Goal: Transaction & Acquisition: Purchase product/service

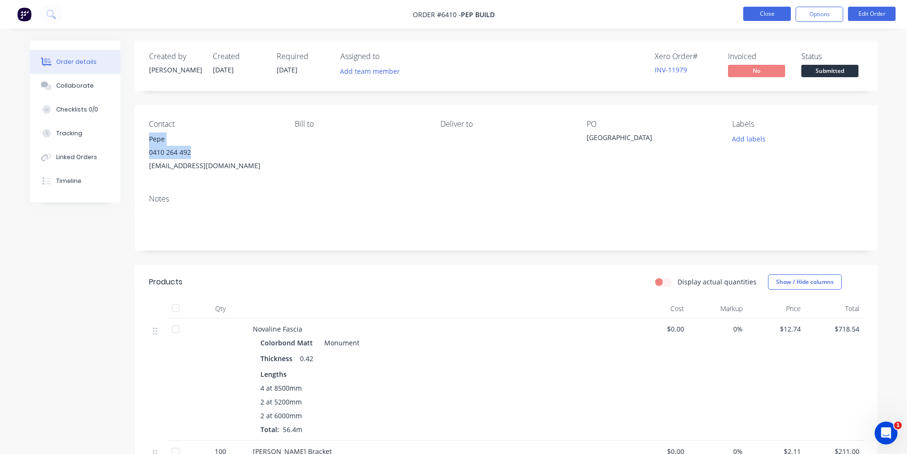
click at [766, 17] on button "Close" at bounding box center [767, 14] width 48 height 14
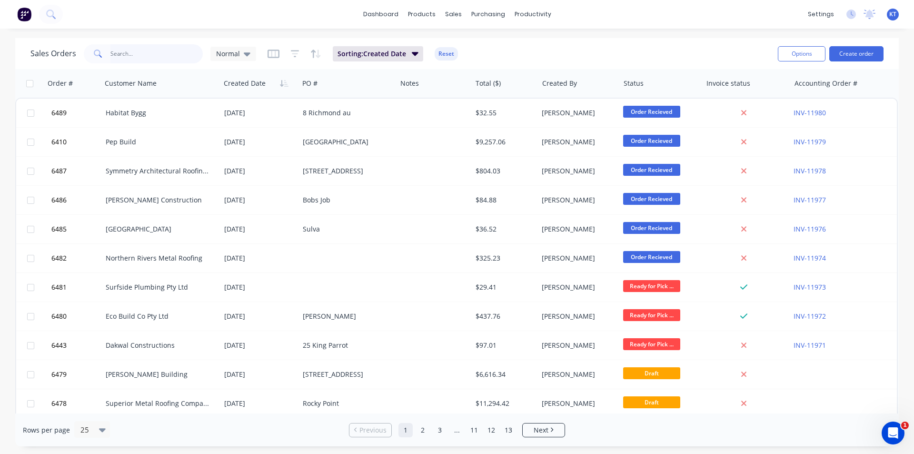
click at [141, 53] on input "text" at bounding box center [156, 53] width 93 height 19
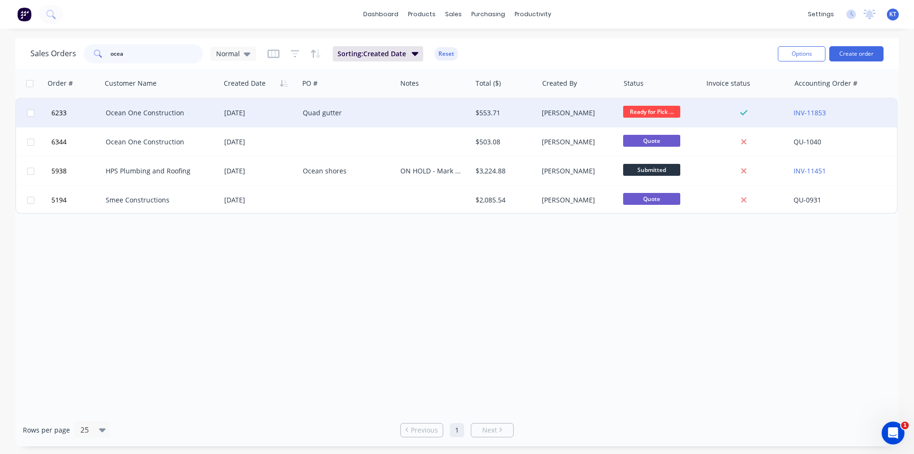
type input "ocea"
click at [201, 119] on div "Ocean One Construction" at bounding box center [161, 113] width 119 height 29
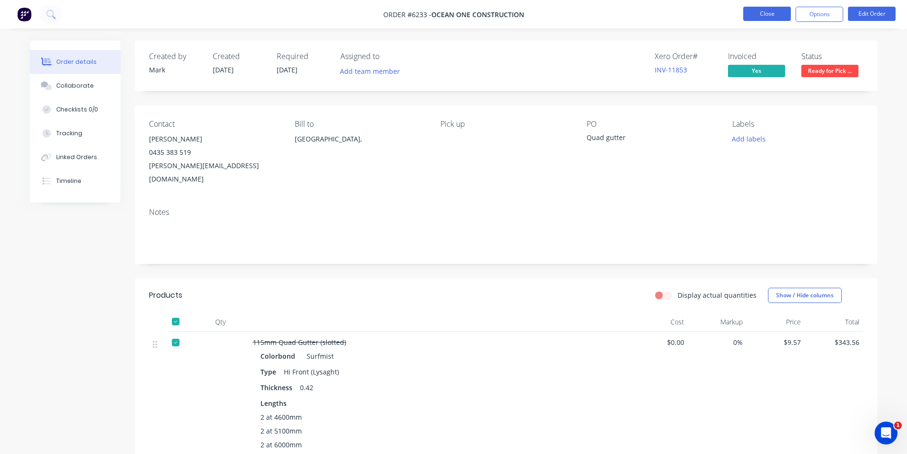
click at [769, 19] on button "Close" at bounding box center [767, 14] width 48 height 14
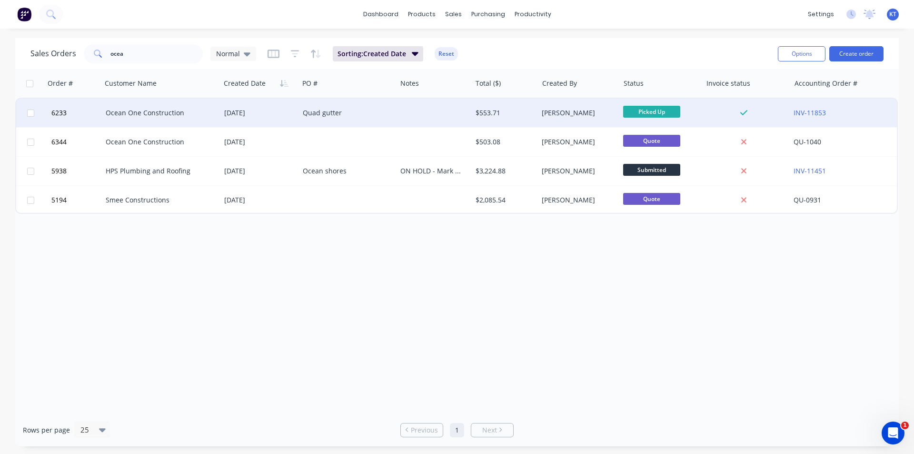
click at [215, 103] on div "Ocean One Construction" at bounding box center [161, 113] width 119 height 29
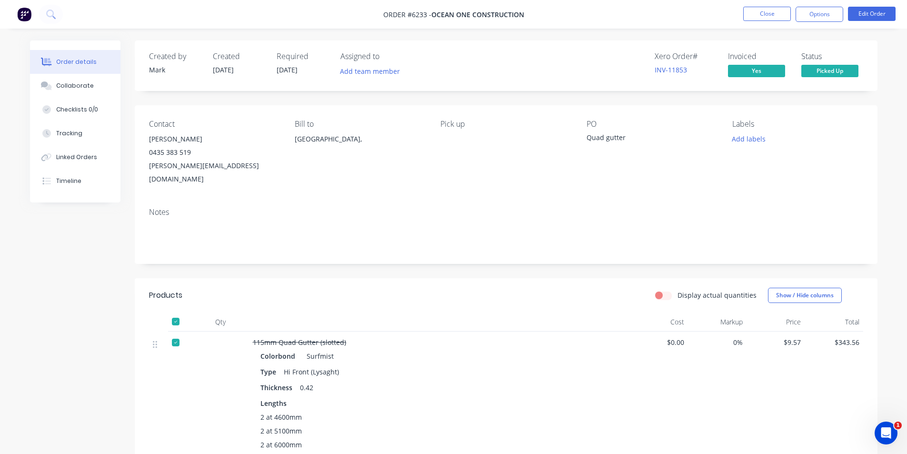
click at [760, 21] on li "Close" at bounding box center [767, 14] width 48 height 15
click at [782, 7] on button "Close" at bounding box center [767, 14] width 48 height 14
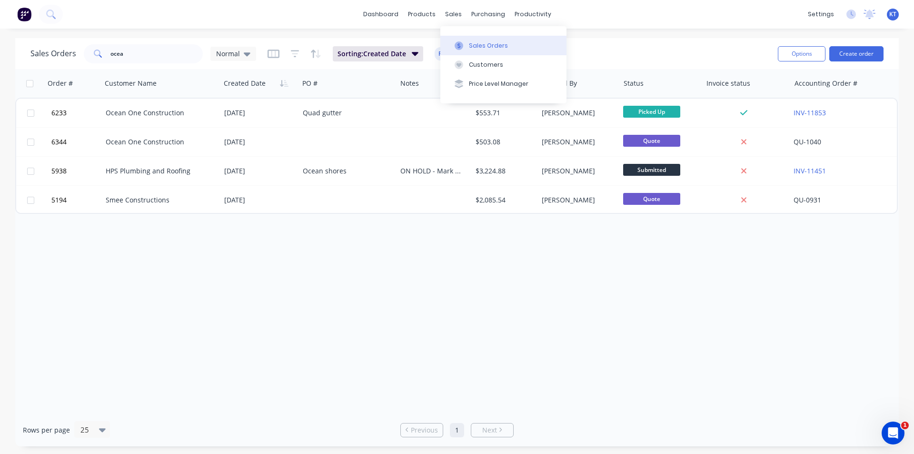
click at [463, 43] on div at bounding box center [459, 45] width 14 height 9
click at [525, 51] on button "Sales Orders" at bounding box center [504, 45] width 126 height 19
click at [481, 65] on div "Customers" at bounding box center [486, 64] width 34 height 9
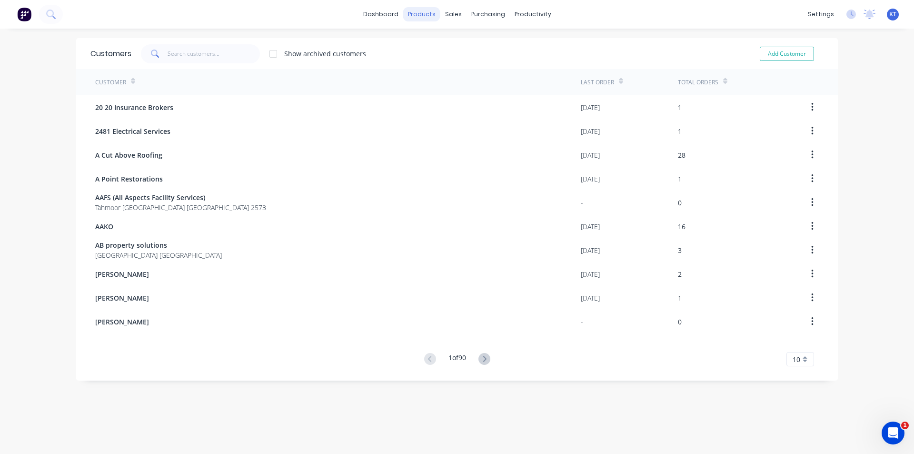
click at [424, 20] on div "products" at bounding box center [421, 14] width 37 height 14
click at [443, 45] on div "Product Catalogue" at bounding box center [460, 45] width 59 height 9
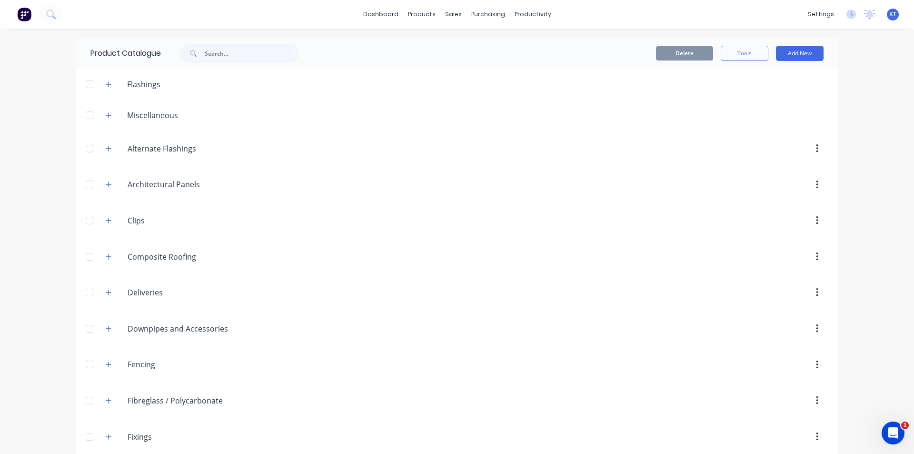
click at [265, 63] on div "Product Catalogue" at bounding box center [199, 53] width 247 height 30
click at [265, 59] on input "text" at bounding box center [252, 53] width 94 height 19
click at [500, 54] on button "Sales Orders" at bounding box center [500, 45] width 126 height 19
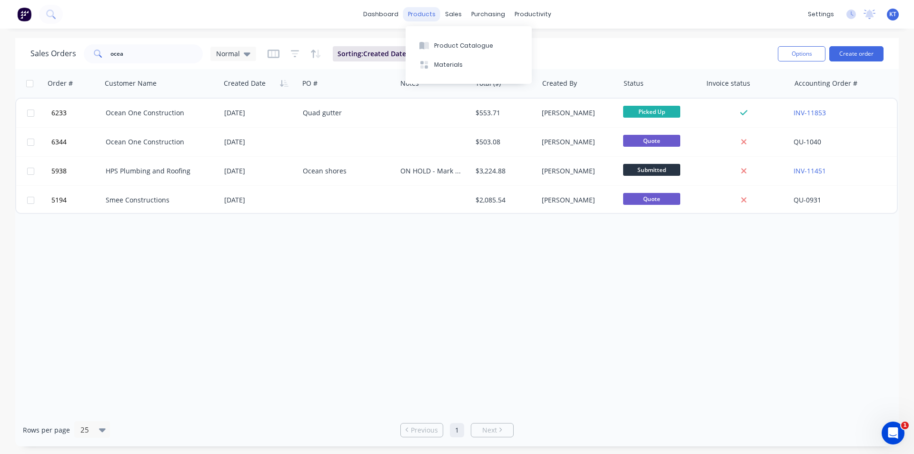
click at [413, 11] on div "products" at bounding box center [421, 14] width 37 height 14
click at [452, 44] on div "Product Catalogue" at bounding box center [463, 45] width 59 height 9
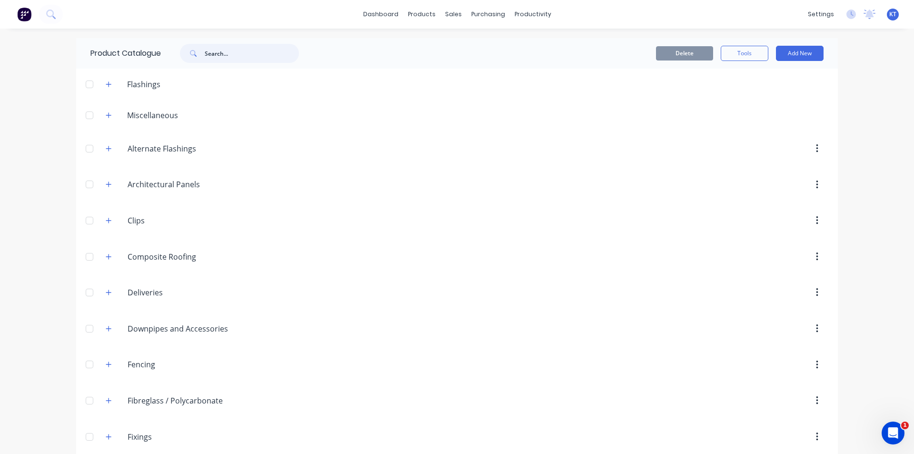
click at [241, 56] on input "text" at bounding box center [252, 53] width 94 height 19
click at [192, 63] on div "Product Catalogue" at bounding box center [199, 53] width 247 height 30
click at [233, 49] on input "text" at bounding box center [252, 53] width 94 height 19
click at [455, 48] on icon at bounding box center [456, 45] width 9 height 9
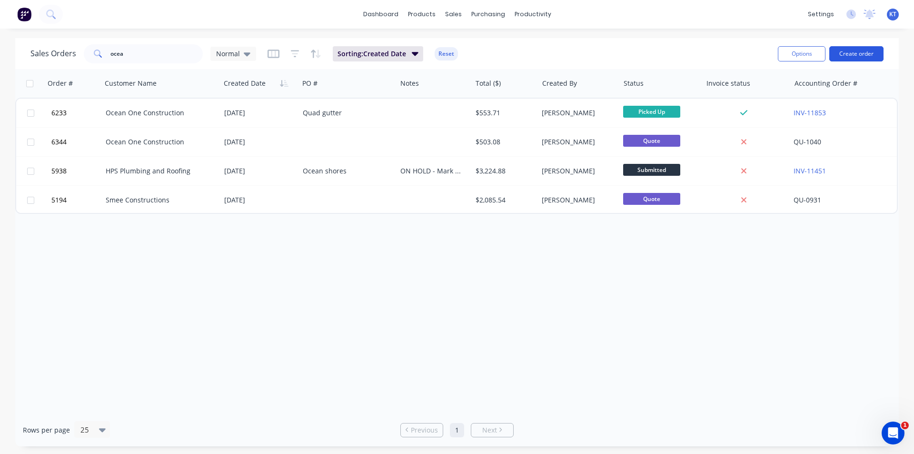
click at [870, 47] on button "Create order" at bounding box center [857, 53] width 54 height 15
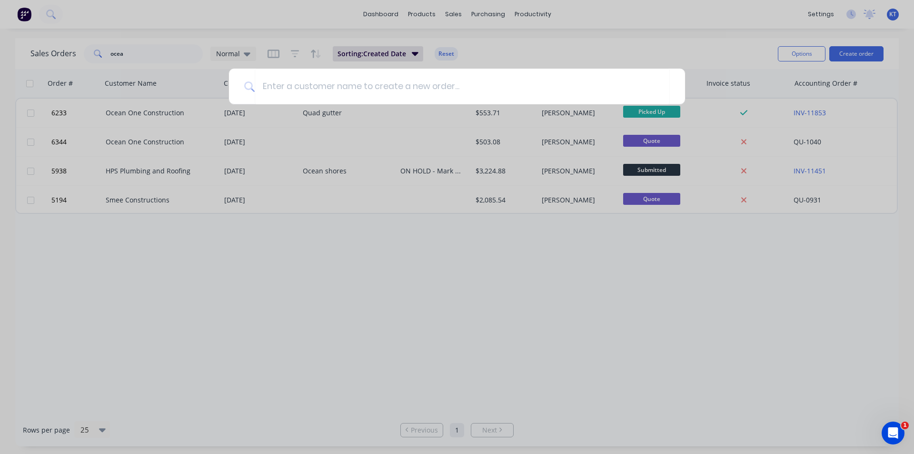
click at [534, 57] on div at bounding box center [457, 227] width 914 height 454
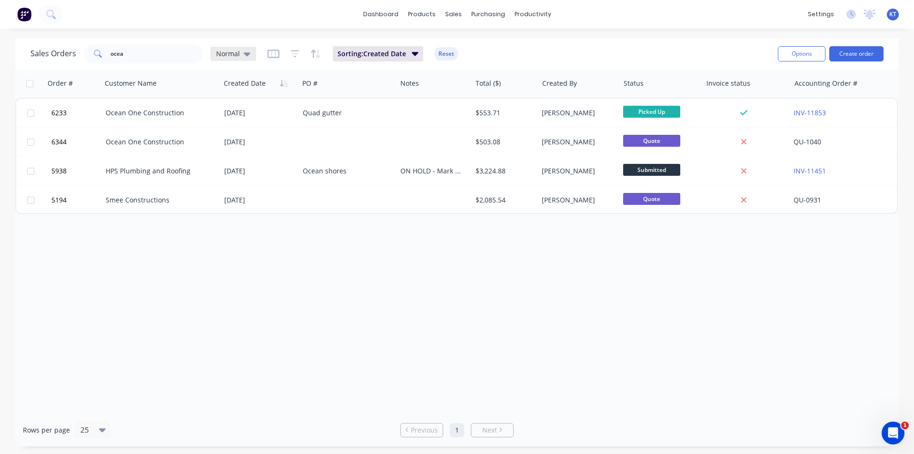
click at [240, 55] on div "Normal" at bounding box center [233, 54] width 34 height 9
click at [249, 59] on div "Normal" at bounding box center [234, 54] width 46 height 14
click at [245, 51] on icon at bounding box center [247, 54] width 7 height 10
click at [240, 173] on button "archived" at bounding box center [267, 173] width 109 height 11
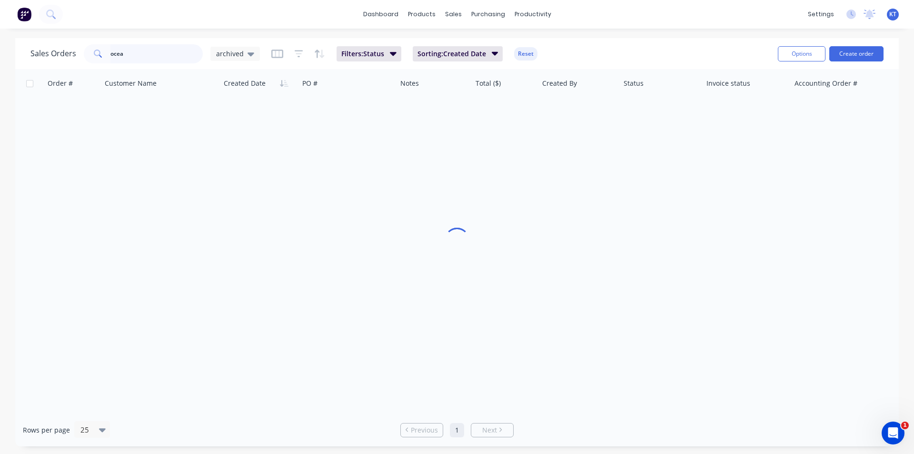
click at [149, 54] on input "ocea" at bounding box center [156, 53] width 93 height 19
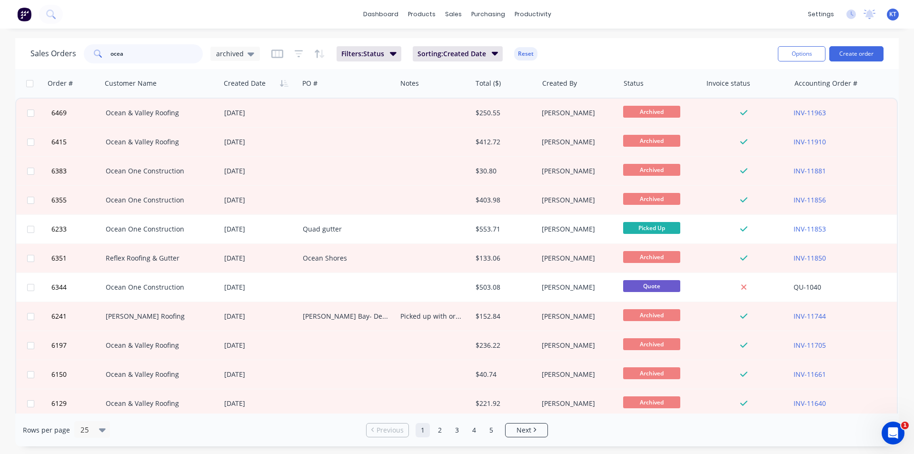
click at [149, 54] on input "ocea" at bounding box center [156, 53] width 93 height 19
type input "betson"
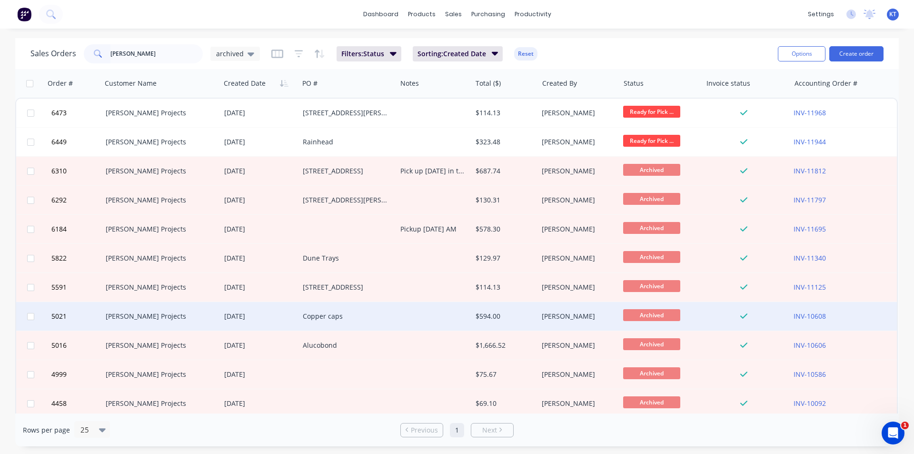
click at [339, 314] on div "Copper caps" at bounding box center [346, 316] width 86 height 10
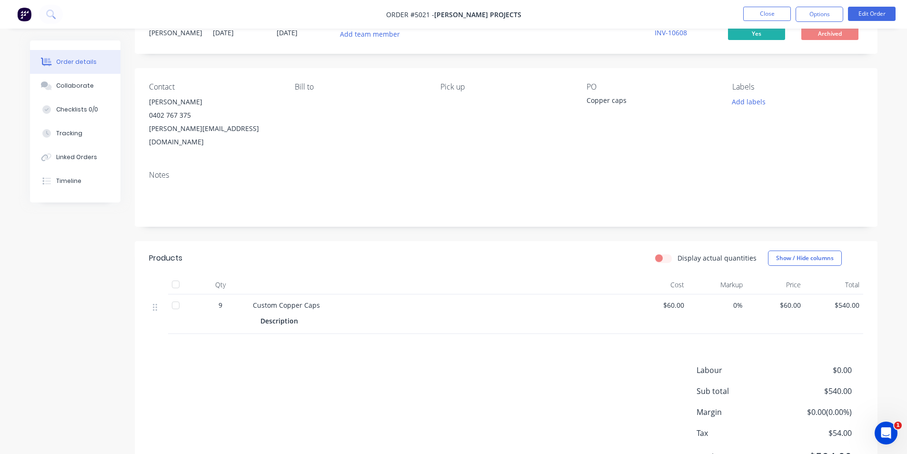
scroll to position [73, 0]
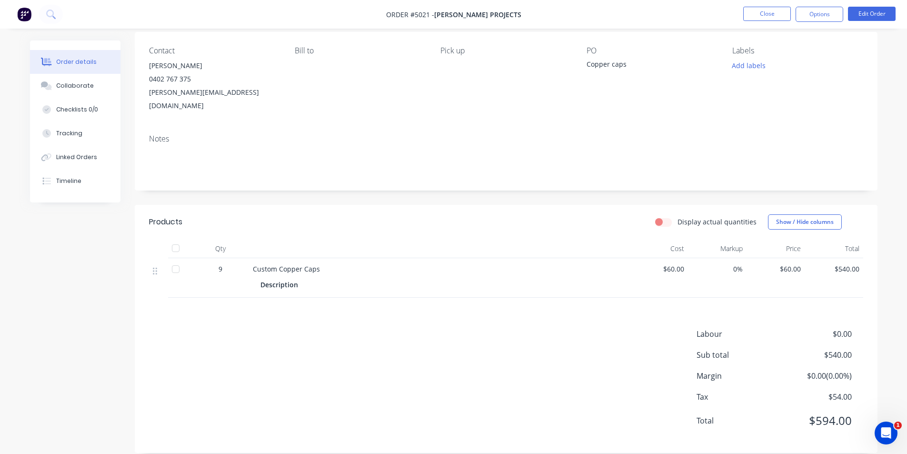
click at [815, 1] on nav "Order #5021 - Betson Projects Close Options Edit Order" at bounding box center [453, 14] width 907 height 29
click at [815, 17] on button "Options" at bounding box center [820, 14] width 48 height 15
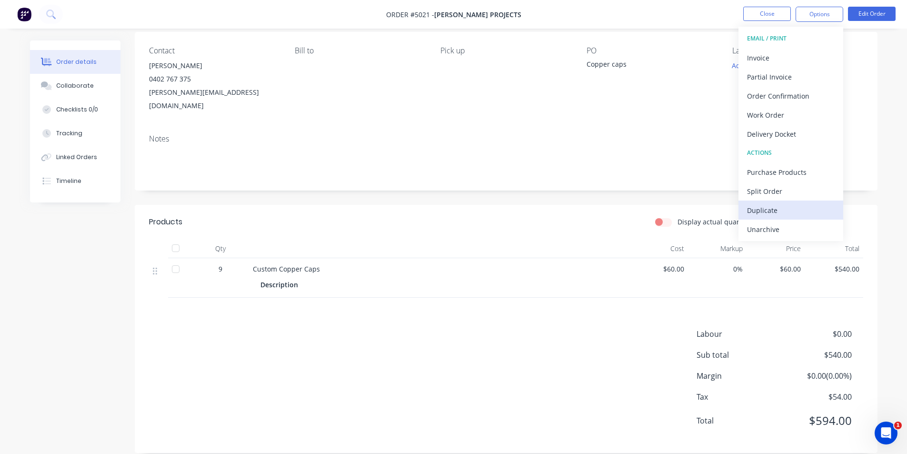
click at [771, 211] on div "Duplicate" at bounding box center [791, 210] width 88 height 14
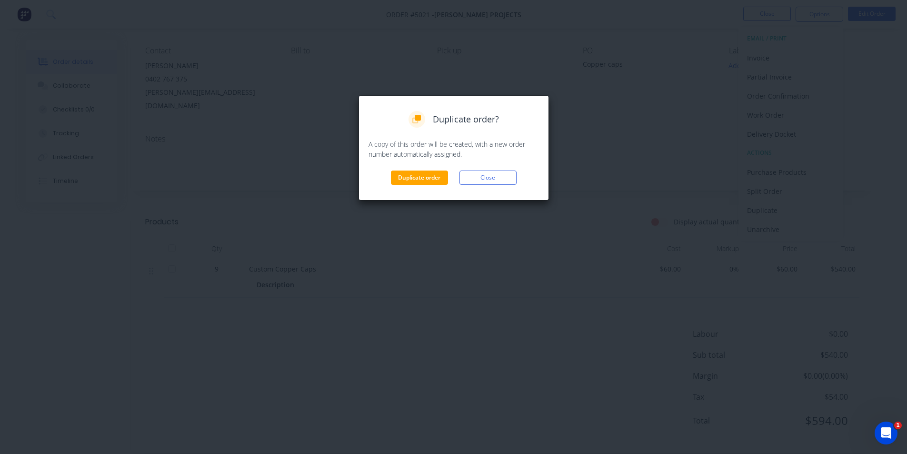
click at [430, 181] on button "Duplicate order" at bounding box center [419, 178] width 57 height 14
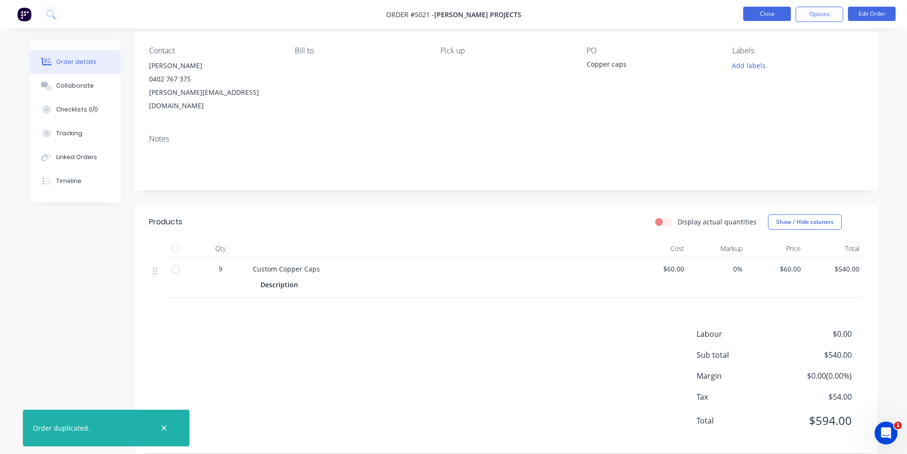
click at [768, 14] on button "Close" at bounding box center [767, 14] width 48 height 14
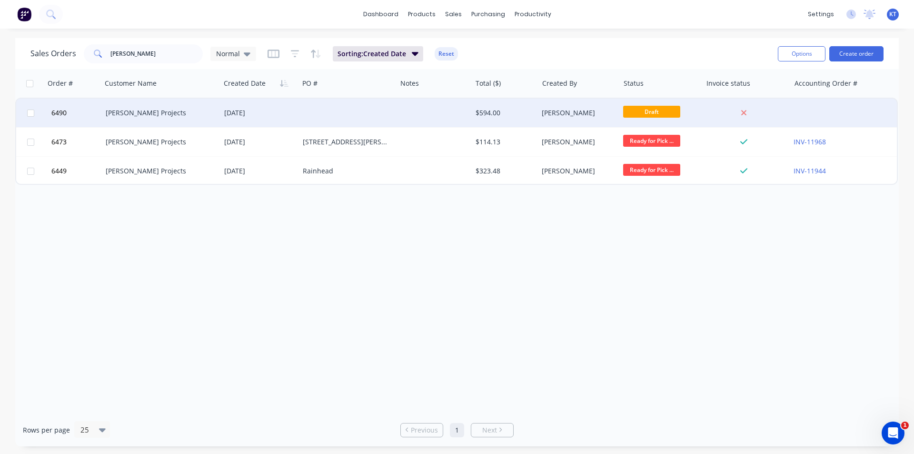
click at [193, 104] on div "Betson Projects" at bounding box center [161, 113] width 119 height 29
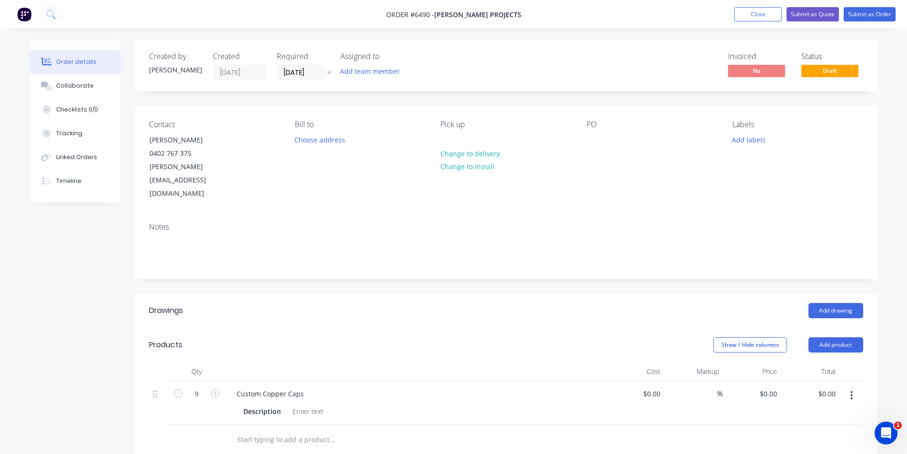
type input "$60.00"
type input "$540.00"
click at [59, 96] on button "Collaborate" at bounding box center [75, 86] width 90 height 24
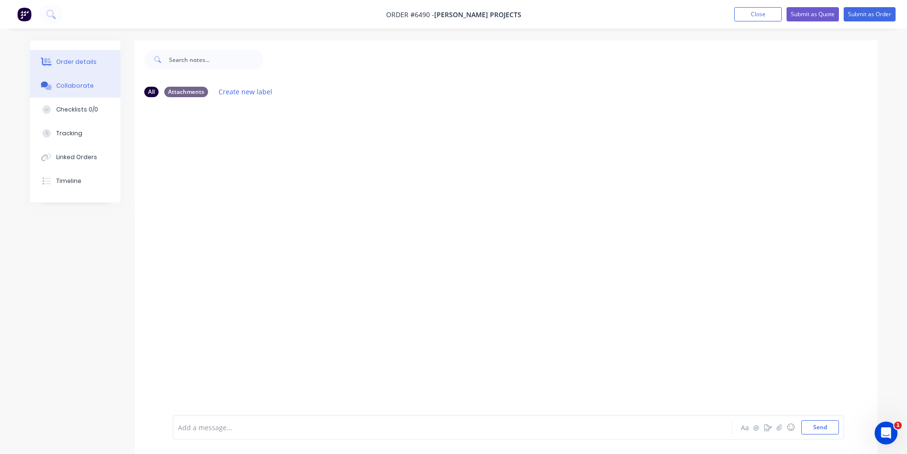
click at [58, 56] on button "Order details" at bounding box center [75, 62] width 90 height 24
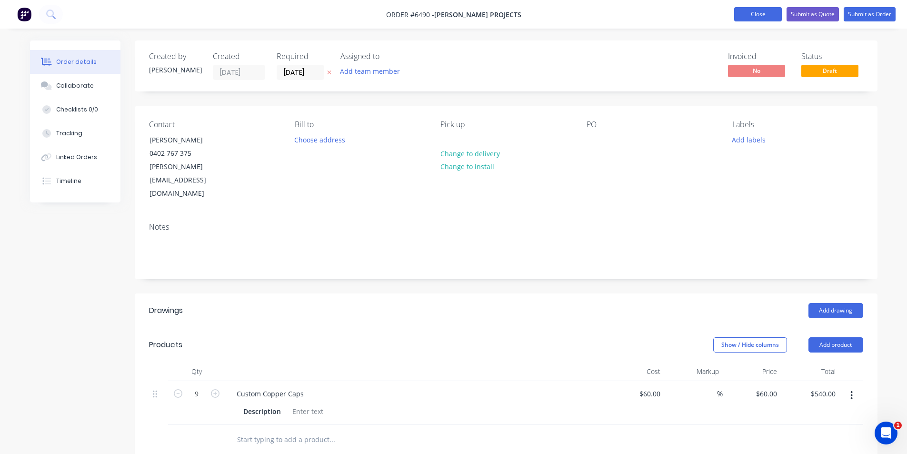
click at [763, 15] on button "Close" at bounding box center [758, 14] width 48 height 14
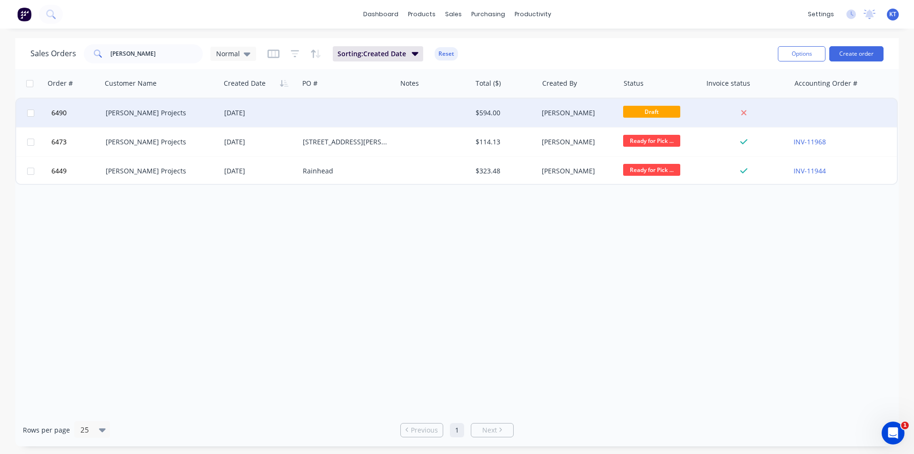
click at [370, 104] on div at bounding box center [348, 113] width 98 height 29
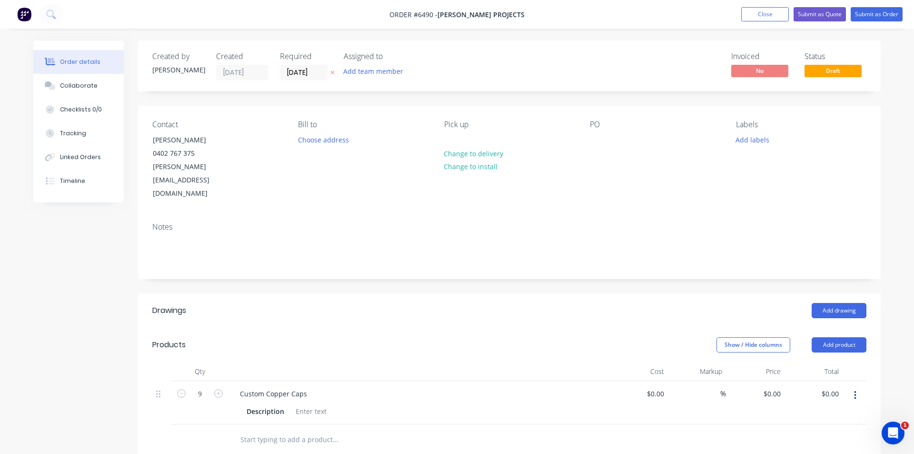
type input "$60.00"
type input "$540.00"
click at [203, 387] on input "9" at bounding box center [196, 394] width 25 height 14
type input "2"
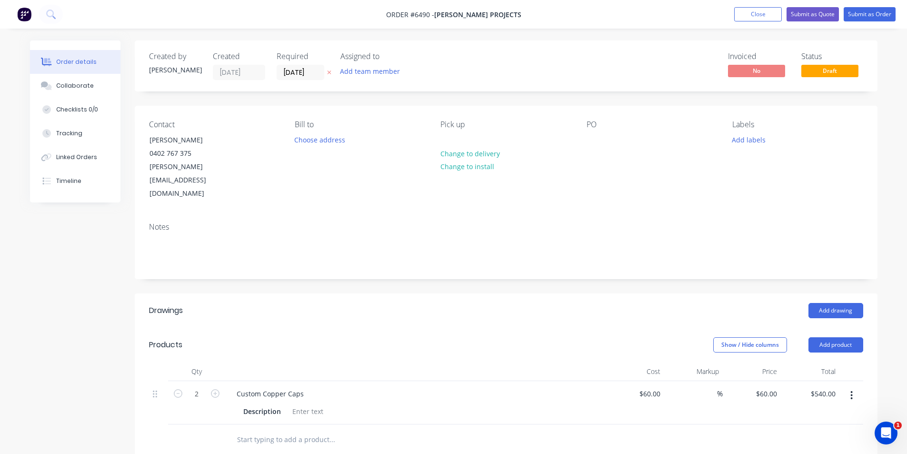
type input "$120.00"
click at [479, 362] on div at bounding box center [415, 371] width 381 height 19
click at [858, 8] on button "Submit as Order" at bounding box center [870, 14] width 52 height 14
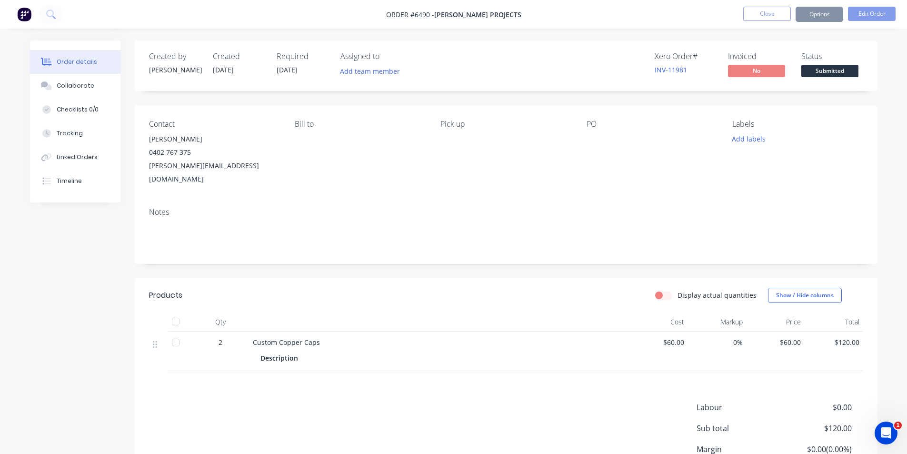
click at [836, 71] on span "Submitted" at bounding box center [830, 71] width 57 height 12
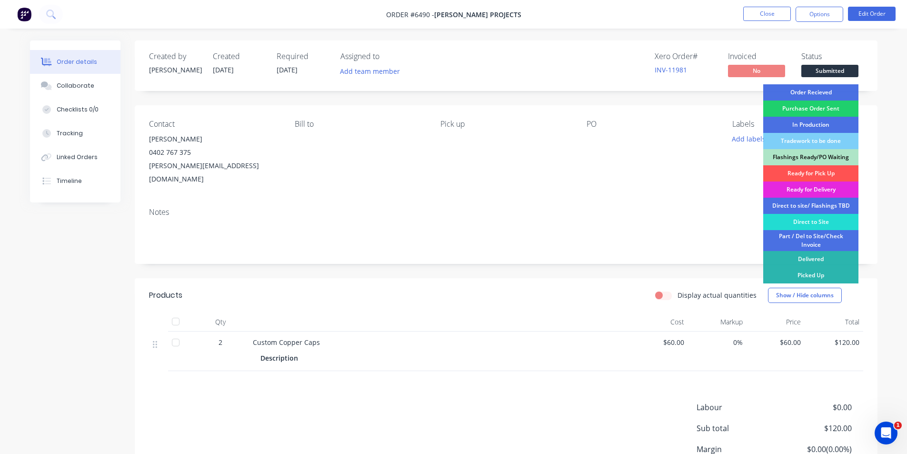
click at [821, 89] on div "Order Recieved" at bounding box center [810, 92] width 95 height 16
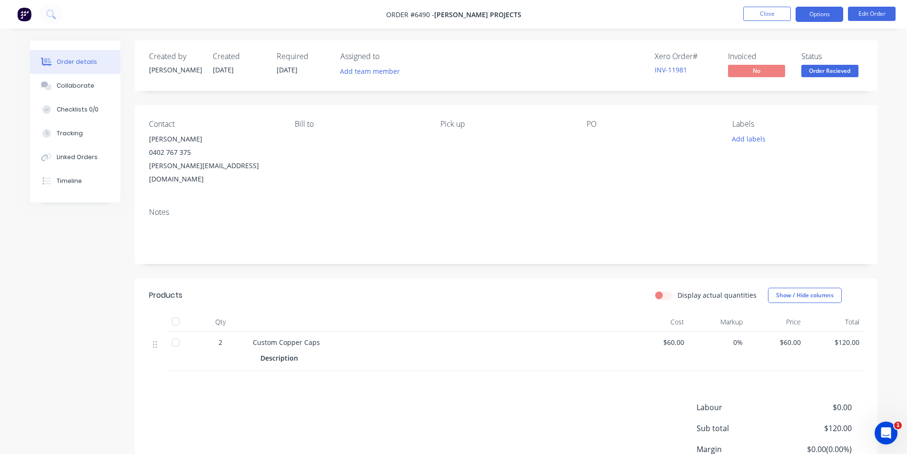
click at [813, 9] on button "Options" at bounding box center [820, 14] width 48 height 15
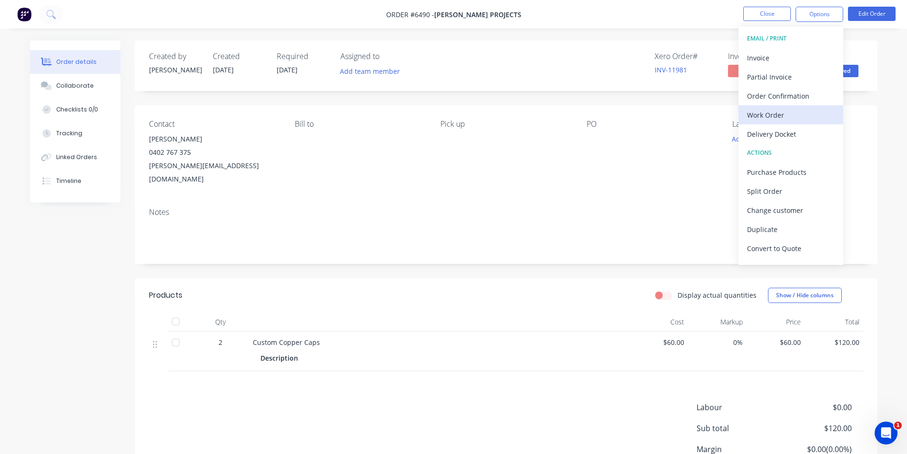
click at [803, 120] on div "Work Order" at bounding box center [791, 115] width 88 height 14
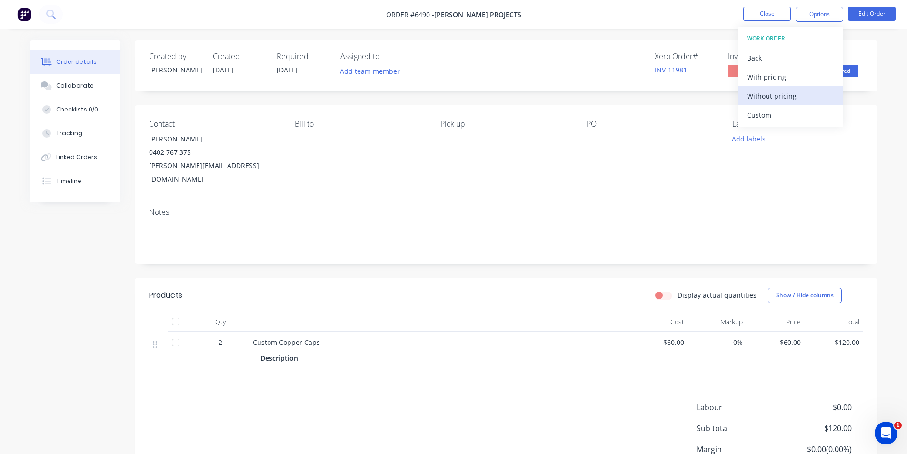
click at [774, 97] on div "Without pricing" at bounding box center [791, 96] width 88 height 14
click at [85, 70] on button "Order details" at bounding box center [75, 62] width 90 height 24
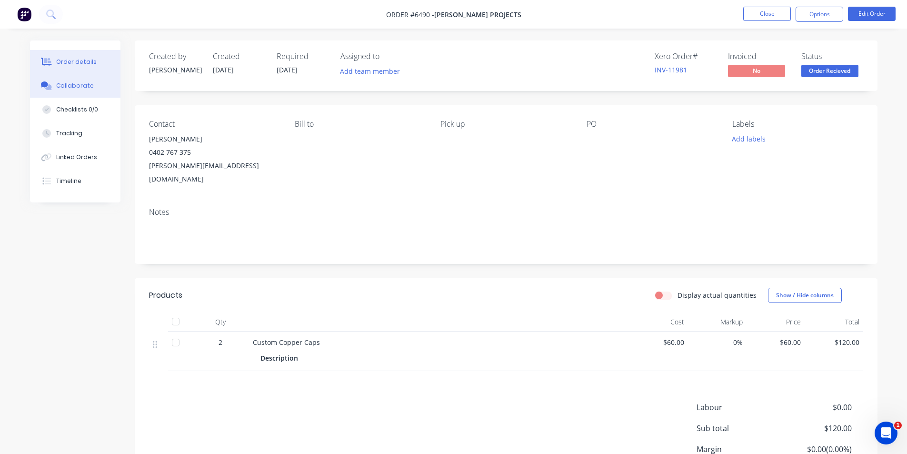
click at [85, 77] on button "Collaborate" at bounding box center [75, 86] width 90 height 24
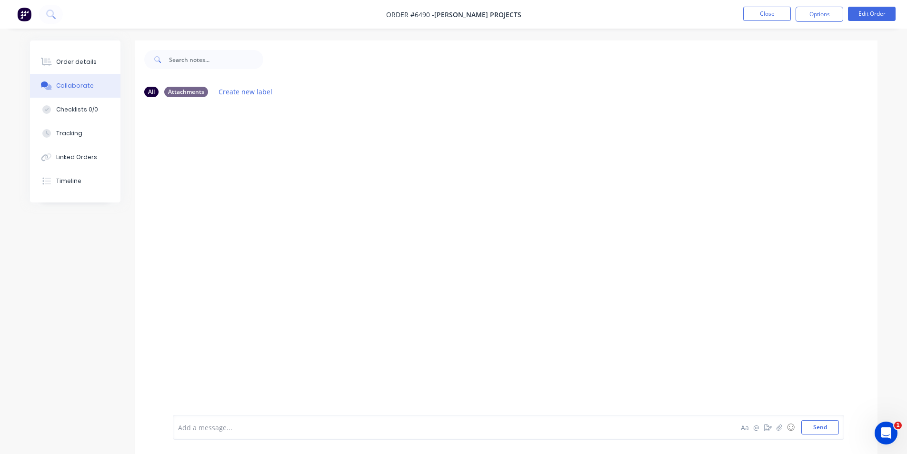
click at [900, 447] on div at bounding box center [900, 447] width 0 height 0
click at [888, 410] on div "Order details Collaborate Checklists 0/0 Tracking Linked Orders Timeline Order …" at bounding box center [453, 234] width 907 height 468
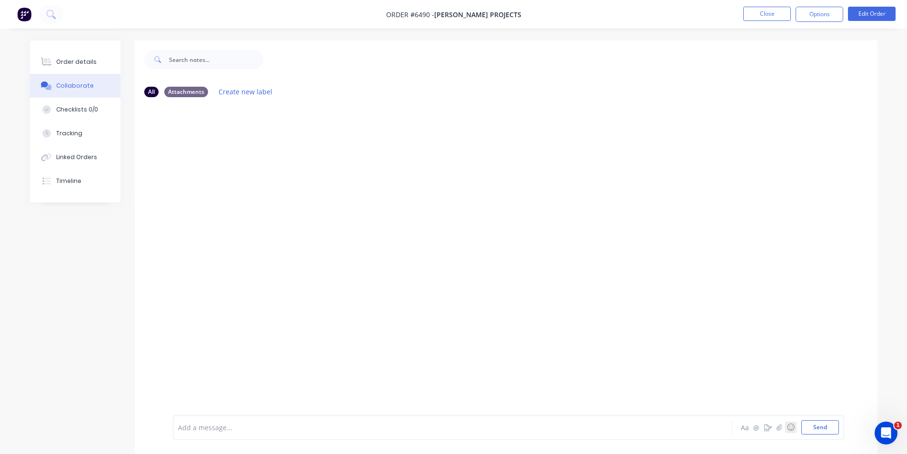
click at [785, 429] on button "☺" at bounding box center [790, 427] width 11 height 11
click at [780, 429] on div "Add a message... Aa @ ☺ Send" at bounding box center [509, 427] width 672 height 25
click at [775, 429] on button "button" at bounding box center [779, 427] width 11 height 11
click at [826, 431] on button "Send" at bounding box center [821, 427] width 38 height 14
click at [68, 62] on div "Order details" at bounding box center [76, 62] width 40 height 9
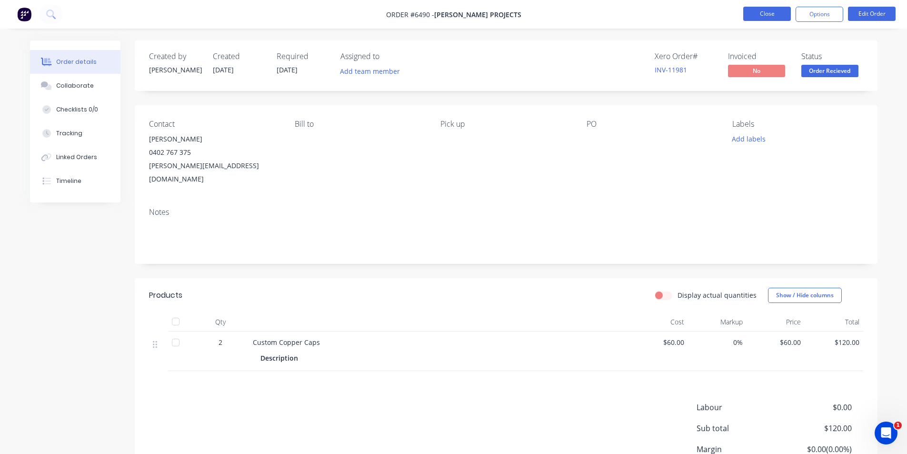
click at [776, 10] on button "Close" at bounding box center [767, 14] width 48 height 14
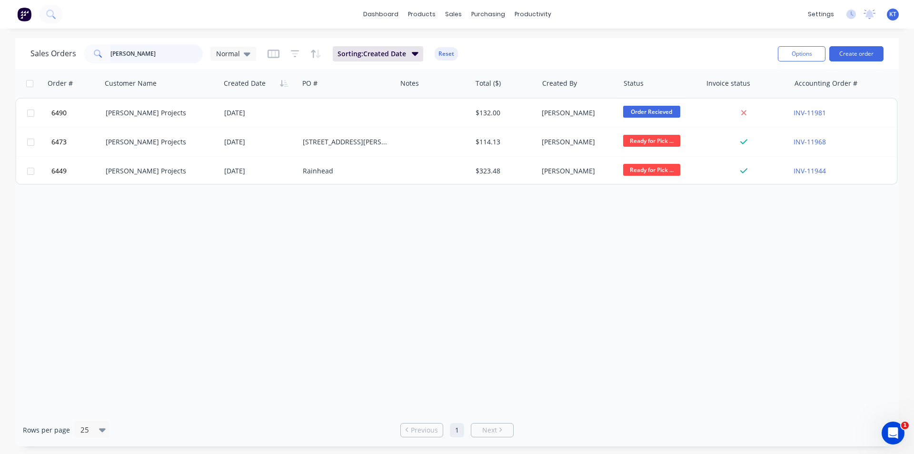
click at [130, 48] on input "betson" at bounding box center [156, 53] width 93 height 19
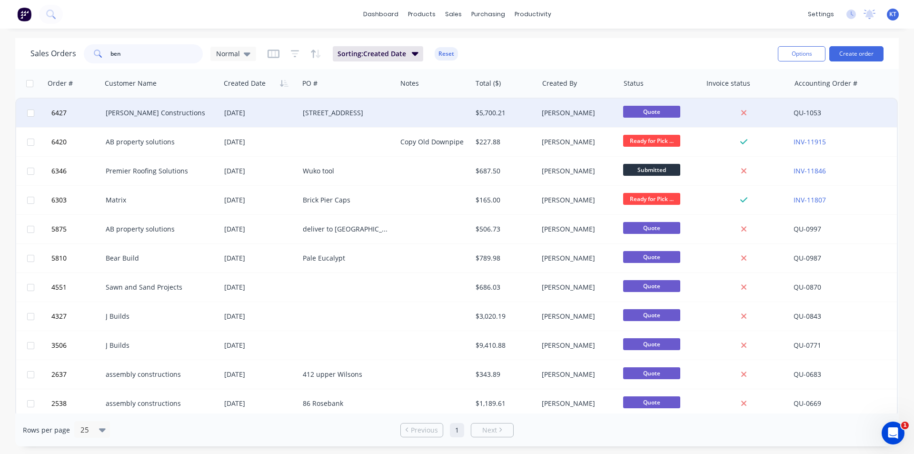
type input "ben"
click at [266, 106] on div "05 Aug 2025" at bounding box center [260, 113] width 79 height 29
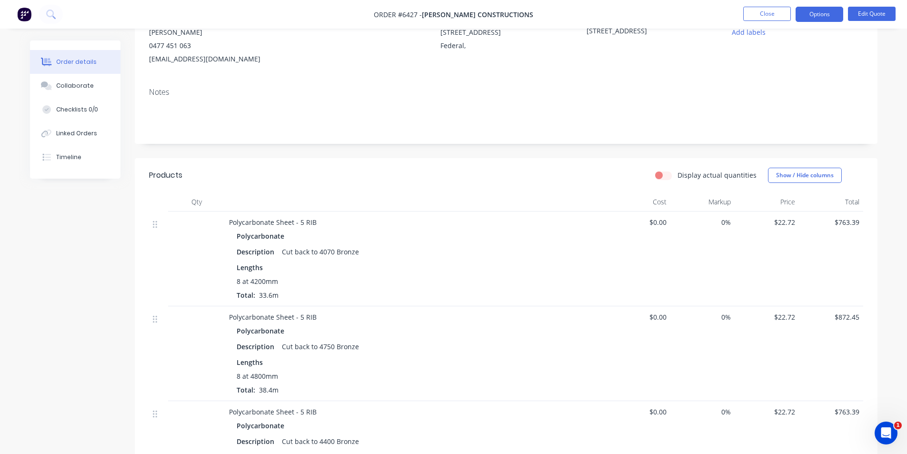
scroll to position [191, 0]
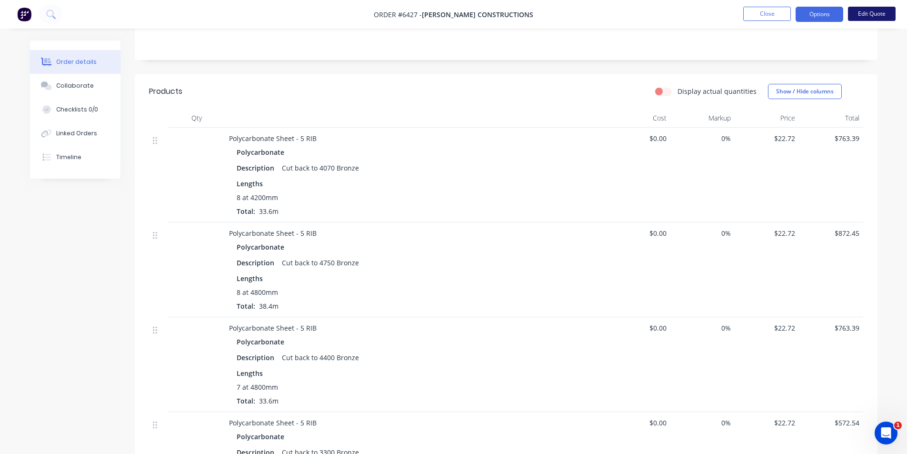
click at [860, 14] on button "Edit Quote" at bounding box center [872, 14] width 48 height 14
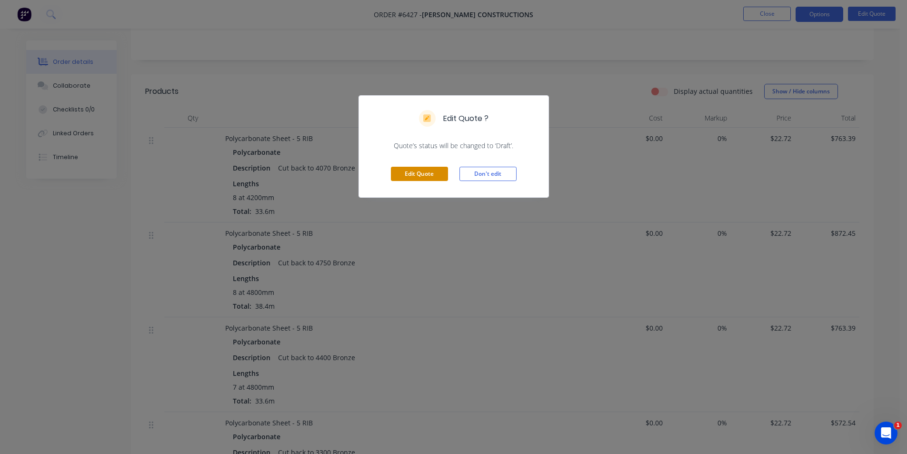
click at [434, 174] on button "Edit Quote" at bounding box center [419, 174] width 57 height 14
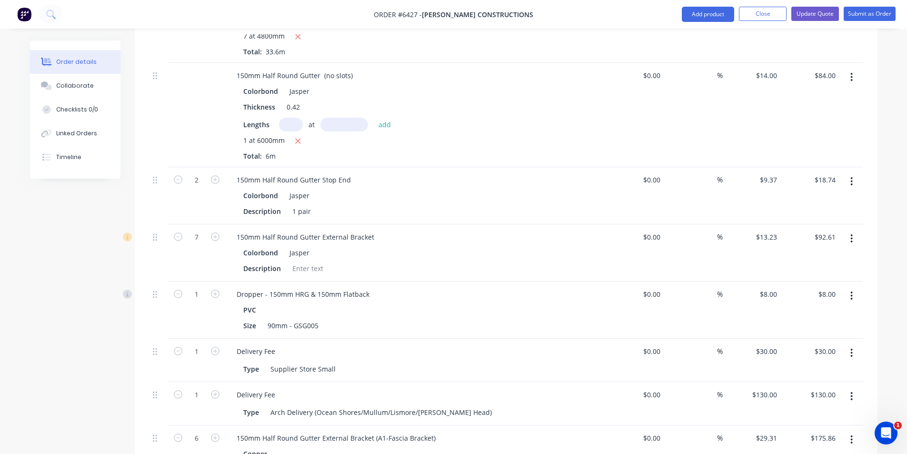
scroll to position [810, 0]
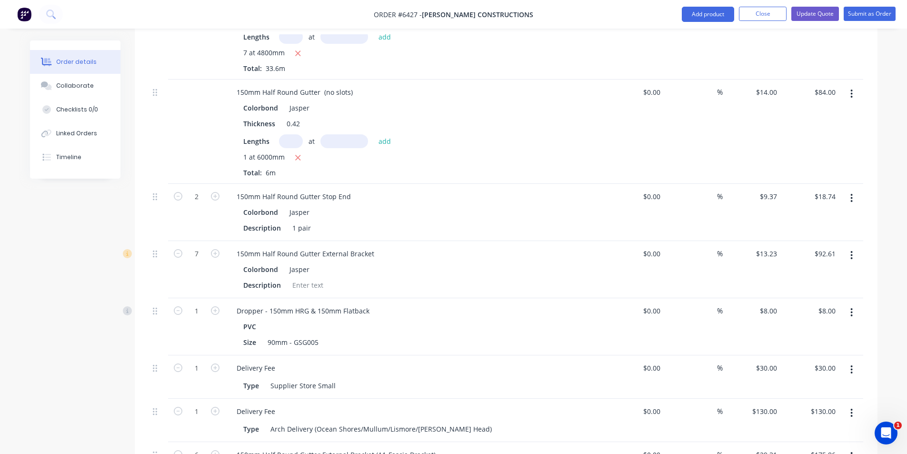
click at [300, 134] on input "text" at bounding box center [291, 141] width 24 height 14
type input "1"
type input "5400"
click at [374, 134] on button "add" at bounding box center [385, 140] width 22 height 13
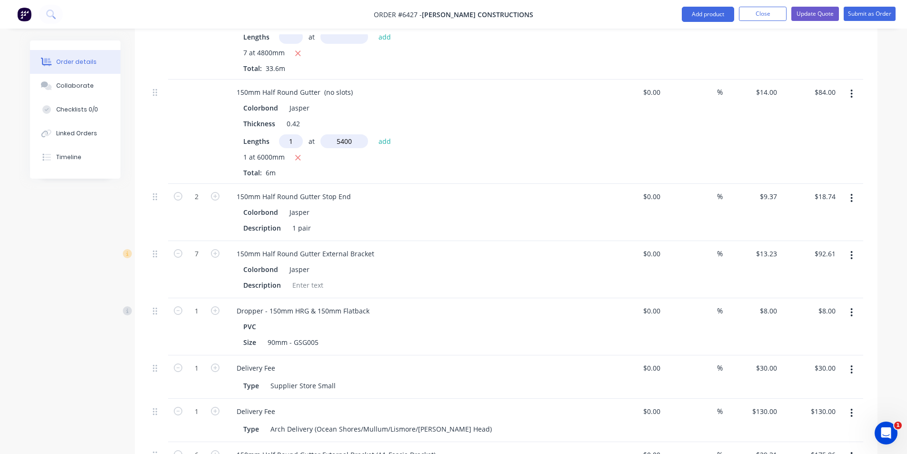
type input "$159.60"
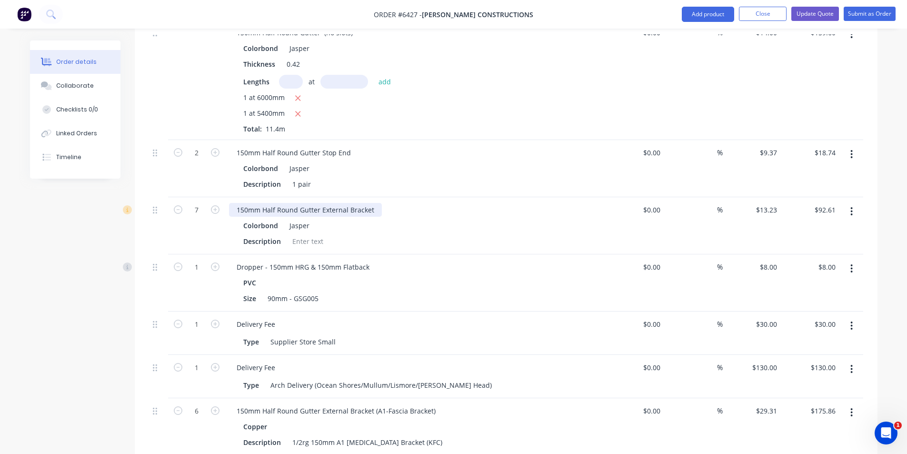
scroll to position [857, 0]
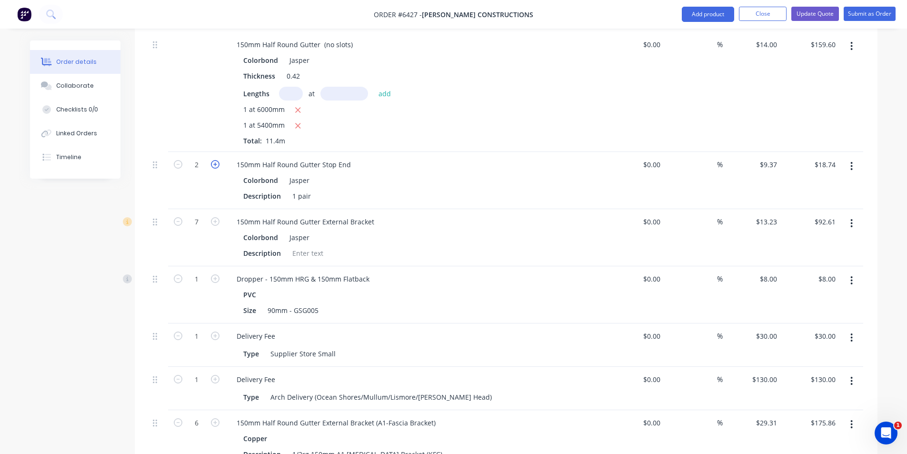
click at [214, 160] on icon "button" at bounding box center [215, 164] width 9 height 9
type input "3"
type input "$28.11"
click at [214, 160] on icon "button" at bounding box center [215, 164] width 9 height 9
type input "4"
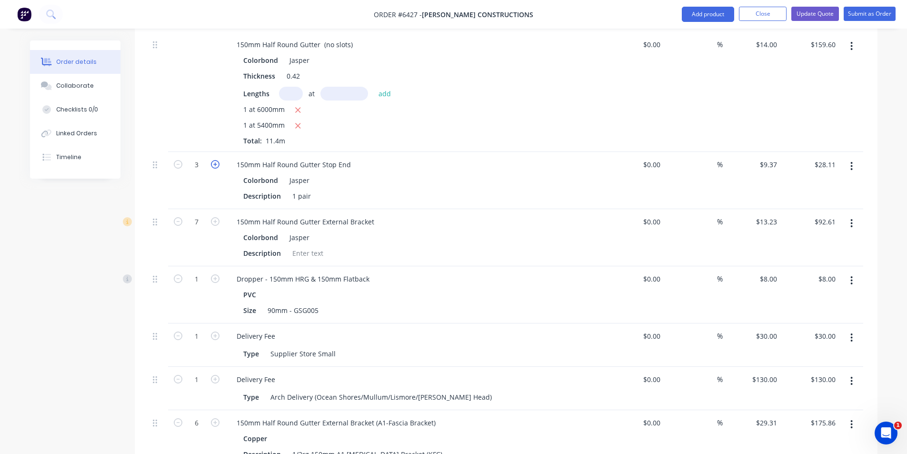
type input "$37.48"
drag, startPoint x: 293, startPoint y: 183, endPoint x: 321, endPoint y: 184, distance: 27.2
click at [293, 189] on div "1 pair" at bounding box center [302, 196] width 26 height 14
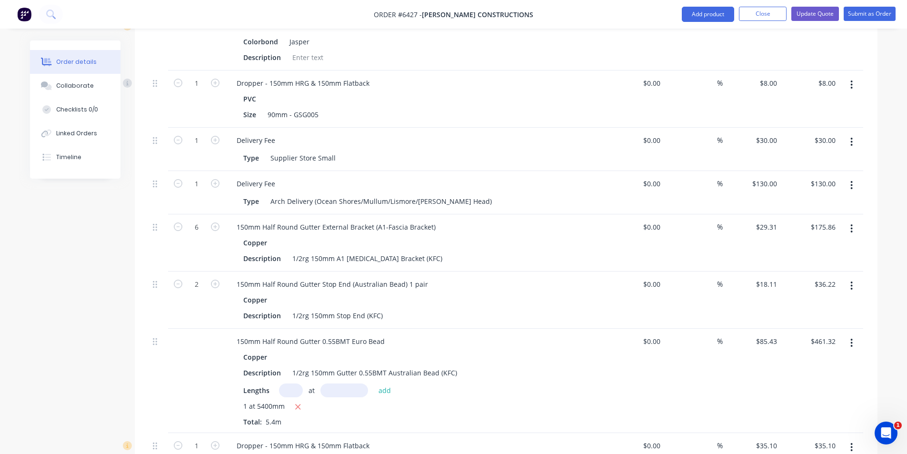
scroll to position [1095, 0]
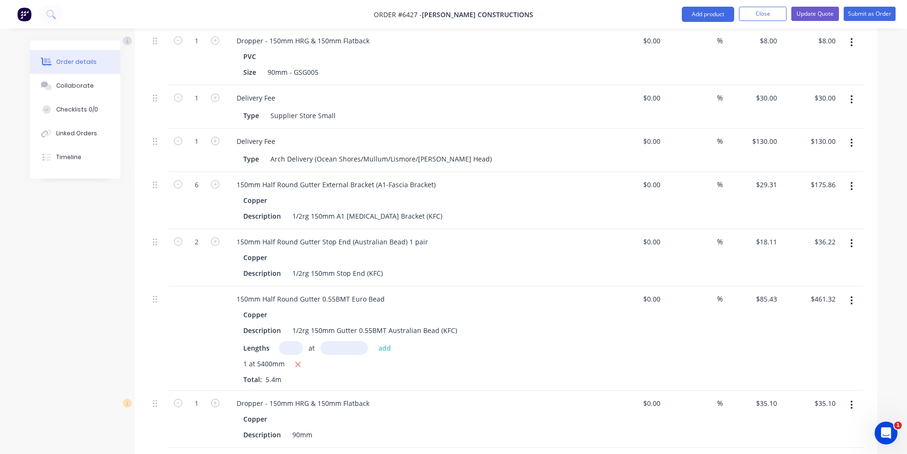
click at [852, 238] on icon "button" at bounding box center [852, 243] width 2 height 10
click at [835, 319] on div "Delete" at bounding box center [818, 326] width 73 height 14
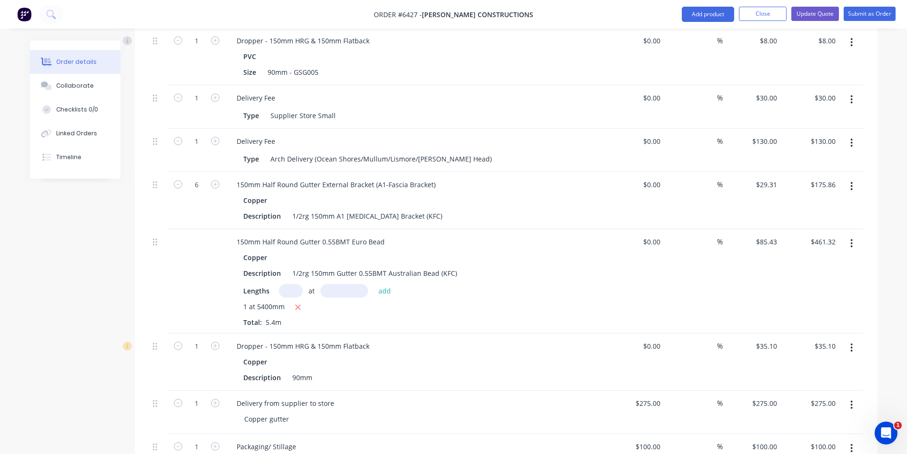
click at [857, 235] on button "button" at bounding box center [852, 243] width 22 height 17
click at [803, 319] on div "Delete" at bounding box center [818, 326] width 73 height 14
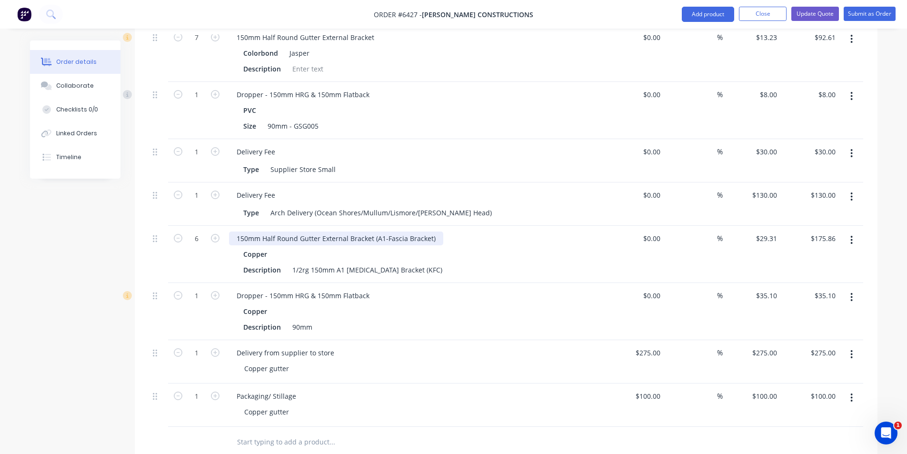
scroll to position [953, 0]
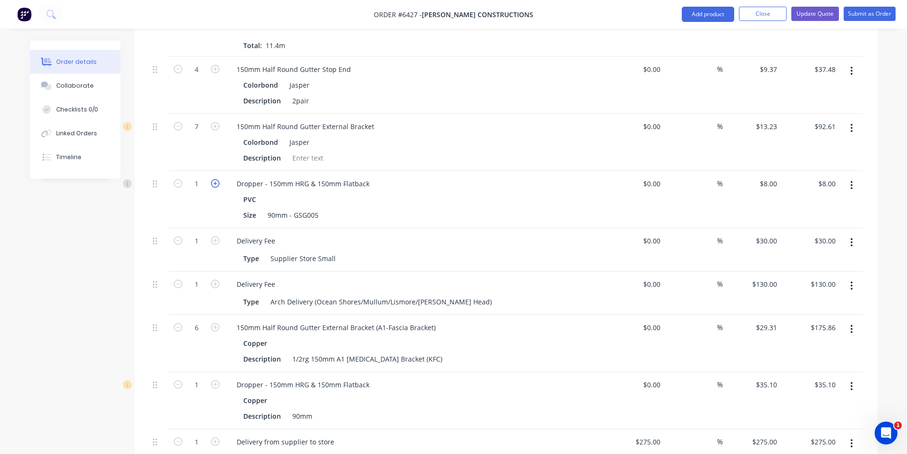
click at [213, 179] on icon "button" at bounding box center [215, 183] width 9 height 9
type input "2"
type input "$16.00"
click at [847, 378] on button "button" at bounding box center [852, 386] width 22 height 17
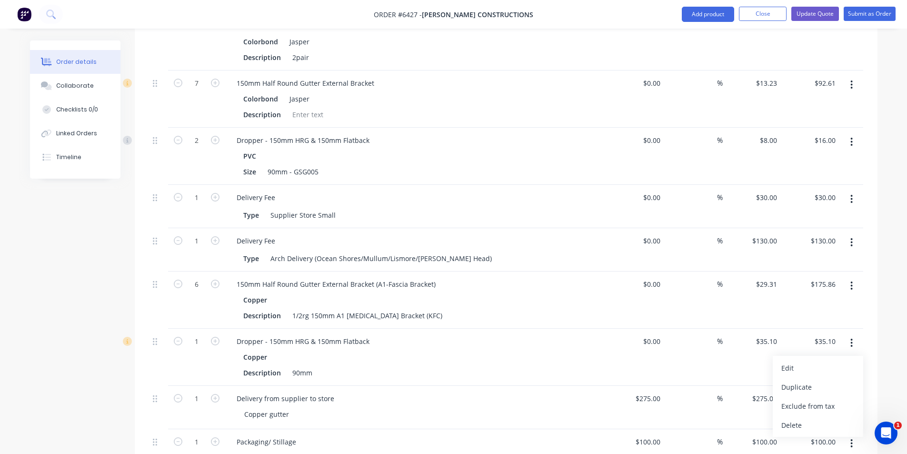
scroll to position [1048, 0]
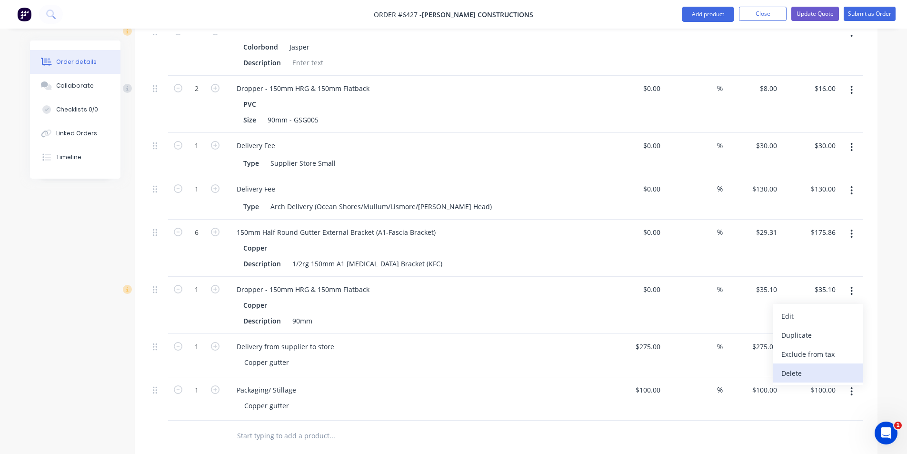
click at [793, 366] on div "Delete" at bounding box center [818, 373] width 73 height 14
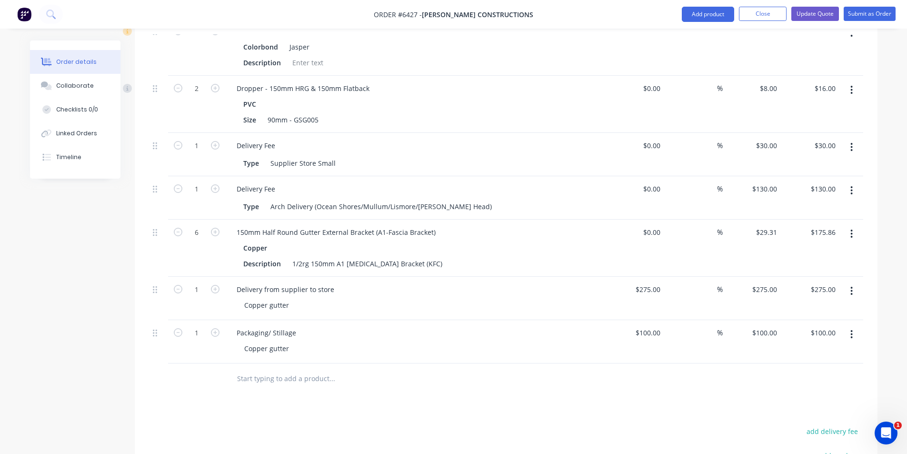
click at [855, 282] on button "button" at bounding box center [852, 290] width 22 height 17
click at [839, 366] on div "Delete" at bounding box center [818, 373] width 73 height 14
click at [850, 282] on button "button" at bounding box center [852, 290] width 22 height 17
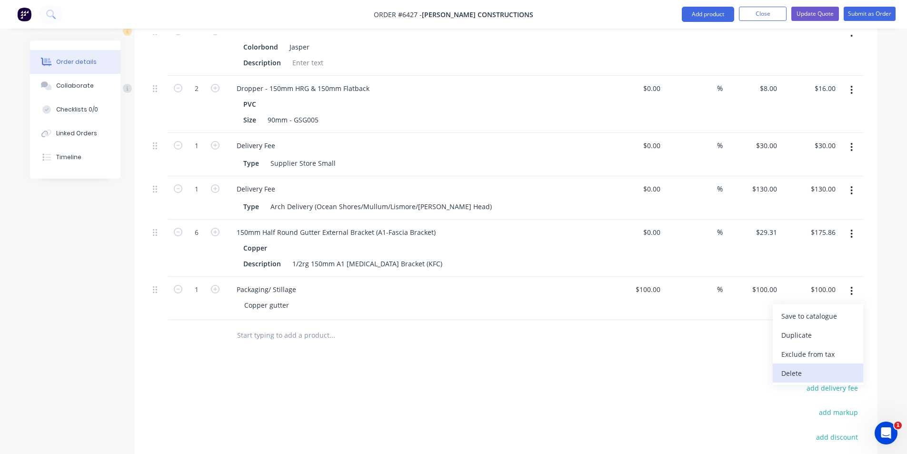
click at [822, 366] on div "Delete" at bounding box center [818, 373] width 73 height 14
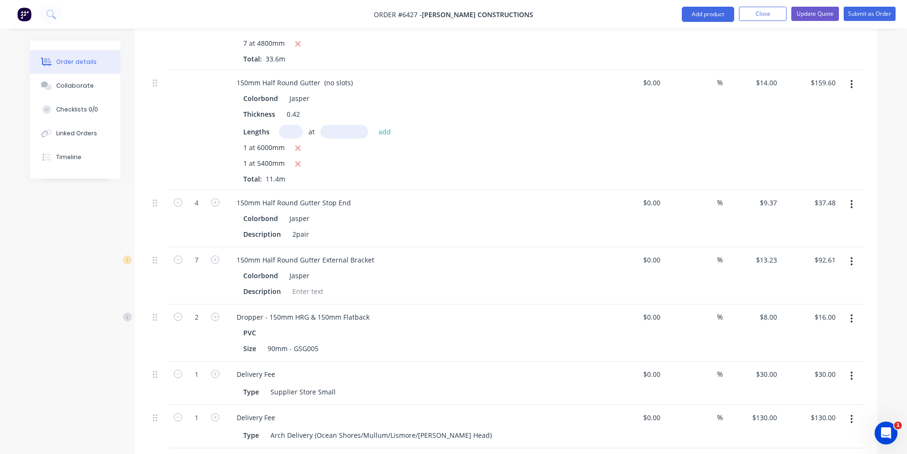
scroll to position [810, 0]
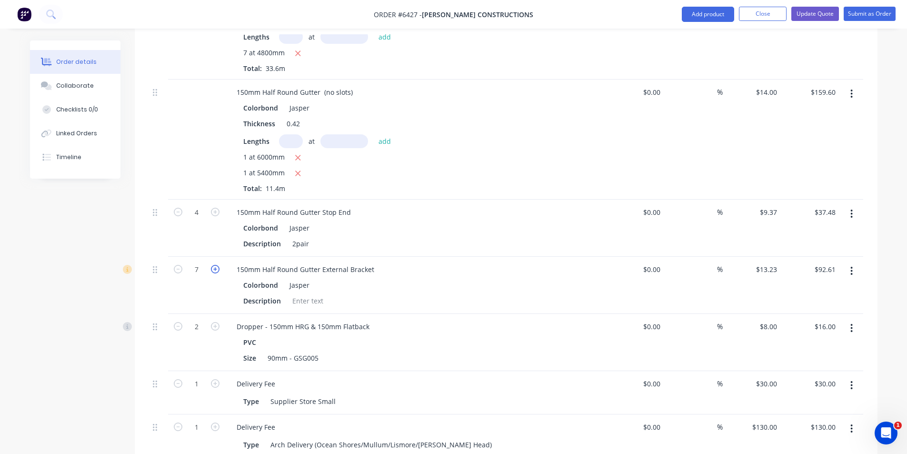
click at [217, 265] on icon "button" at bounding box center [215, 269] width 9 height 9
type input "8"
type input "$105.84"
click at [217, 265] on icon "button" at bounding box center [215, 269] width 9 height 9
type input "9"
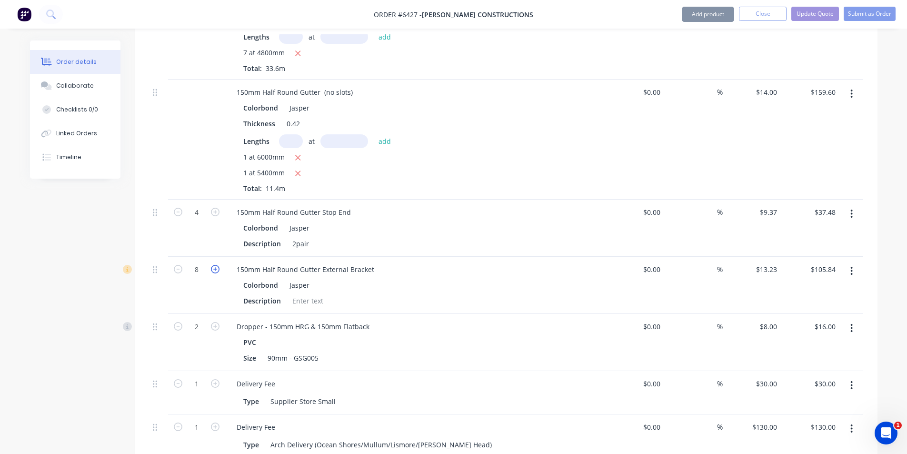
type input "$119.07"
click at [217, 265] on icon "button" at bounding box center [215, 269] width 9 height 9
type input "10"
type input "$132.30"
click at [217, 265] on icon "button" at bounding box center [215, 269] width 9 height 9
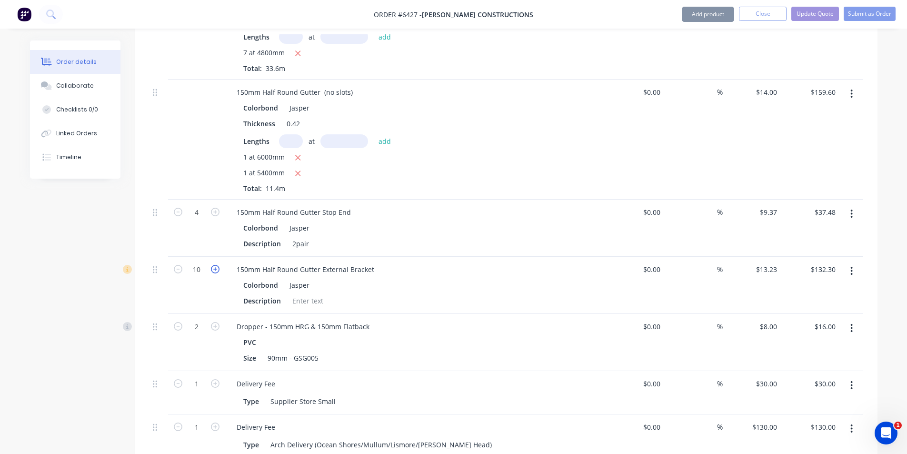
type input "11"
type input "$145.53"
click at [217, 265] on icon "button" at bounding box center [215, 269] width 9 height 9
type input "12"
type input "$158.76"
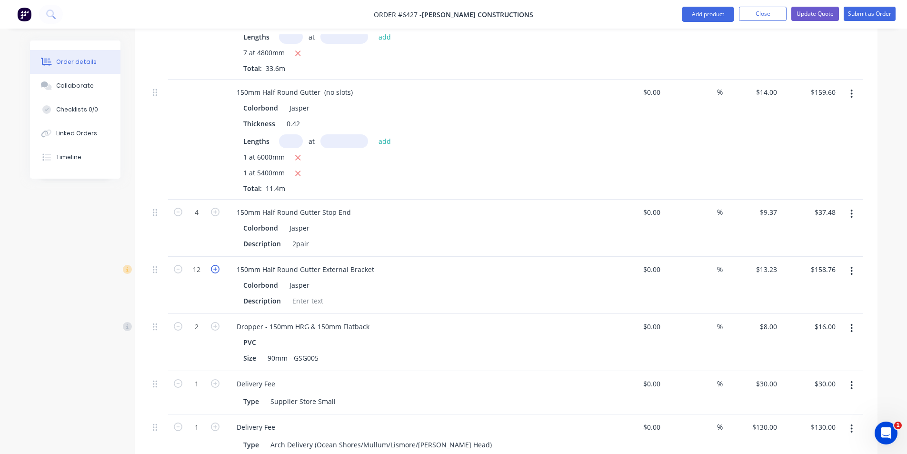
click at [217, 265] on icon "button" at bounding box center [215, 269] width 9 height 9
type input "13"
type input "$171.99"
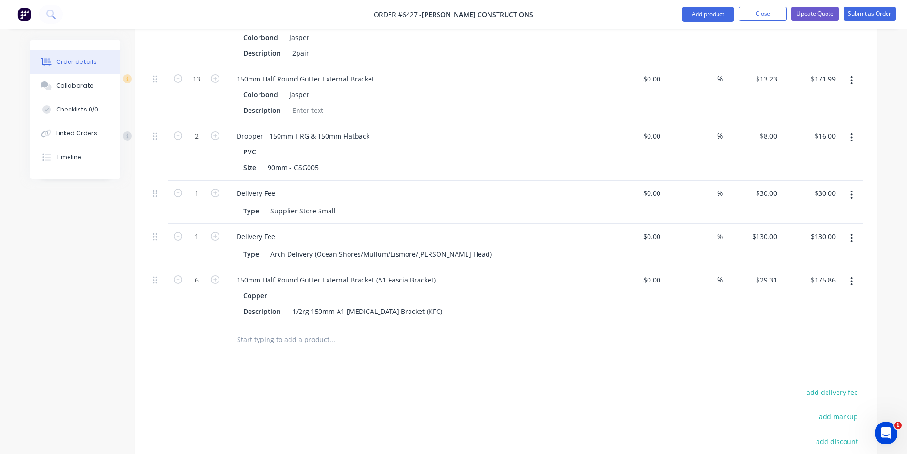
click at [854, 273] on button "button" at bounding box center [852, 281] width 22 height 17
click at [857, 354] on button "Delete" at bounding box center [818, 363] width 90 height 19
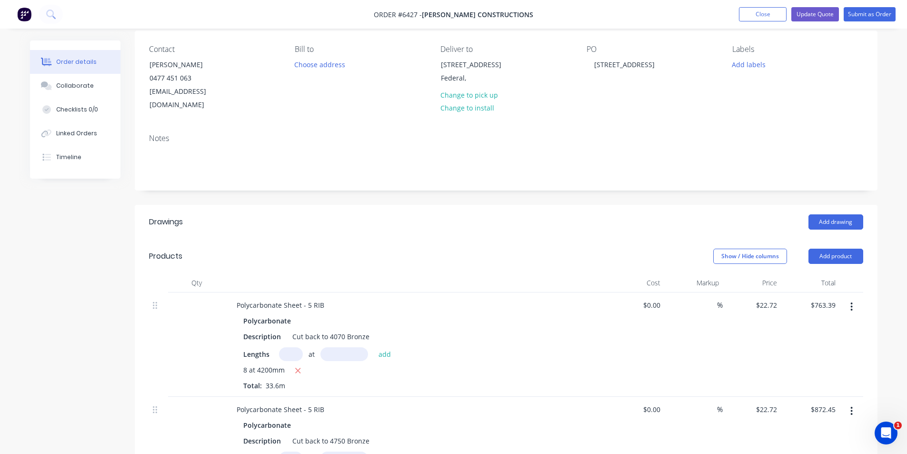
scroll to position [95, 0]
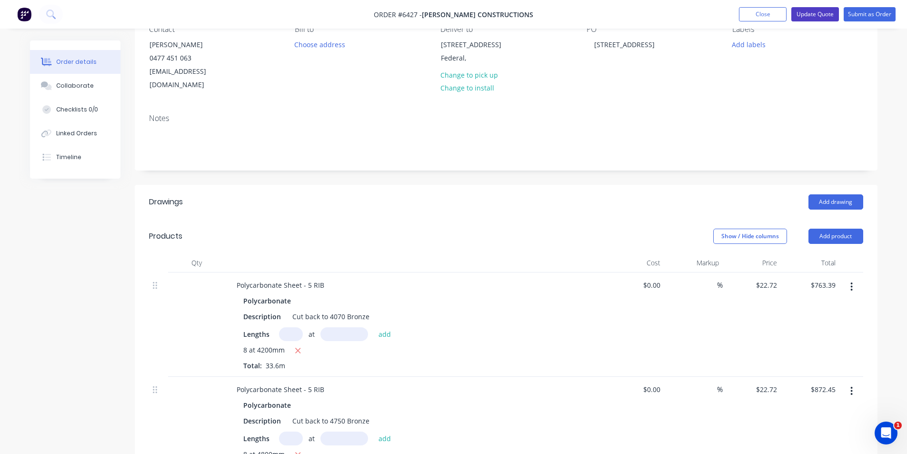
click at [830, 15] on button "Update Quote" at bounding box center [816, 14] width 48 height 14
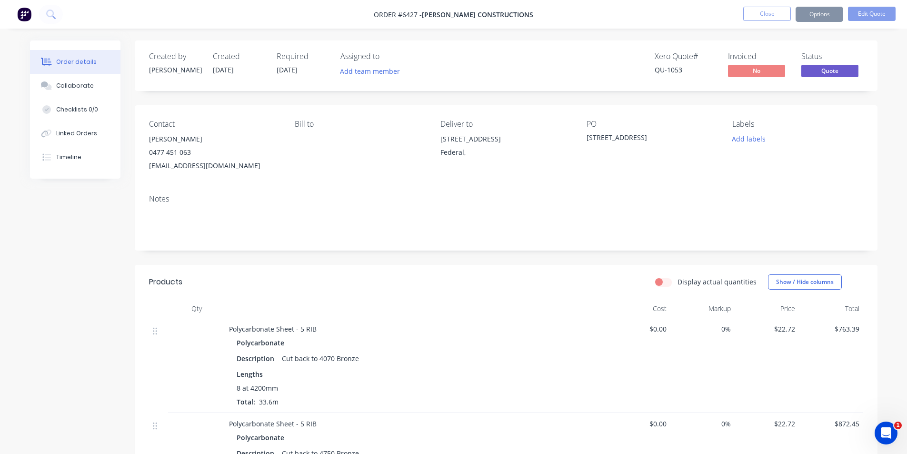
click at [815, 20] on button "Options" at bounding box center [820, 14] width 48 height 15
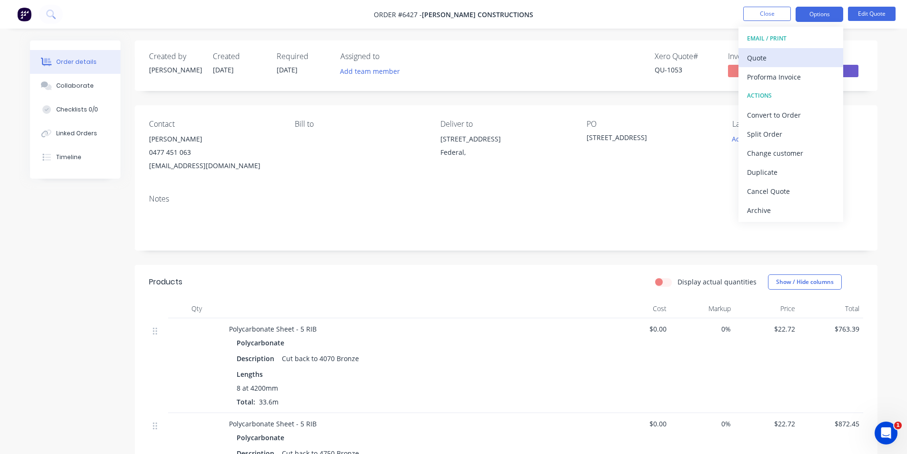
click at [777, 52] on div "Quote" at bounding box center [791, 58] width 88 height 14
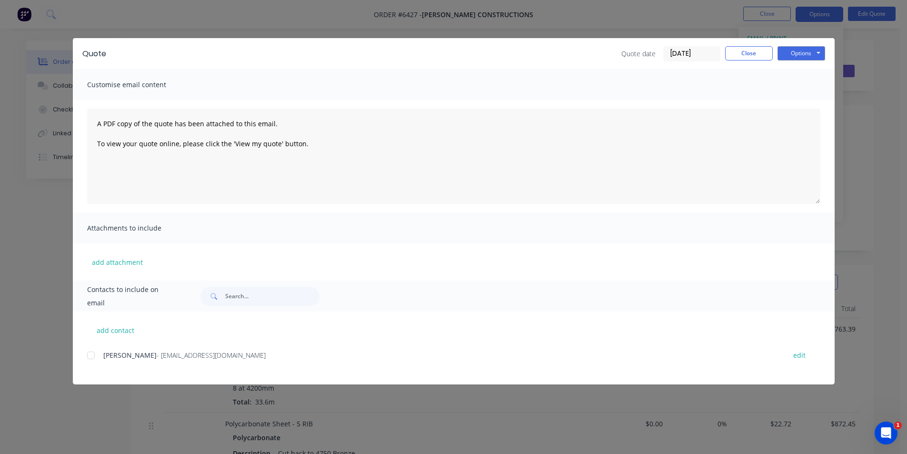
click at [88, 355] on div at bounding box center [90, 355] width 19 height 19
click at [819, 63] on div "Quote Quote date 11/08/25 Close Options Preview Print Email" at bounding box center [454, 53] width 762 height 31
click at [811, 56] on button "Options" at bounding box center [802, 53] width 48 height 14
click at [811, 108] on button "Email" at bounding box center [808, 102] width 61 height 16
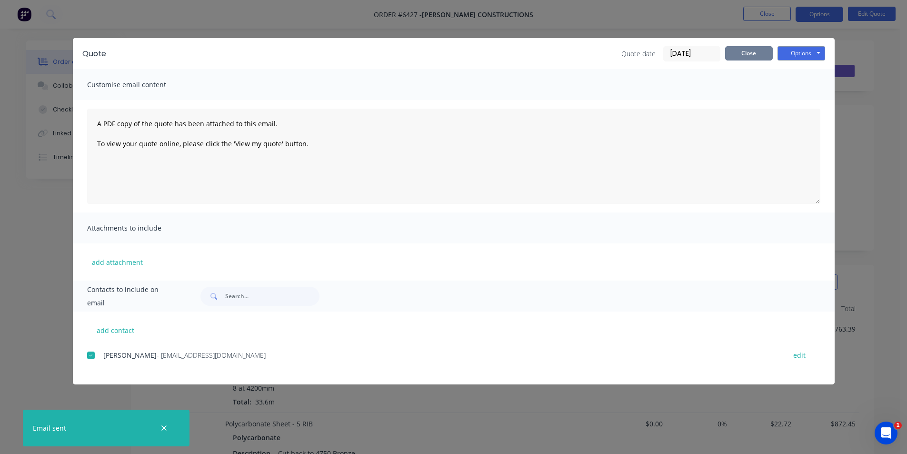
click at [749, 50] on button "Close" at bounding box center [749, 53] width 48 height 14
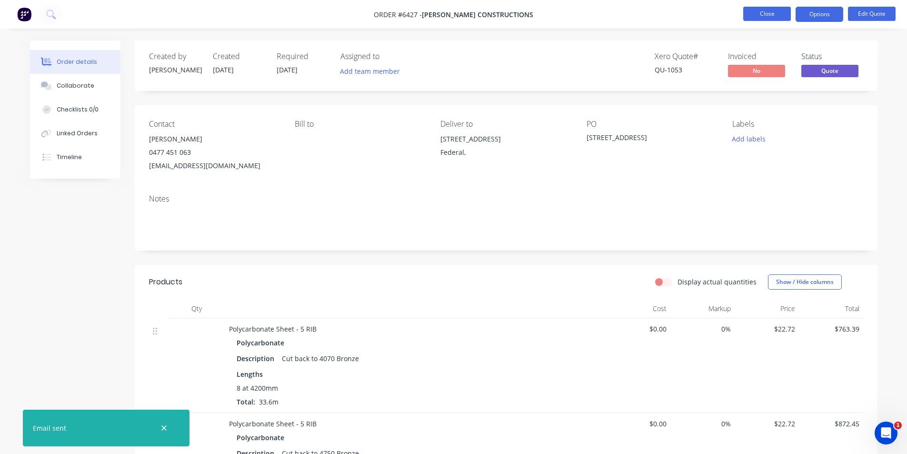
click at [751, 14] on button "Close" at bounding box center [767, 14] width 48 height 14
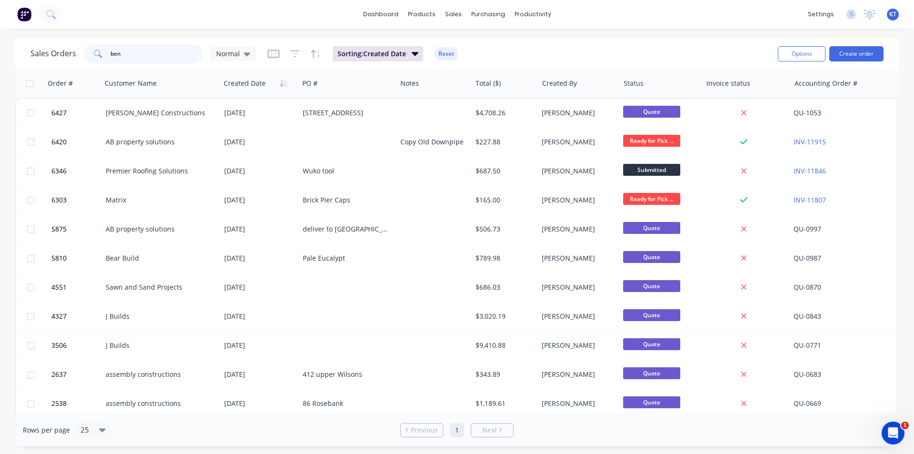
click at [140, 50] on input "ben" at bounding box center [156, 53] width 93 height 19
click at [140, 51] on input "ben" at bounding box center [156, 53] width 93 height 19
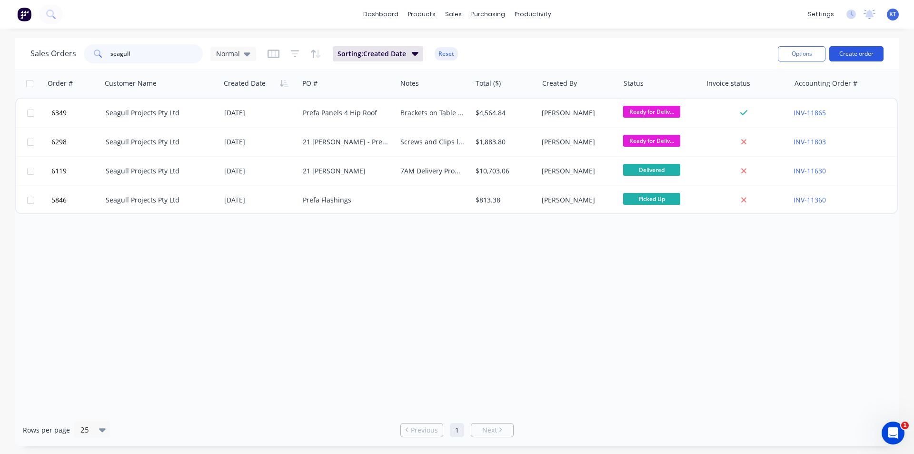
type input "seagull"
click at [852, 59] on button "Create order" at bounding box center [857, 53] width 54 height 15
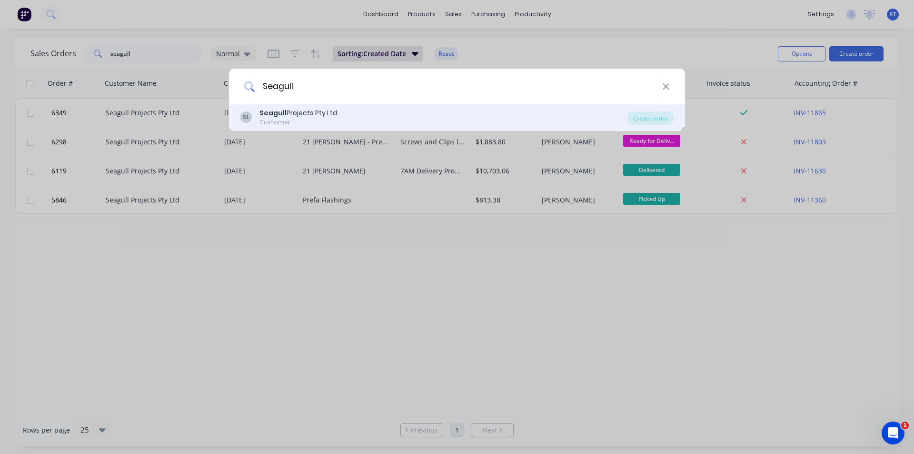
type input "Seagull"
click at [336, 108] on div "Seagull Projects Pty Ltd" at bounding box center [299, 113] width 78 height 10
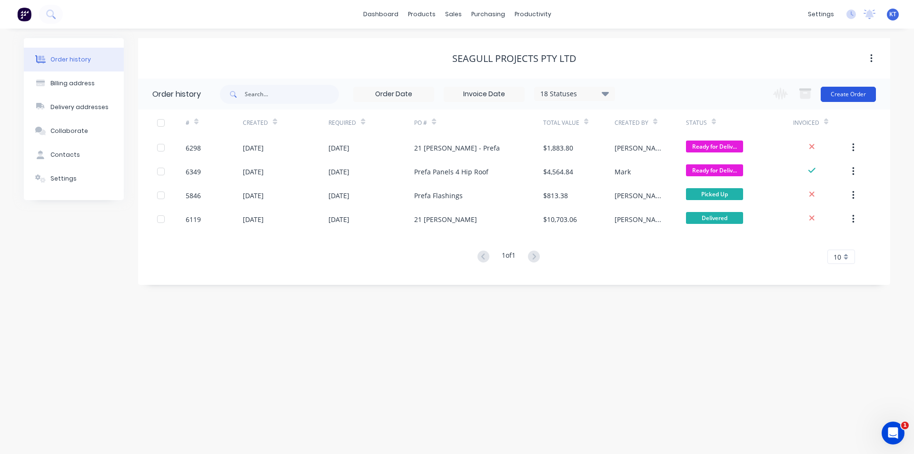
click at [837, 92] on button "Create Order" at bounding box center [848, 94] width 55 height 15
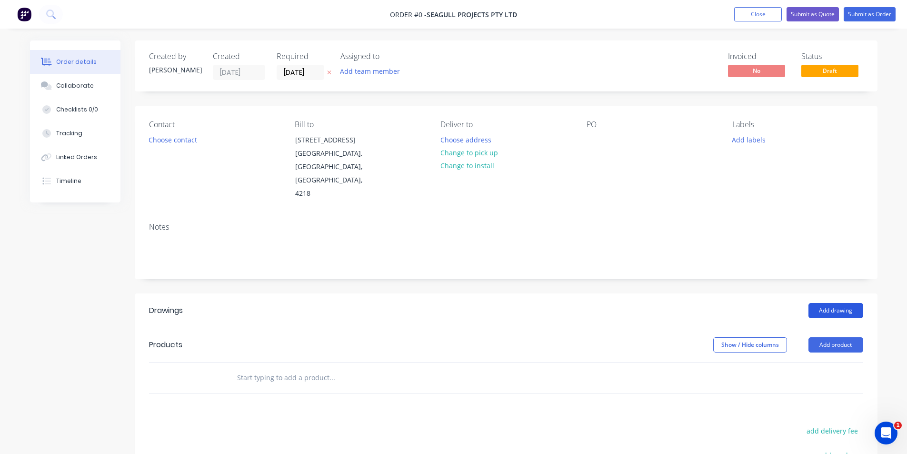
click at [834, 303] on button "Add drawing" at bounding box center [836, 310] width 55 height 15
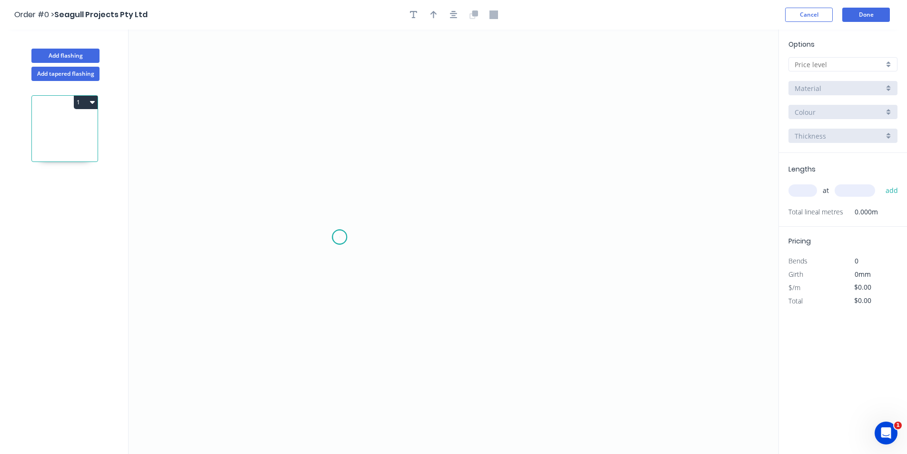
click at [340, 237] on icon "0" at bounding box center [454, 242] width 650 height 424
click at [341, 219] on icon "0" at bounding box center [454, 242] width 650 height 424
click at [425, 220] on icon "0 ?" at bounding box center [454, 242] width 650 height 424
click at [458, 245] on icon "0 ? ?" at bounding box center [454, 242] width 650 height 424
click at [457, 215] on rect at bounding box center [450, 216] width 19 height 13
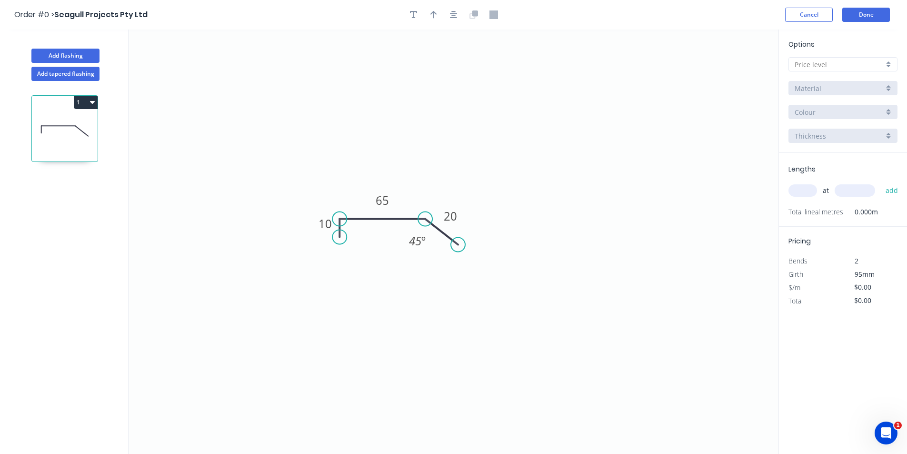
click at [881, 64] on input "text" at bounding box center [839, 65] width 89 height 10
click at [854, 130] on div "D" at bounding box center [843, 132] width 108 height 17
type input "D"
type input "$57.65"
click at [831, 89] on input "Brass" at bounding box center [839, 88] width 89 height 10
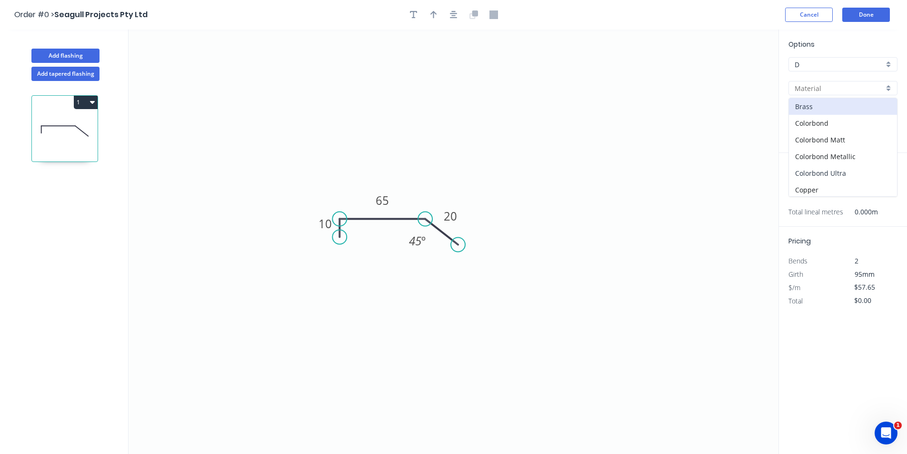
drag, startPoint x: 823, startPoint y: 173, endPoint x: 823, endPoint y: 162, distance: 11.0
click at [823, 173] on div "Colorbond Ultra" at bounding box center [843, 173] width 108 height 17
type input "Colorbond Ultra"
type input "Dune"
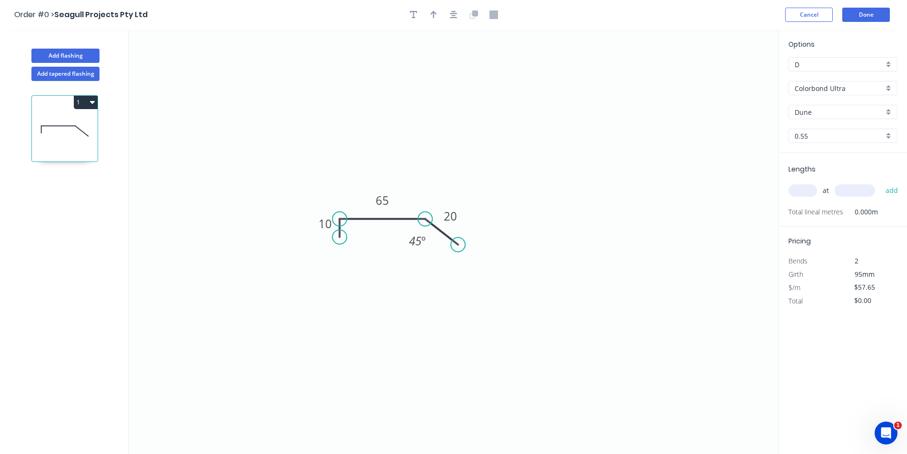
type input "$10.67"
click at [829, 121] on div "Options D D Colorbond Ultra Colorbond Ultra Dune Dune 0.55 0.55" at bounding box center [843, 96] width 128 height 114
click at [829, 115] on input "Dune" at bounding box center [839, 112] width 89 height 10
click at [820, 164] on div "Surfmist" at bounding box center [843, 161] width 108 height 17
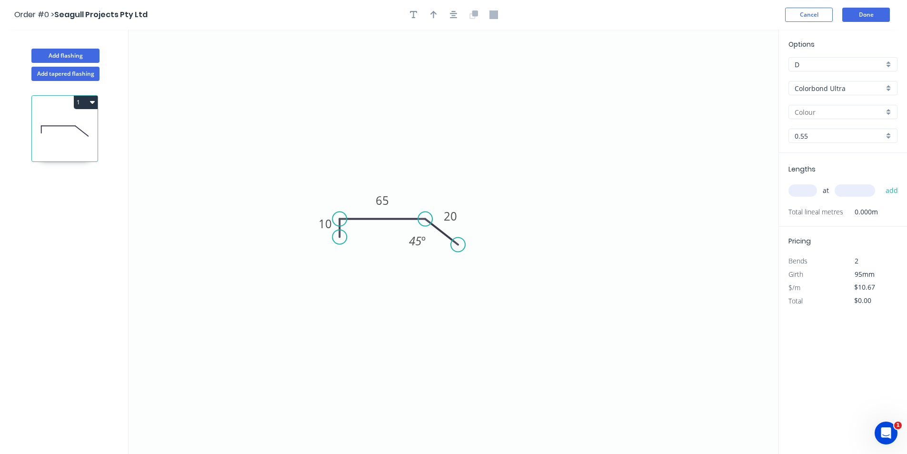
type input "Surfmist"
click at [813, 188] on input "text" at bounding box center [803, 190] width 29 height 12
type input "1"
type input "7000"
click at [881, 182] on button "add" at bounding box center [892, 190] width 22 height 16
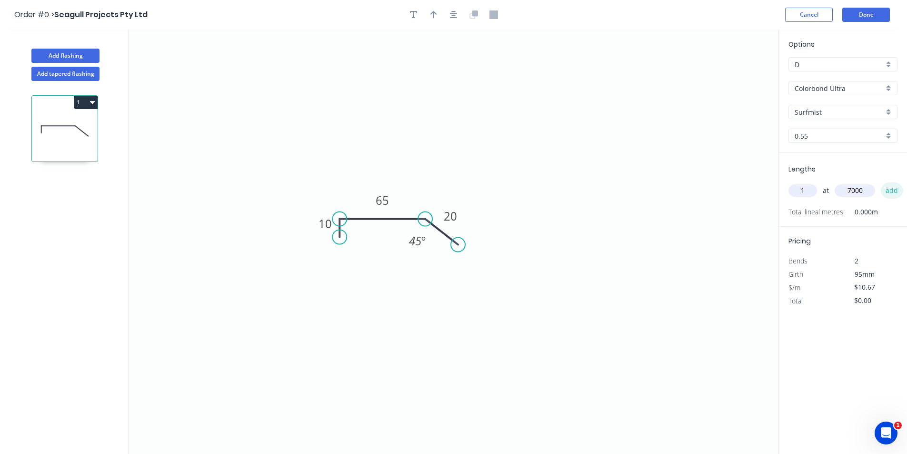
type input "$74.69"
click at [456, 14] on icon "button" at bounding box center [454, 14] width 8 height 9
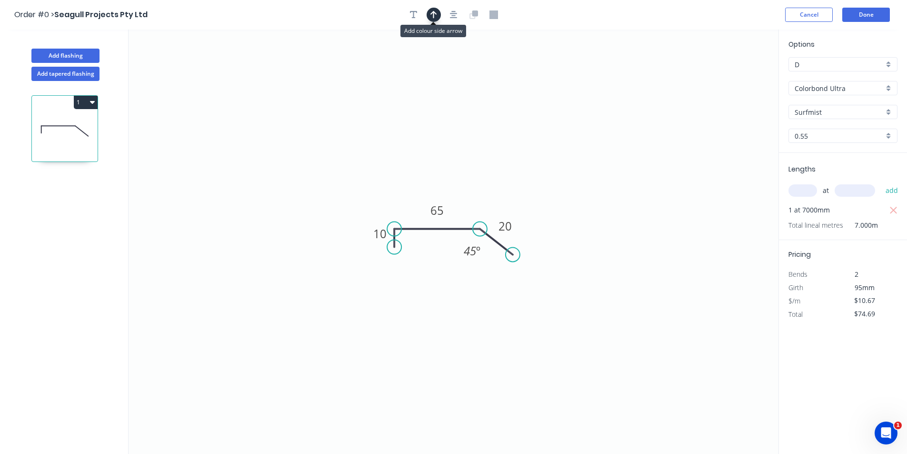
click at [437, 15] on button "button" at bounding box center [434, 15] width 14 height 14
drag, startPoint x: 734, startPoint y: 74, endPoint x: 458, endPoint y: 172, distance: 292.5
click at [454, 166] on icon at bounding box center [456, 150] width 9 height 30
click at [74, 55] on button "Add flashing" at bounding box center [65, 56] width 68 height 14
type input "$0.00"
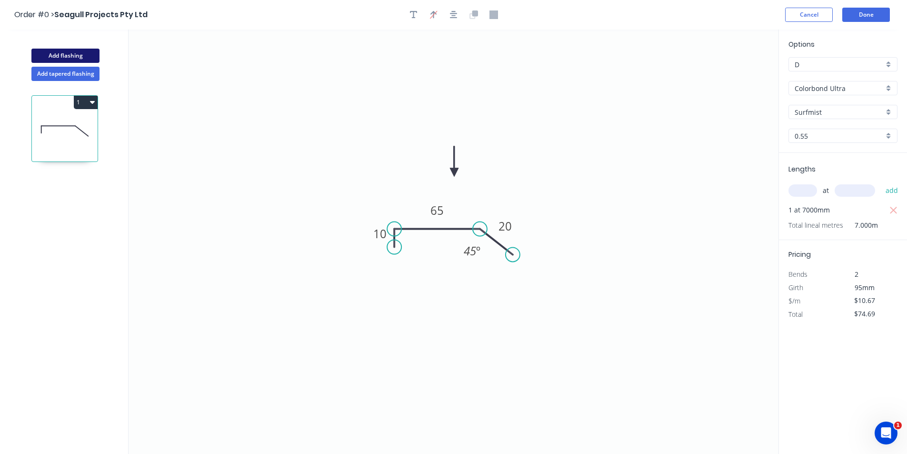
type input "$0.00"
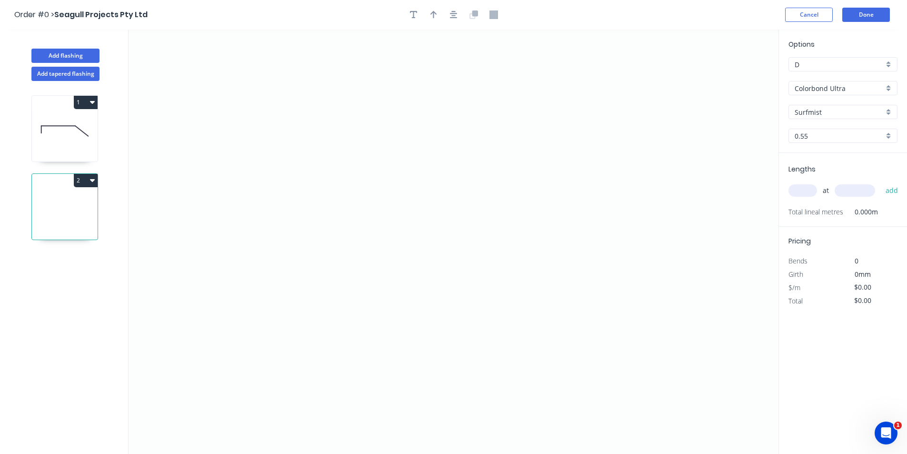
click at [822, 111] on input "Surfmist" at bounding box center [839, 112] width 89 height 10
drag, startPoint x: 825, startPoint y: 92, endPoint x: 824, endPoint y: 108, distance: 15.3
click at [824, 106] on div "Options D D Colorbond Ultra Colorbond Ultra Dune Monument Shale Grey Surfmist W…" at bounding box center [843, 96] width 128 height 114
type input "Surfmist"
click at [836, 83] on input "Colorbond Ultra" at bounding box center [839, 88] width 89 height 10
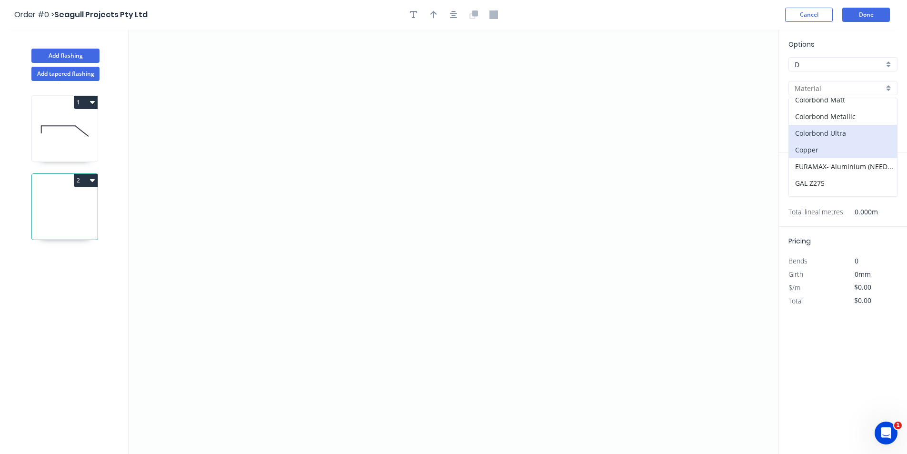
scroll to position [57, 0]
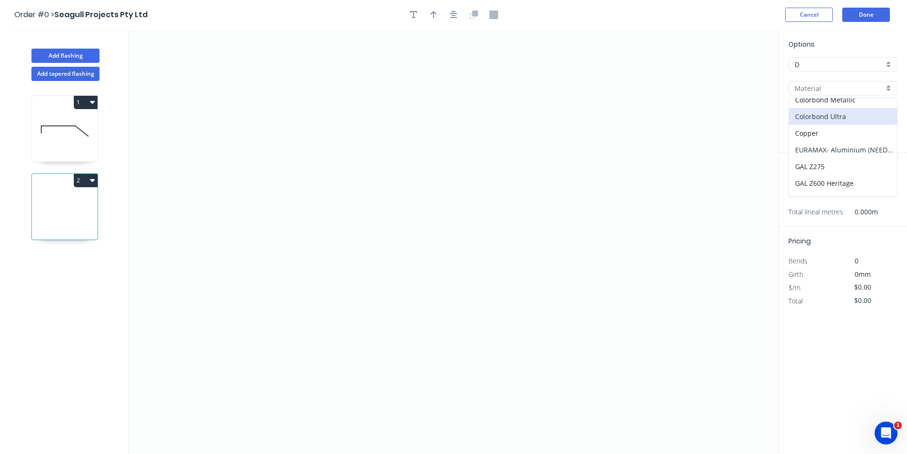
click at [814, 154] on div "EURAMAX- Aluminium (NEEDS PRICING DONE BEFORE INVOICING)" at bounding box center [843, 149] width 108 height 17
type input "EURAMAX- Aluminium (NEEDS PRICING DONE BEFORE INVOICING)"
type input "Black"
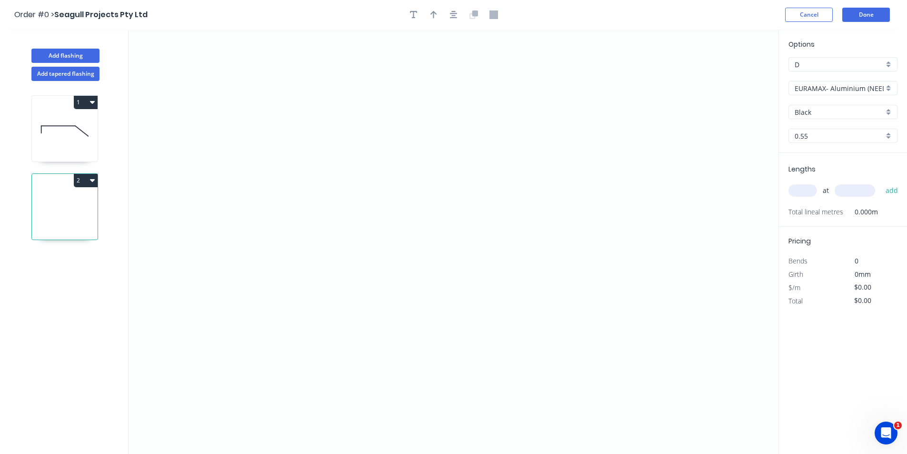
click at [848, 90] on input "EURAMAX- Aluminium (NEEDS PRICING DONE BEFORE INVOICING)" at bounding box center [839, 88] width 89 height 10
click at [823, 120] on div "PREFA- Aluminium (needs Pricing)" at bounding box center [843, 121] width 108 height 17
type input "PREFA- Aluminium (needs Pricing)"
type input "Black Grey"
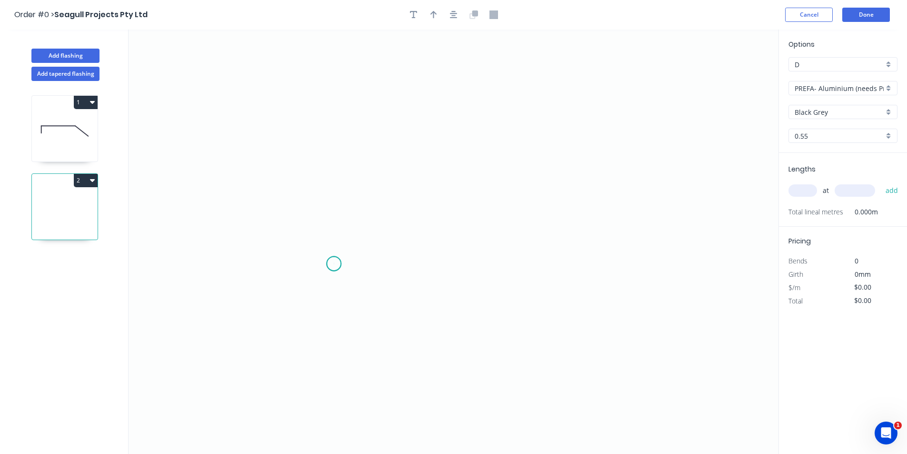
click at [334, 264] on icon "0" at bounding box center [454, 242] width 650 height 424
click at [364, 245] on icon "0" at bounding box center [454, 242] width 650 height 424
click at [366, 288] on icon "0 ?" at bounding box center [454, 242] width 650 height 424
click at [504, 286] on icon "0 ? ? ? º" at bounding box center [454, 242] width 650 height 424
click at [504, 239] on icon at bounding box center [504, 263] width 0 height 49
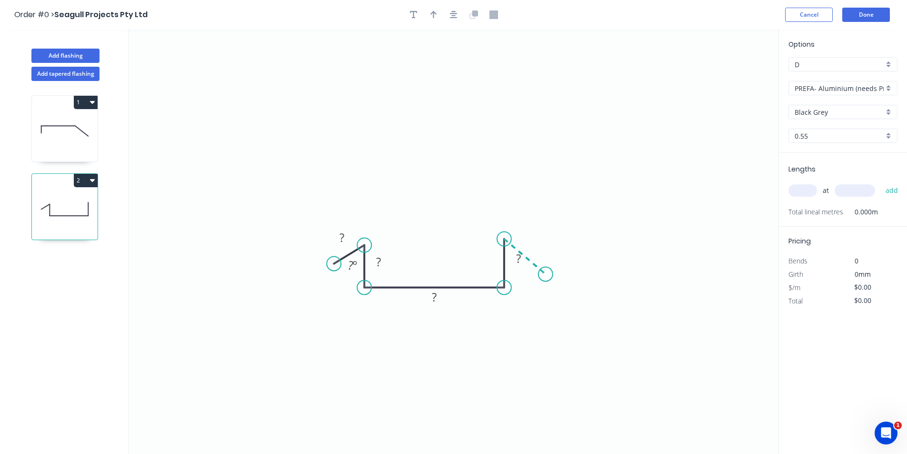
click at [546, 274] on icon "0 ? ? ? ? ? º" at bounding box center [454, 242] width 650 height 424
click at [438, 289] on rect at bounding box center [434, 297] width 31 height 20
click at [437, 293] on tspan "?" at bounding box center [434, 297] width 5 height 16
click at [452, 15] on icon "button" at bounding box center [454, 14] width 8 height 9
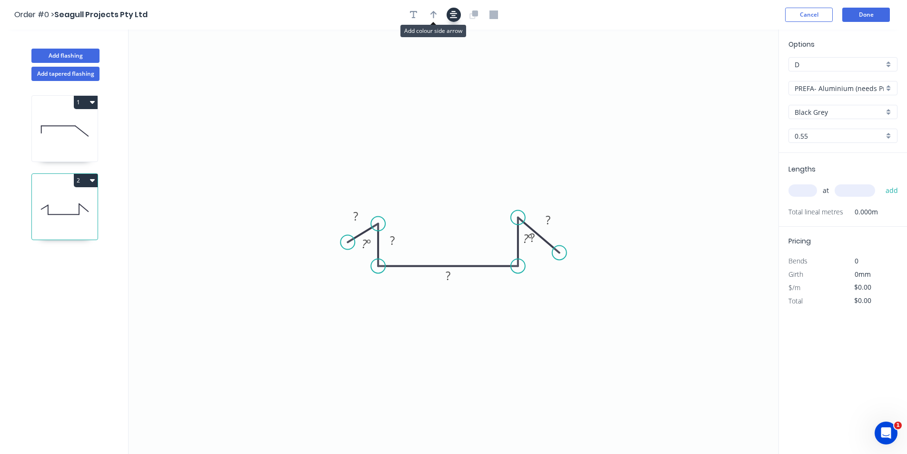
click at [454, 15] on icon "button" at bounding box center [454, 15] width 8 height 8
click at [437, 15] on icon "button" at bounding box center [434, 14] width 7 height 9
drag, startPoint x: 675, startPoint y: 117, endPoint x: 436, endPoint y: 230, distance: 264.4
click at [436, 230] on icon at bounding box center [436, 218] width 9 height 30
click at [355, 211] on tspan "?" at bounding box center [355, 216] width 5 height 16
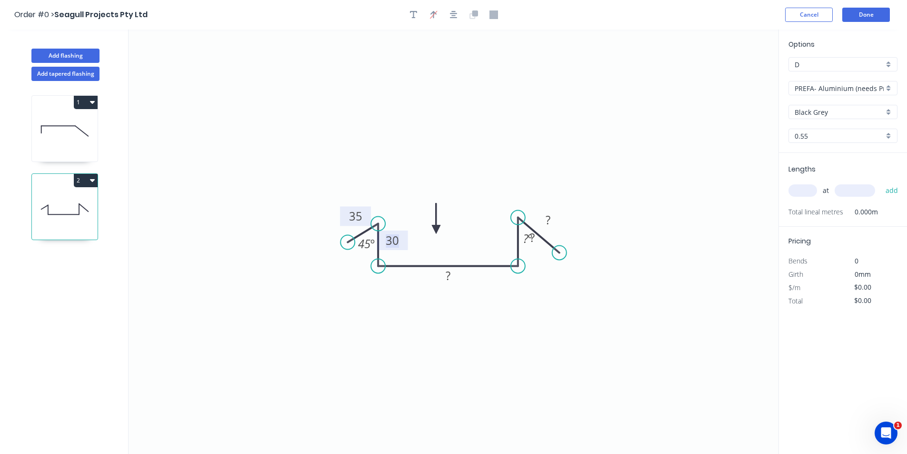
click at [388, 247] on tspan "30" at bounding box center [392, 240] width 13 height 16
click at [558, 221] on rect at bounding box center [547, 220] width 31 height 20
click at [558, 223] on rect at bounding box center [547, 222] width 31 height 20
click at [553, 222] on rect at bounding box center [547, 222] width 19 height 13
click at [74, 56] on button "Add flashing" at bounding box center [65, 56] width 68 height 14
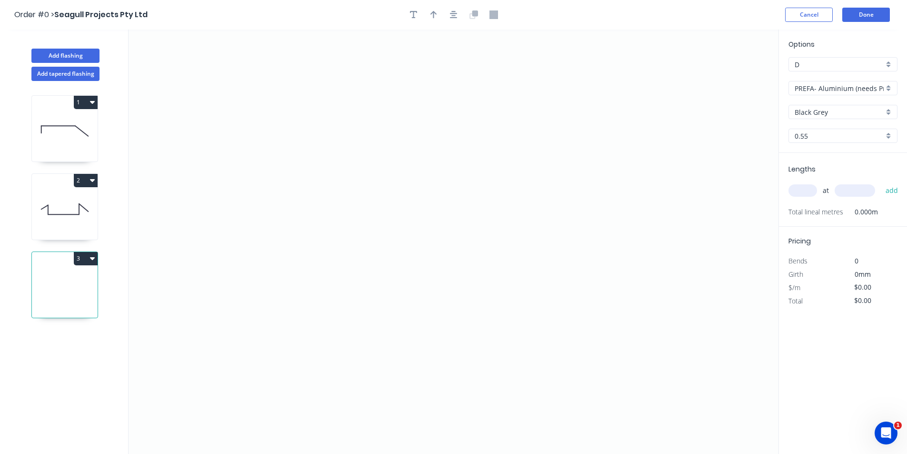
click at [875, 92] on input "PREFA- Aluminium (needs Pricing)" at bounding box center [839, 88] width 89 height 10
click at [859, 164] on div "Colorbond Metallic" at bounding box center [843, 156] width 108 height 17
type input "Colorbond Metallic"
type input "Aries"
click at [854, 90] on input "Colorbond Metallic" at bounding box center [839, 88] width 89 height 10
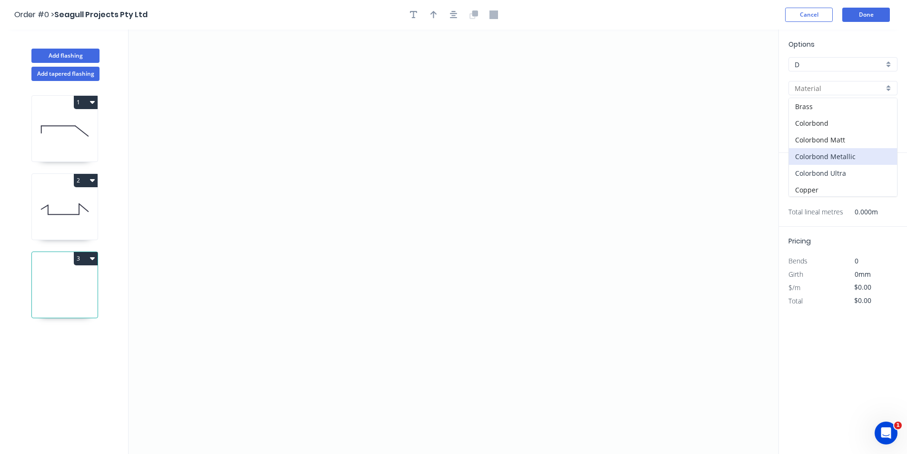
click at [815, 175] on div "Colorbond Ultra" at bounding box center [843, 173] width 108 height 17
type input "Colorbond Ultra"
type input "Dune"
click at [882, 108] on input "Dune" at bounding box center [839, 112] width 89 height 10
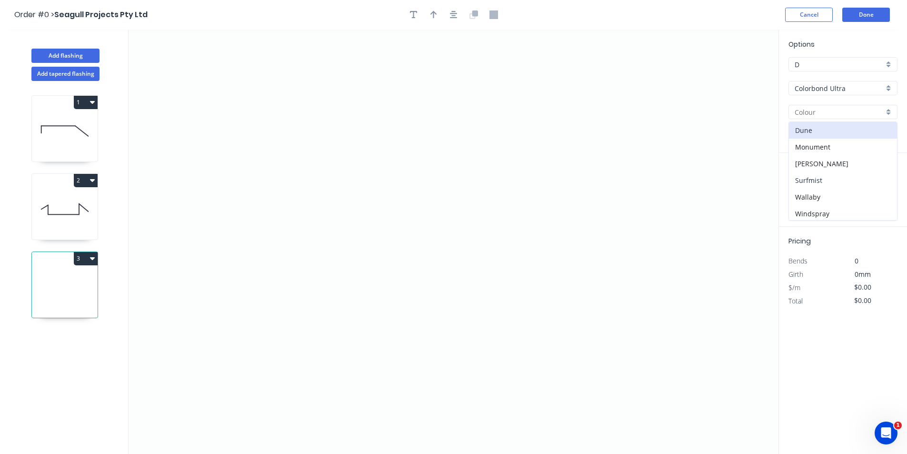
click at [838, 177] on div "Surfmist" at bounding box center [843, 180] width 108 height 17
type input "Surfmist"
click at [814, 188] on input "text" at bounding box center [803, 190] width 29 height 12
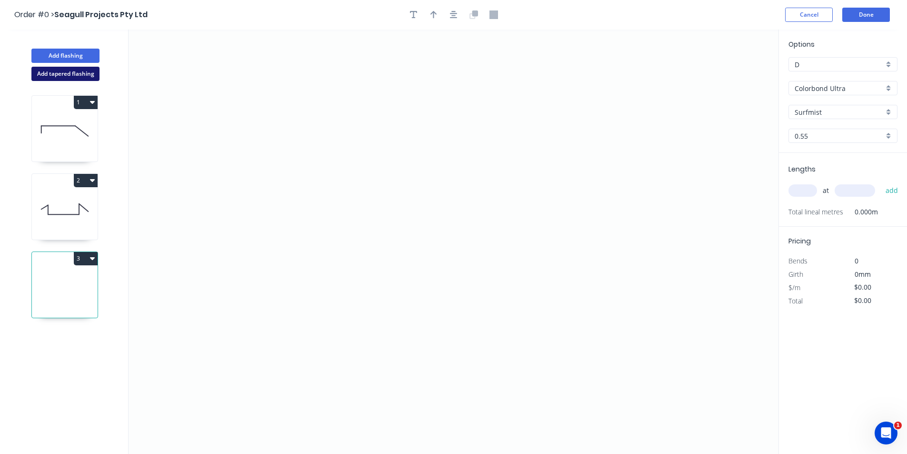
click at [87, 75] on button "Add tapered flashing" at bounding box center [65, 74] width 68 height 14
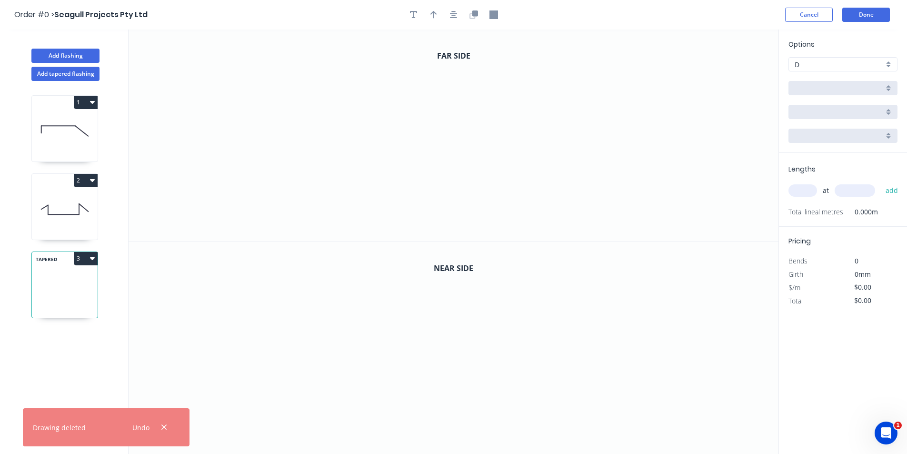
click at [816, 94] on div at bounding box center [843, 88] width 109 height 14
click at [169, 427] on button "button" at bounding box center [164, 427] width 12 height 13
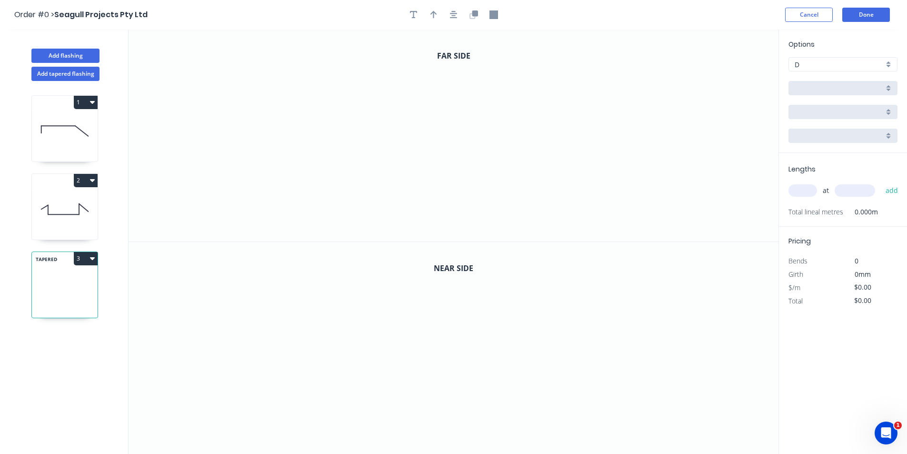
click at [87, 260] on button "3" at bounding box center [86, 258] width 24 height 13
click at [57, 281] on div "Duplicate" at bounding box center [52, 282] width 73 height 14
click at [89, 337] on button "4" at bounding box center [86, 336] width 24 height 13
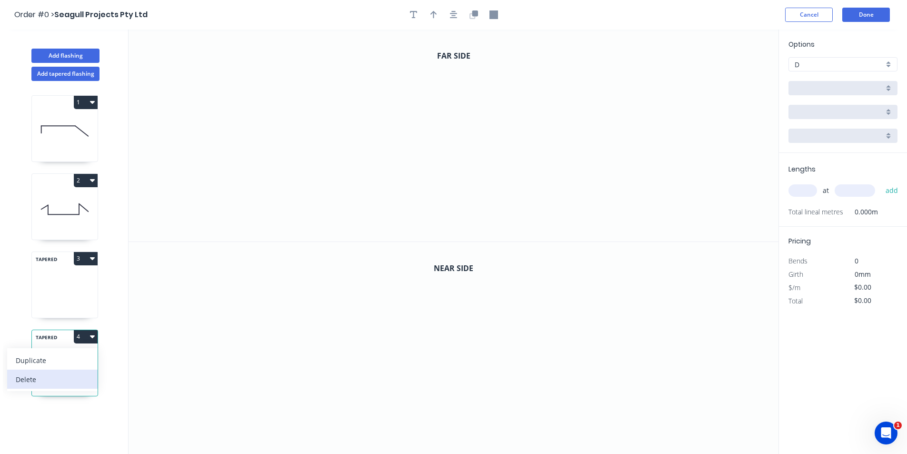
click at [78, 383] on div "Delete" at bounding box center [52, 379] width 73 height 14
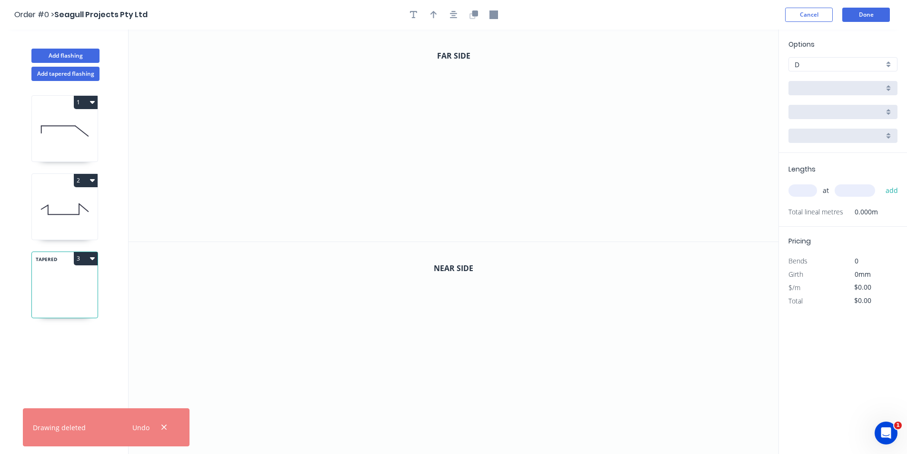
click at [90, 254] on icon "button" at bounding box center [92, 258] width 5 height 8
click at [81, 306] on div "Delete" at bounding box center [52, 301] width 73 height 14
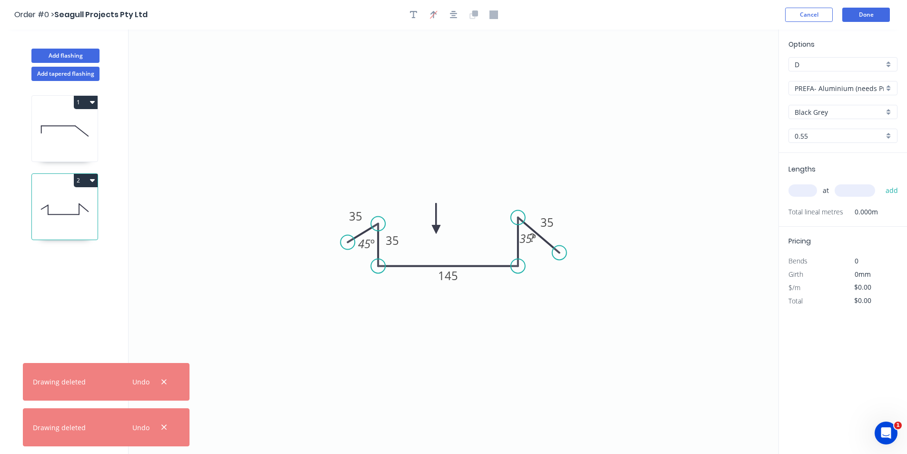
click at [90, 123] on icon at bounding box center [65, 130] width 66 height 61
type input "$10.67"
type input "$74.69"
type input "Colorbond Ultra"
type input "Surfmist"
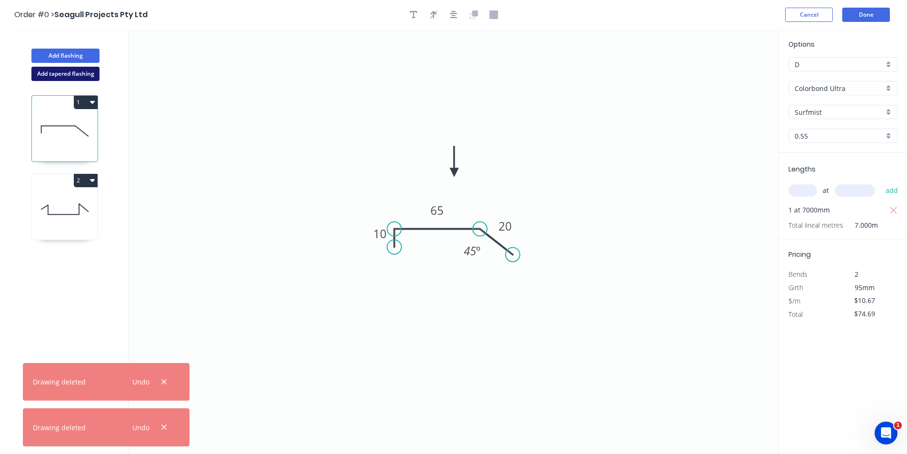
click at [80, 75] on button "Add tapered flashing" at bounding box center [65, 74] width 68 height 14
type input "$0.00"
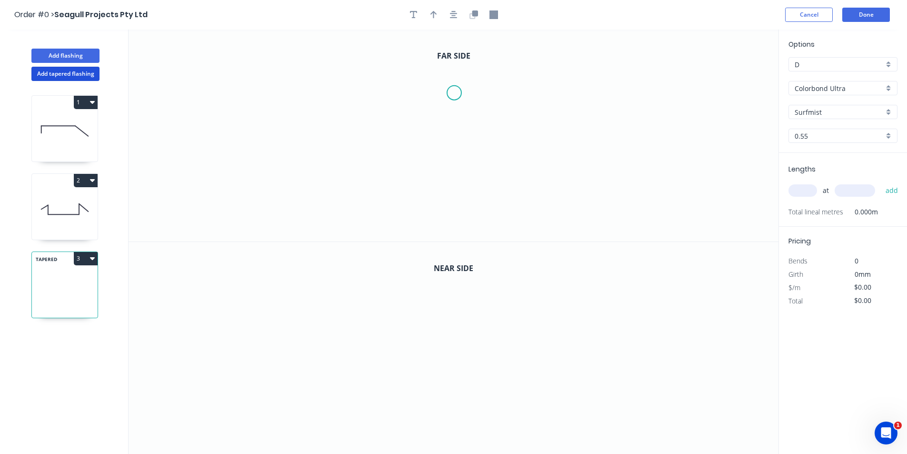
click at [454, 93] on icon "0" at bounding box center [454, 136] width 650 height 212
click at [460, 168] on icon "0" at bounding box center [454, 136] width 650 height 212
click at [323, 200] on icon "0 ?" at bounding box center [454, 136] width 650 height 212
click at [326, 231] on icon "0 ? ? ? º" at bounding box center [454, 136] width 650 height 212
drag, startPoint x: 324, startPoint y: 203, endPoint x: 322, endPoint y: 162, distance: 40.5
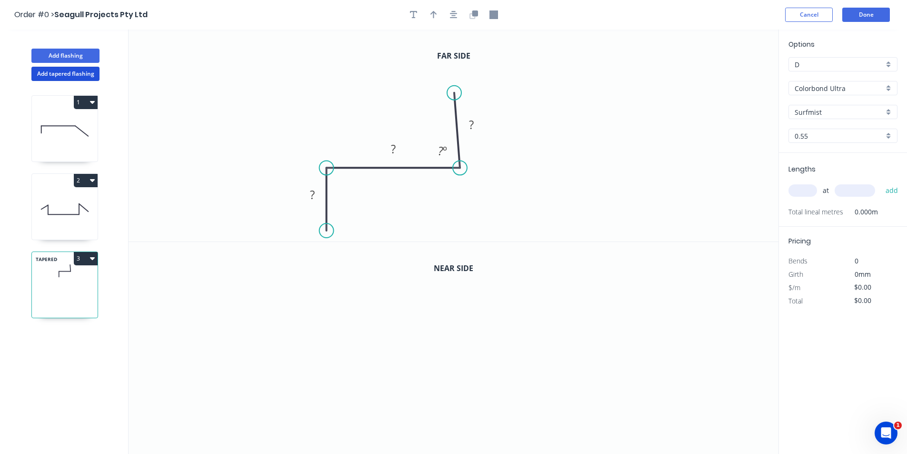
click at [322, 162] on circle at bounding box center [327, 168] width 14 height 14
drag, startPoint x: 457, startPoint y: 94, endPoint x: 465, endPoint y: 86, distance: 11.5
click at [465, 86] on circle at bounding box center [460, 86] width 14 height 14
drag, startPoint x: 326, startPoint y: 235, endPoint x: 324, endPoint y: 213, distance: 21.5
click at [324, 213] on circle at bounding box center [327, 213] width 14 height 14
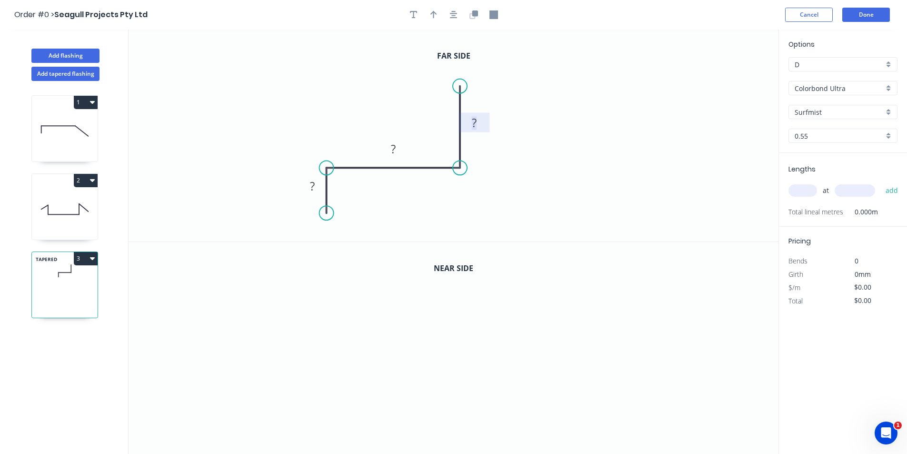
click at [482, 128] on rect at bounding box center [474, 123] width 19 height 13
click at [479, 13] on button "button" at bounding box center [474, 15] width 14 height 14
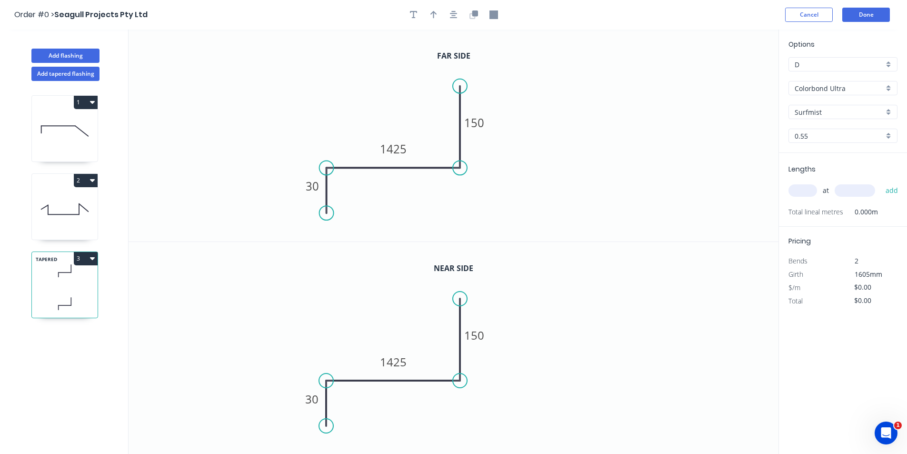
click at [811, 186] on input "text" at bounding box center [803, 190] width 29 height 12
type input "1"
type input "650"
click at [881, 182] on button "add" at bounding box center [892, 190] width 22 height 16
click at [450, 13] on icon "button" at bounding box center [454, 15] width 8 height 8
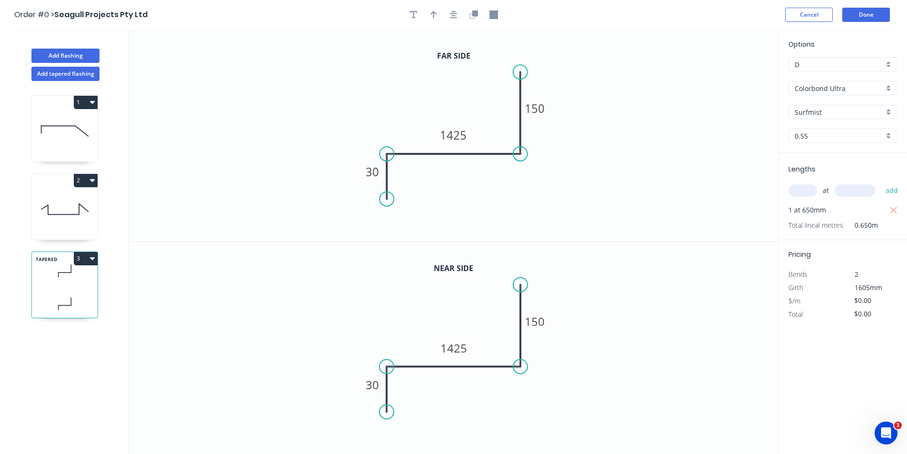
drag, startPoint x: 421, startPoint y: 8, endPoint x: 408, endPoint y: 13, distance: 13.7
click at [421, 9] on div at bounding box center [454, 15] width 100 height 14
click at [408, 13] on button "button" at bounding box center [414, 15] width 14 height 14
drag, startPoint x: 202, startPoint y: 64, endPoint x: 328, endPoint y: 114, distance: 135.1
click at [328, 105] on textarea at bounding box center [312, 87] width 77 height 35
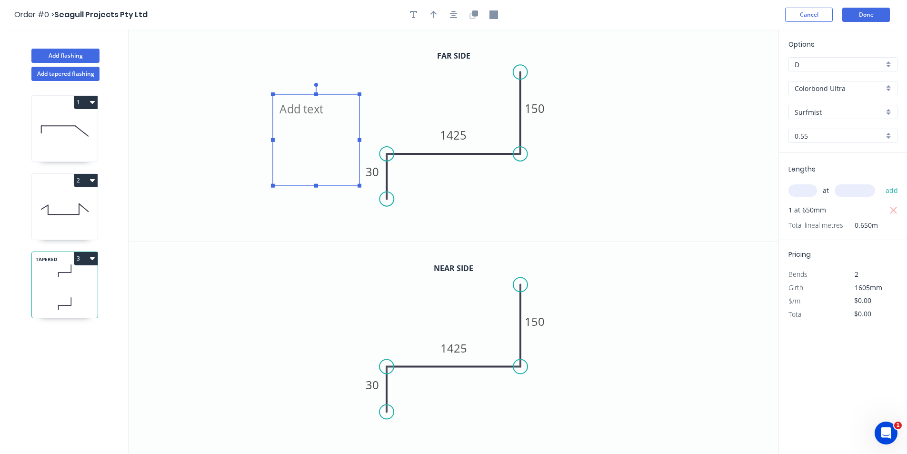
drag, startPoint x: 317, startPoint y: 138, endPoint x: 321, endPoint y: 184, distance: 46.4
click at [321, 185] on icon "30 1425 150" at bounding box center [454, 136] width 650 height 212
click at [297, 104] on textarea at bounding box center [316, 140] width 77 height 82
type textarea "SEE DRAWING FOR TAPER"
click at [857, 20] on button "Done" at bounding box center [867, 15] width 48 height 14
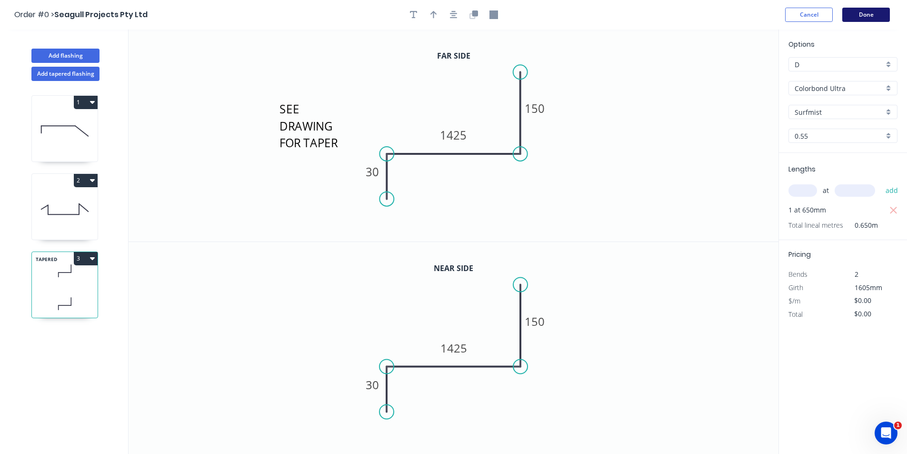
click at [870, 11] on button "Done" at bounding box center [867, 15] width 48 height 14
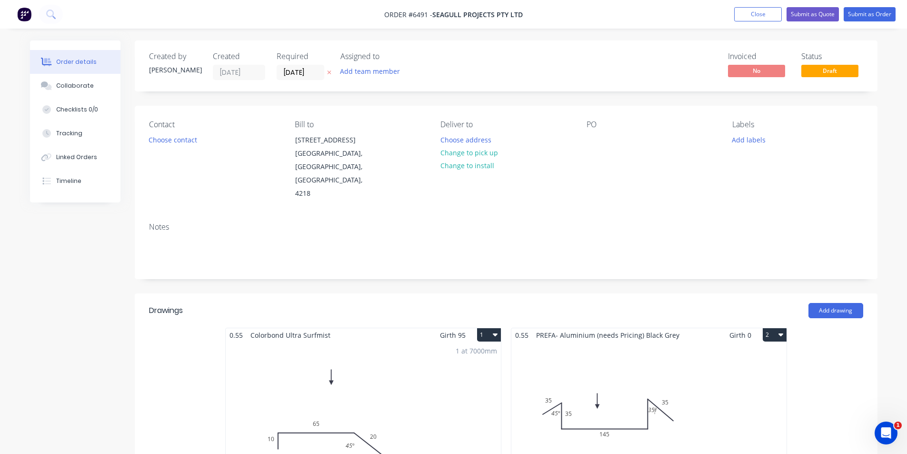
click at [582, 396] on div "Total lm $/M Total 0m $0.00 $0.00" at bounding box center [649, 414] width 275 height 145
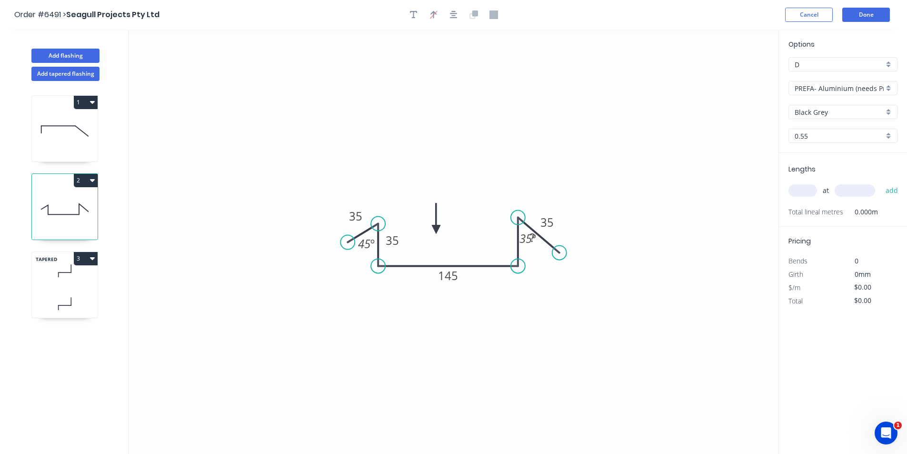
click at [803, 187] on input "text" at bounding box center [803, 190] width 29 height 12
type input "1"
type input "4200"
click at [881, 182] on button "add" at bounding box center [892, 190] width 22 height 16
click at [536, 243] on tspan "º" at bounding box center [534, 239] width 4 height 16
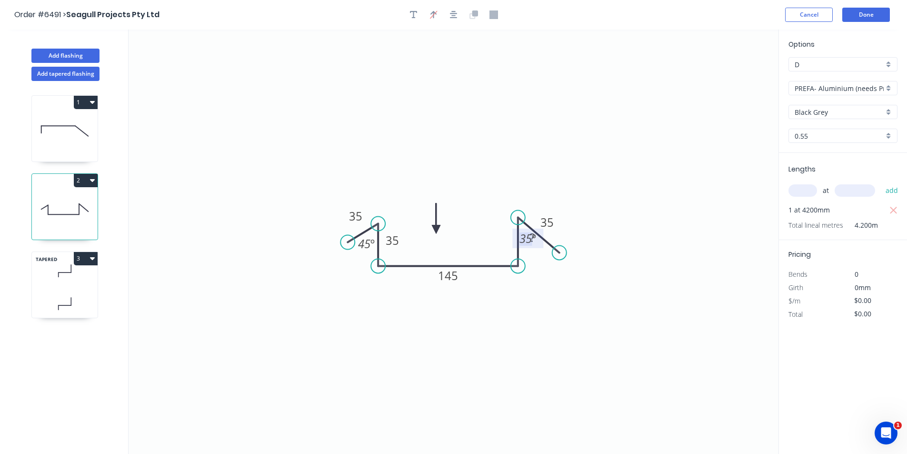
click at [535, 240] on tspan "º" at bounding box center [534, 239] width 4 height 16
click at [536, 239] on tspan "º" at bounding box center [534, 239] width 4 height 16
type input "$15.70"
type input "$65.94"
drag, startPoint x: 540, startPoint y: 246, endPoint x: 538, endPoint y: 298, distance: 51.9
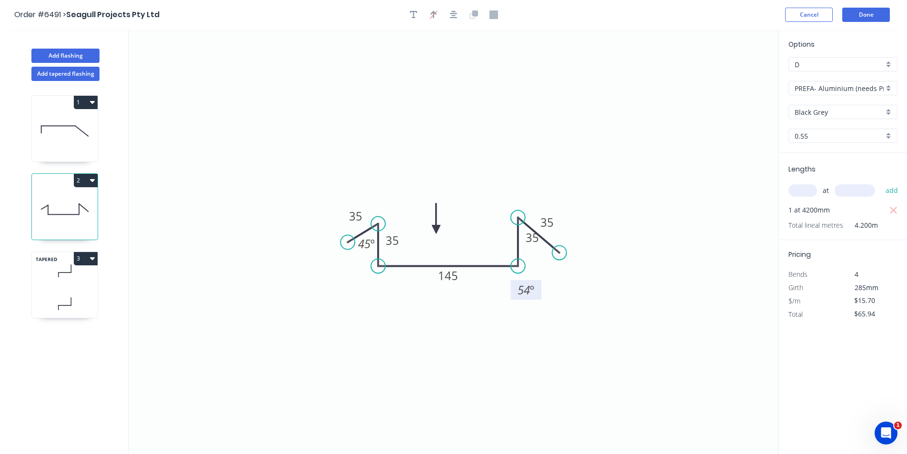
click at [538, 298] on rect at bounding box center [526, 290] width 31 height 20
click at [531, 241] on tspan "35" at bounding box center [532, 238] width 13 height 16
click at [527, 294] on tspan "54" at bounding box center [524, 290] width 12 height 16
click at [854, 13] on button "Done" at bounding box center [867, 15] width 48 height 14
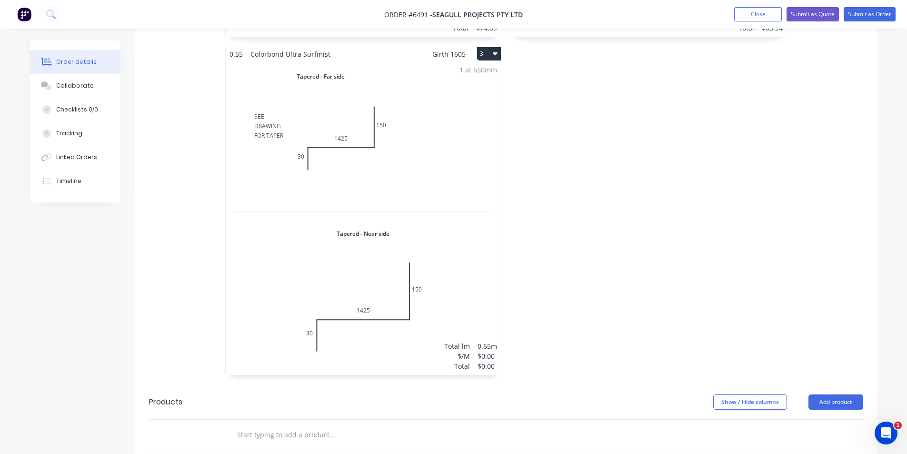
scroll to position [677, 0]
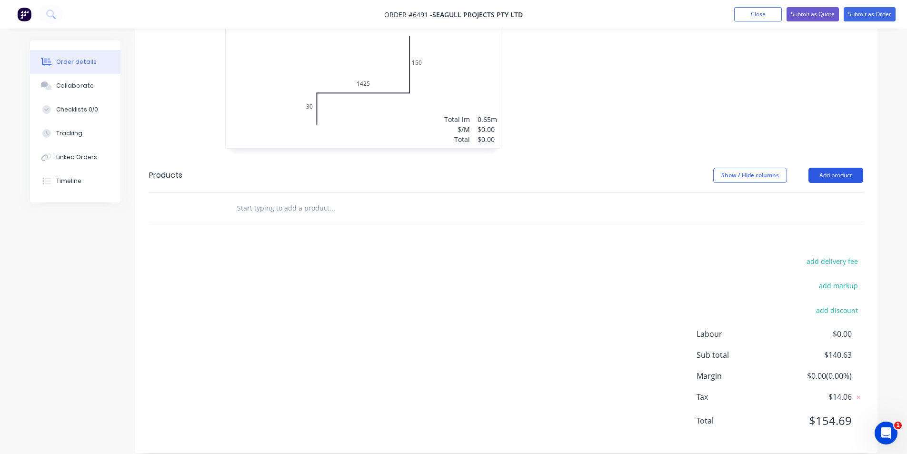
click at [836, 168] on button "Add product" at bounding box center [836, 175] width 55 height 15
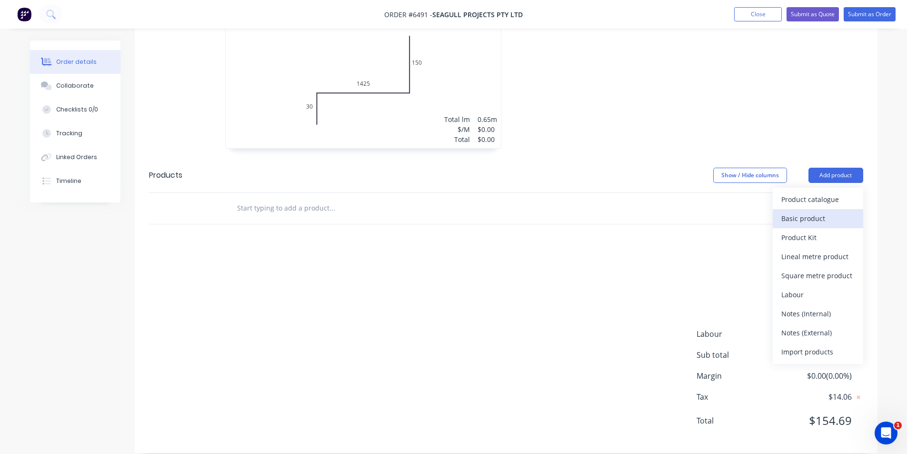
click at [815, 213] on button "Basic product" at bounding box center [818, 218] width 90 height 19
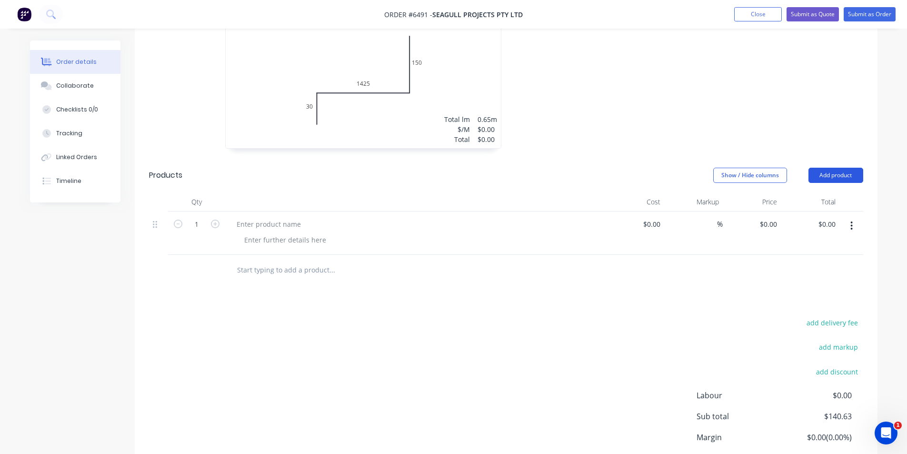
click at [811, 168] on button "Add product" at bounding box center [836, 175] width 55 height 15
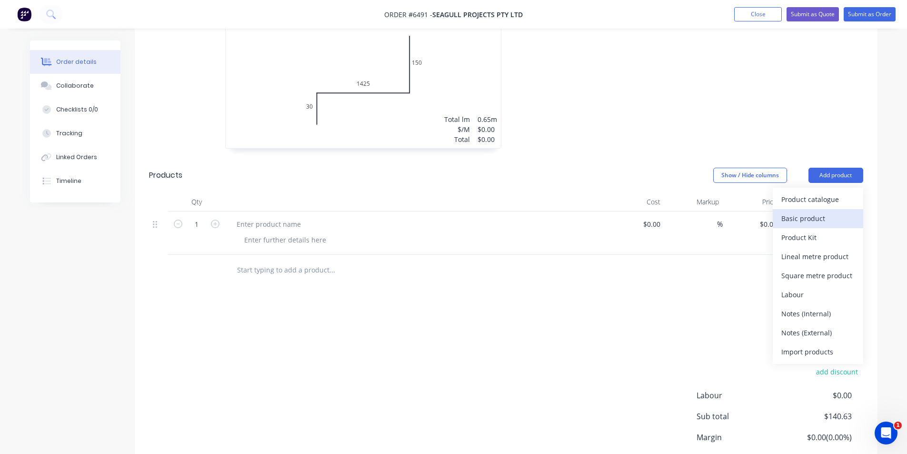
click at [819, 211] on div "Basic product" at bounding box center [818, 218] width 73 height 14
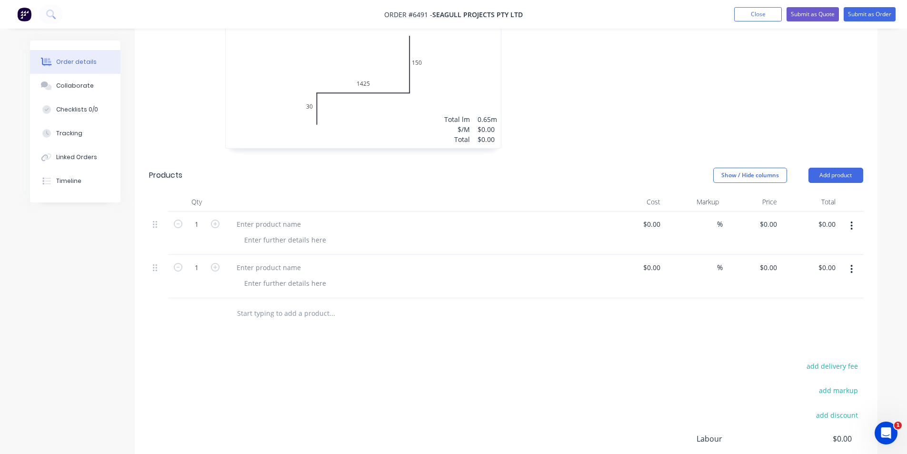
click at [857, 261] on button "button" at bounding box center [852, 269] width 22 height 17
click at [842, 344] on div "Delete" at bounding box center [818, 351] width 73 height 14
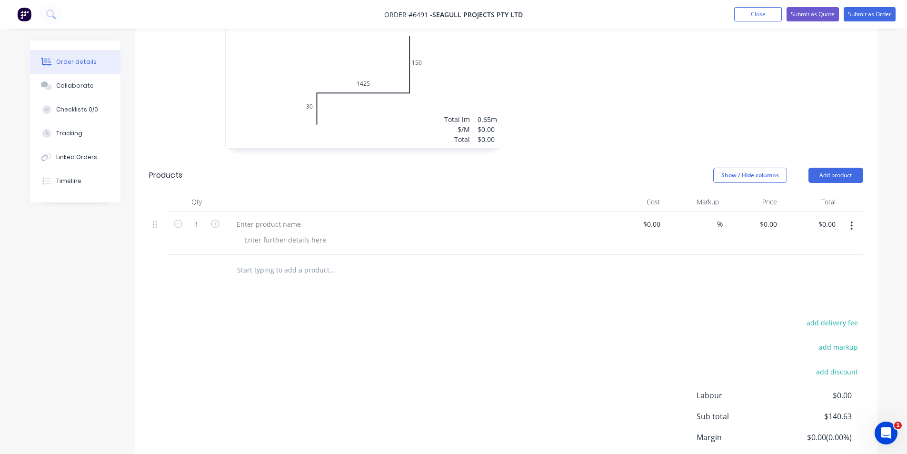
click at [851, 211] on div at bounding box center [852, 232] width 24 height 43
click at [851, 221] on icon "button" at bounding box center [852, 226] width 2 height 10
click at [828, 301] on div "Delete" at bounding box center [818, 308] width 73 height 14
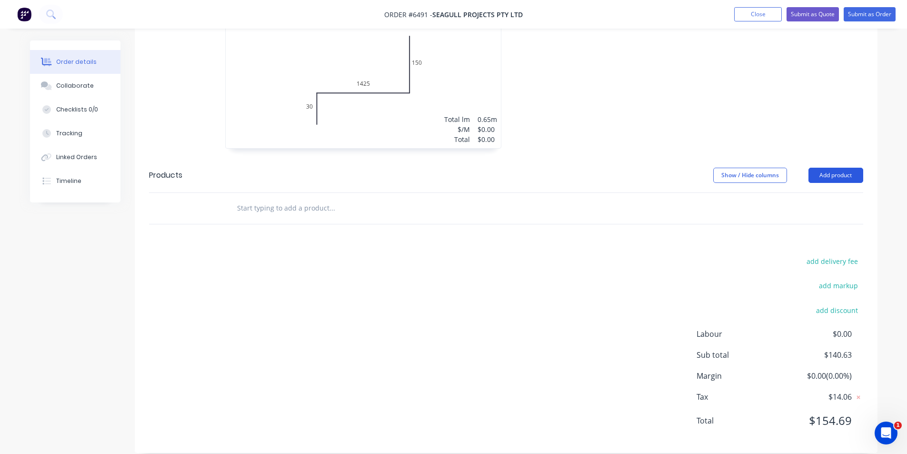
click at [841, 168] on button "Add product" at bounding box center [836, 175] width 55 height 15
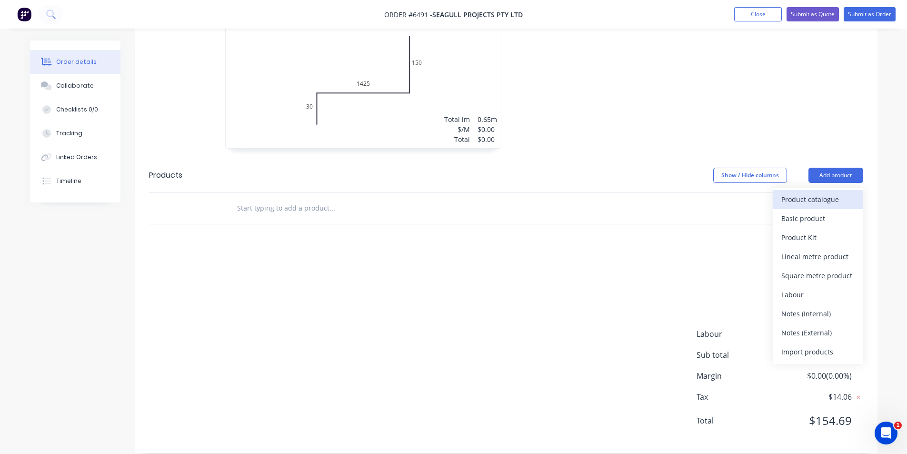
click at [827, 192] on div "Product catalogue" at bounding box center [818, 199] width 73 height 14
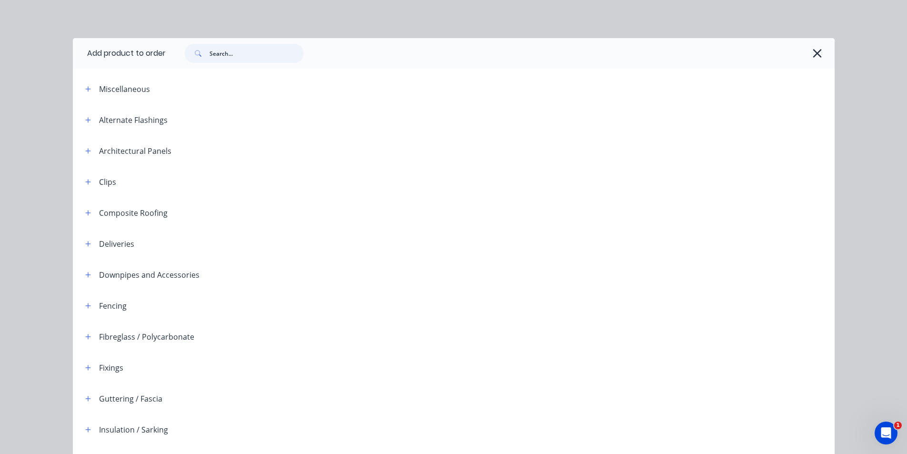
click at [261, 52] on input "text" at bounding box center [257, 53] width 94 height 19
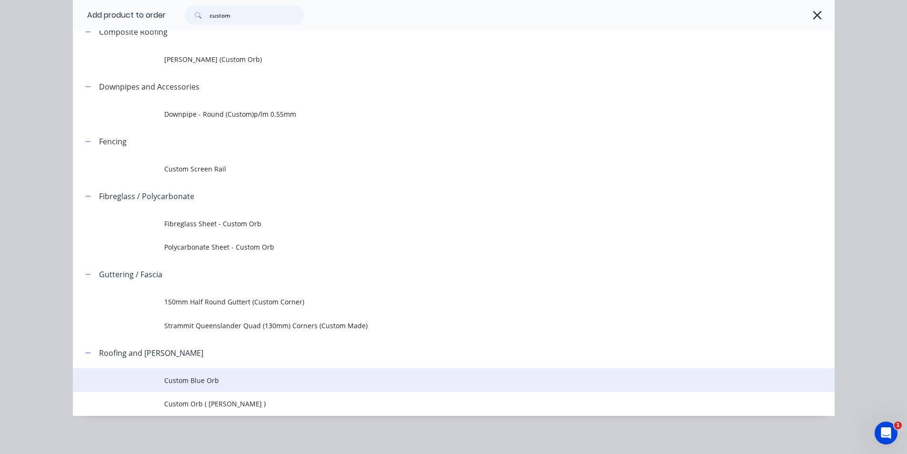
scroll to position [115, 0]
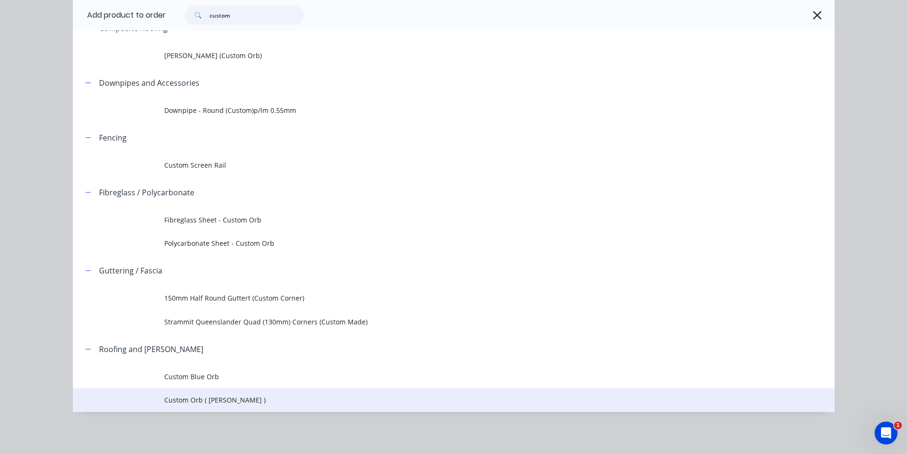
type input "custom"
click at [230, 402] on span "Custom Orb ( Corro )" at bounding box center [432, 400] width 536 height 10
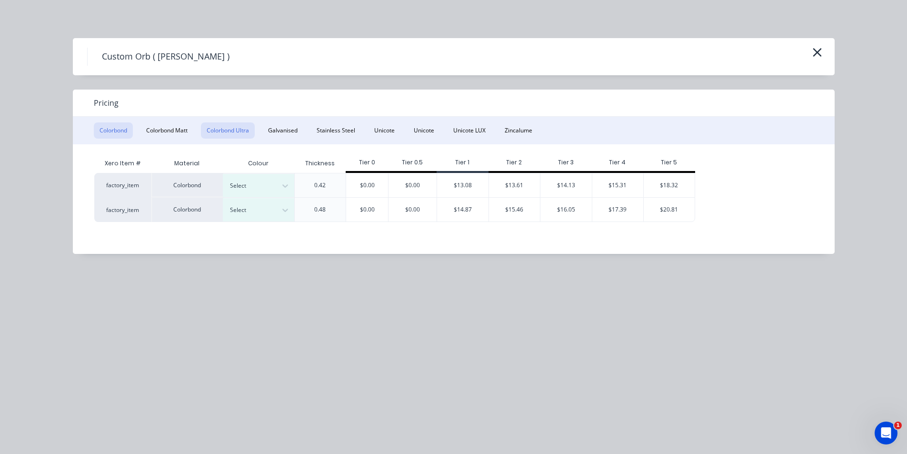
click at [231, 129] on button "Colorbond Ultra" at bounding box center [228, 130] width 54 height 16
click at [280, 184] on div at bounding box center [285, 185] width 17 height 15
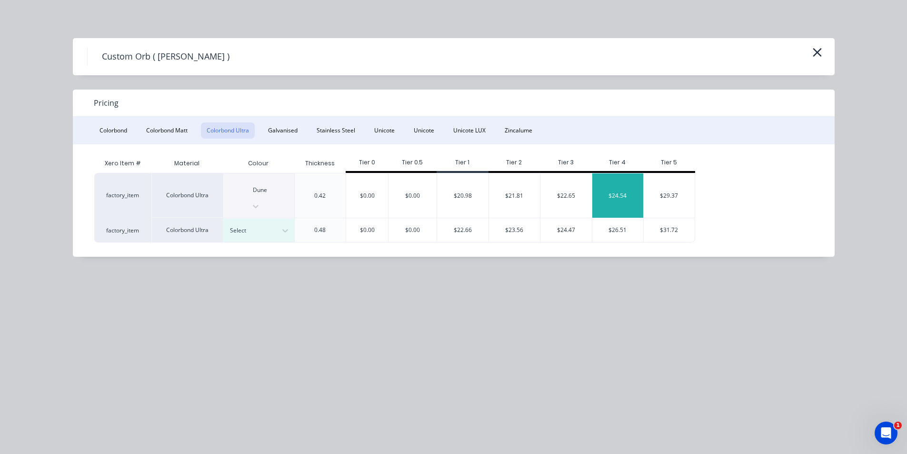
click at [611, 182] on div "$24.54" at bounding box center [617, 195] width 51 height 44
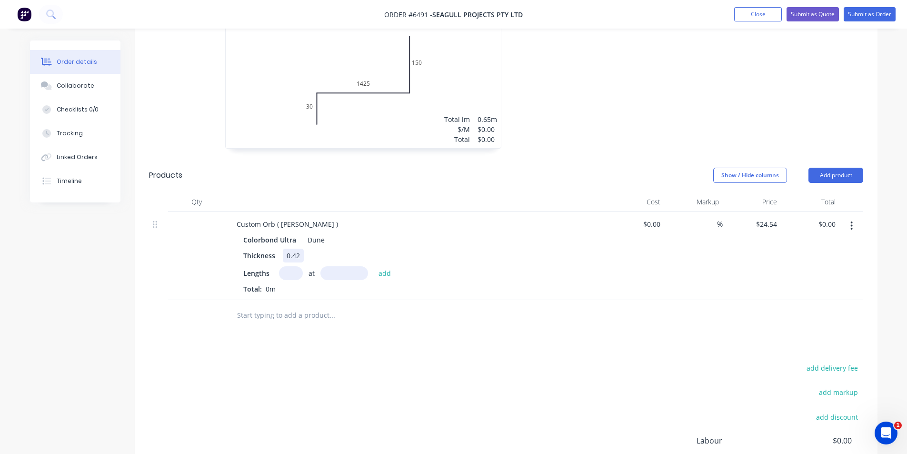
click at [312, 249] on div "Thickness 0.42" at bounding box center [414, 256] width 349 height 14
click at [290, 266] on input "text" at bounding box center [291, 273] width 24 height 14
type input "3"
type input "4050"
click at [374, 266] on button "add" at bounding box center [385, 272] width 22 height 13
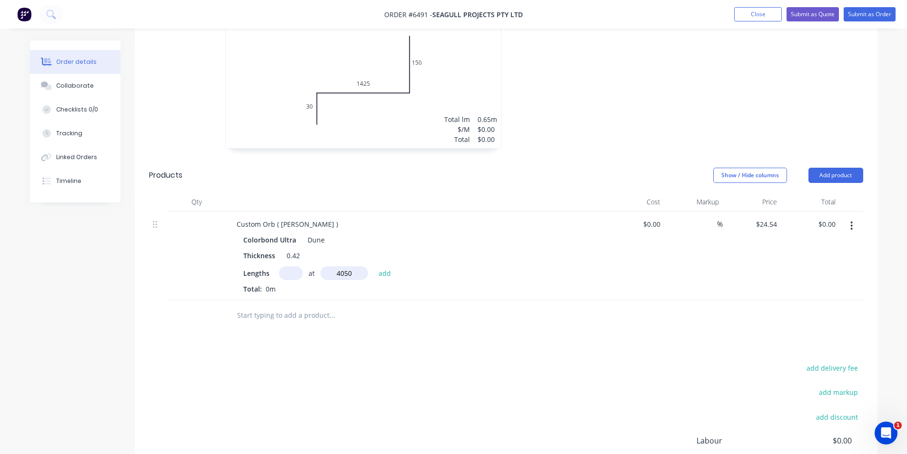
type input "$298.16"
type input "1"
type input "6520"
click at [374, 266] on button "add" at bounding box center [385, 272] width 22 height 13
type input "$458.16"
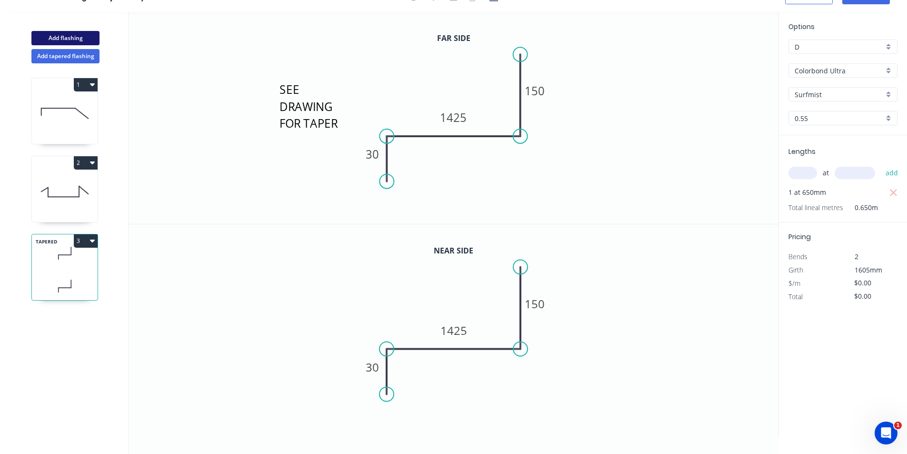
click at [95, 38] on button "Add flashing" at bounding box center [65, 38] width 68 height 14
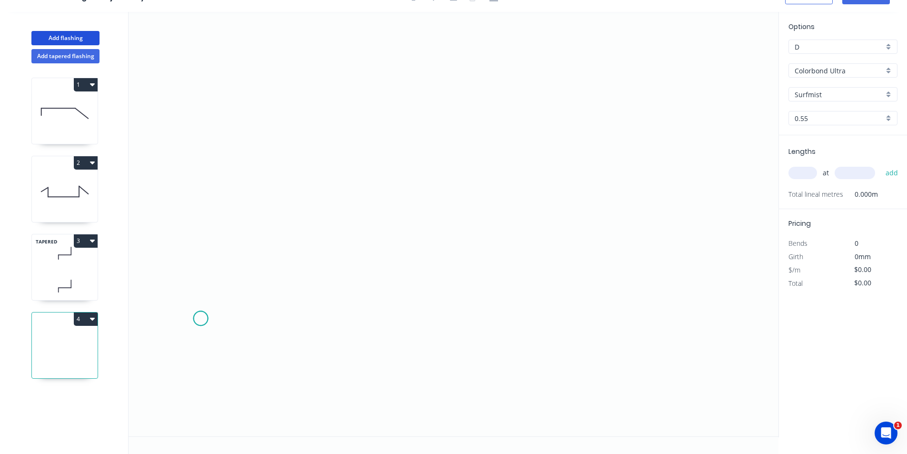
click at [201, 319] on icon "0" at bounding box center [454, 224] width 650 height 424
click at [364, 193] on icon "0" at bounding box center [454, 224] width 650 height 424
click at [302, 262] on rect at bounding box center [291, 263] width 31 height 20
click at [291, 264] on tspan "?" at bounding box center [291, 263] width 5 height 16
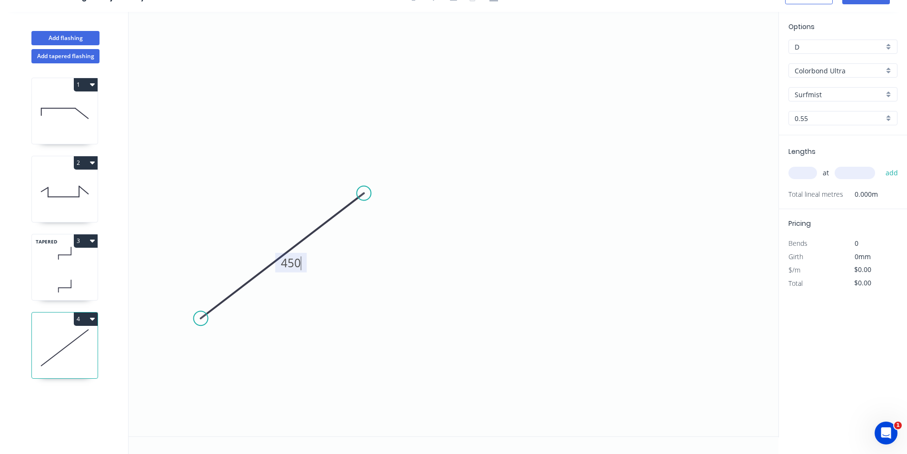
type input "$28.59"
click at [795, 171] on input "text" at bounding box center [803, 173] width 29 height 12
type input "2"
type input "4000"
click at [881, 165] on button "add" at bounding box center [892, 173] width 22 height 16
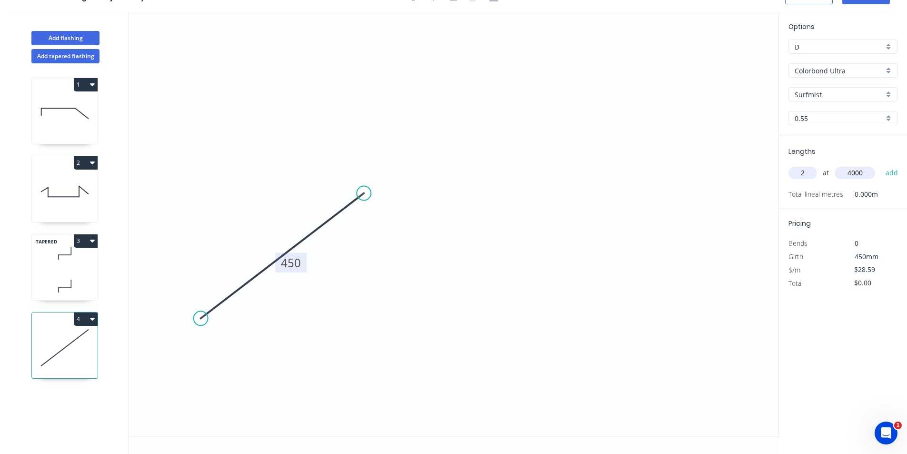
type input "$228.72"
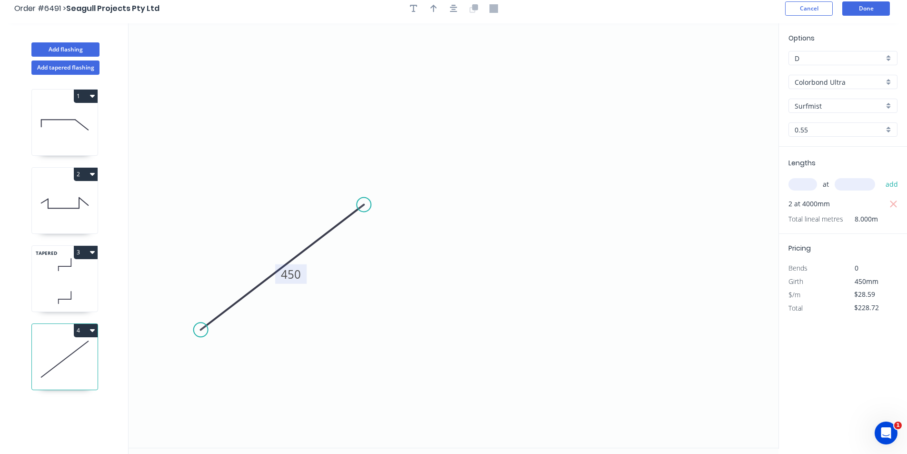
scroll to position [0, 0]
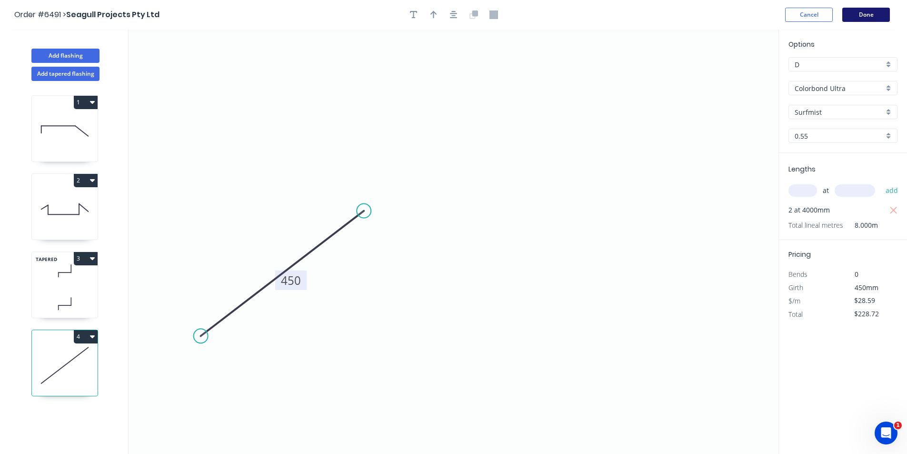
click at [866, 11] on button "Done" at bounding box center [867, 15] width 48 height 14
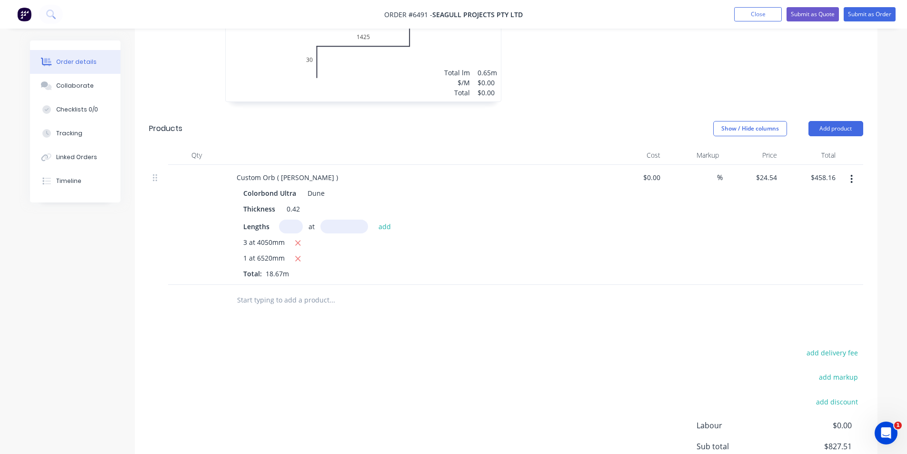
scroll to position [720, 0]
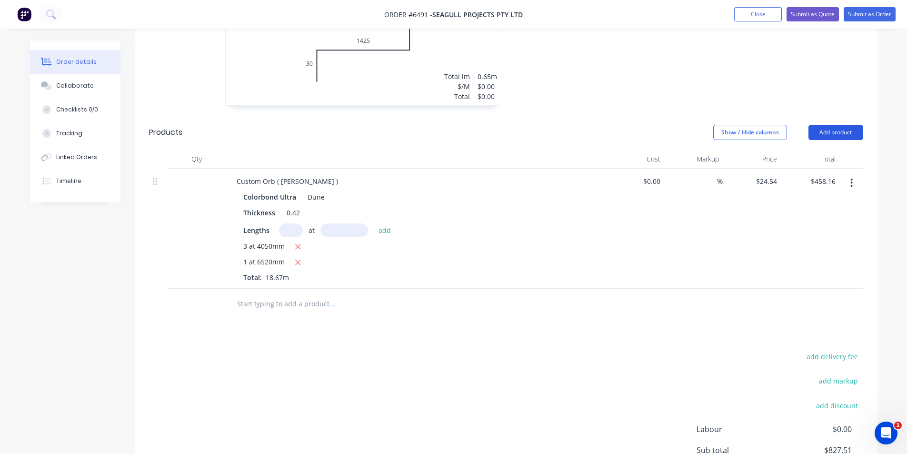
click at [841, 125] on button "Add product" at bounding box center [836, 132] width 55 height 15
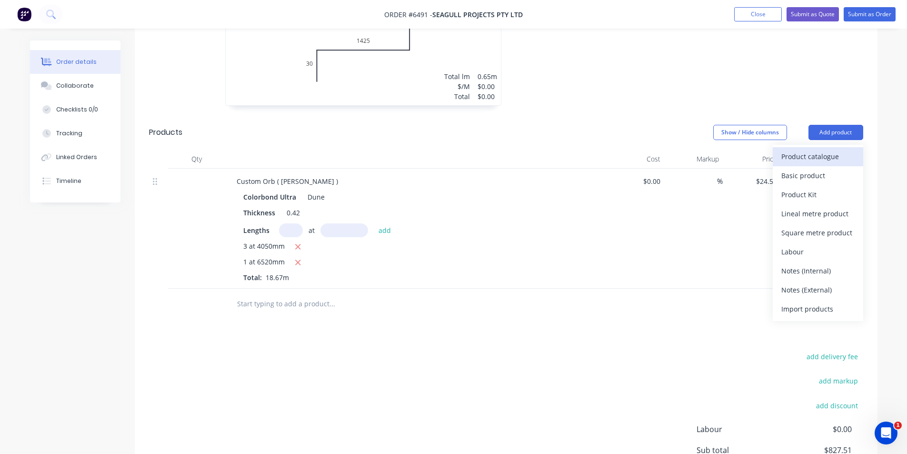
click at [830, 150] on div "Product catalogue" at bounding box center [818, 157] width 73 height 14
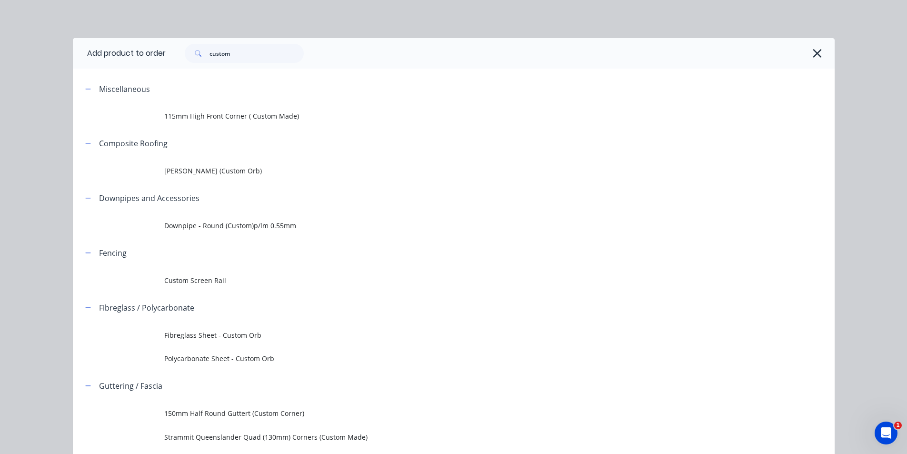
click at [264, 40] on div "custom" at bounding box center [500, 53] width 669 height 30
drag, startPoint x: 264, startPoint y: 40, endPoint x: 256, endPoint y: 46, distance: 10.0
click at [262, 42] on div "custom" at bounding box center [500, 53] width 669 height 30
click at [241, 55] on input "custom" at bounding box center [257, 53] width 94 height 19
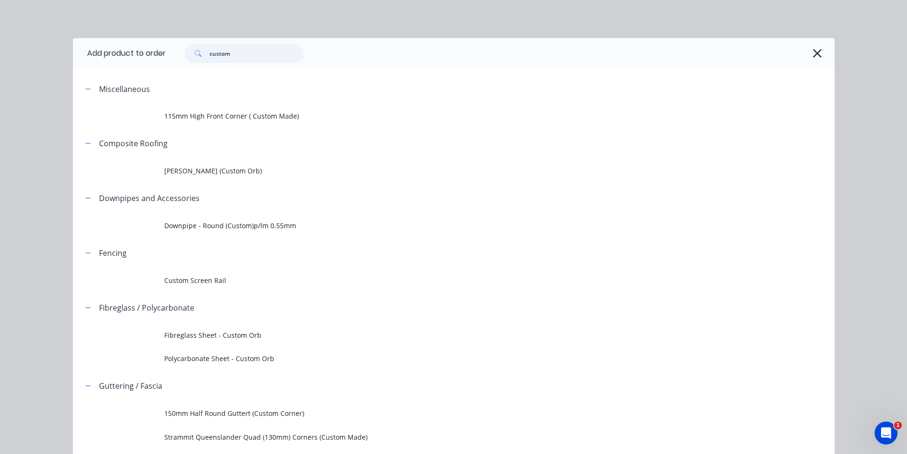
click at [241, 55] on input "custom" at bounding box center [257, 53] width 94 height 19
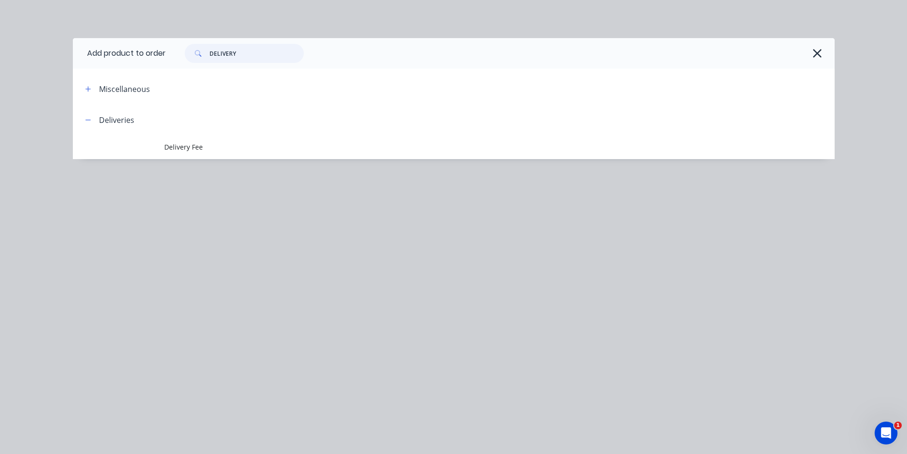
type input "DELIVERY"
click at [204, 135] on header "Deliveries" at bounding box center [454, 119] width 762 height 31
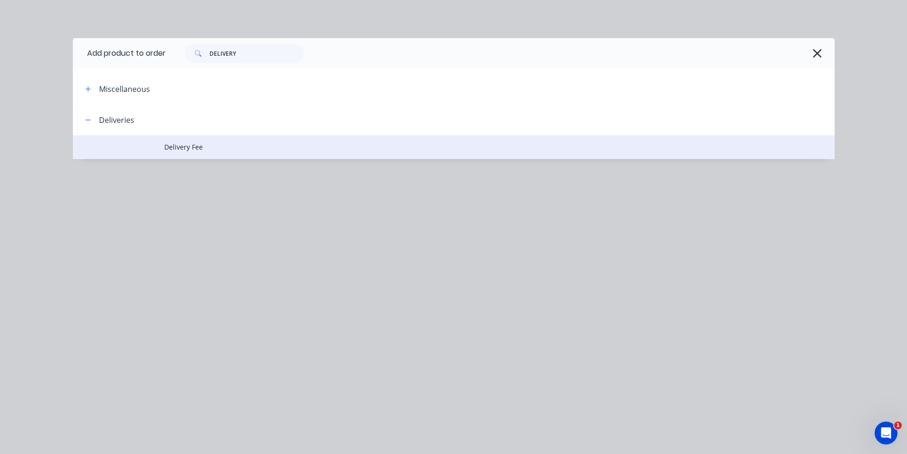
click at [184, 152] on td "Delivery Fee" at bounding box center [499, 147] width 671 height 24
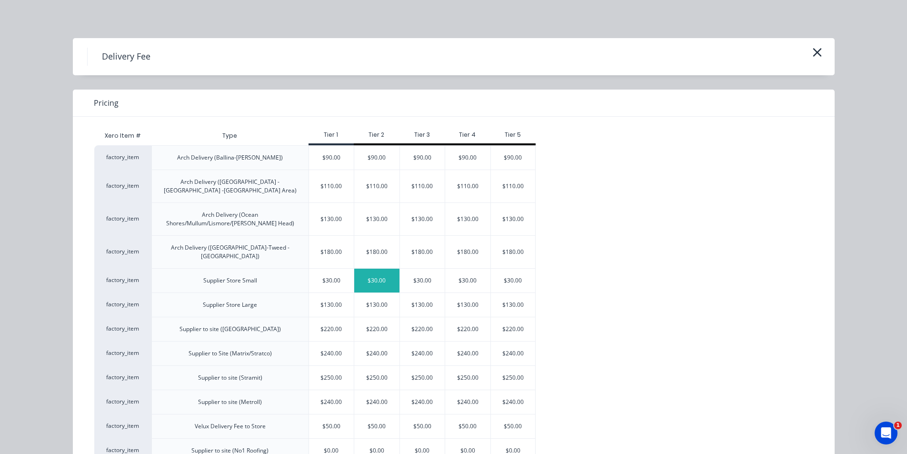
click at [378, 269] on div "$30.00" at bounding box center [376, 281] width 45 height 24
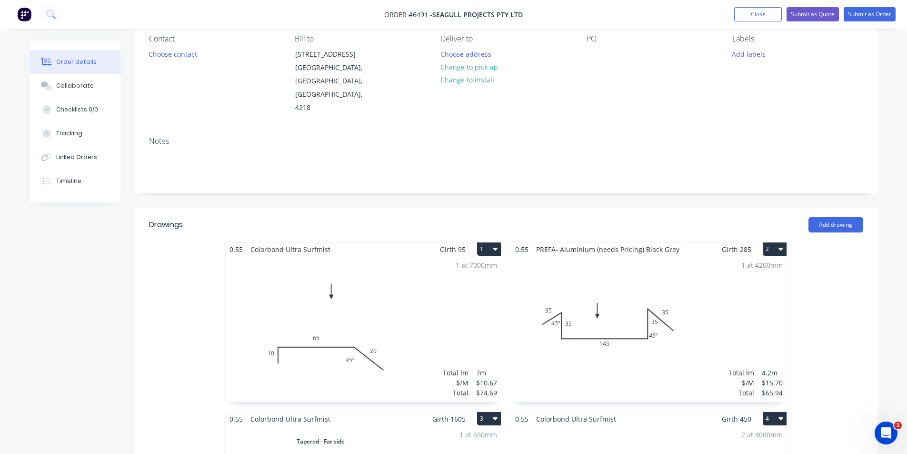
scroll to position [0, 0]
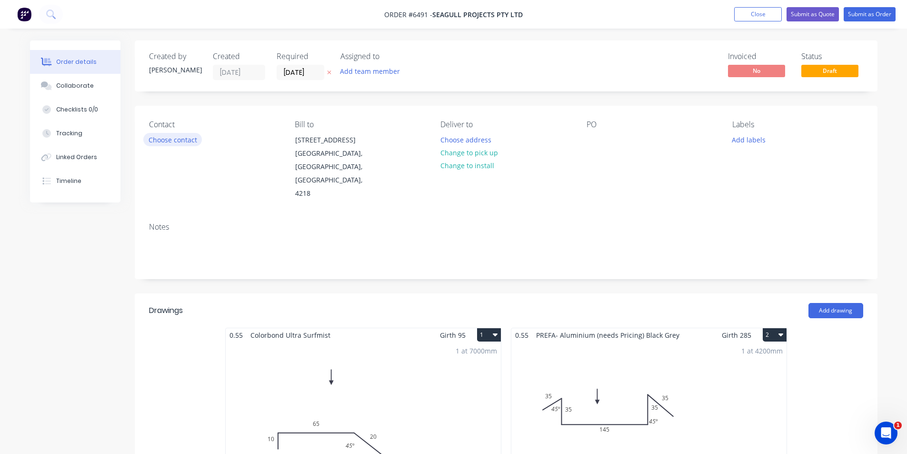
click at [171, 138] on button "Choose contact" at bounding box center [172, 139] width 59 height 13
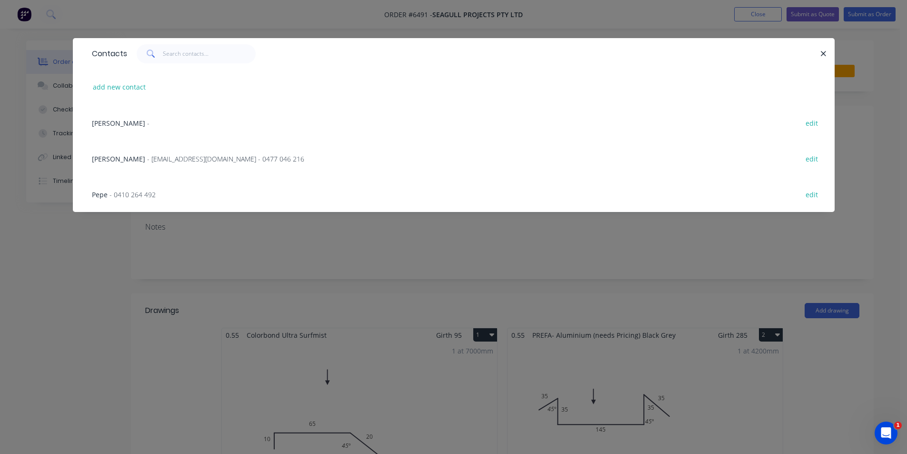
click at [131, 194] on span "- 0410 264 492" at bounding box center [133, 194] width 46 height 9
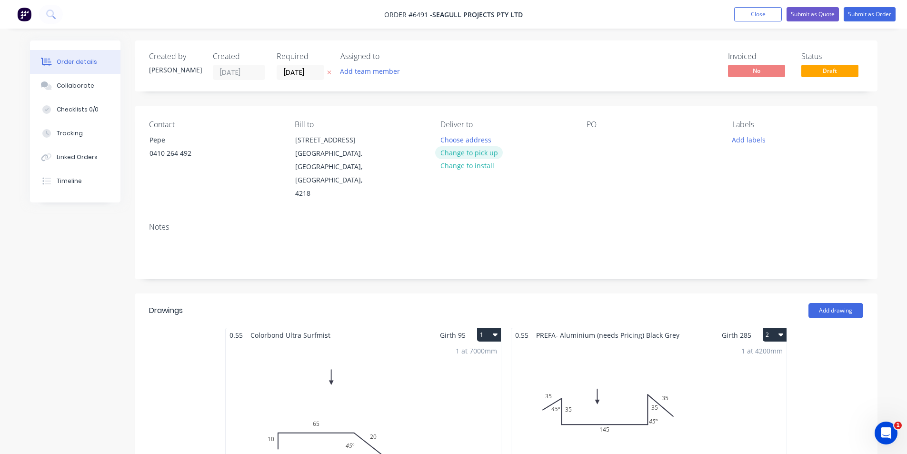
click at [458, 153] on button "Change to pick up" at bounding box center [469, 152] width 68 height 13
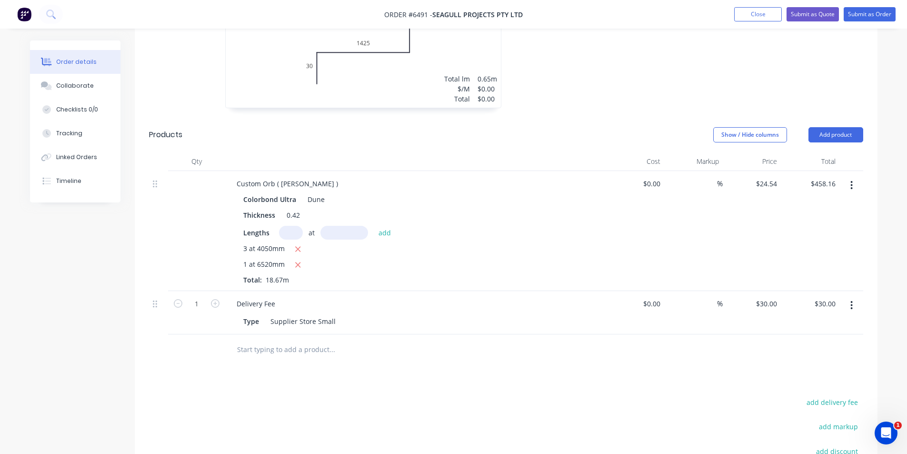
scroll to position [714, 0]
click at [300, 264] on icon "button" at bounding box center [298, 268] width 6 height 9
type input "$298.16"
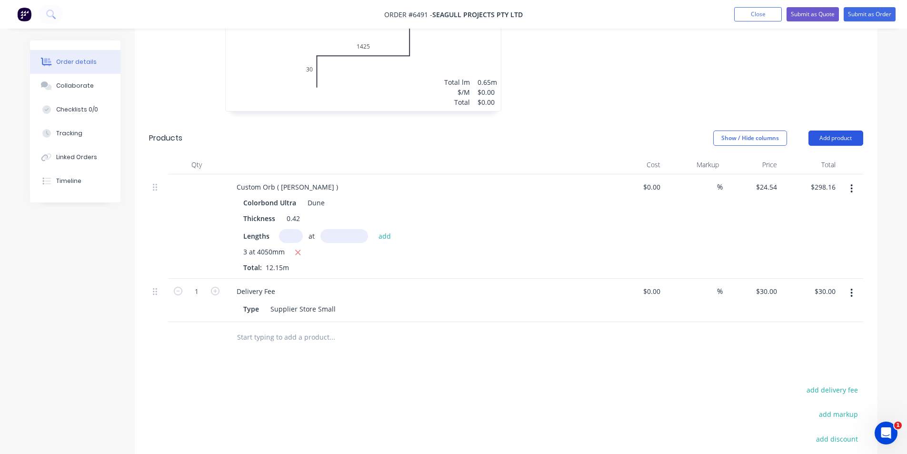
click at [823, 131] on button "Add product" at bounding box center [836, 138] width 55 height 15
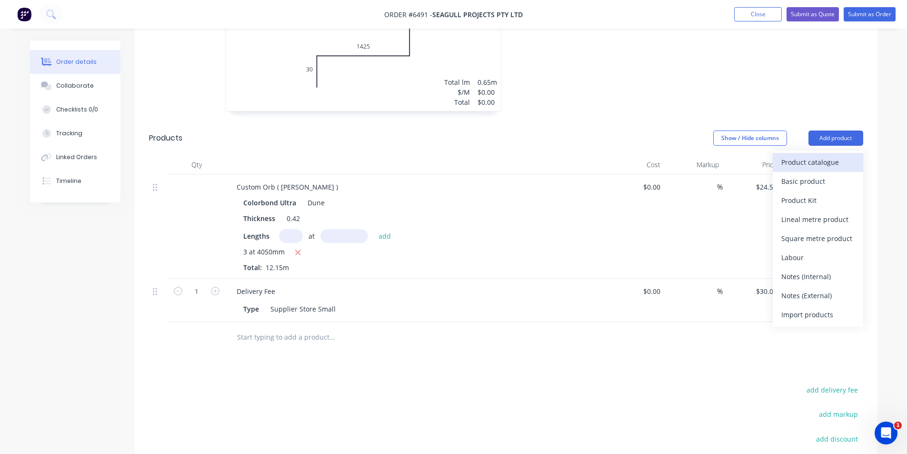
click at [826, 155] on div "Product catalogue" at bounding box center [818, 162] width 73 height 14
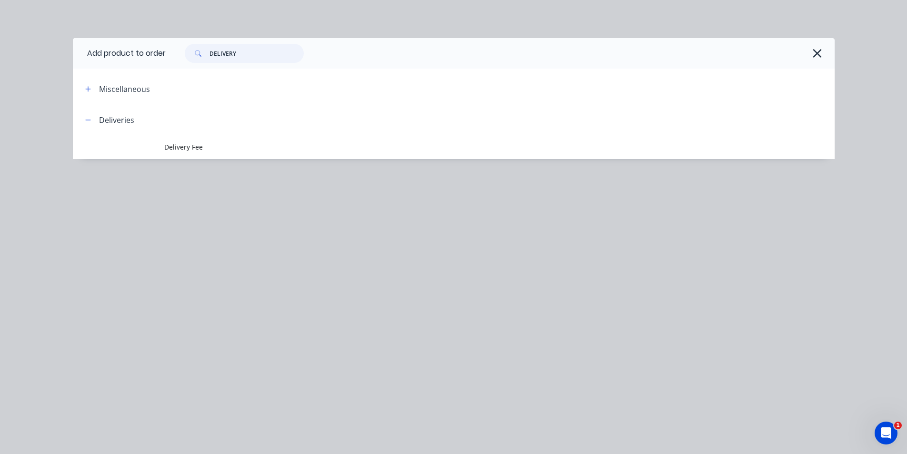
click at [232, 60] on input "DELIVERY" at bounding box center [257, 53] width 94 height 19
click at [233, 59] on input "DELIVERY" at bounding box center [257, 53] width 94 height 19
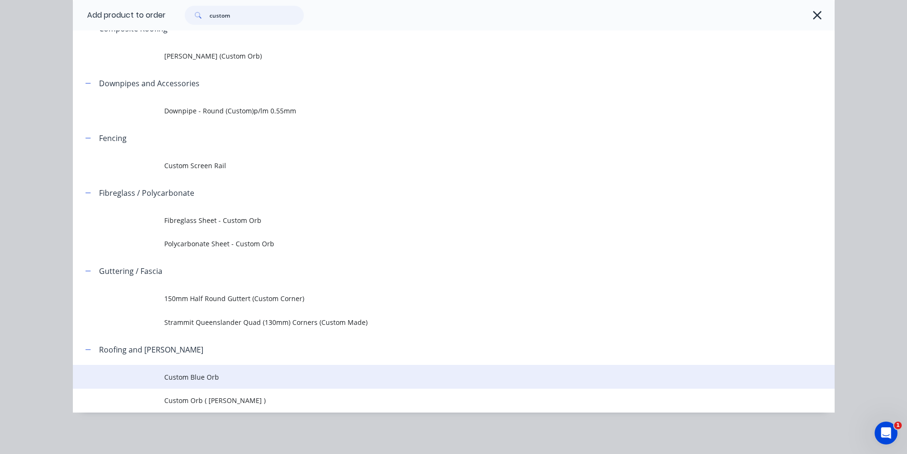
scroll to position [115, 0]
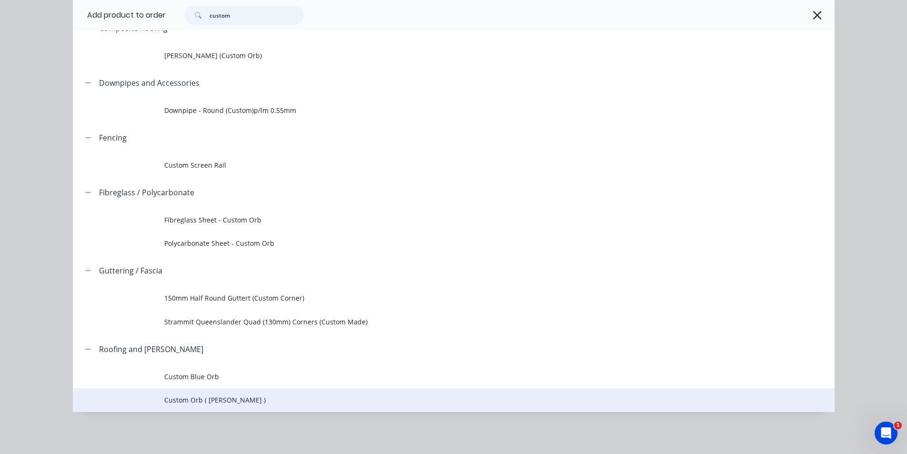
type input "custom"
click at [225, 389] on td "Custom Orb ( Corro )" at bounding box center [499, 400] width 671 height 24
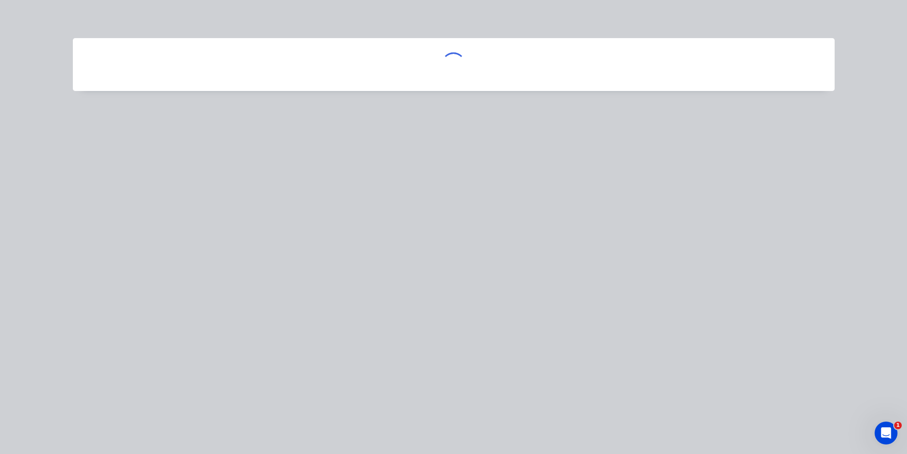
scroll to position [0, 0]
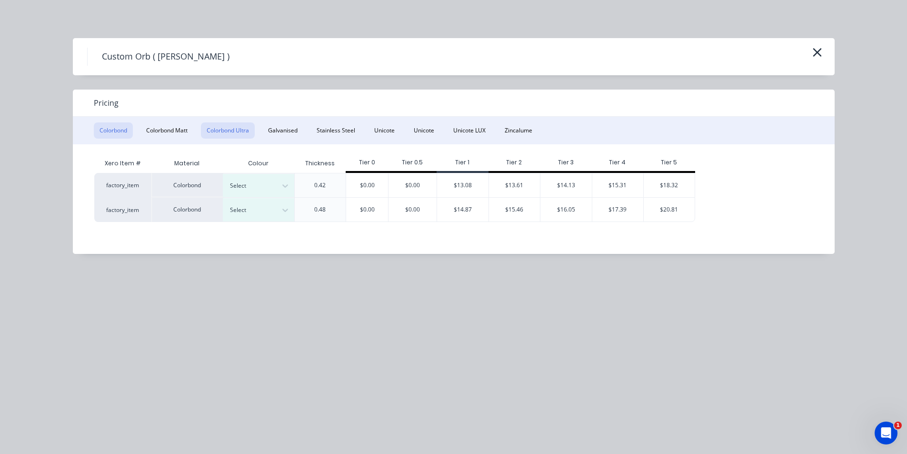
click at [239, 126] on button "Colorbond Ultra" at bounding box center [228, 130] width 54 height 16
click at [285, 181] on div at bounding box center [285, 185] width 17 height 15
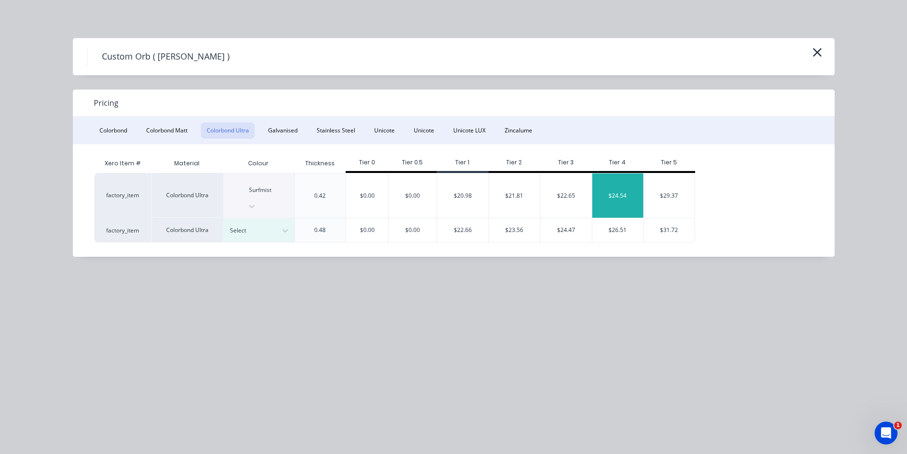
click at [615, 190] on div "$24.54" at bounding box center [617, 195] width 51 height 44
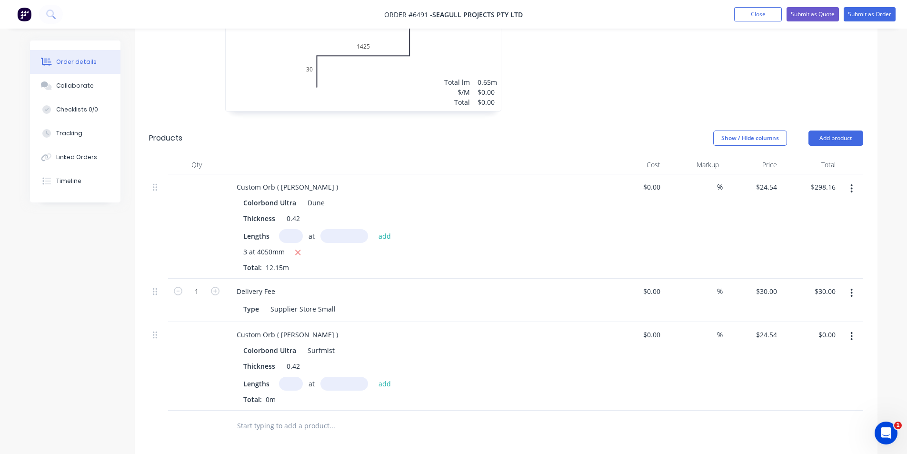
click at [299, 377] on input "text" at bounding box center [291, 384] width 24 height 14
type input "1"
type input "6520"
click at [374, 377] on button "add" at bounding box center [385, 383] width 22 height 13
type input "$160.00"
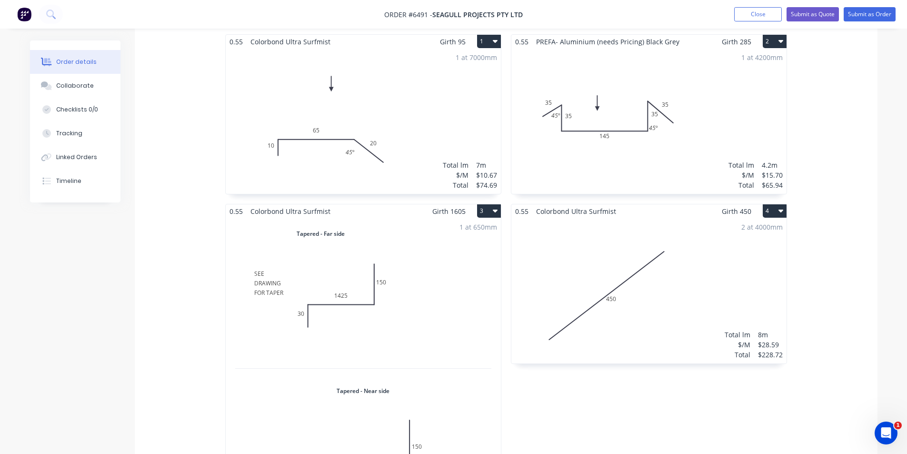
scroll to position [90, 0]
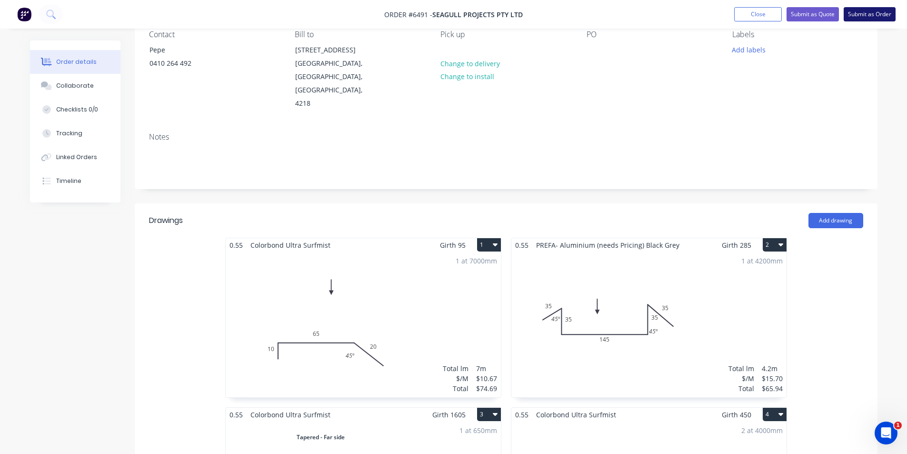
click at [855, 15] on button "Submit as Order" at bounding box center [870, 14] width 52 height 14
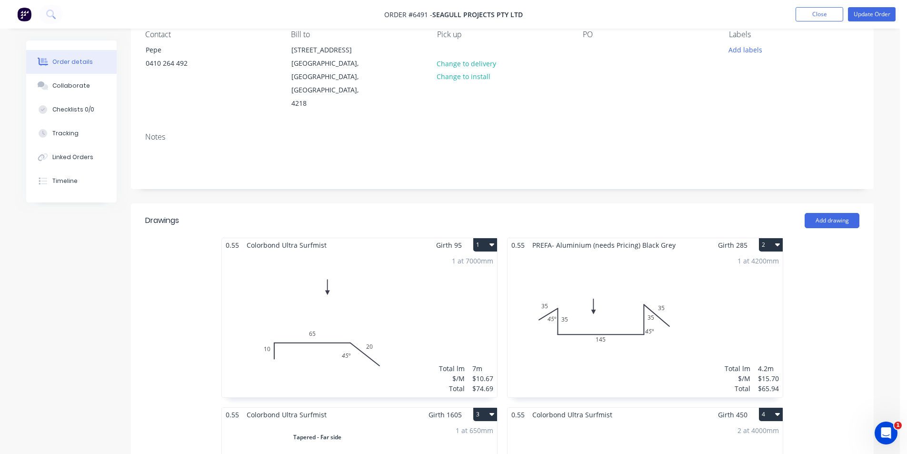
scroll to position [0, 0]
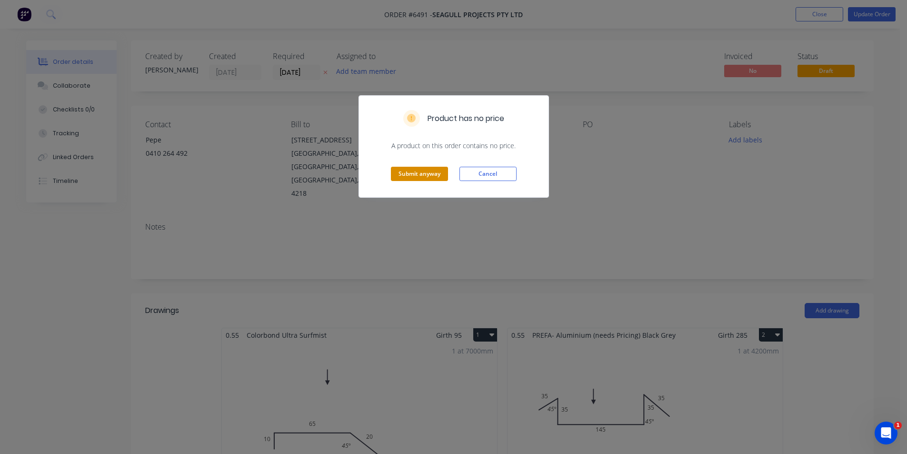
click at [446, 177] on button "Submit anyway" at bounding box center [419, 174] width 57 height 14
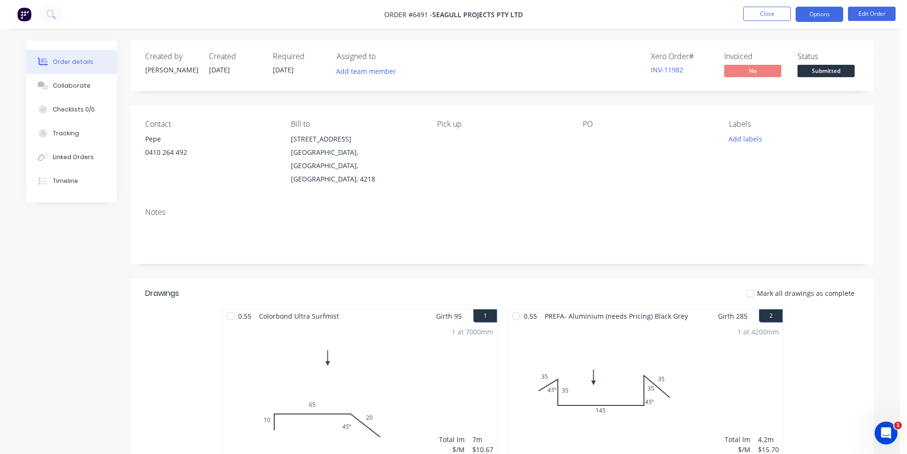
click at [823, 18] on button "Options" at bounding box center [820, 14] width 48 height 15
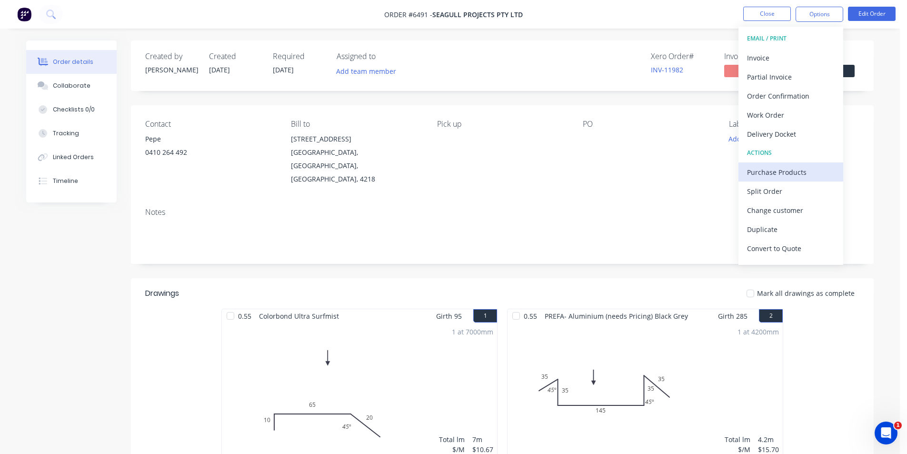
click at [806, 174] on div "Purchase Products" at bounding box center [791, 172] width 88 height 14
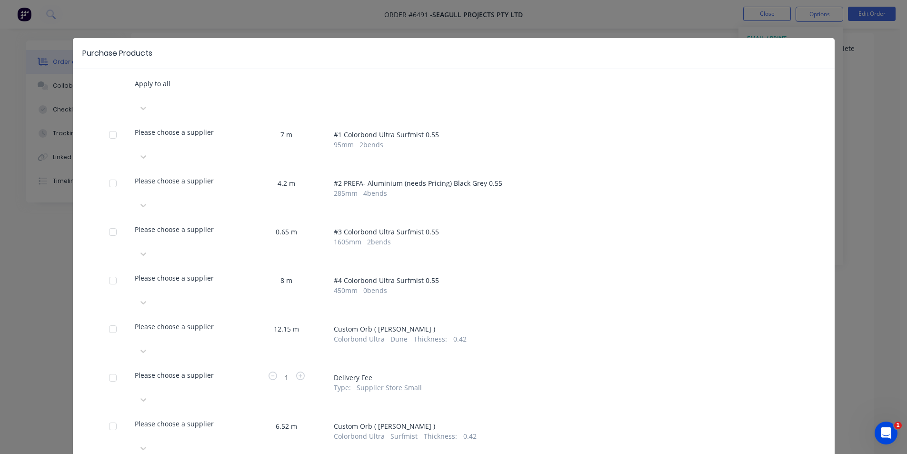
scroll to position [286, 0]
click at [235, 116] on div at bounding box center [187, 107] width 105 height 15
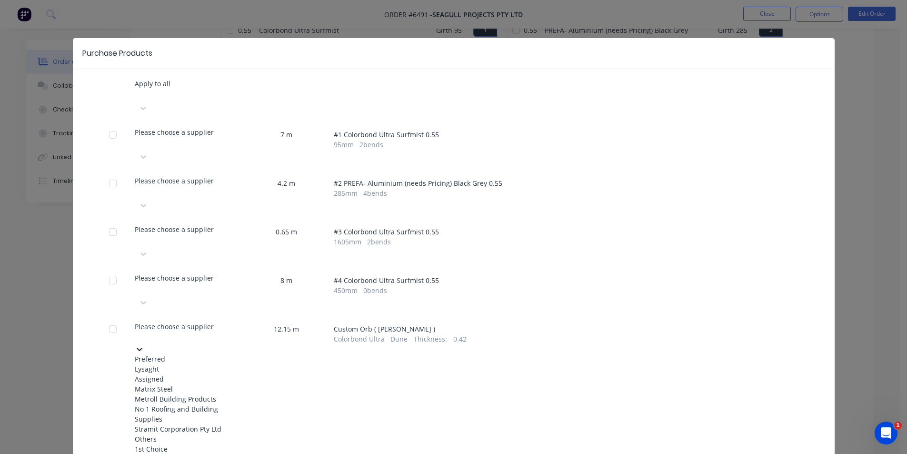
click at [222, 364] on div "Lysaght" at bounding box center [187, 369] width 105 height 10
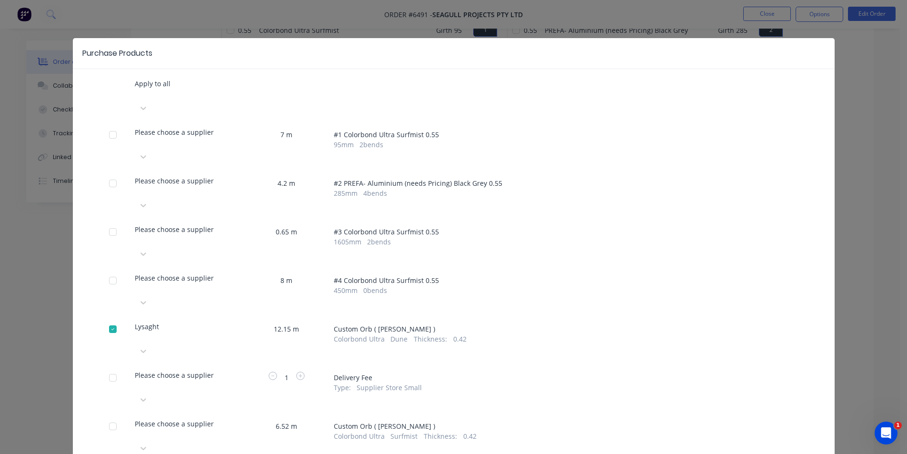
click at [137, 100] on div at bounding box center [136, 95] width 2 height 12
click at [132, 393] on div "Purchase Products Apply to all Please choose a supplier 7 m # 1 Colorbond Ultra…" at bounding box center [454, 284] width 762 height 492
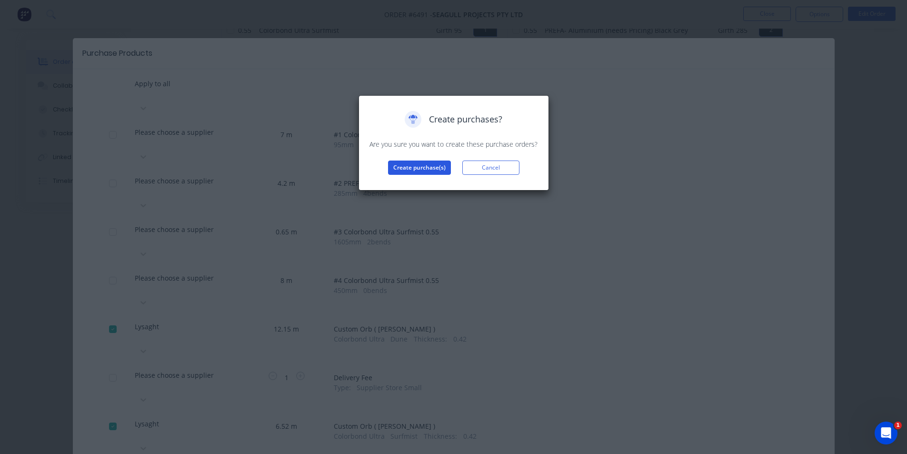
click at [425, 165] on button "Create purchase(s)" at bounding box center [419, 168] width 63 height 14
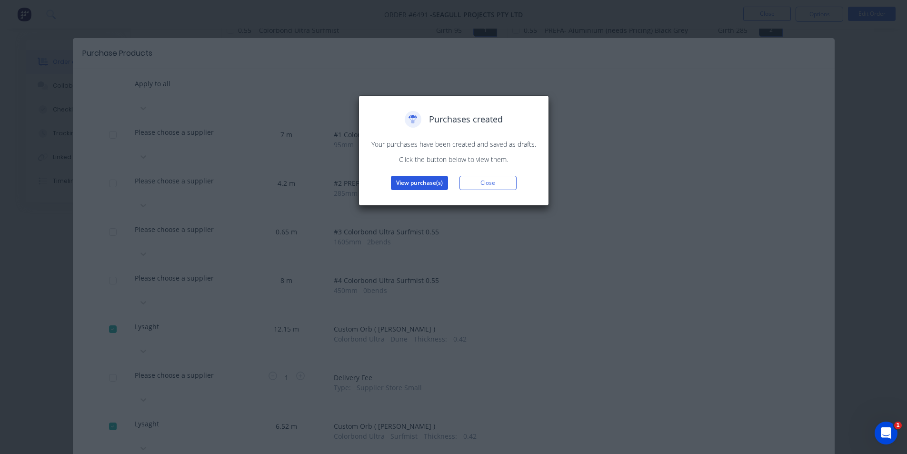
click at [403, 186] on button "View purchase(s)" at bounding box center [419, 183] width 57 height 14
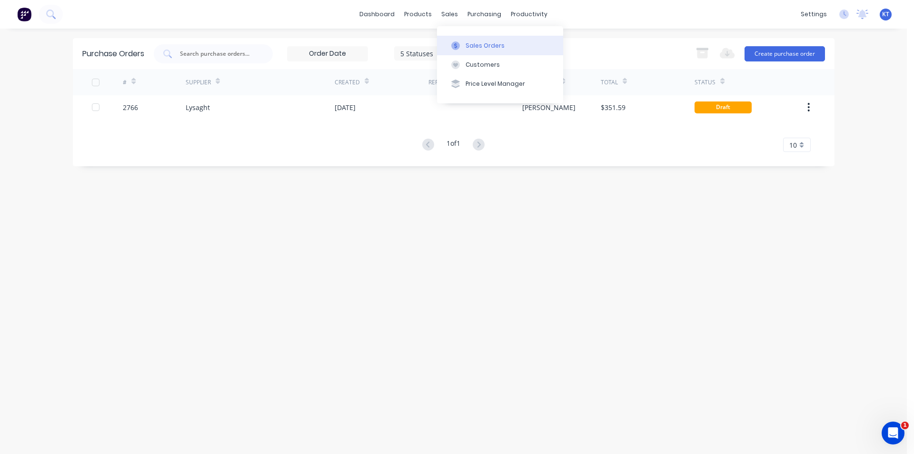
click at [464, 37] on button "Sales Orders" at bounding box center [500, 45] width 126 height 19
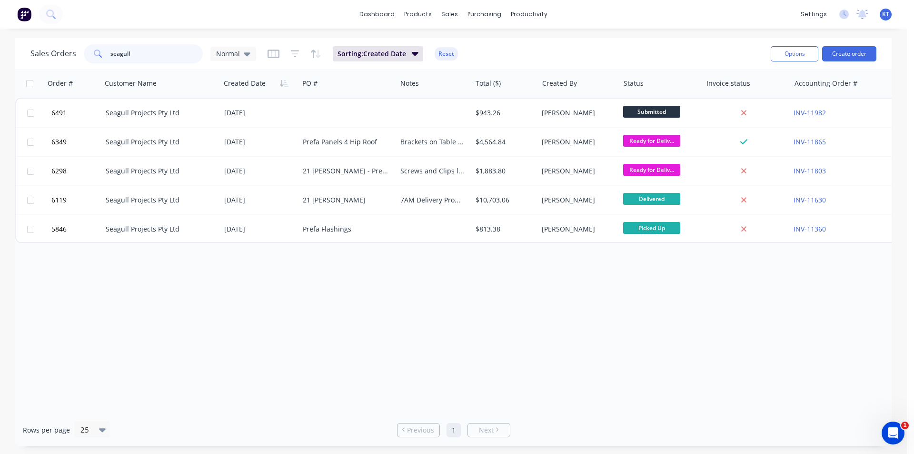
click at [146, 57] on input "seagull" at bounding box center [156, 53] width 93 height 19
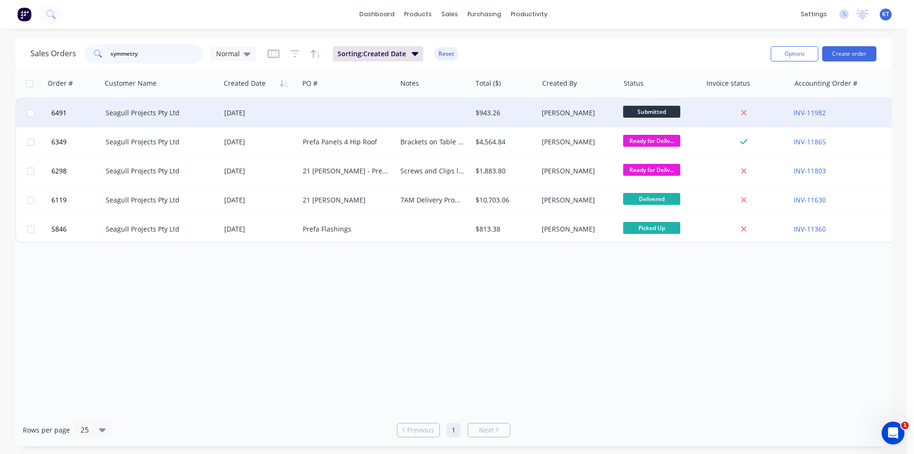
type input "symmetry"
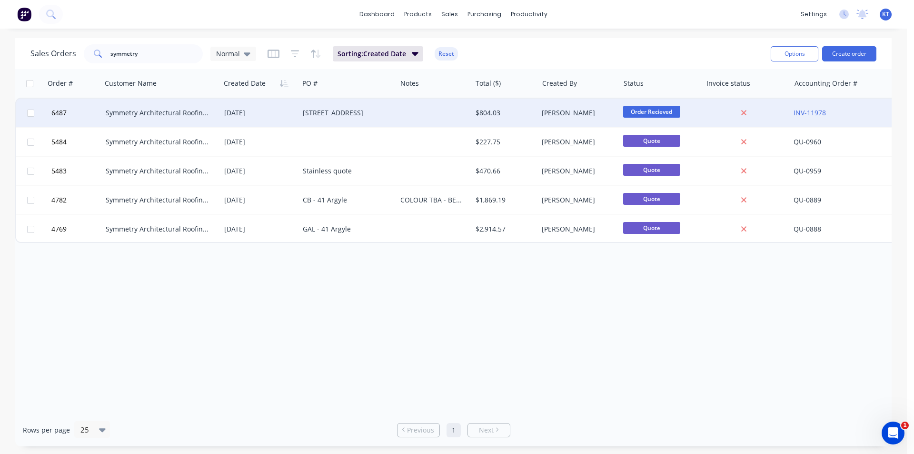
click at [398, 116] on div at bounding box center [434, 113] width 75 height 29
click at [168, 120] on div "Symmetry Architectural Roofing Pty Ltd" at bounding box center [161, 113] width 119 height 29
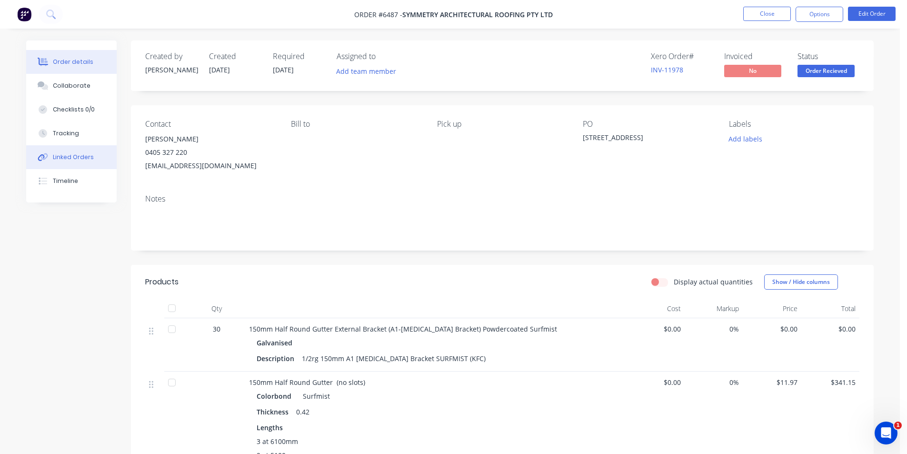
click at [79, 161] on button "Linked Orders" at bounding box center [71, 157] width 90 height 24
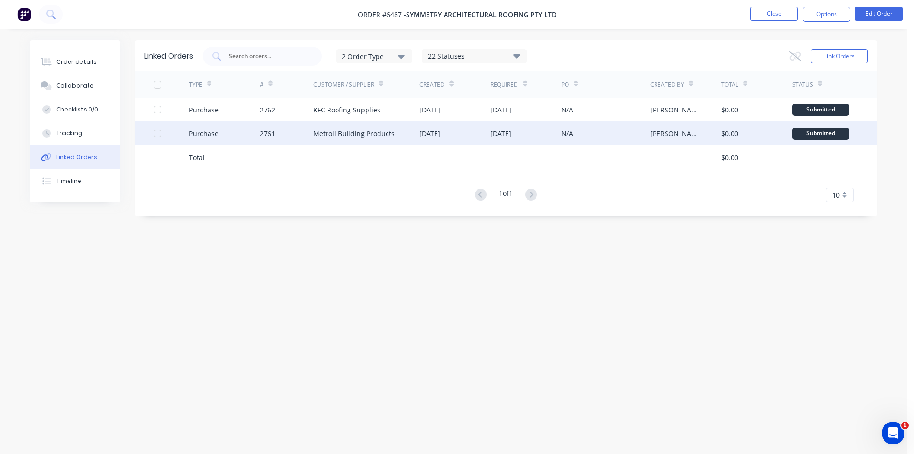
click at [399, 124] on div "Metroll Building Products" at bounding box center [366, 133] width 107 height 24
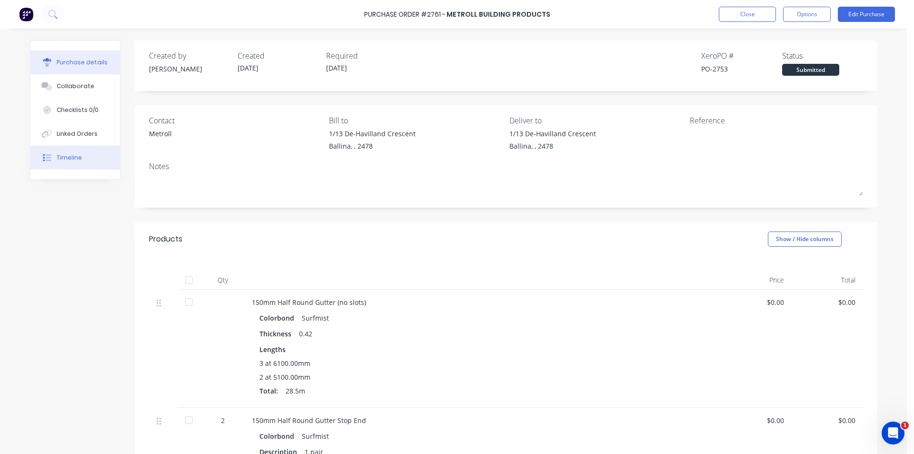
drag, startPoint x: 70, startPoint y: 163, endPoint x: 75, endPoint y: 168, distance: 7.8
click at [70, 163] on button "Timeline" at bounding box center [75, 158] width 90 height 24
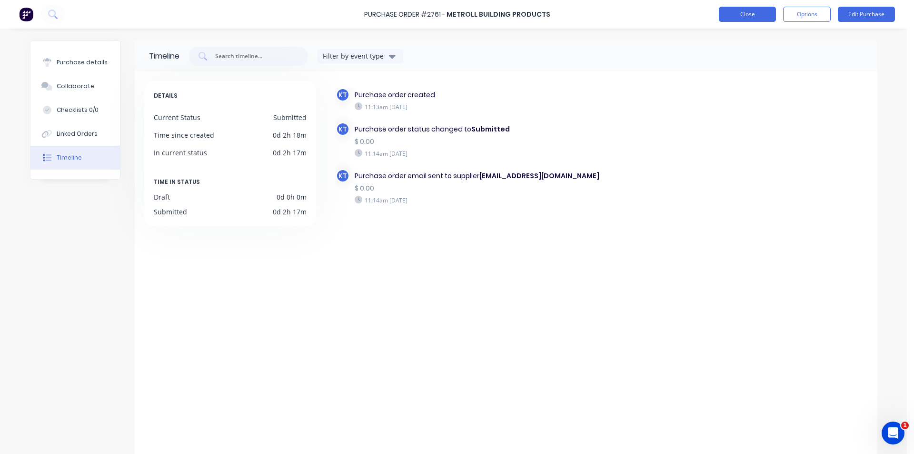
click at [756, 15] on button "Close" at bounding box center [747, 14] width 57 height 15
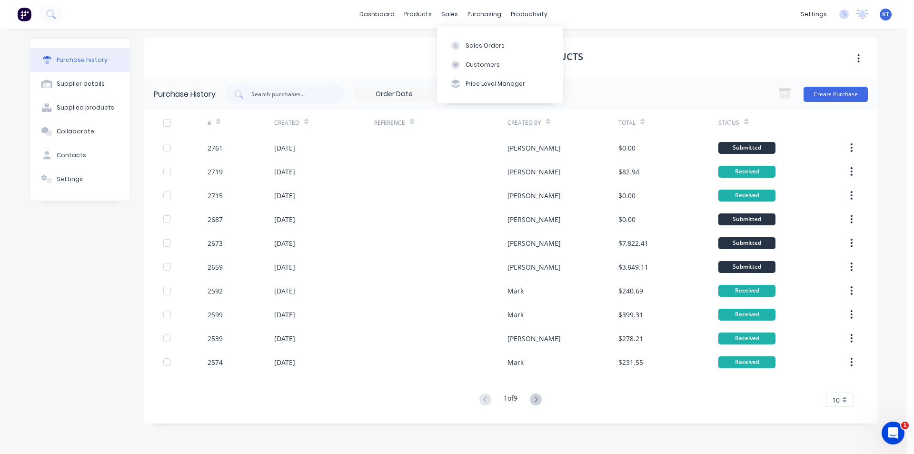
click at [463, 30] on div "Sales Orders Customers Price Level Manager" at bounding box center [500, 64] width 126 height 77
click at [463, 42] on button "Sales Orders" at bounding box center [500, 45] width 126 height 19
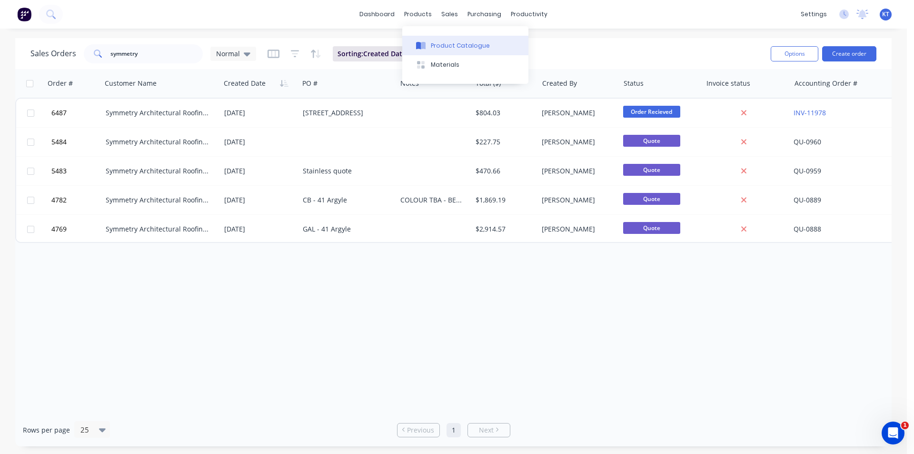
click at [439, 46] on div "Product Catalogue" at bounding box center [460, 45] width 59 height 9
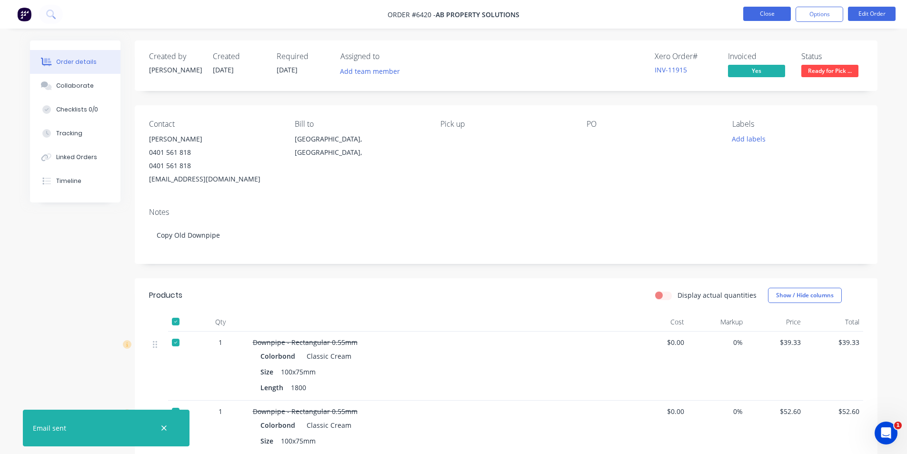
click at [766, 20] on button "Close" at bounding box center [767, 14] width 48 height 14
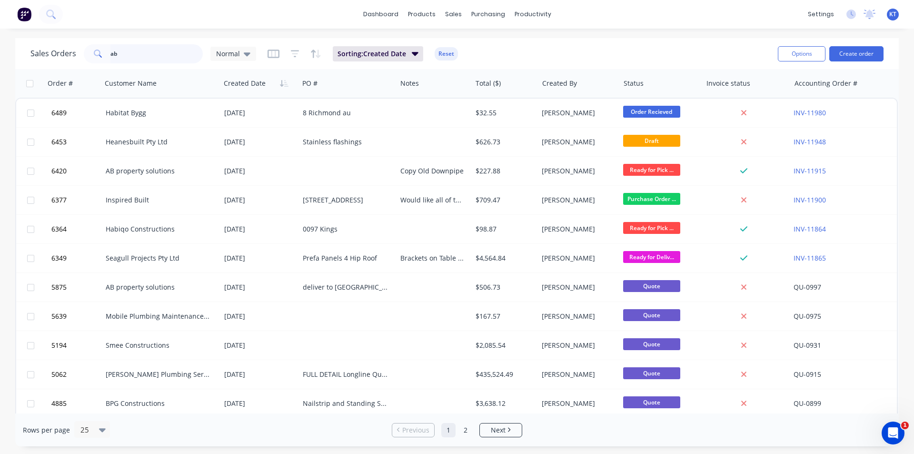
click at [166, 59] on input "ab" at bounding box center [156, 53] width 93 height 19
click at [514, 41] on div "Purchase Orders" at bounding box center [519, 45] width 50 height 9
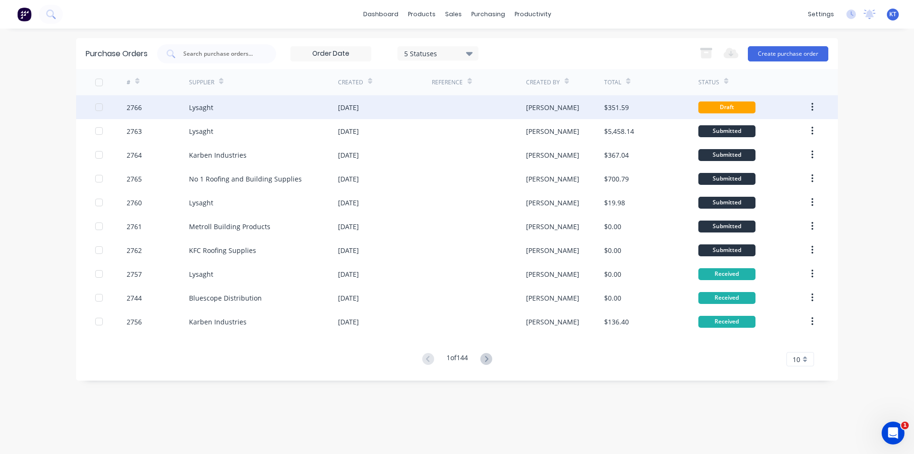
click at [282, 112] on div "Lysaght" at bounding box center [263, 107] width 149 height 24
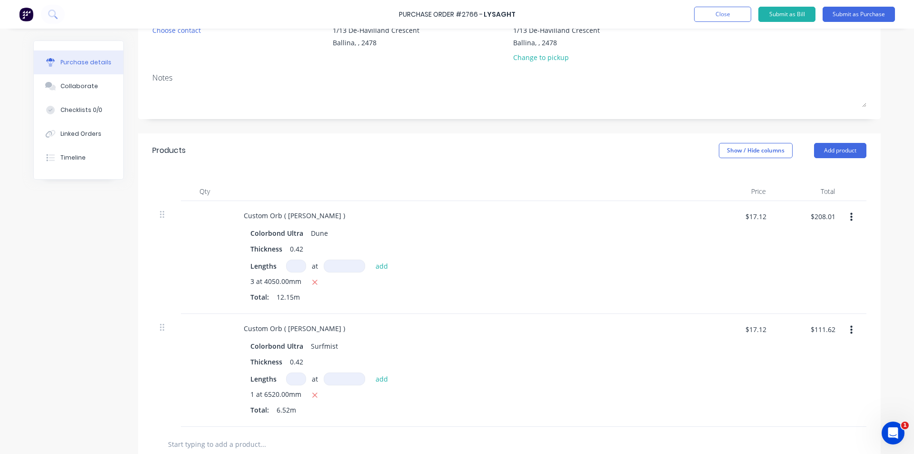
scroll to position [191, 0]
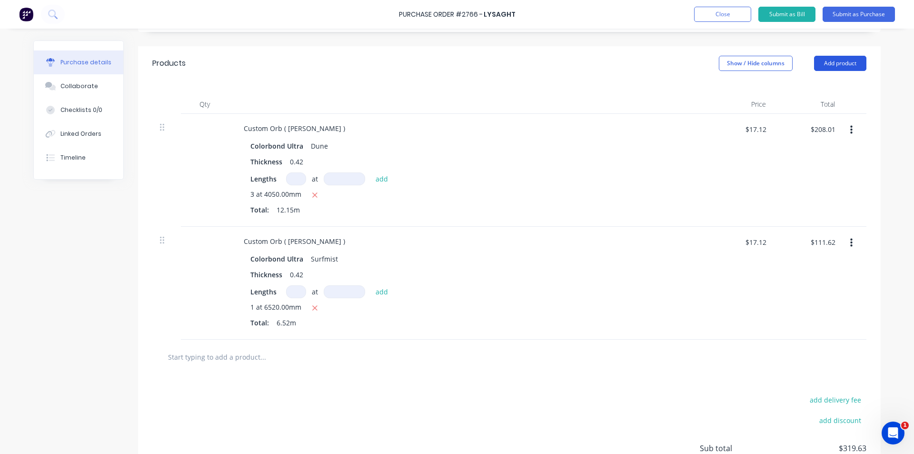
click at [832, 65] on button "Add product" at bounding box center [840, 63] width 52 height 15
click at [802, 85] on div "Product catalogue" at bounding box center [821, 88] width 73 height 14
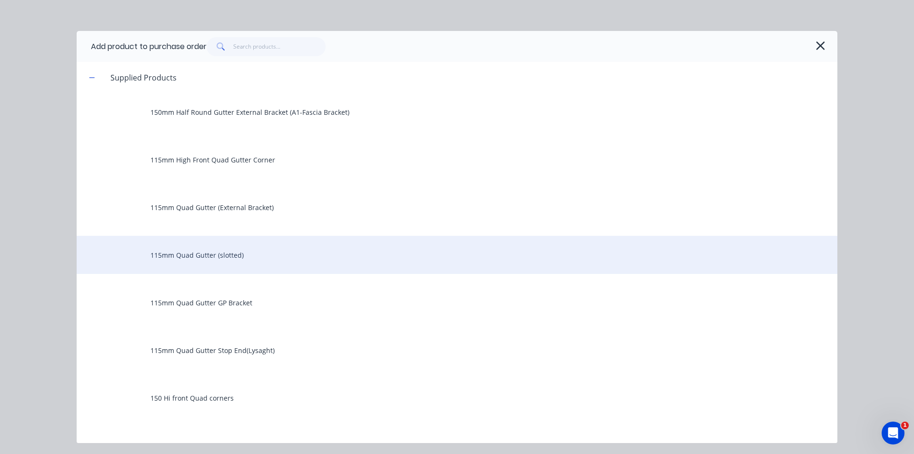
click at [240, 258] on div "115mm Quad Gutter (slotted)" at bounding box center [457, 255] width 761 height 38
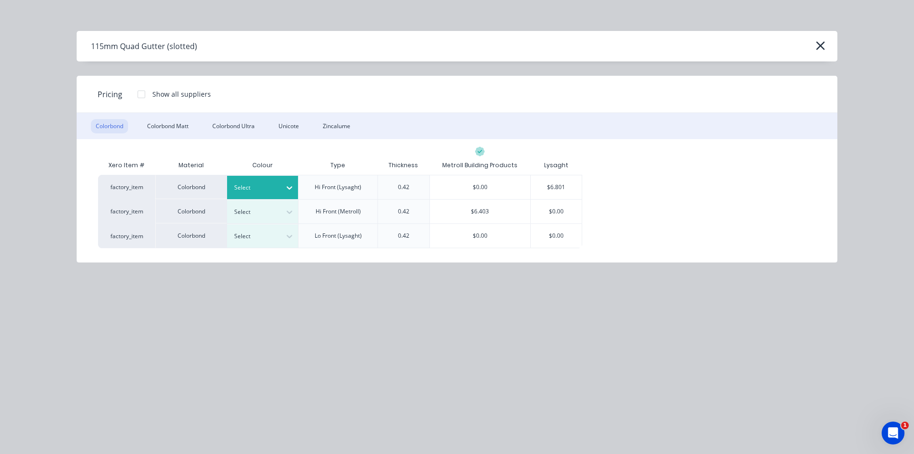
click at [255, 187] on div at bounding box center [255, 187] width 43 height 10
click at [569, 183] on div "$6.801" at bounding box center [556, 187] width 51 height 24
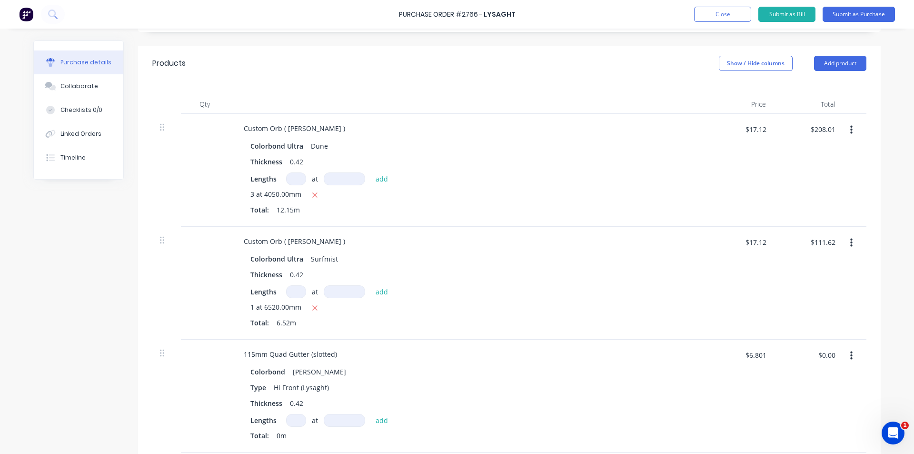
click at [292, 418] on input at bounding box center [296, 420] width 20 height 13
type input "1"
type input "7460"
type input "$50.74"
click at [853, 61] on button "Add product" at bounding box center [840, 63] width 52 height 15
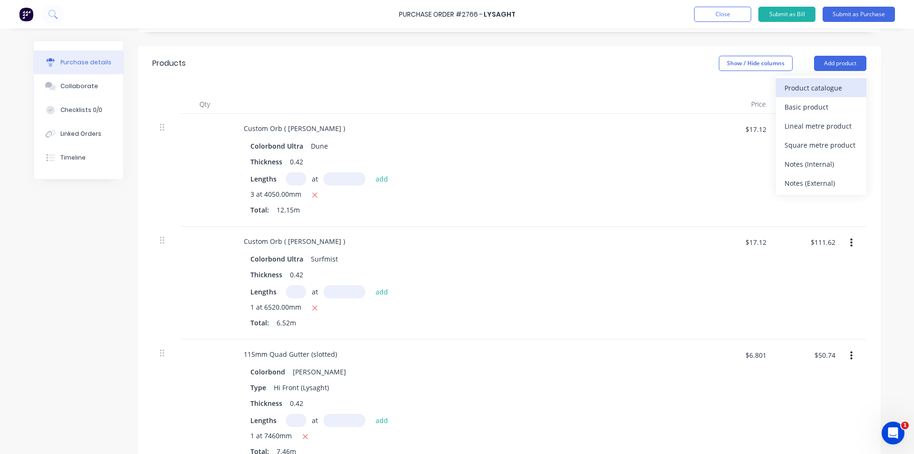
click at [831, 87] on div "Product catalogue" at bounding box center [821, 88] width 73 height 14
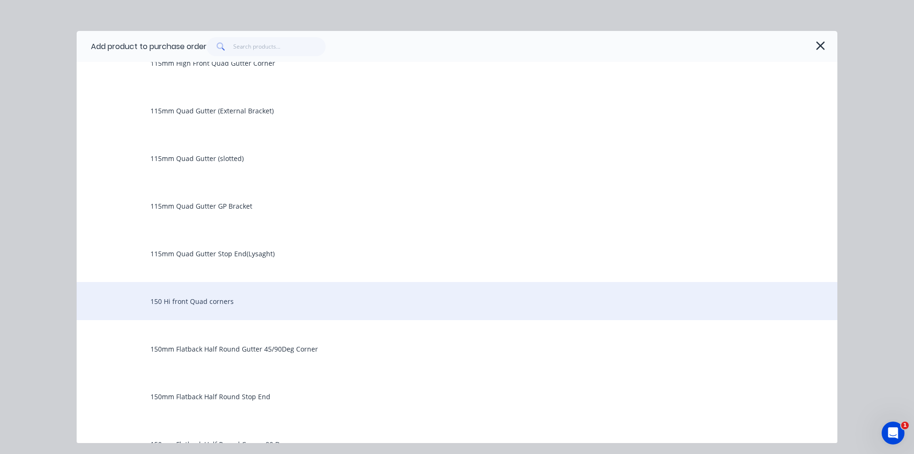
scroll to position [0, 0]
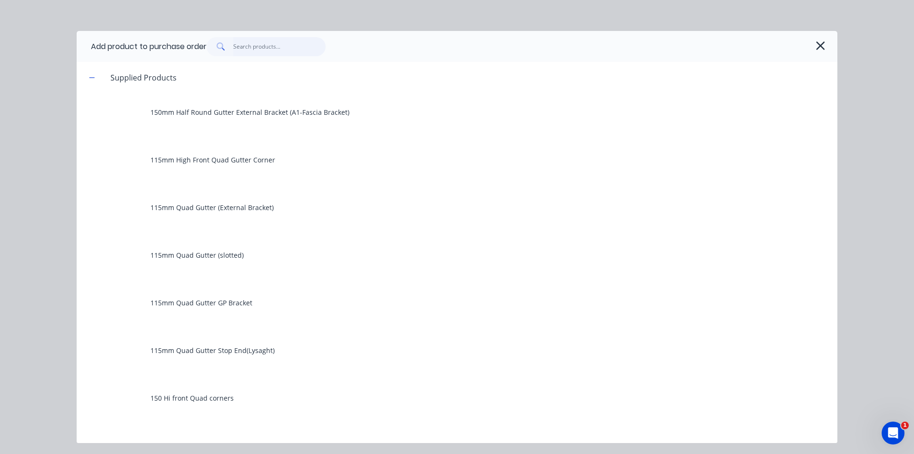
click at [249, 45] on input "text" at bounding box center [279, 46] width 93 height 19
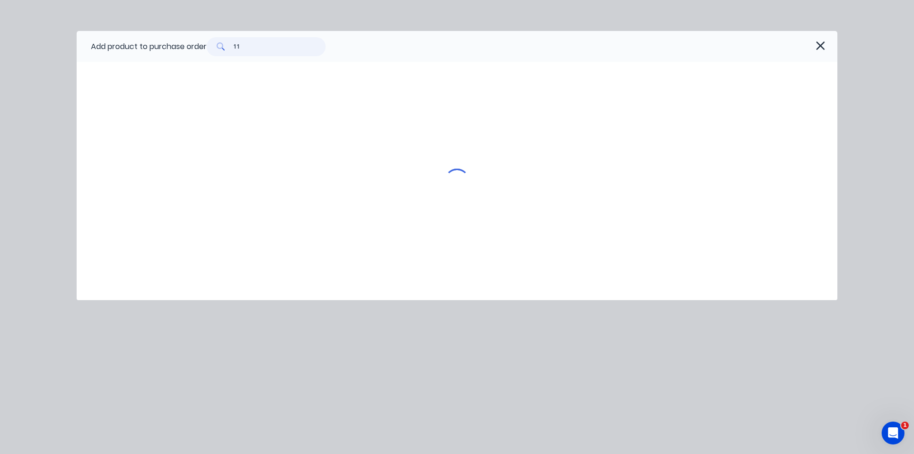
type input "115"
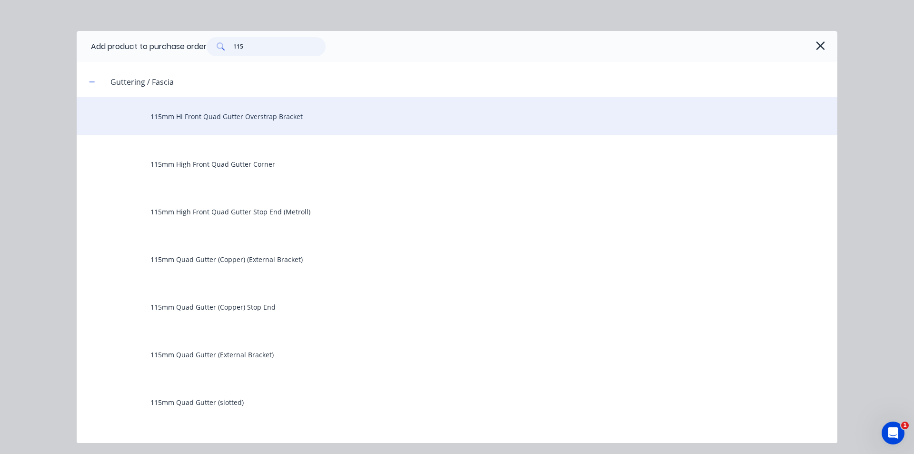
scroll to position [474, 0]
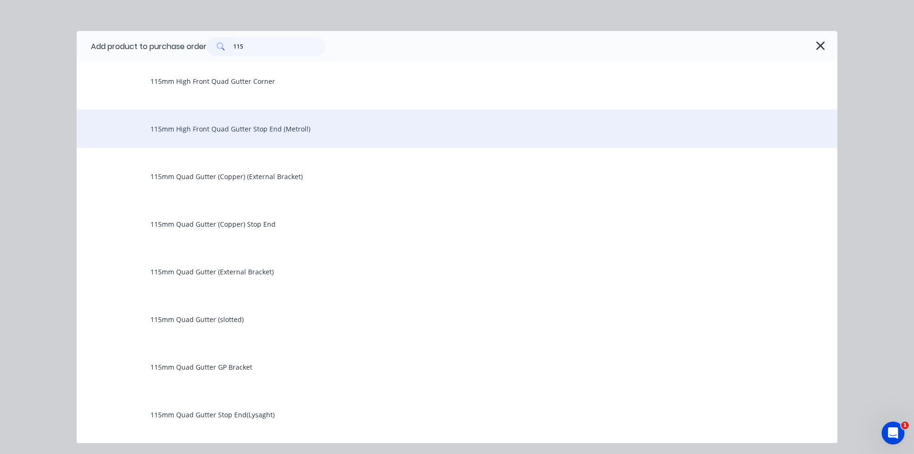
click at [251, 140] on div "115mm High Front Quad Gutter Stop End (Metroll)" at bounding box center [457, 129] width 761 height 38
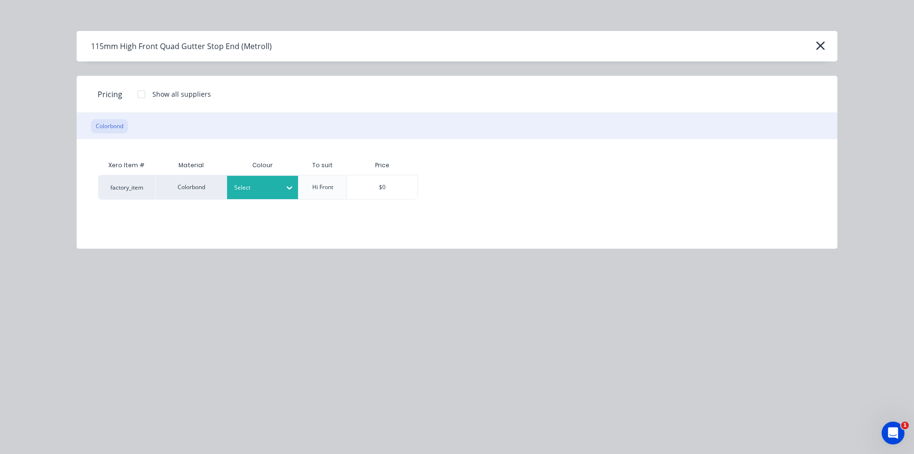
click at [285, 181] on div at bounding box center [289, 187] width 17 height 15
click at [381, 191] on div "$0" at bounding box center [382, 187] width 70 height 24
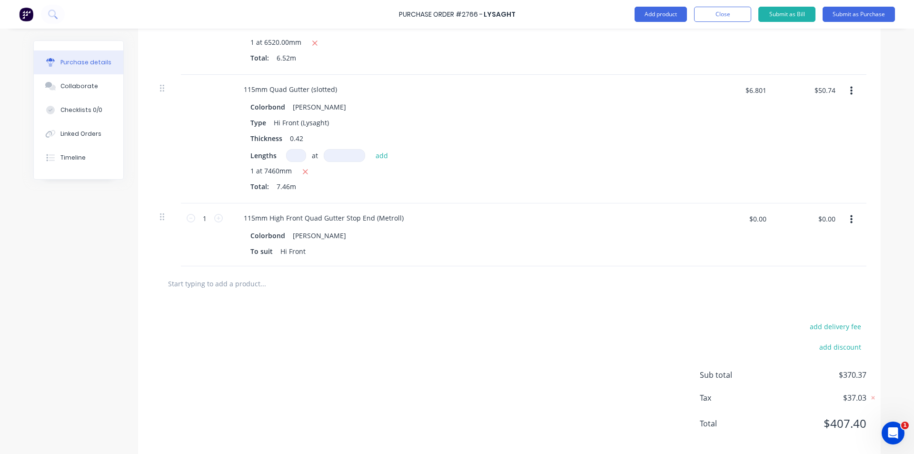
scroll to position [469, 0]
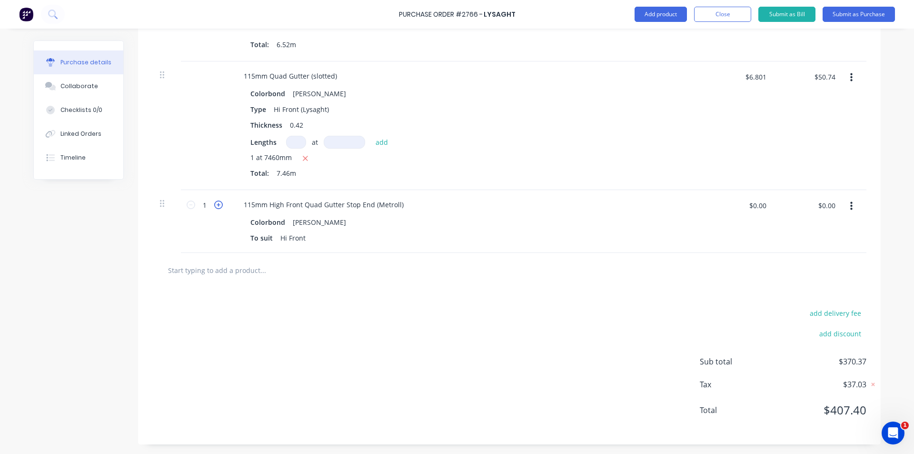
click at [216, 205] on icon at bounding box center [218, 205] width 9 height 9
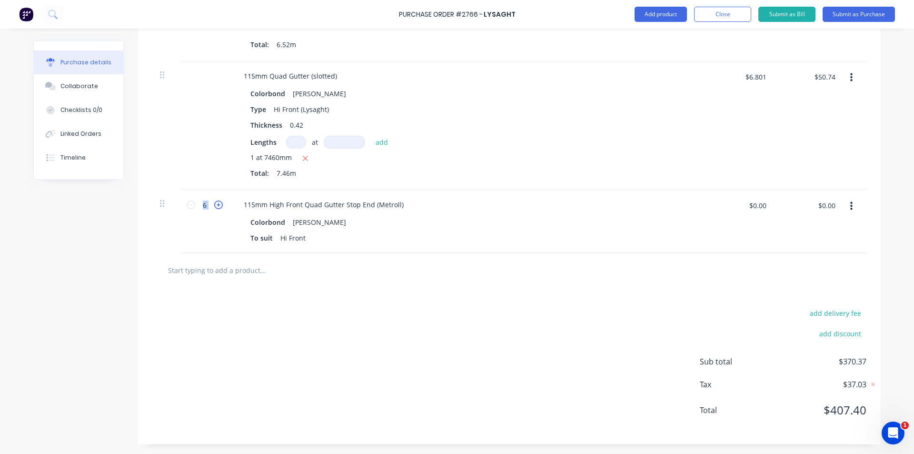
click at [216, 205] on icon at bounding box center [218, 205] width 9 height 9
type input "8"
click at [655, 20] on button "Add product" at bounding box center [661, 14] width 52 height 15
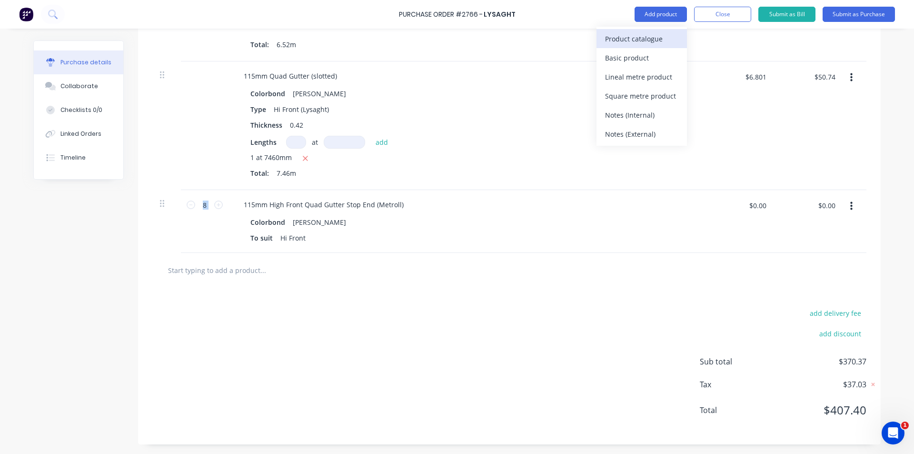
click at [655, 34] on div "Product catalogue" at bounding box center [641, 39] width 73 height 14
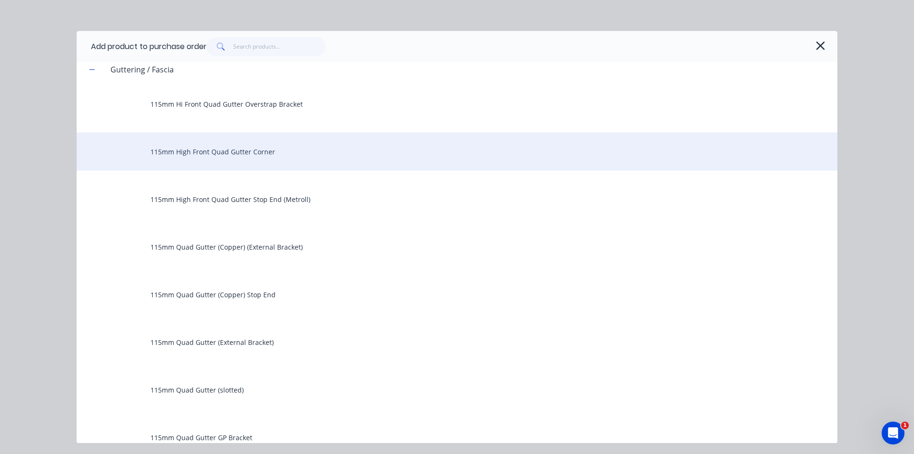
scroll to position [429, 0]
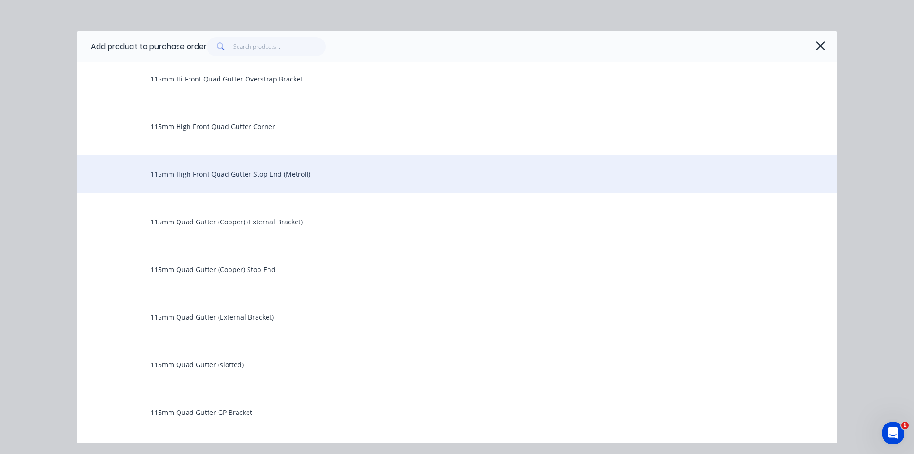
click at [287, 168] on div "115mm High Front Quad Gutter Stop End (Metroll)" at bounding box center [457, 174] width 761 height 38
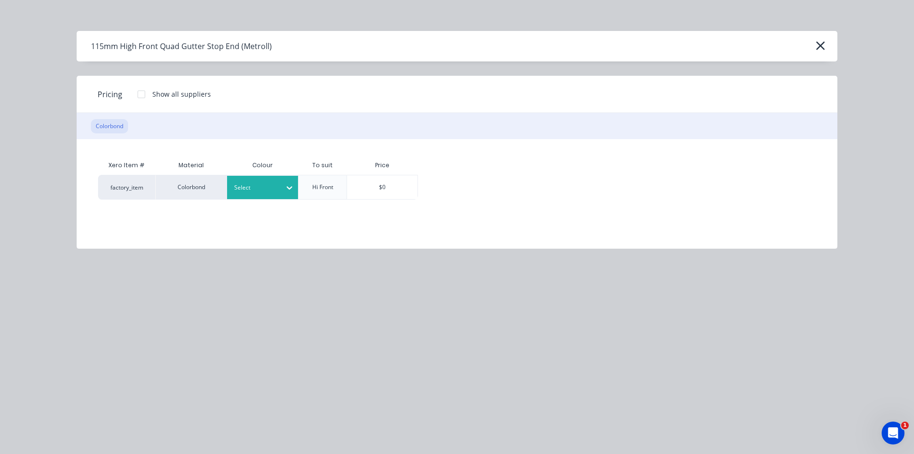
click at [286, 188] on icon at bounding box center [290, 188] width 10 height 10
click at [373, 175] on div "$0" at bounding box center [382, 187] width 71 height 25
click at [374, 178] on div "$0" at bounding box center [382, 187] width 70 height 24
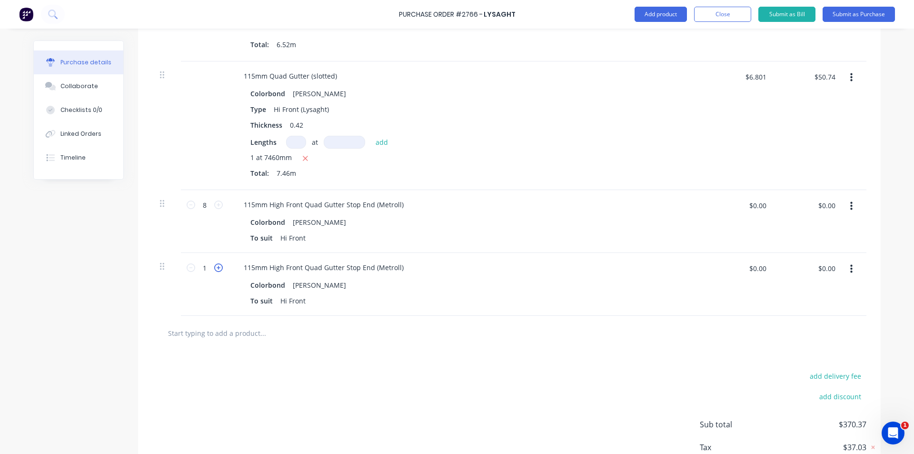
click at [214, 270] on icon at bounding box center [218, 267] width 9 height 9
type input "2"
click at [330, 304] on div "To suit Hi Front" at bounding box center [465, 301] width 436 height 14
click at [660, 11] on button "Add product" at bounding box center [661, 14] width 52 height 15
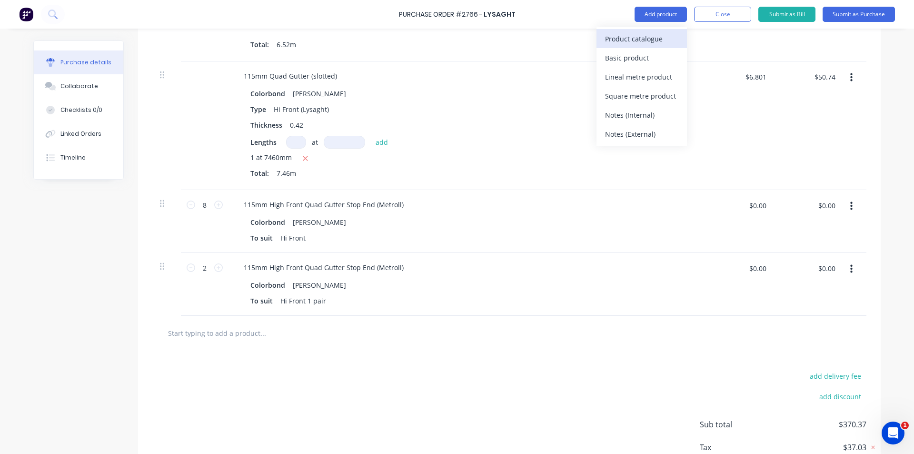
click at [658, 35] on div "Product catalogue" at bounding box center [641, 39] width 73 height 14
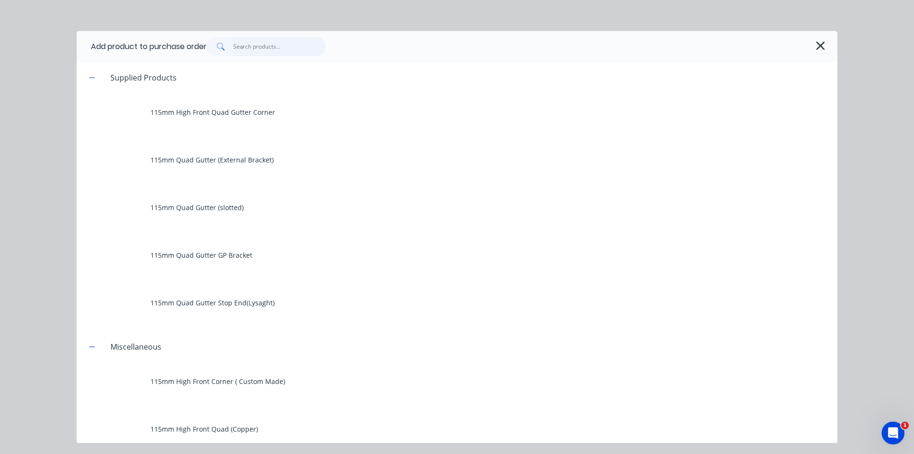
click at [280, 42] on input "text" at bounding box center [279, 46] width 93 height 19
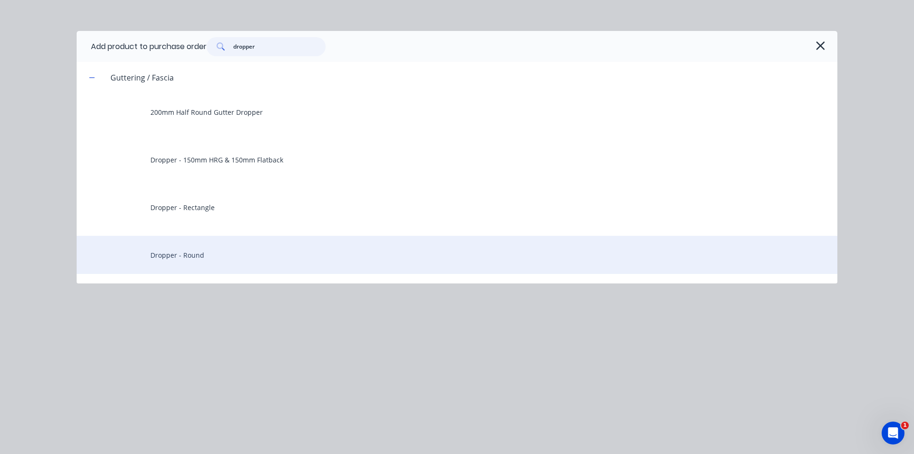
type input "dropper"
click at [203, 259] on div "Dropper - Round" at bounding box center [457, 255] width 761 height 38
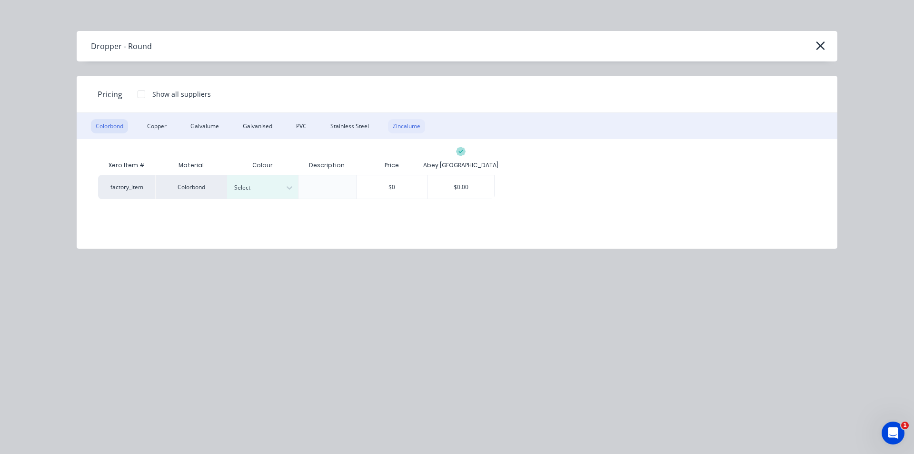
click at [415, 129] on div "Zincalume" at bounding box center [406, 126] width 37 height 14
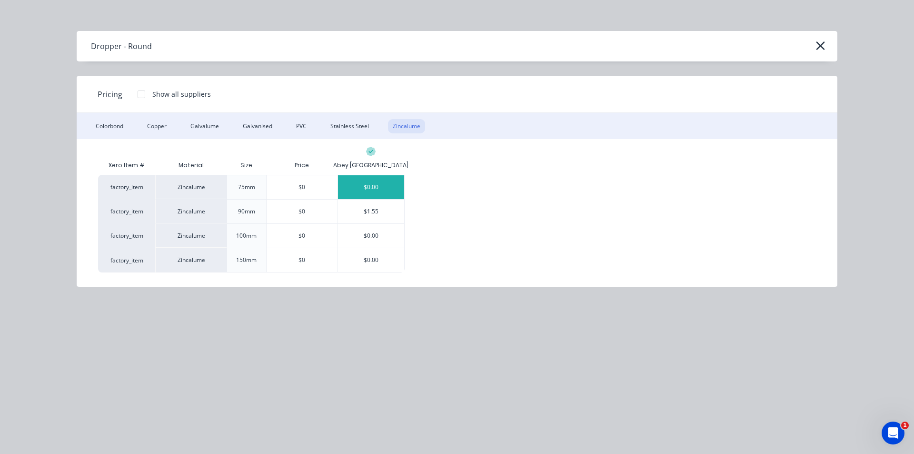
click at [403, 185] on div "$0.00" at bounding box center [371, 187] width 66 height 24
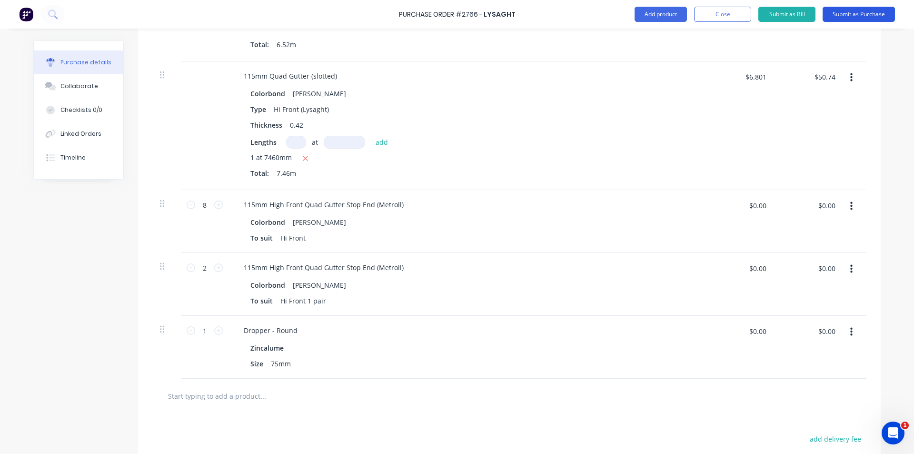
click at [860, 15] on button "Submit as Purchase" at bounding box center [859, 14] width 72 height 15
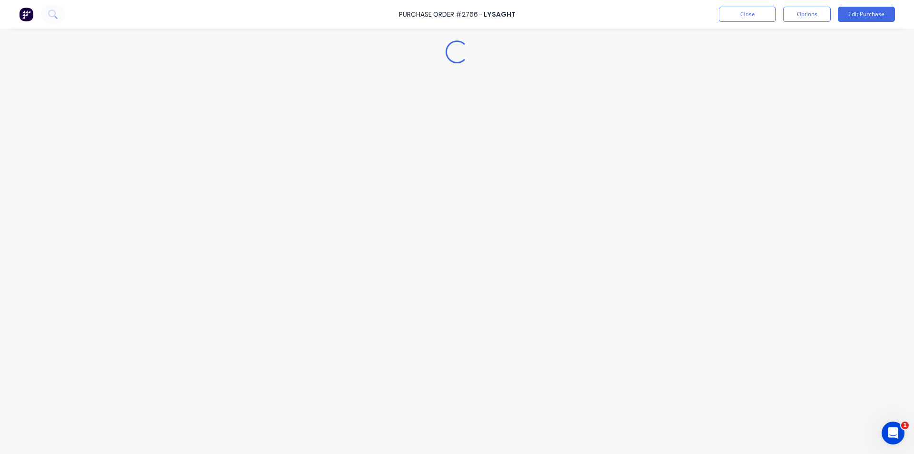
scroll to position [0, 0]
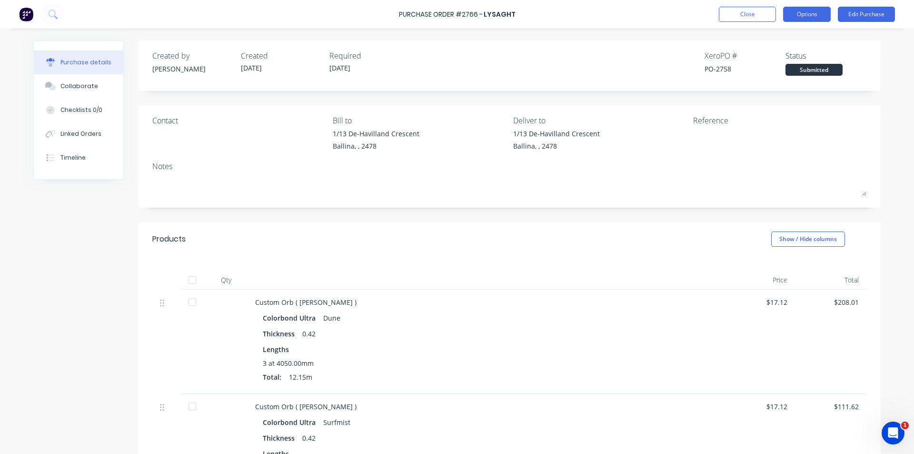
click at [794, 10] on button "Options" at bounding box center [807, 14] width 48 height 15
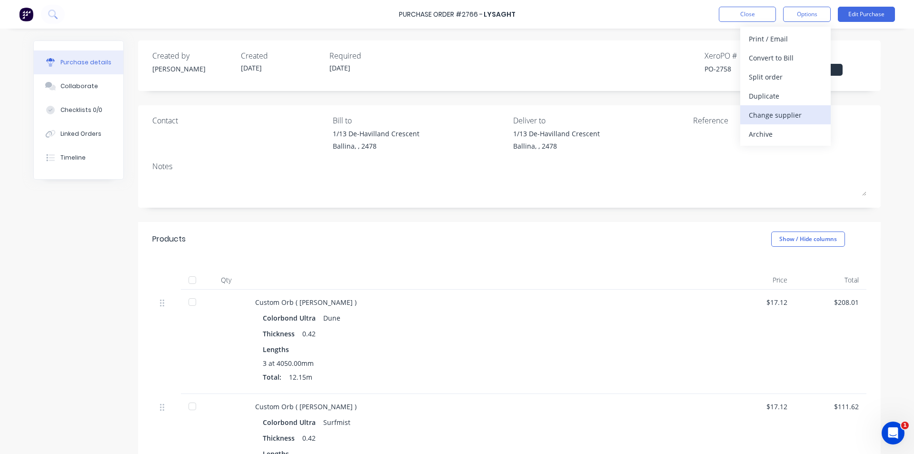
click at [791, 119] on div "Change supplier" at bounding box center [785, 115] width 73 height 14
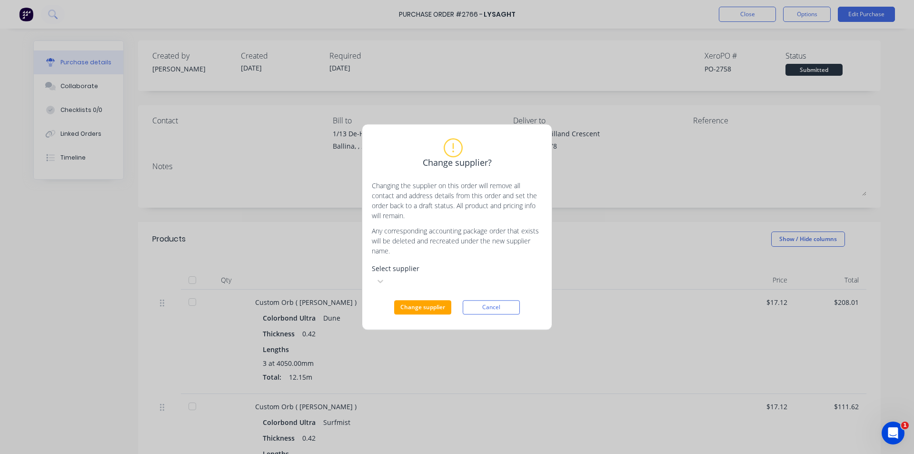
click at [397, 273] on div "Select supplier" at bounding box center [415, 268] width 87 height 10
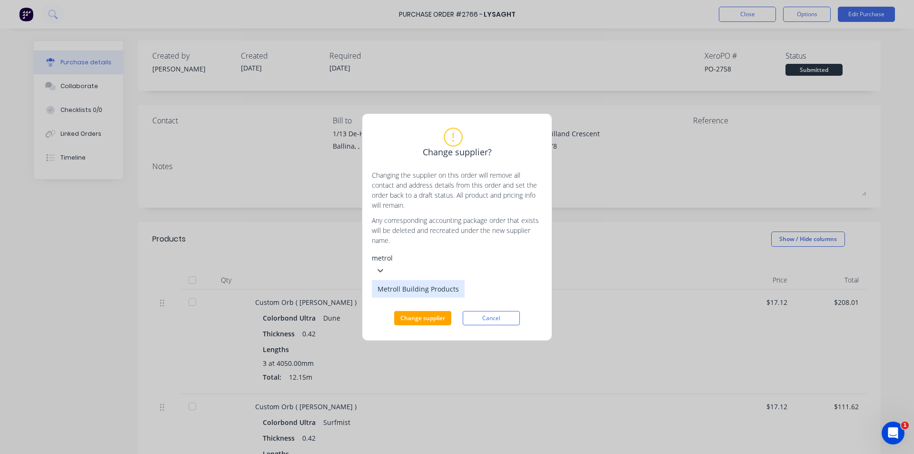
type input "metroll"
click at [415, 298] on div "Metroll Building Products" at bounding box center [418, 289] width 93 height 18
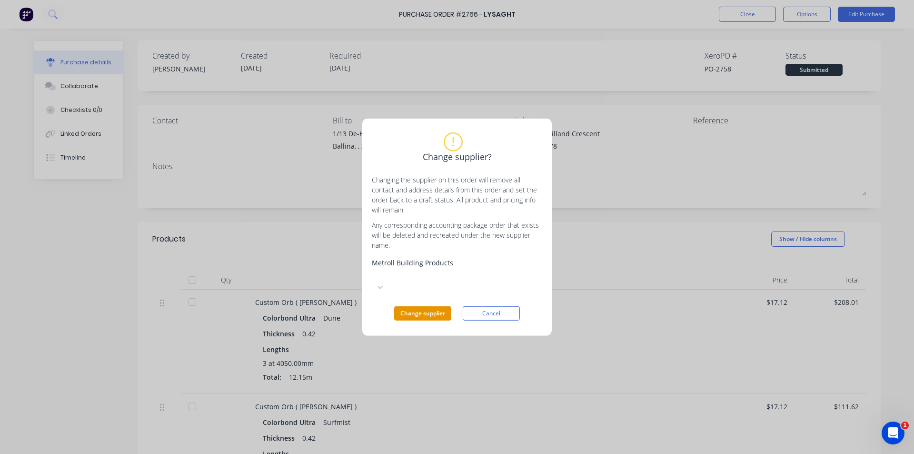
click at [435, 306] on button "Change supplier" at bounding box center [422, 313] width 57 height 14
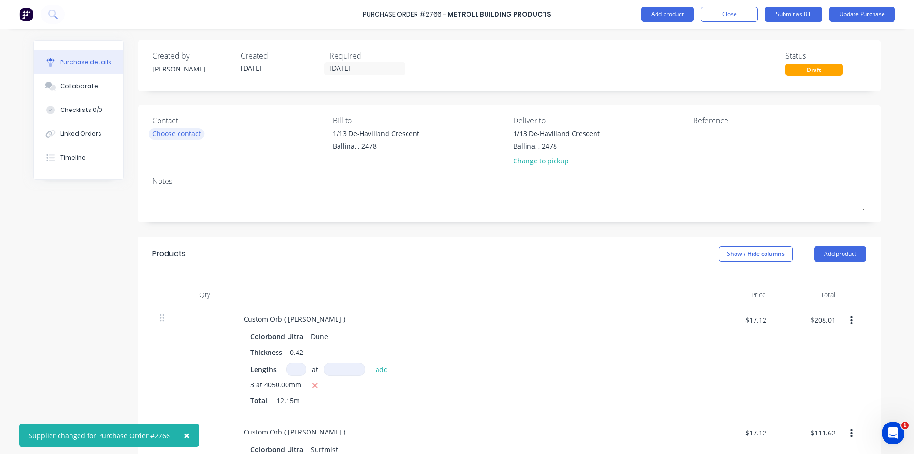
click at [186, 131] on div "Choose contact" at bounding box center [176, 134] width 49 height 10
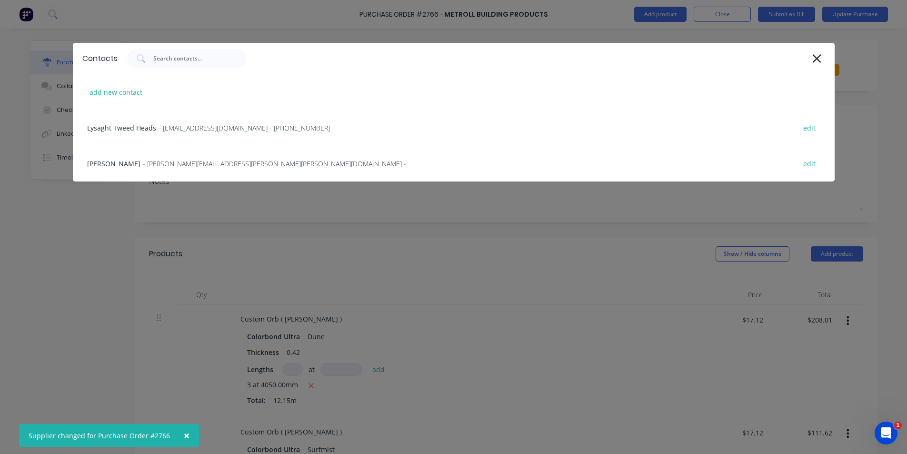
click at [595, 308] on div "Contacts add new contact Lysaght Tweed Heads - gcnsales@lysaght.com - (02) 6674…" at bounding box center [453, 227] width 907 height 454
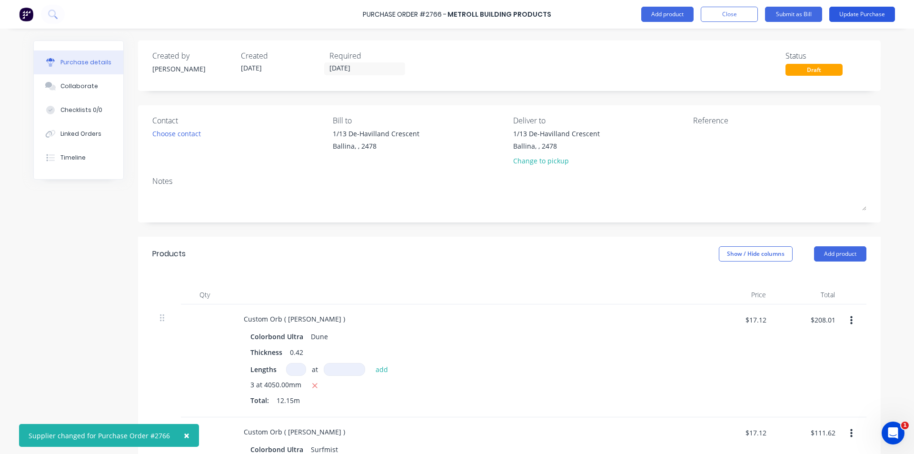
click at [861, 18] on button "Update Purchase" at bounding box center [863, 14] width 66 height 15
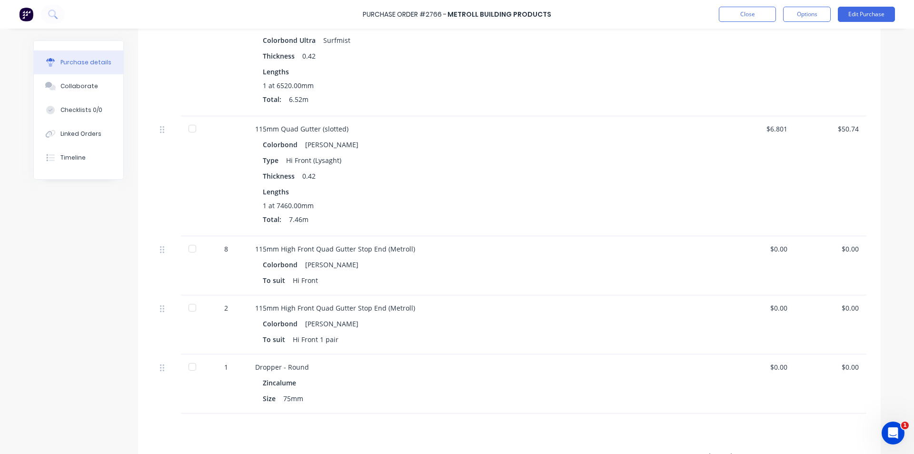
scroll to position [144, 0]
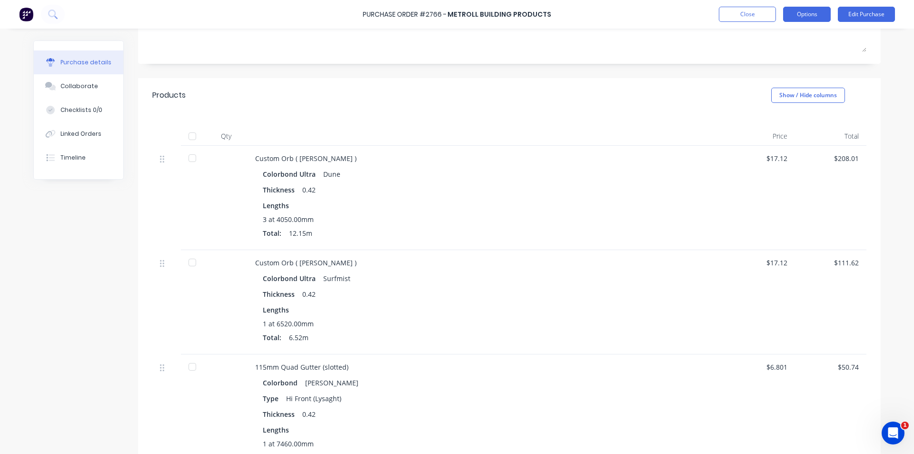
click at [800, 12] on button "Options" at bounding box center [807, 14] width 48 height 15
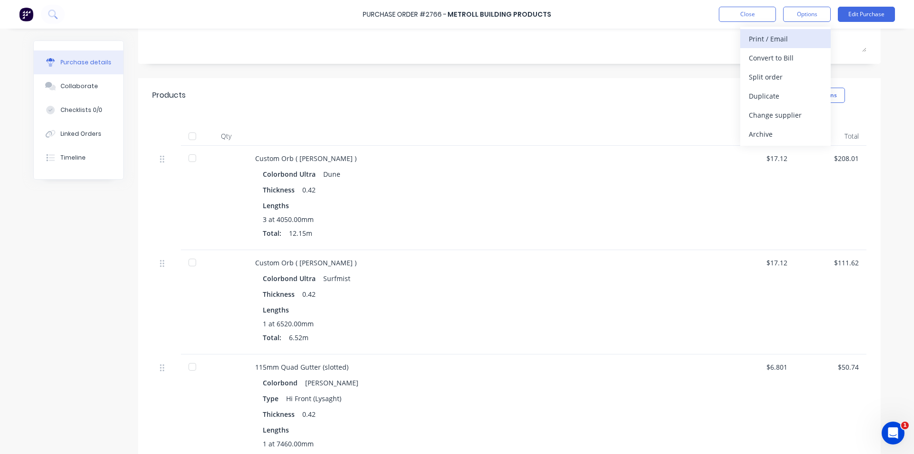
click at [786, 41] on div "Print / Email" at bounding box center [785, 39] width 73 height 14
click at [806, 74] on div "Without pricing" at bounding box center [785, 77] width 73 height 14
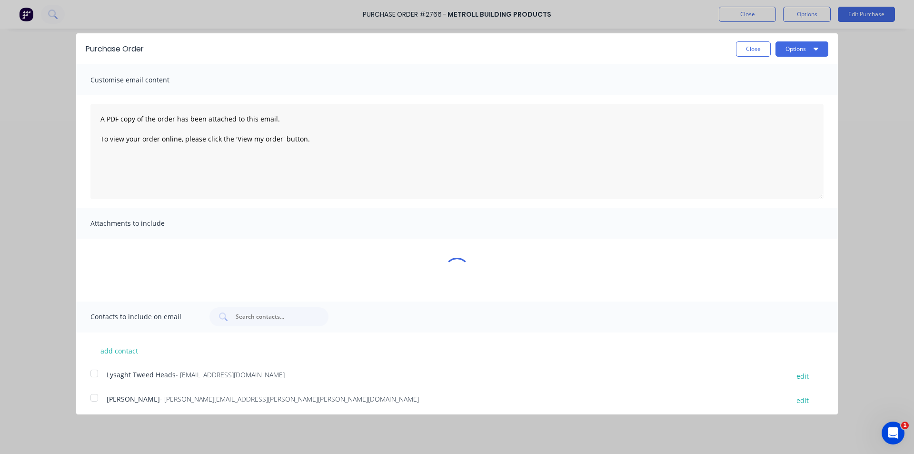
scroll to position [0, 0]
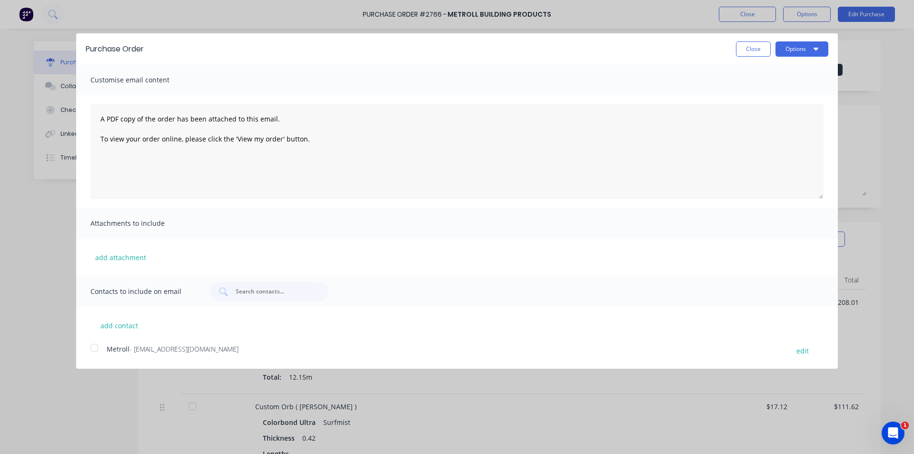
click at [95, 349] on div at bounding box center [94, 347] width 19 height 19
click at [798, 49] on button "Options" at bounding box center [802, 48] width 53 height 15
click at [773, 100] on button "Email" at bounding box center [783, 92] width 90 height 19
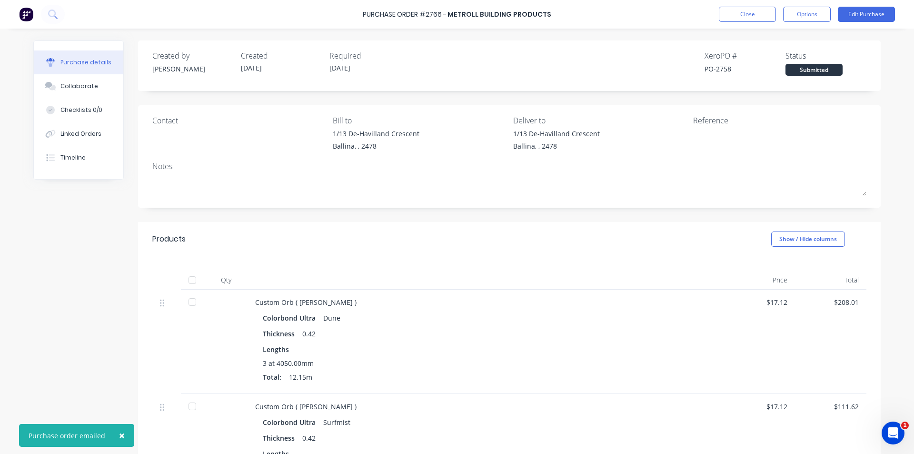
click at [62, 71] on button "Purchase details" at bounding box center [79, 62] width 90 height 24
click at [60, 98] on button "Checklists 0/0" at bounding box center [79, 110] width 90 height 24
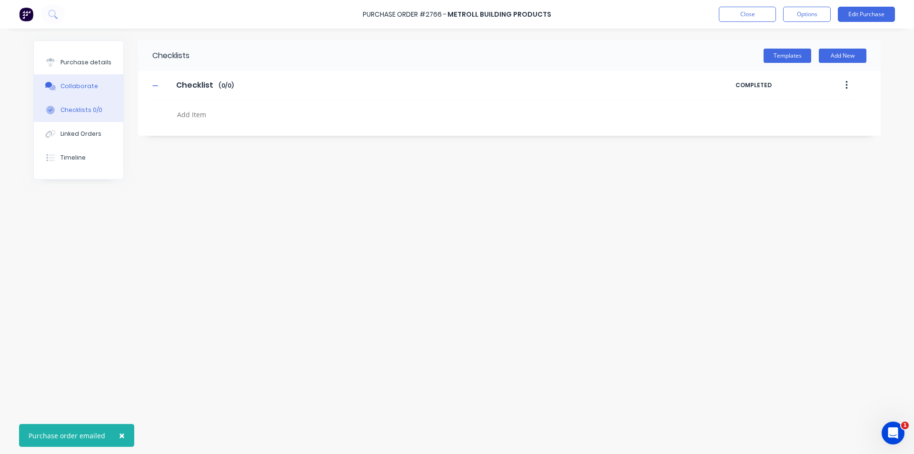
click at [62, 88] on div "Collaborate" at bounding box center [79, 86] width 38 height 9
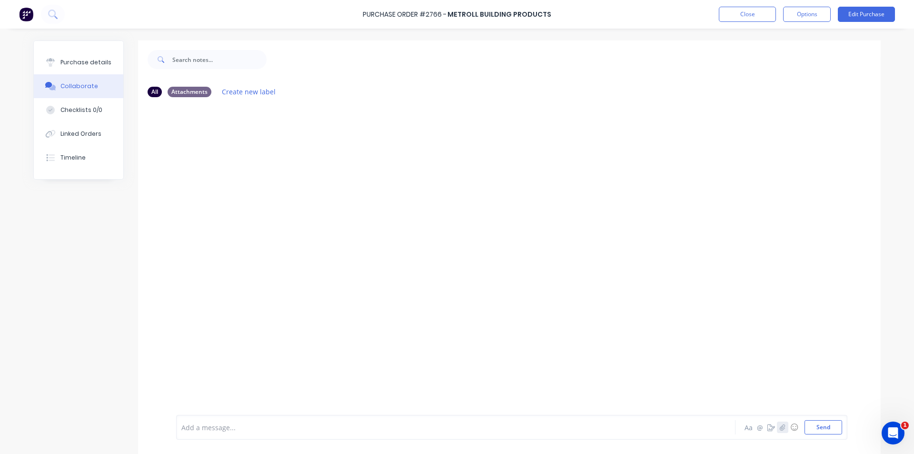
click at [784, 429] on button "button" at bounding box center [782, 427] width 11 height 11
click at [83, 137] on div "Linked Orders" at bounding box center [80, 134] width 41 height 9
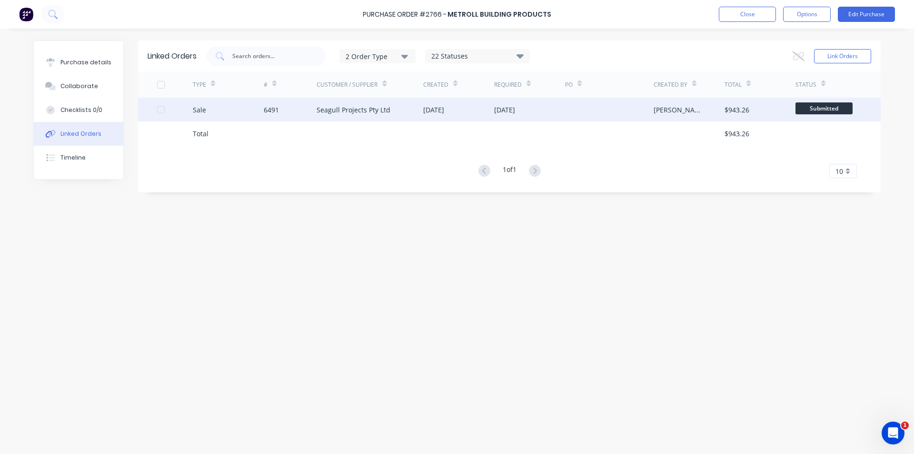
click at [478, 110] on div "11 Aug 2025" at bounding box center [458, 110] width 71 height 24
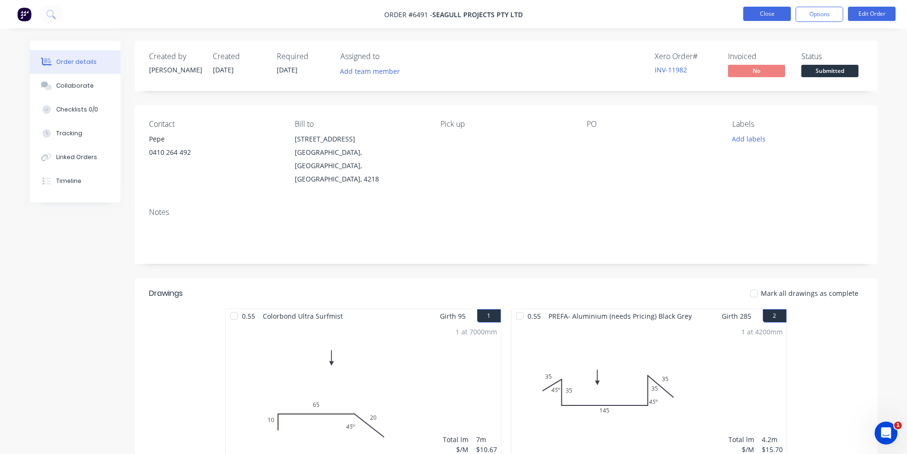
click at [763, 18] on button "Close" at bounding box center [767, 14] width 48 height 14
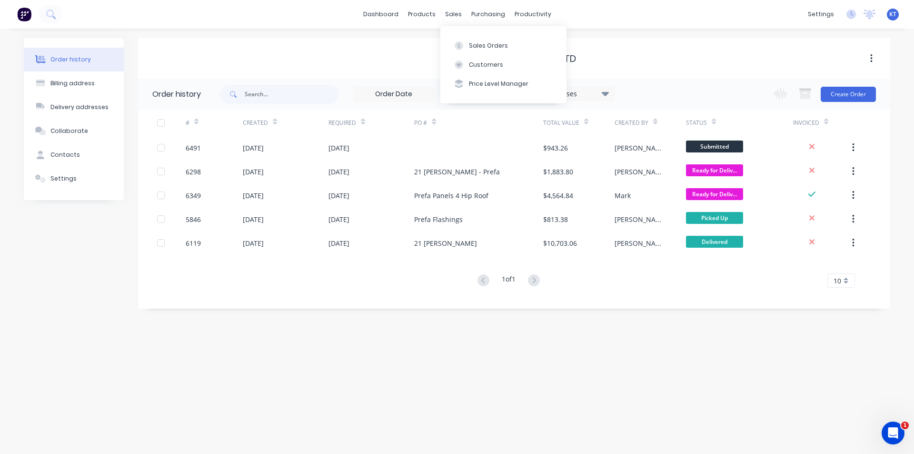
drag, startPoint x: 459, startPoint y: 12, endPoint x: 456, endPoint y: 27, distance: 14.6
click at [460, 12] on div "sales" at bounding box center [454, 14] width 26 height 14
click at [466, 47] on div at bounding box center [459, 45] width 14 height 9
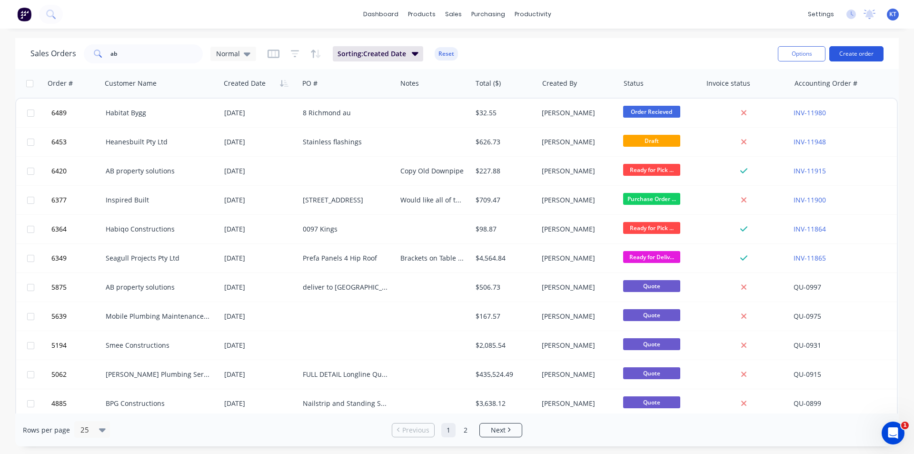
click at [875, 59] on button "Create order" at bounding box center [857, 53] width 54 height 15
click at [854, 54] on button "Create order" at bounding box center [857, 53] width 54 height 15
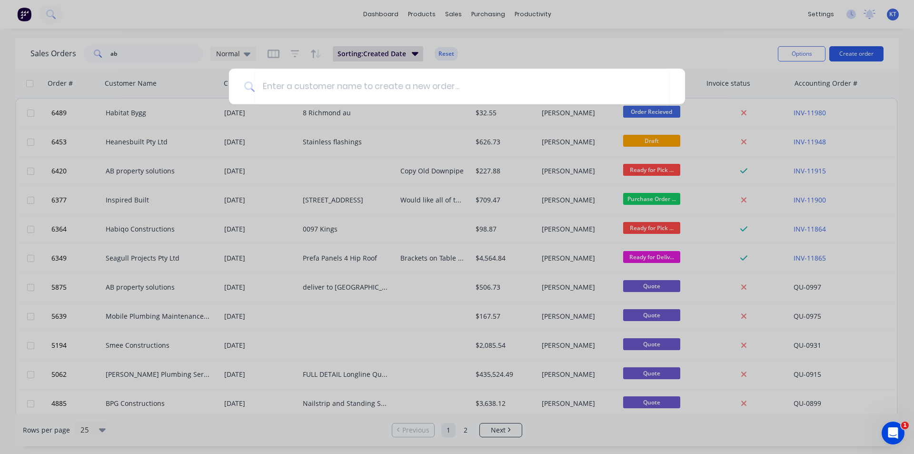
click at [852, 55] on div at bounding box center [457, 227] width 914 height 454
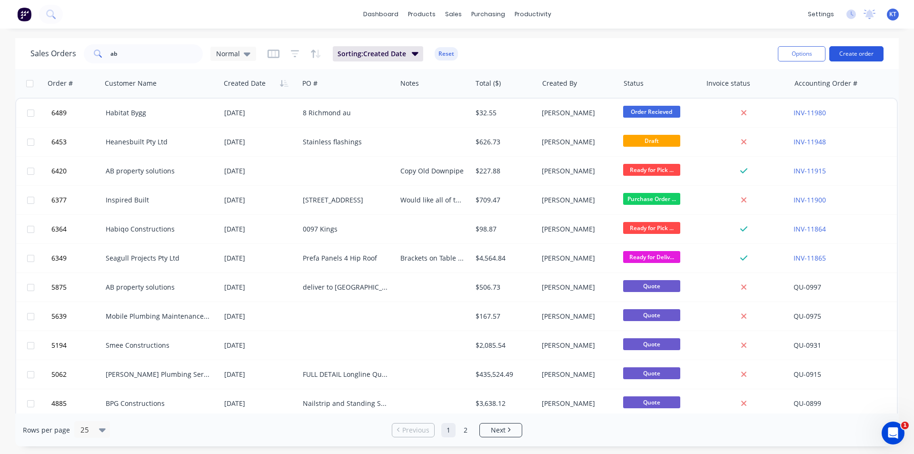
click at [852, 55] on button "Create order" at bounding box center [857, 53] width 54 height 15
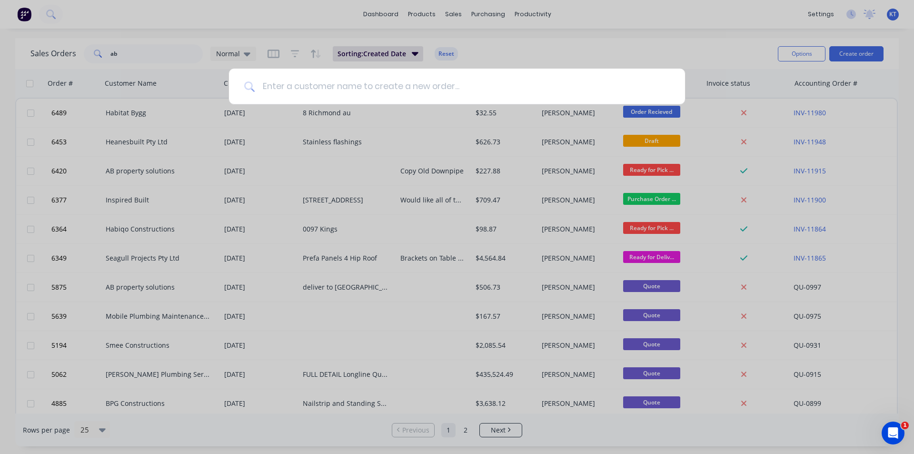
click at [428, 101] on input at bounding box center [462, 87] width 415 height 36
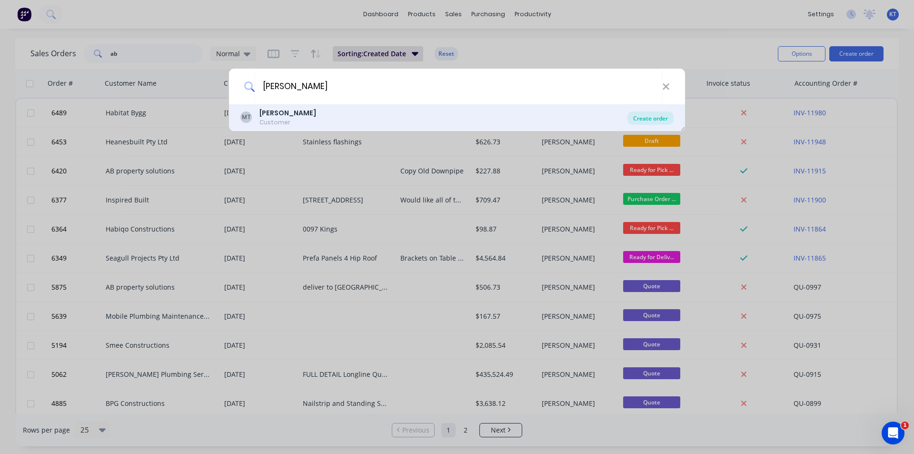
type input "Mark tucker"
click at [642, 117] on div "Create order" at bounding box center [651, 117] width 46 height 13
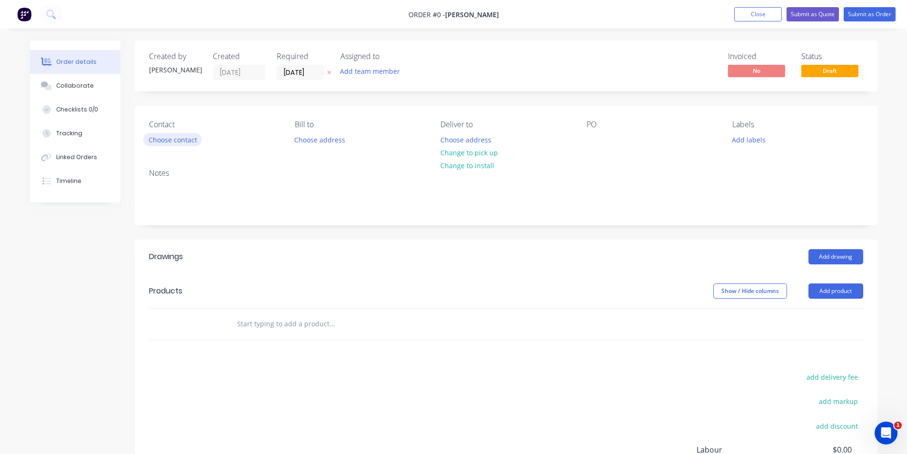
click at [161, 143] on button "Choose contact" at bounding box center [172, 139] width 59 height 13
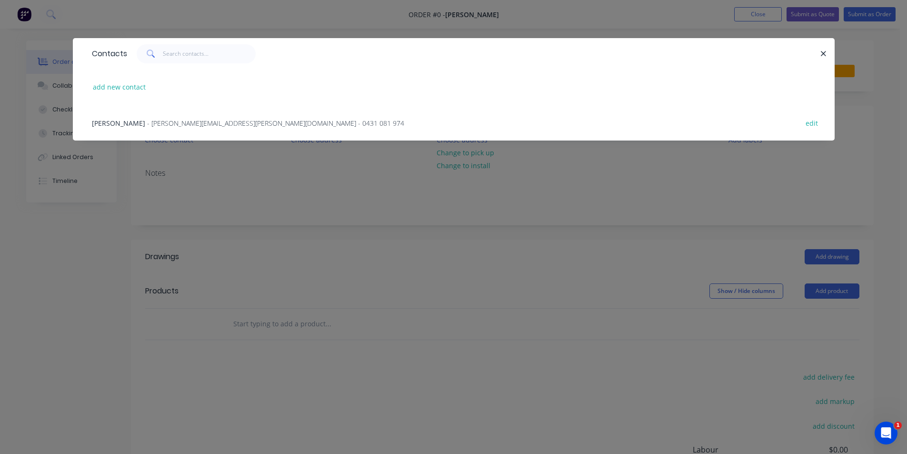
drag, startPoint x: 167, startPoint y: 122, endPoint x: 173, endPoint y: 121, distance: 5.7
click at [169, 121] on span "- mark.tucker@live.com - 0431 081 974" at bounding box center [275, 123] width 257 height 9
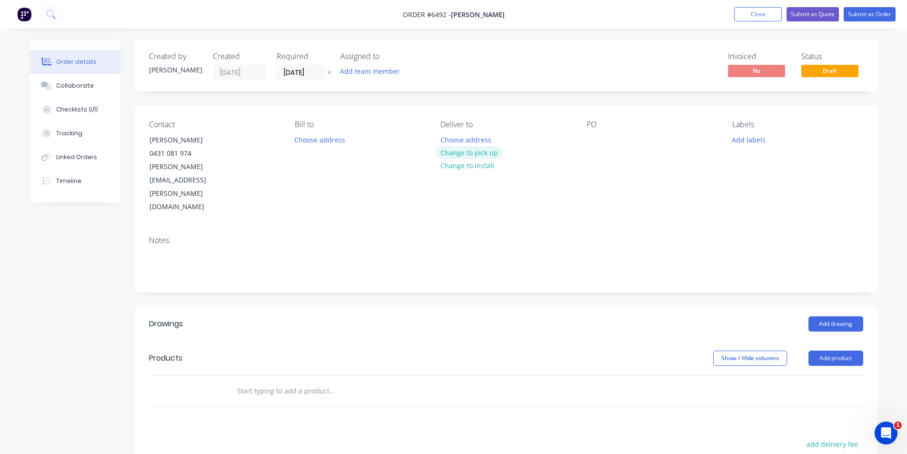
click at [472, 155] on button "Change to pick up" at bounding box center [469, 152] width 68 height 13
drag, startPoint x: 577, startPoint y: 135, endPoint x: 582, endPoint y: 137, distance: 5.6
click at [578, 136] on div "Contact Mark Tucker 0431 081 974 mark.tucker@live.com Bill to Choose address Pi…" at bounding box center [506, 167] width 743 height 122
click at [600, 138] on div at bounding box center [594, 140] width 15 height 14
click at [843, 351] on button "Add product" at bounding box center [836, 358] width 55 height 15
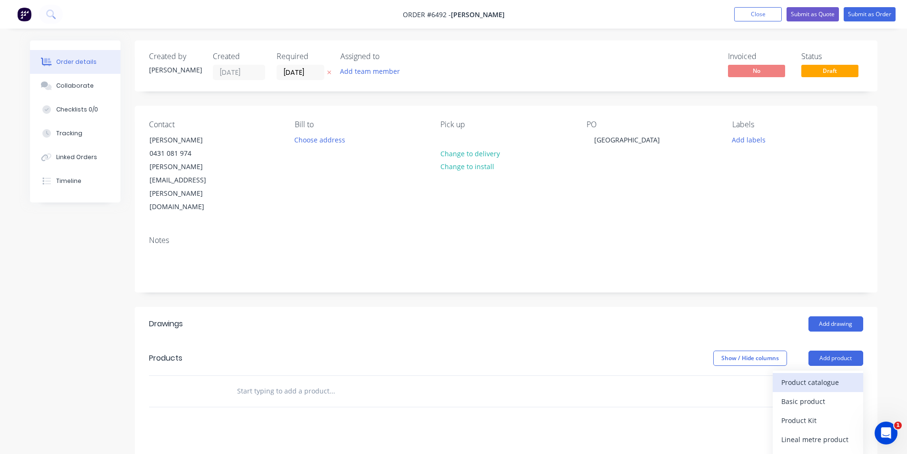
click at [828, 371] on div "Product catalogue Basic product Product Kit Lineal metre product Square metre p…" at bounding box center [818, 459] width 90 height 176
click at [827, 375] on div "Product catalogue" at bounding box center [818, 382] width 73 height 14
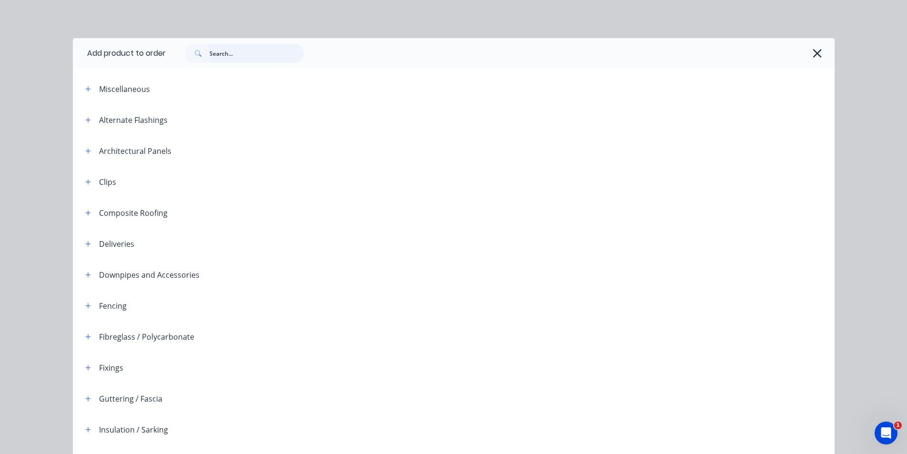
click at [244, 57] on input "text" at bounding box center [257, 53] width 94 height 19
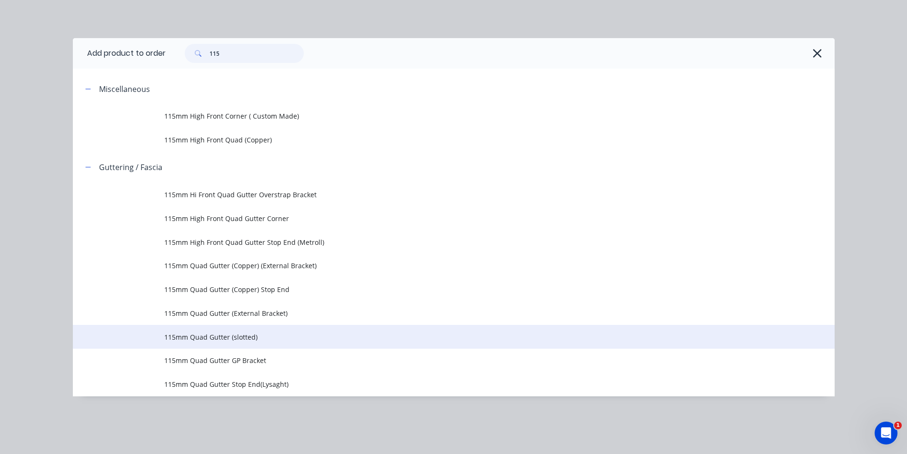
type input "115"
click at [308, 340] on span "115mm Quad Gutter (slotted)" at bounding box center [432, 337] width 536 height 10
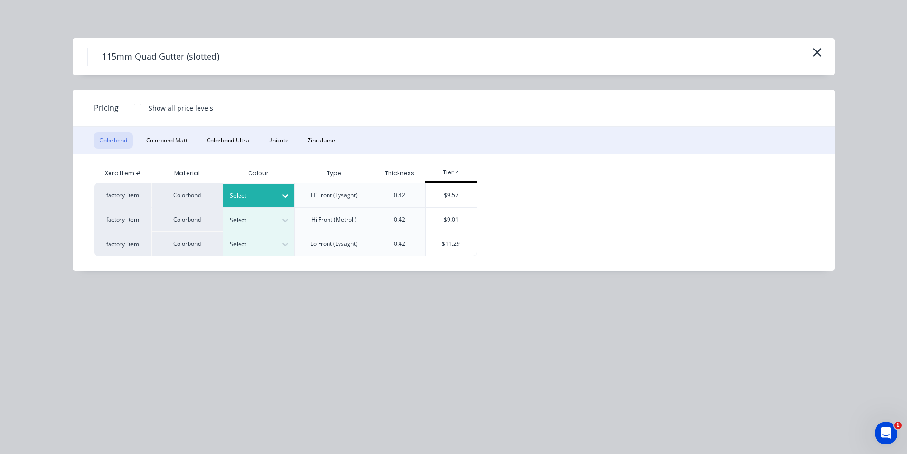
drag, startPoint x: 261, startPoint y: 206, endPoint x: 288, endPoint y: 218, distance: 29.2
click at [262, 206] on div "Select" at bounding box center [258, 195] width 71 height 23
click at [439, 195] on div "$9.57" at bounding box center [451, 195] width 51 height 24
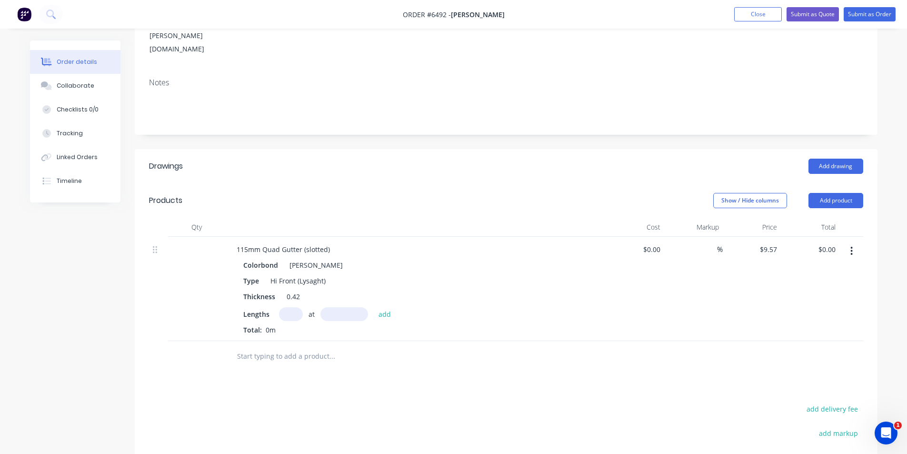
scroll to position [238, 0]
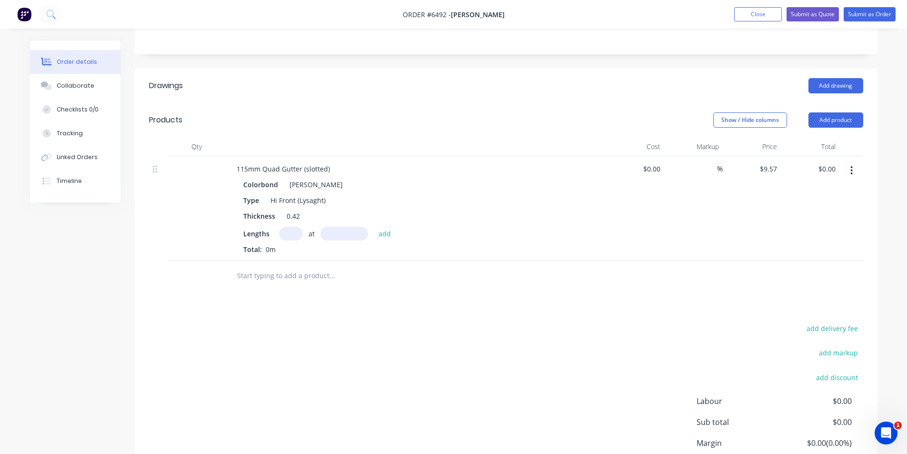
click at [286, 227] on input "text" at bounding box center [291, 234] width 24 height 14
type input "1"
type input "7460"
click at [374, 227] on button "add" at bounding box center [385, 233] width 22 height 13
type input "$71.39"
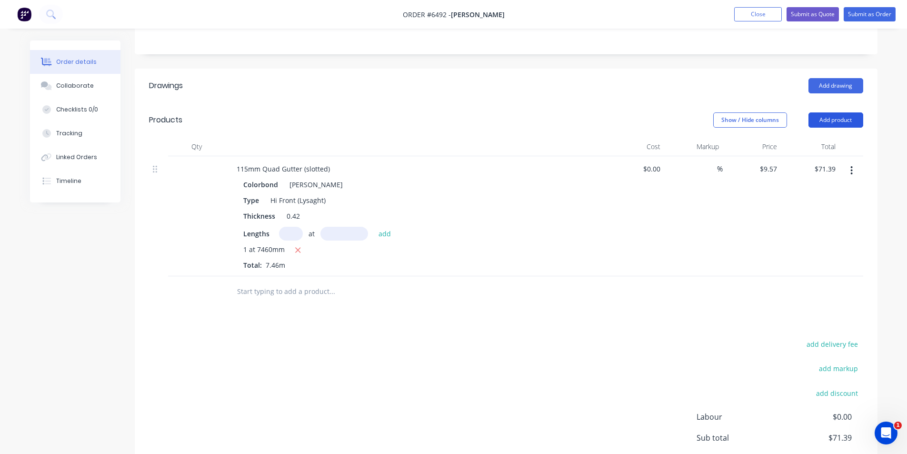
click at [823, 112] on button "Add product" at bounding box center [836, 119] width 55 height 15
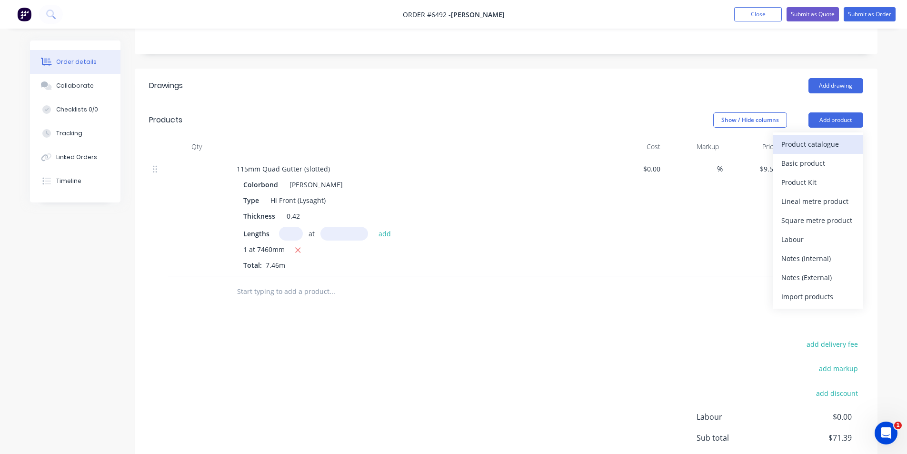
click at [816, 137] on div "Product catalogue" at bounding box center [818, 144] width 73 height 14
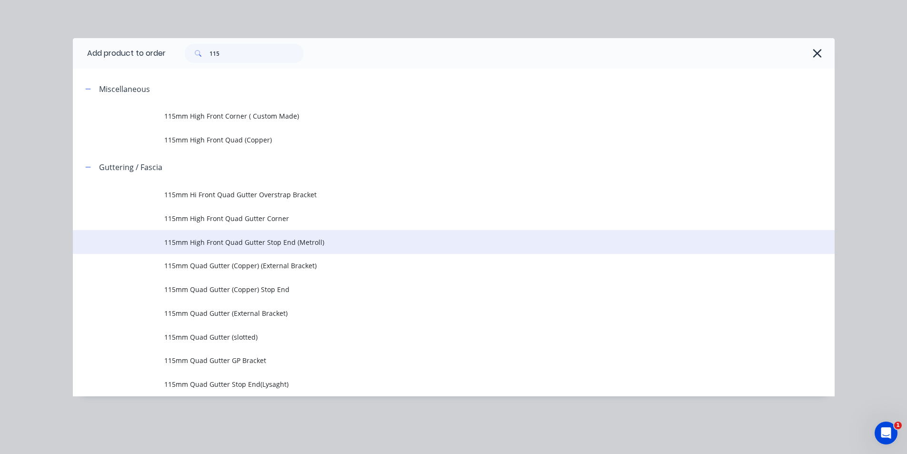
click at [262, 245] on span "115mm High Front Quad Gutter Stop End (Metroll)" at bounding box center [432, 242] width 536 height 10
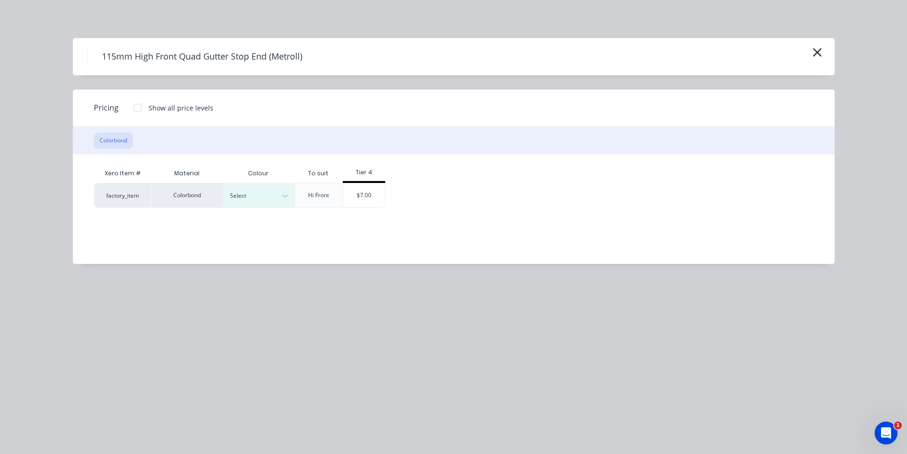
drag, startPoint x: 308, startPoint y: 194, endPoint x: 301, endPoint y: 193, distance: 7.7
click at [307, 194] on div "Hi Front" at bounding box center [319, 195] width 36 height 24
click at [266, 193] on div at bounding box center [251, 196] width 43 height 10
click at [119, 301] on div "Shale Grey" at bounding box center [59, 310] width 119 height 18
click at [360, 204] on div "$7.00" at bounding box center [363, 195] width 41 height 24
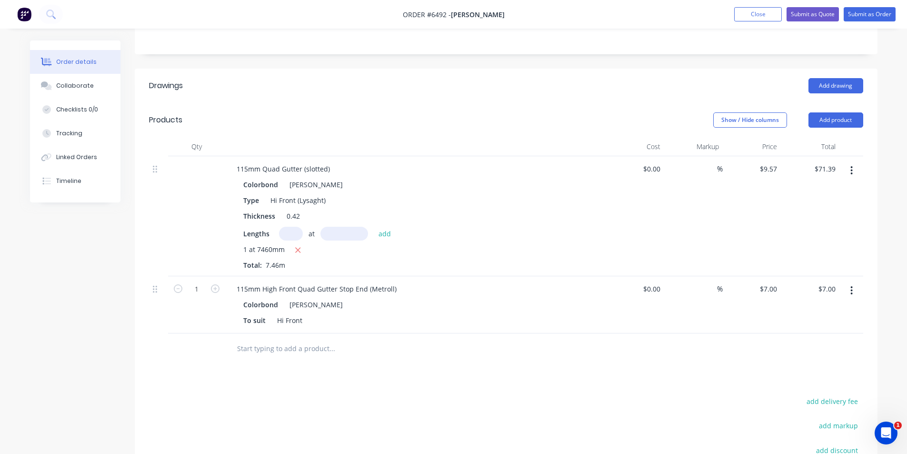
click at [217, 283] on button "button" at bounding box center [215, 288] width 12 height 10
type input "2"
type input "$14.00"
click at [332, 313] on div "To suit Hi Front" at bounding box center [414, 320] width 349 height 14
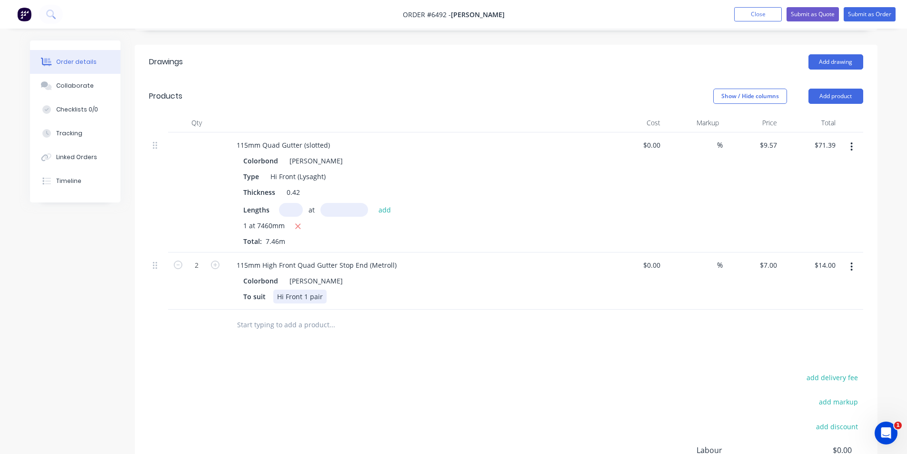
scroll to position [286, 0]
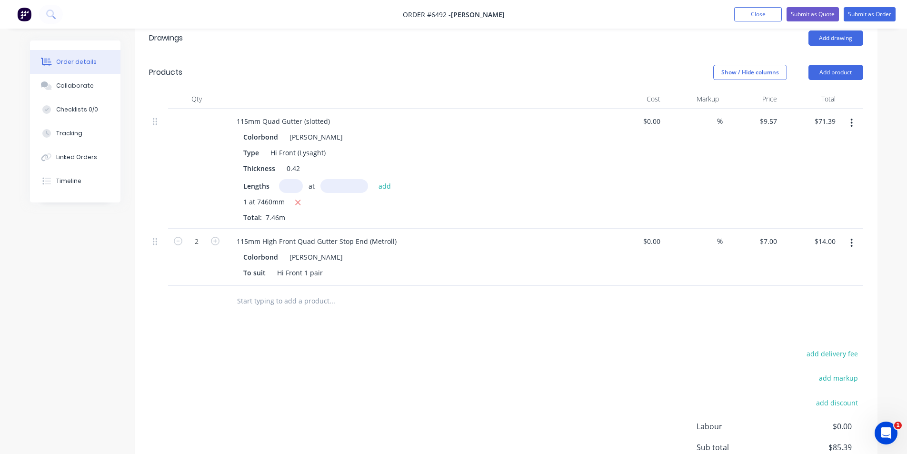
click at [856, 55] on header "Products Show / Hide columns Add product" at bounding box center [506, 72] width 743 height 34
click at [853, 65] on button "Add product" at bounding box center [836, 72] width 55 height 15
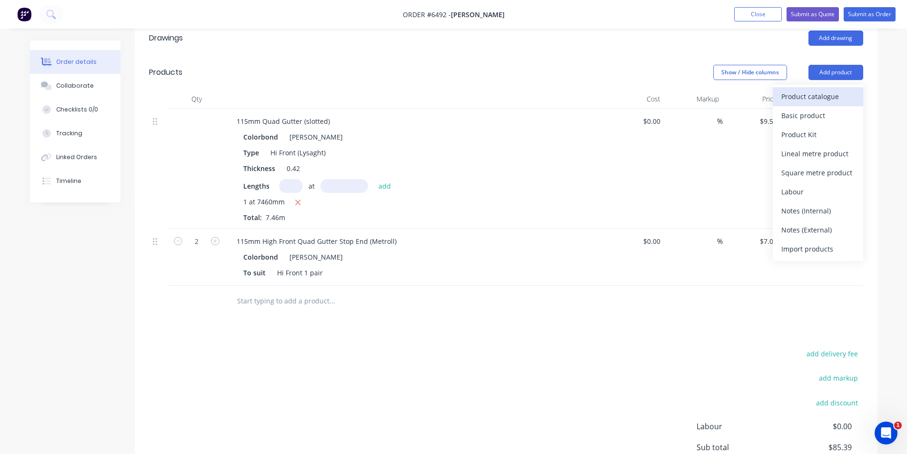
click at [845, 90] on div "Product catalogue" at bounding box center [818, 97] width 73 height 14
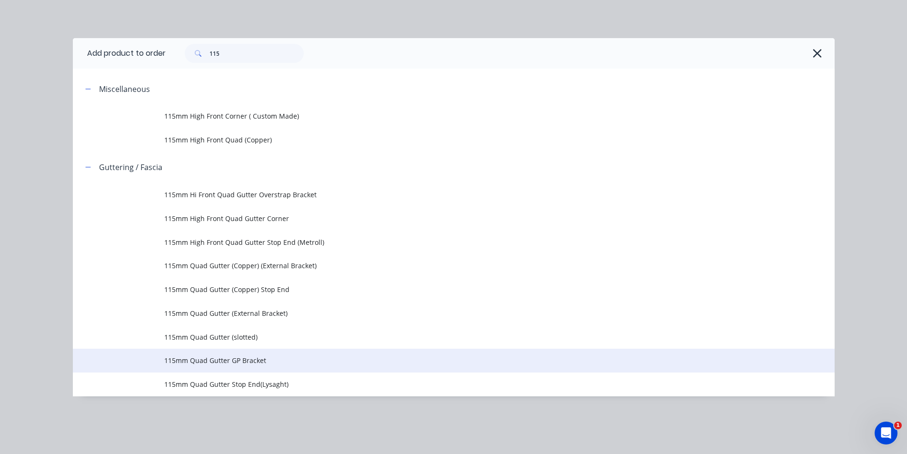
click at [278, 363] on span "115mm Quad Gutter GP Bracket" at bounding box center [432, 360] width 536 height 10
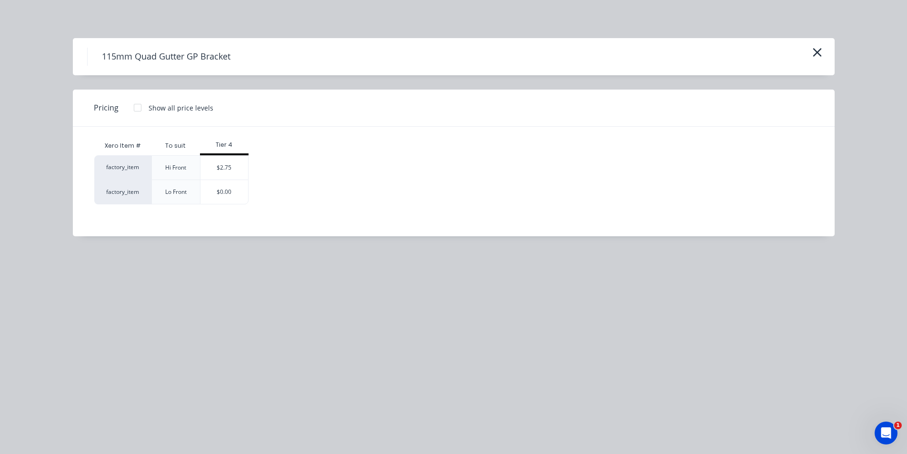
click at [243, 166] on div "$2.75" at bounding box center [225, 168] width 48 height 24
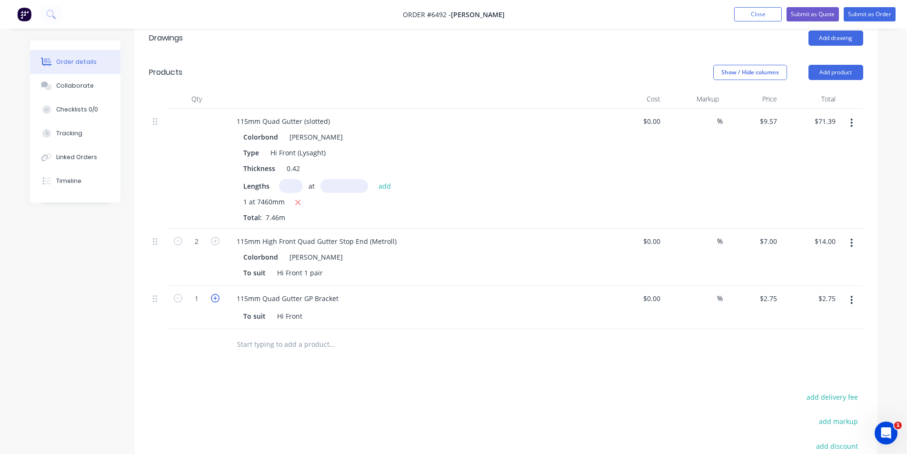
click at [214, 294] on icon "button" at bounding box center [215, 298] width 9 height 9
type input "2"
type input "$5.50"
click at [214, 294] on icon "button" at bounding box center [215, 298] width 9 height 9
type input "3"
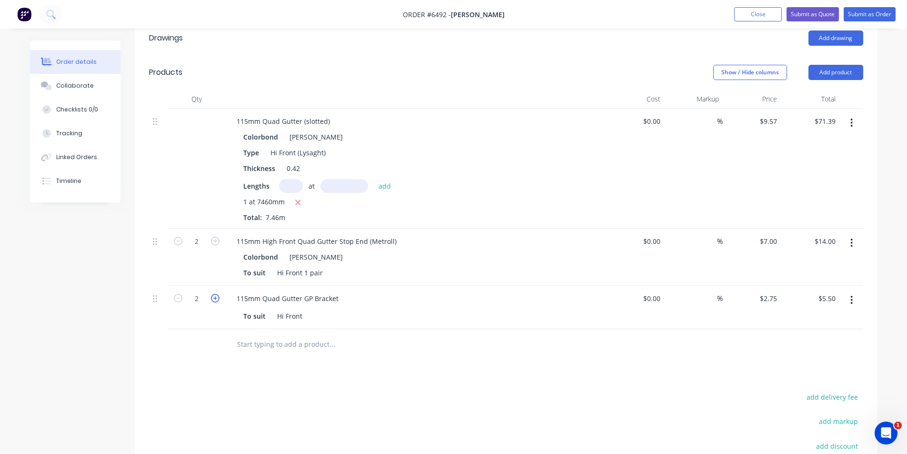
type input "$8.25"
click at [214, 294] on icon "button" at bounding box center [215, 298] width 9 height 9
type input "4"
type input "$11.00"
click at [215, 294] on icon "button" at bounding box center [215, 298] width 9 height 9
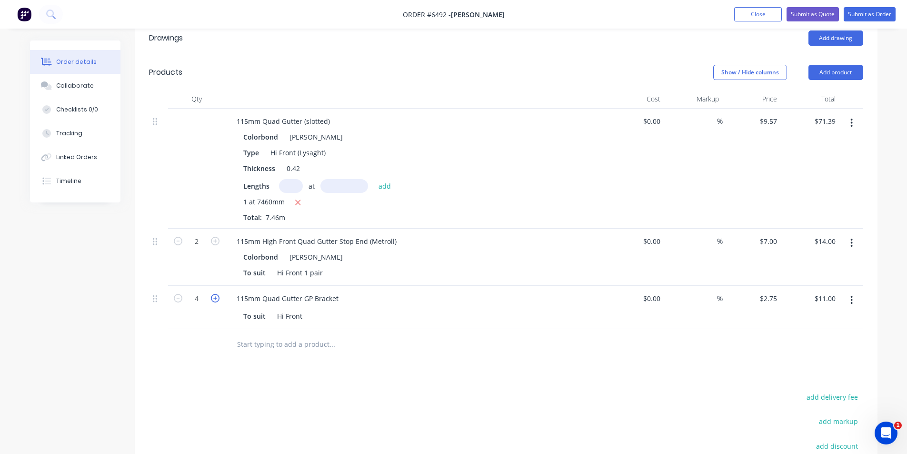
type input "5"
type input "$13.75"
click at [217, 294] on icon "button" at bounding box center [215, 298] width 9 height 9
type input "6"
type input "$16.50"
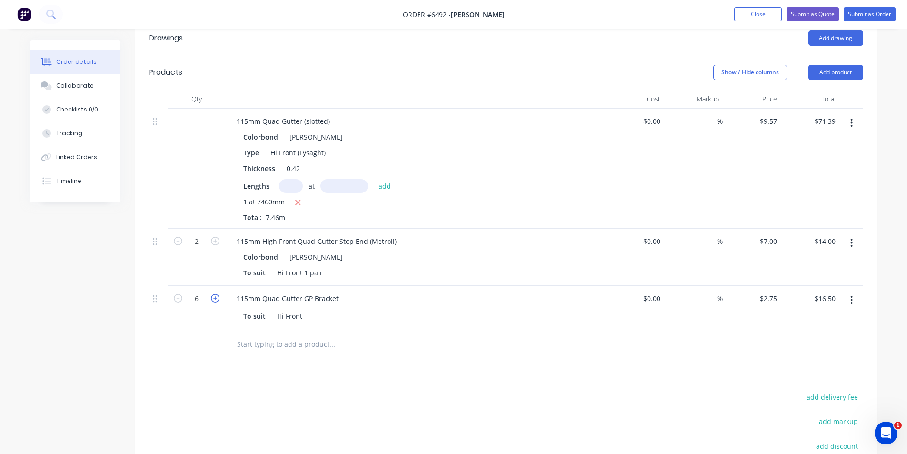
click at [217, 294] on icon "button" at bounding box center [215, 298] width 9 height 9
type input "7"
type input "$19.25"
click at [217, 294] on icon "button" at bounding box center [215, 298] width 9 height 9
type input "8"
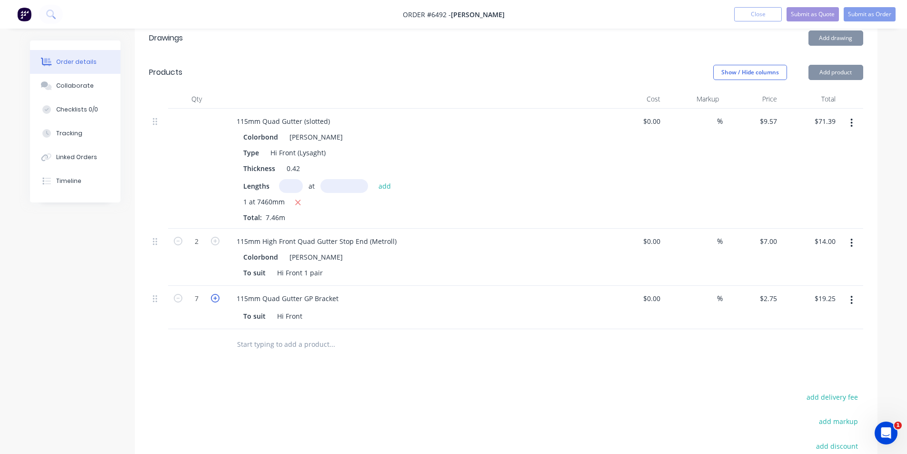
type input "$22.00"
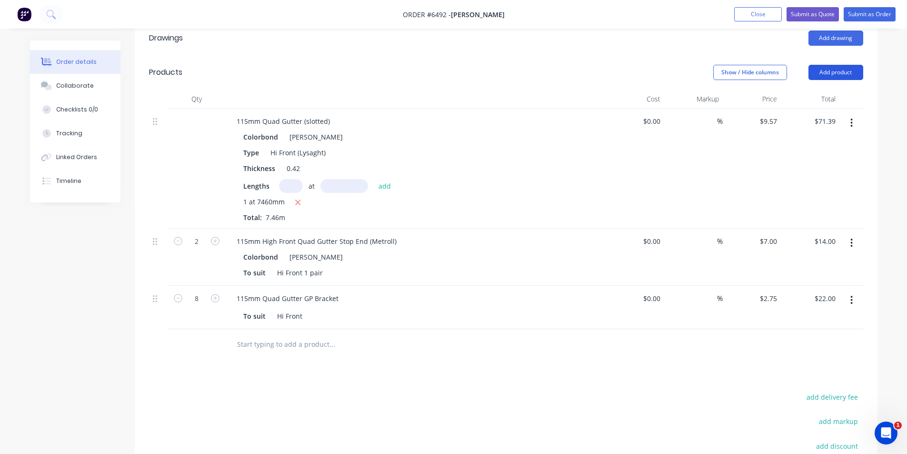
click at [816, 65] on button "Add product" at bounding box center [836, 72] width 55 height 15
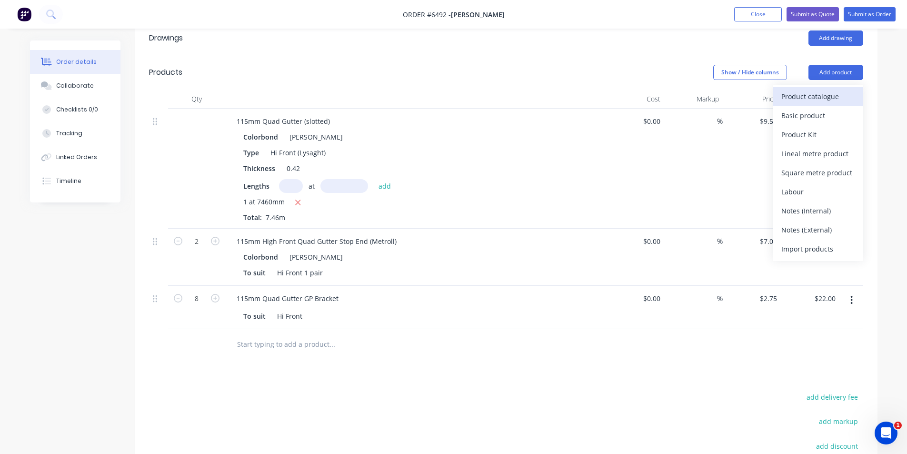
click at [821, 90] on div "Product catalogue" at bounding box center [818, 97] width 73 height 14
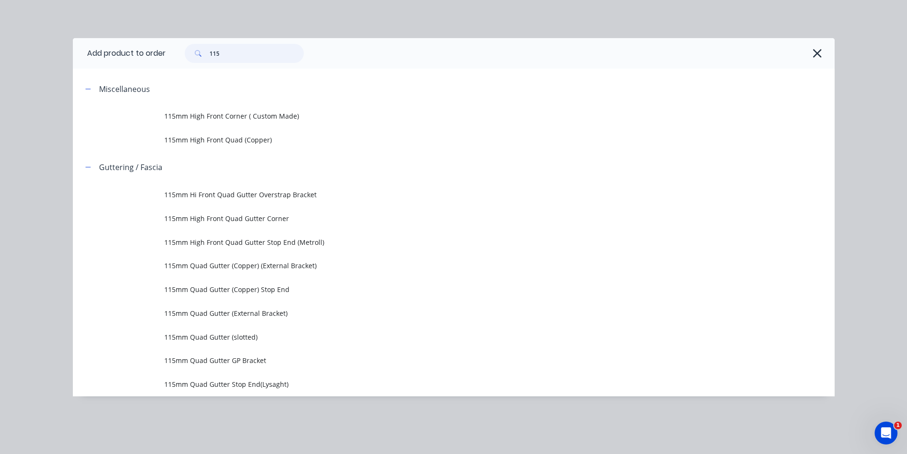
click at [246, 54] on input "115" at bounding box center [257, 53] width 94 height 19
click at [245, 54] on input "115" at bounding box center [257, 53] width 94 height 19
type input "7"
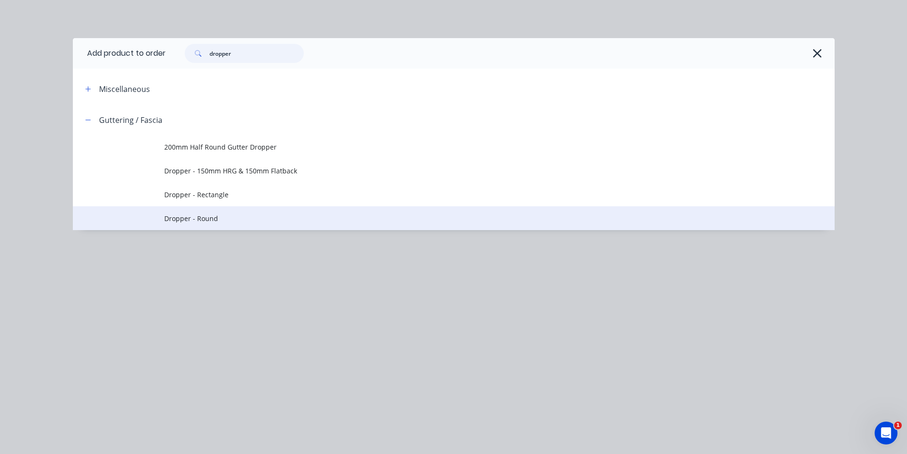
type input "dropper"
click at [220, 214] on span "Dropper - Round" at bounding box center [432, 218] width 536 height 10
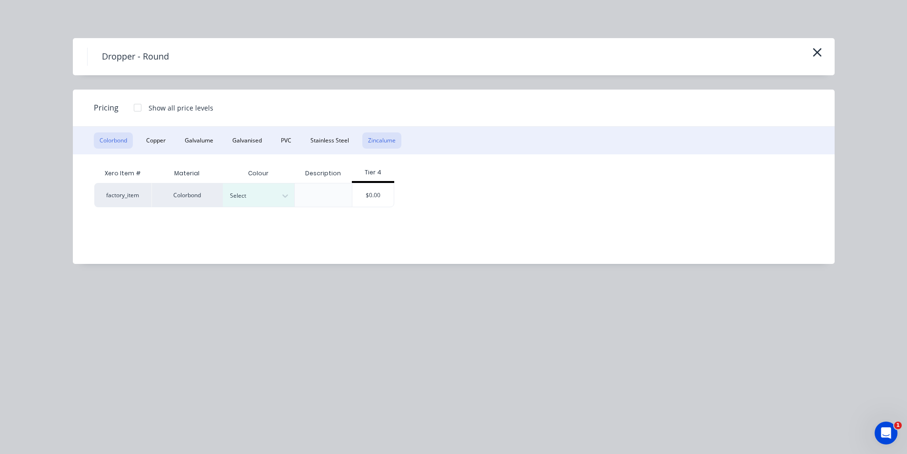
click at [398, 140] on button "Zincalume" at bounding box center [381, 140] width 39 height 16
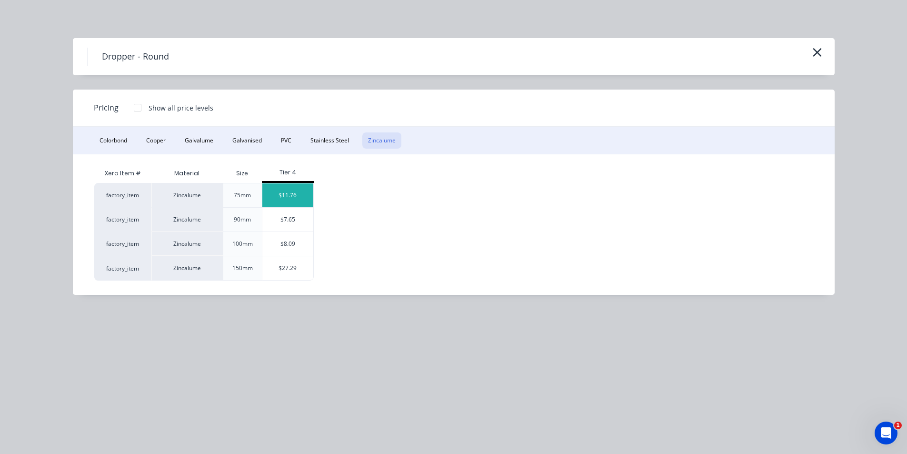
click at [291, 192] on div "$11.76" at bounding box center [287, 195] width 51 height 24
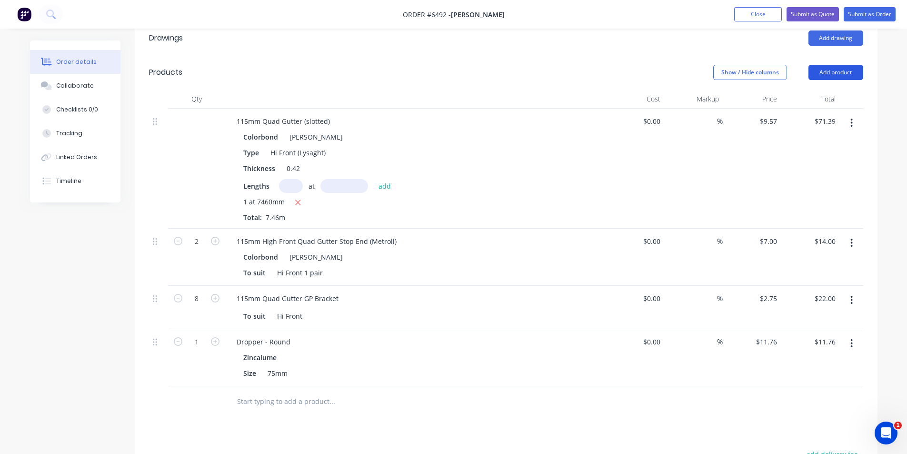
click at [845, 65] on button "Add product" at bounding box center [836, 72] width 55 height 15
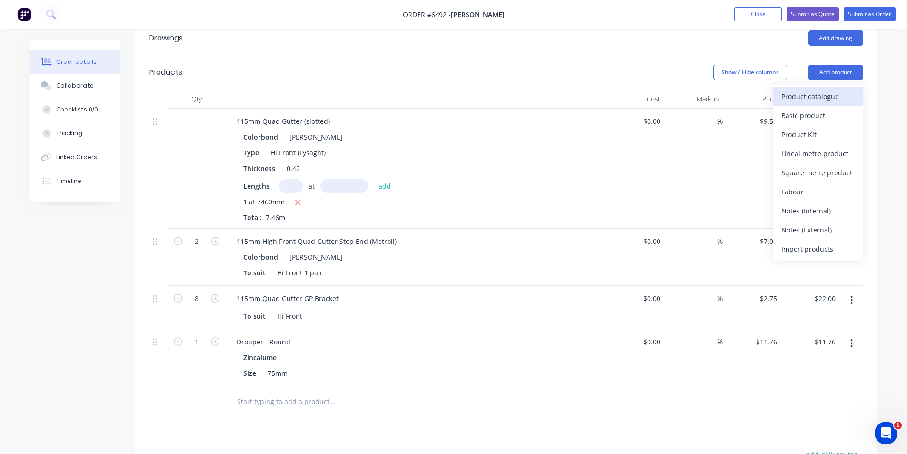
click at [845, 90] on div "Product catalogue" at bounding box center [818, 97] width 73 height 14
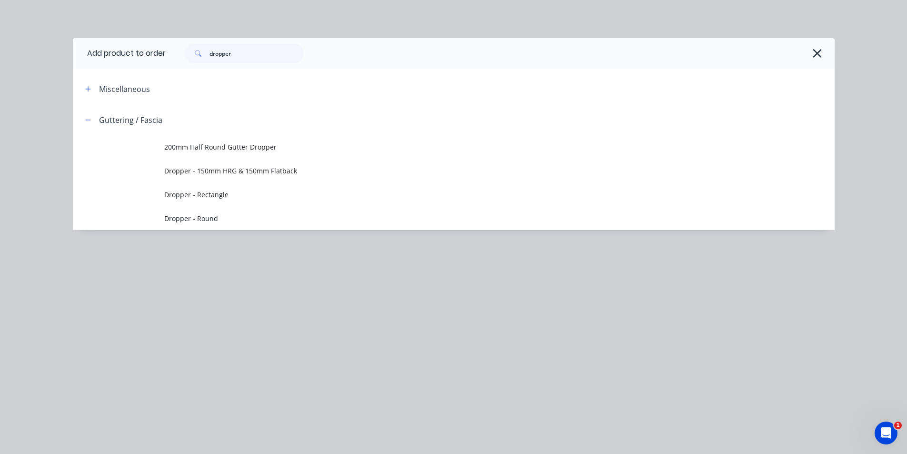
drag, startPoint x: 208, startPoint y: 51, endPoint x: 243, endPoint y: 53, distance: 35.3
click at [209, 51] on span at bounding box center [197, 53] width 25 height 19
click at [245, 53] on input "dropper" at bounding box center [257, 53] width 94 height 19
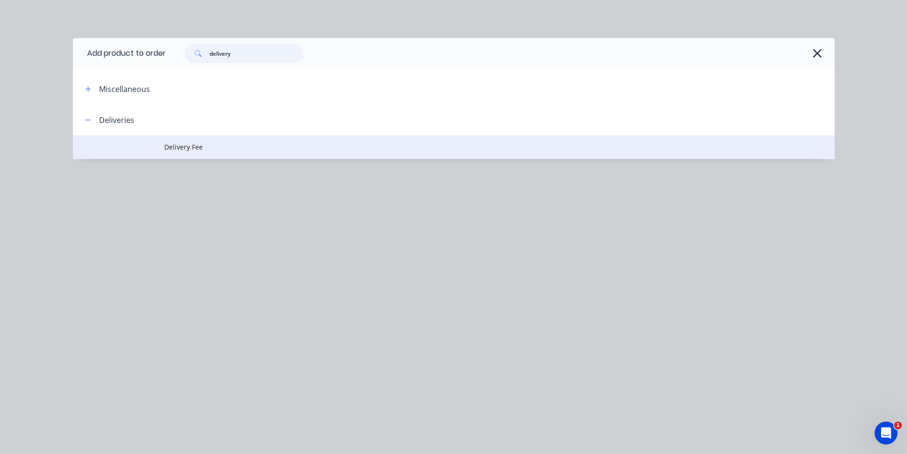
type input "delivery"
click at [182, 145] on span "Delivery Fee" at bounding box center [432, 147] width 536 height 10
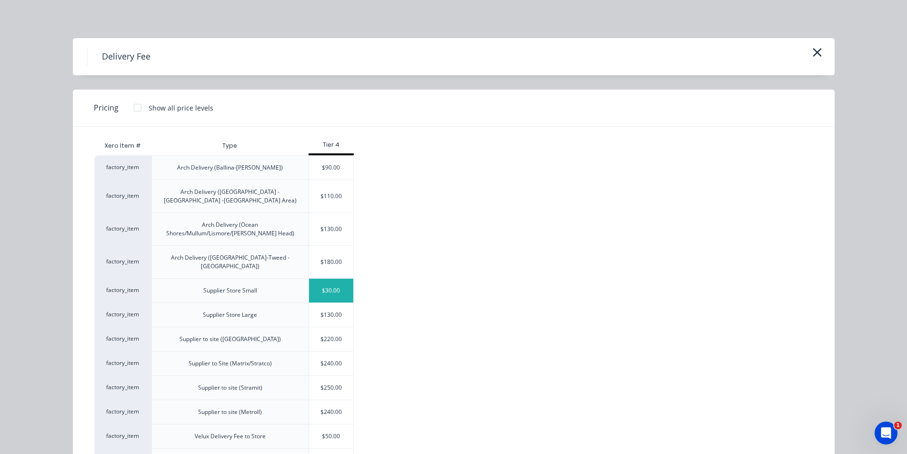
click at [340, 279] on div "$30.00" at bounding box center [331, 291] width 45 height 24
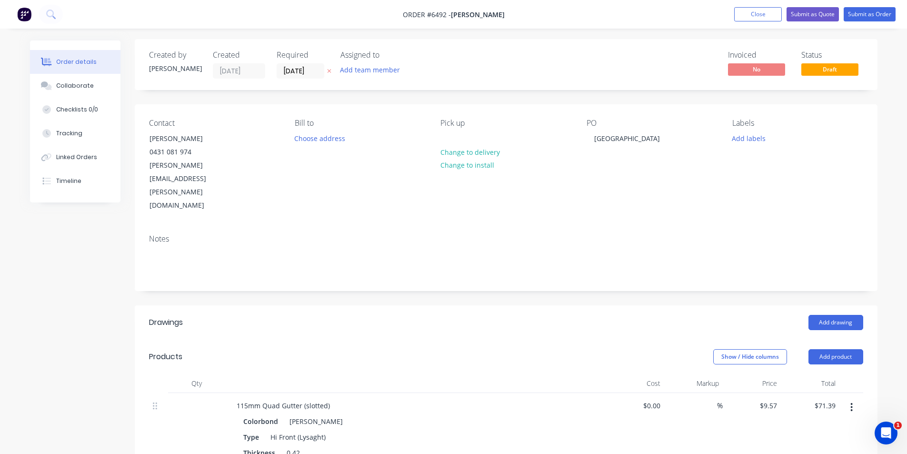
scroll to position [0, 0]
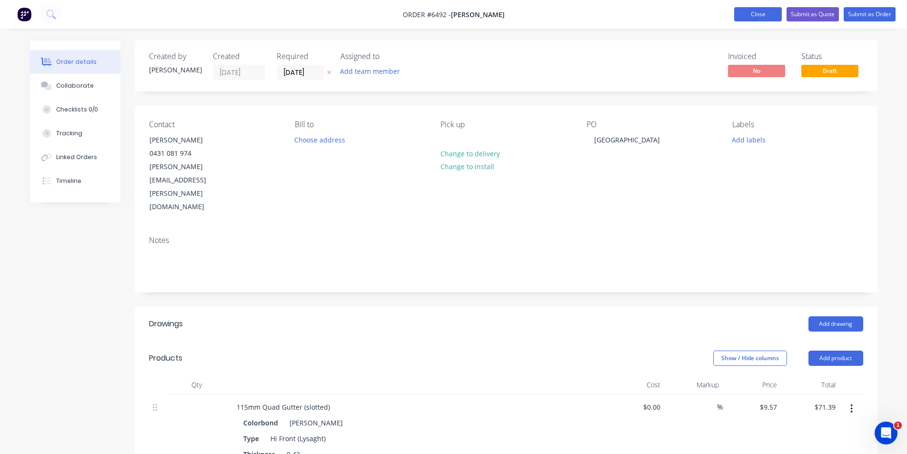
click at [751, 20] on button "Close" at bounding box center [758, 14] width 48 height 14
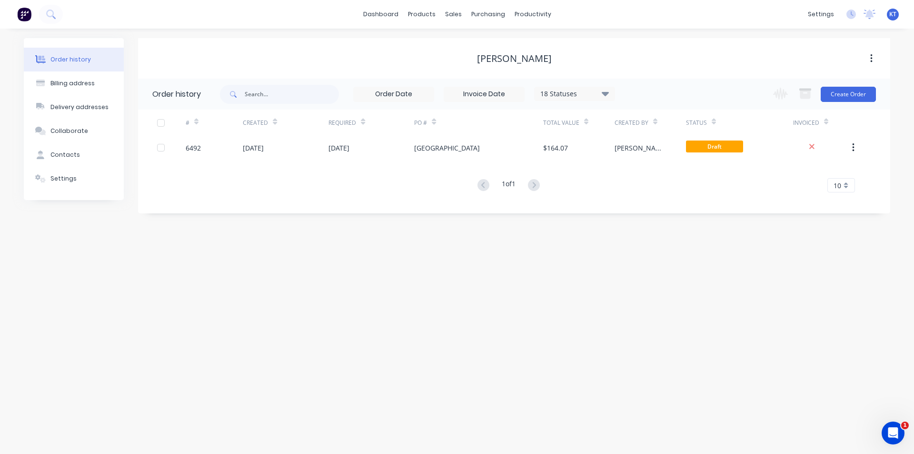
click at [495, 164] on div "# Created Required PO # Total Value Created By Status Invoiced 6492 11 Aug 2025…" at bounding box center [508, 151] width 741 height 83
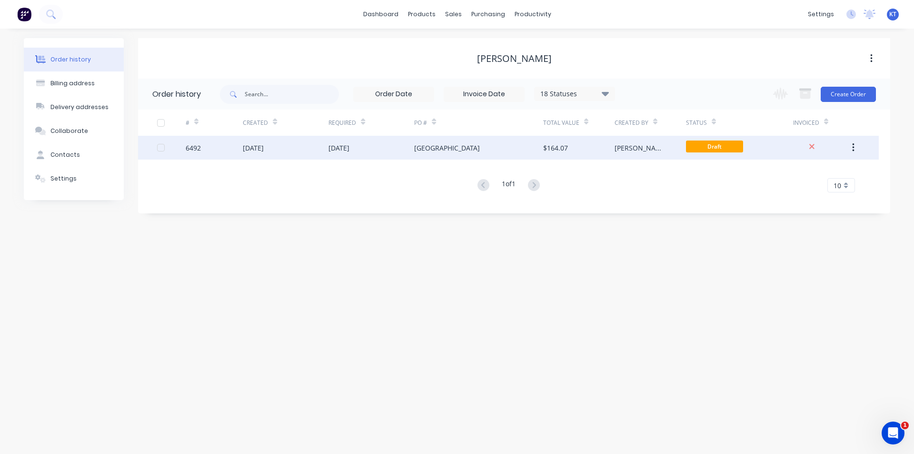
click at [510, 152] on div "Swift Street" at bounding box center [478, 148] width 129 height 24
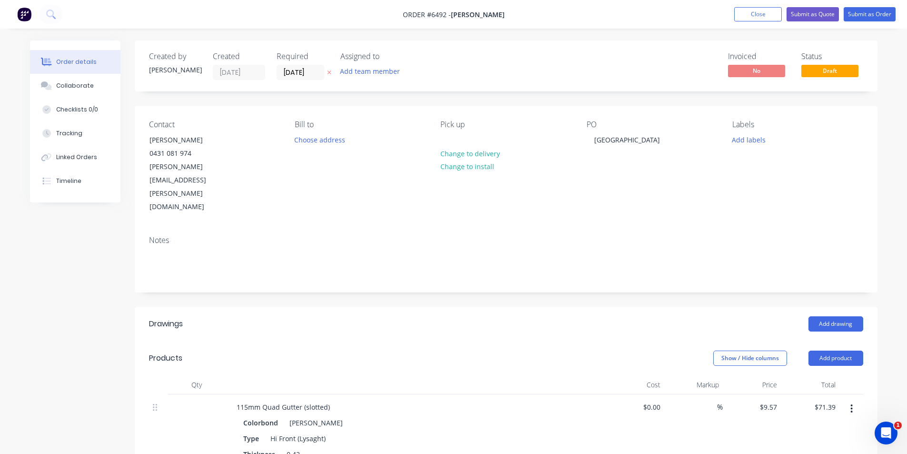
click at [892, 25] on nav "Order #6492 - Mark Tucker Add product Close Submit as Quote Submit as Order" at bounding box center [453, 14] width 907 height 29
click at [894, 13] on button "Submit as Order" at bounding box center [870, 14] width 52 height 14
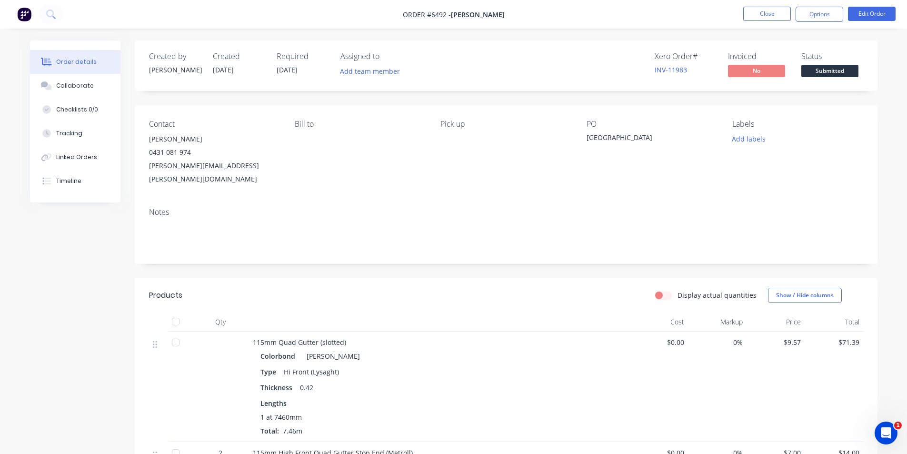
click at [835, 79] on button "Submitted" at bounding box center [830, 72] width 57 height 14
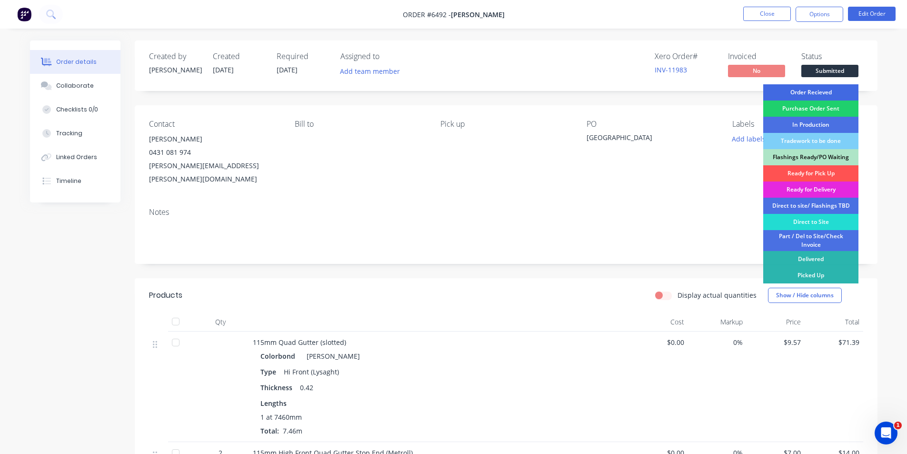
click at [830, 90] on div "Order Recieved" at bounding box center [810, 92] width 95 height 16
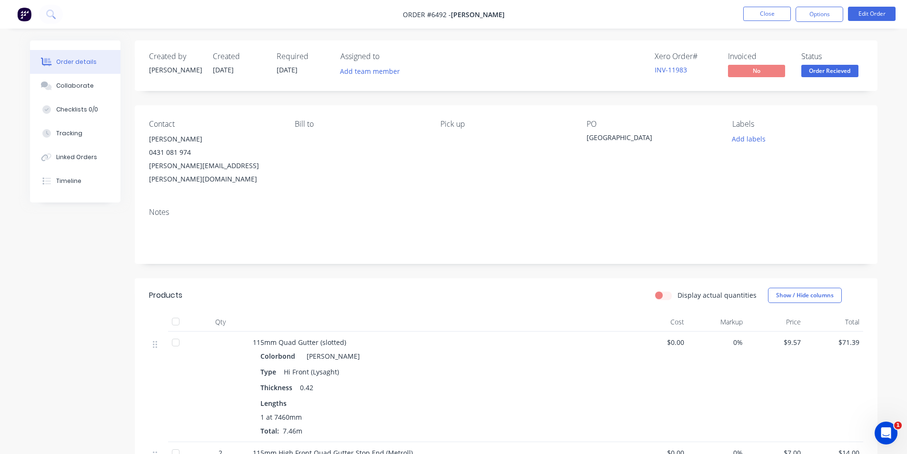
click at [86, 168] on button "Linked Orders" at bounding box center [75, 157] width 90 height 24
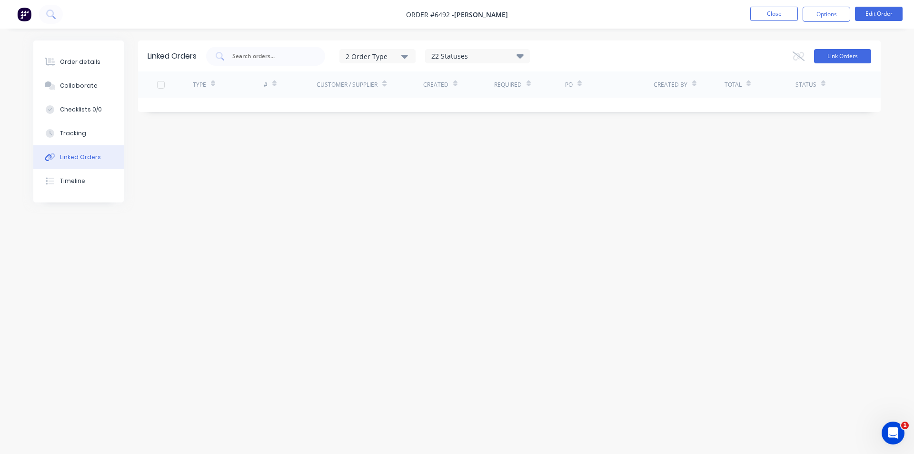
click at [845, 54] on button "Link Orders" at bounding box center [842, 56] width 57 height 14
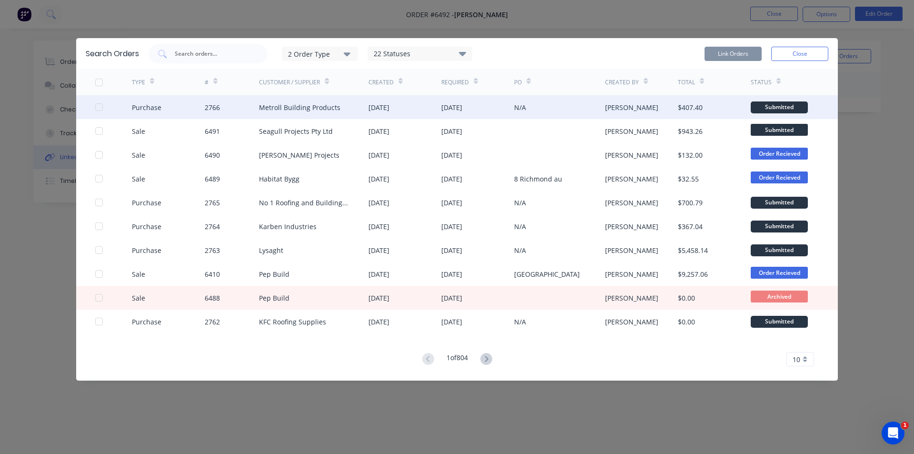
click at [106, 108] on div at bounding box center [113, 107] width 37 height 24
click at [102, 105] on div at bounding box center [99, 107] width 19 height 19
click at [731, 49] on button "Link Orders" at bounding box center [733, 54] width 57 height 14
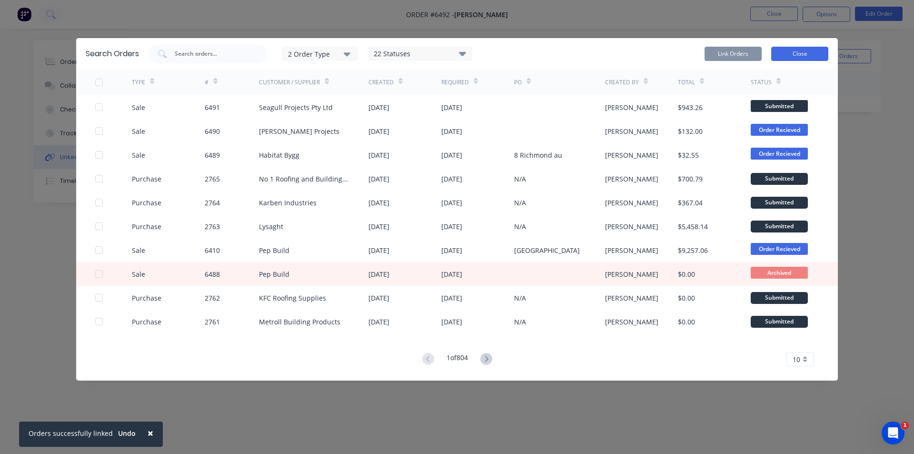
click at [807, 54] on button "Close" at bounding box center [800, 54] width 57 height 14
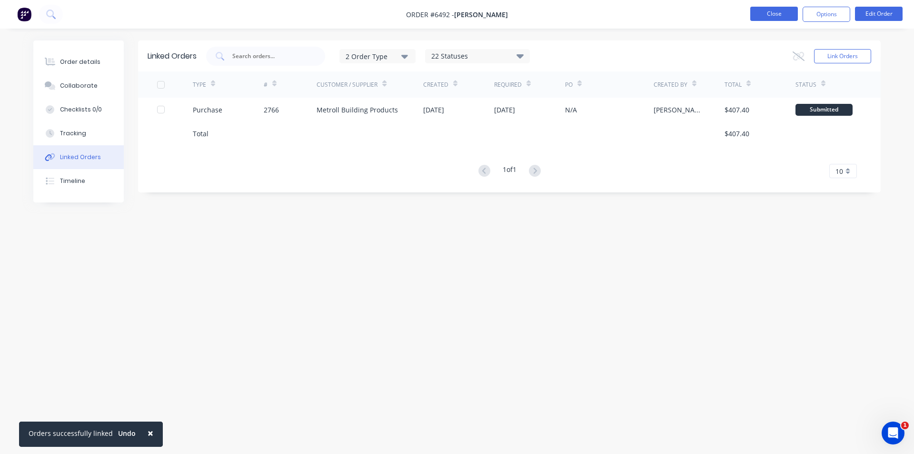
click at [759, 9] on button "Close" at bounding box center [775, 14] width 48 height 14
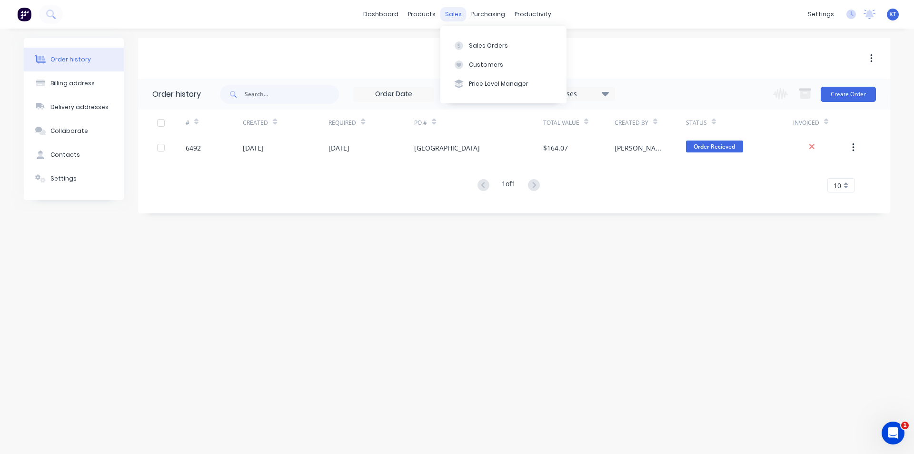
click at [449, 18] on div "sales" at bounding box center [454, 14] width 26 height 14
click at [486, 37] on button "Sales Orders" at bounding box center [504, 45] width 126 height 19
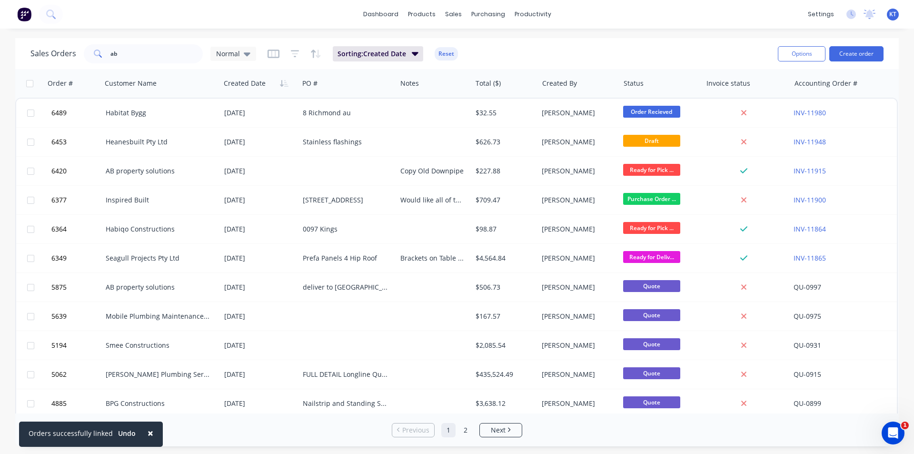
drag, startPoint x: 168, startPoint y: 23, endPoint x: 166, endPoint y: 43, distance: 19.6
click at [166, 35] on div "× Orders successfully linked Undo dashboard products sales purchasing productiv…" at bounding box center [457, 227] width 914 height 454
click at [165, 49] on input "ab" at bounding box center [156, 53] width 93 height 19
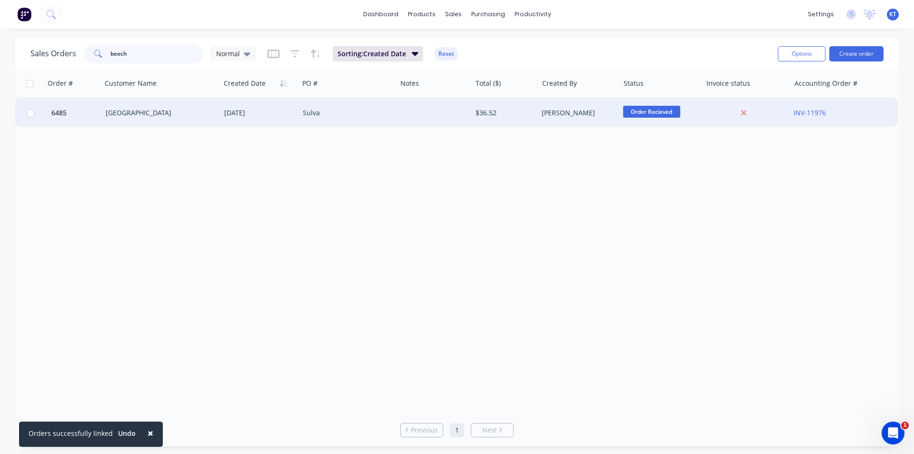
type input "beech"
click at [233, 110] on div "11 Aug 2025" at bounding box center [259, 113] width 71 height 10
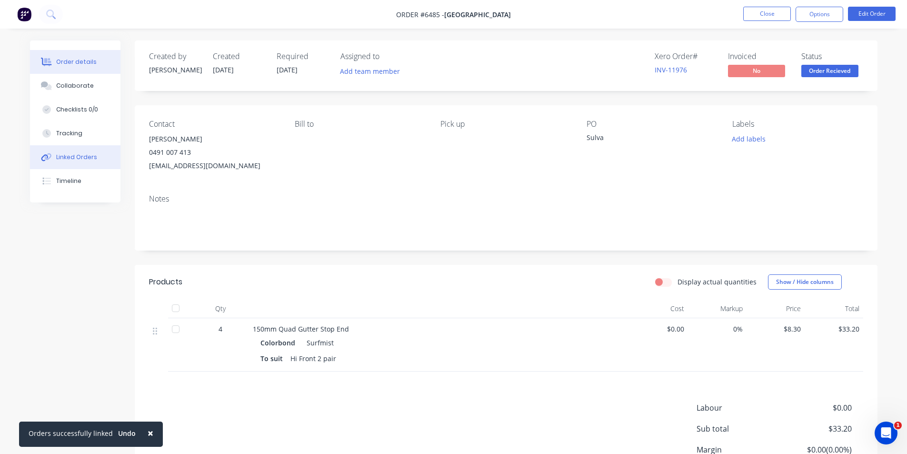
click at [78, 153] on div "Linked Orders" at bounding box center [76, 157] width 41 height 9
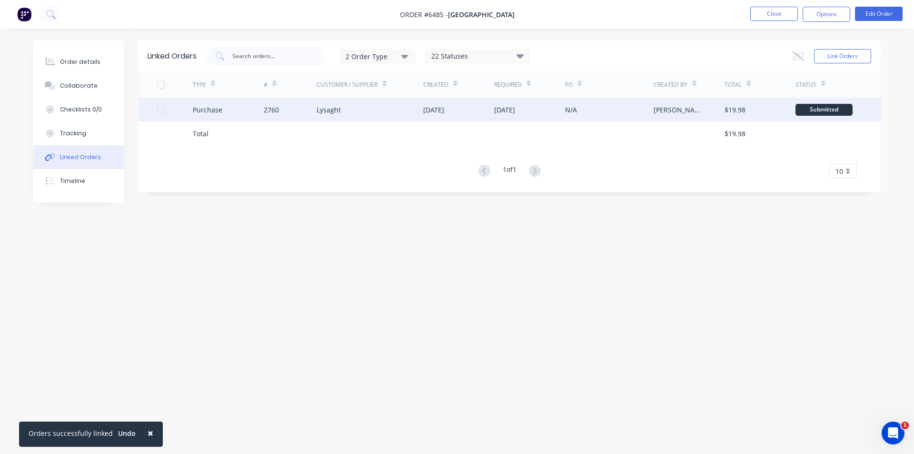
click at [332, 108] on div "Lysaght" at bounding box center [329, 110] width 24 height 10
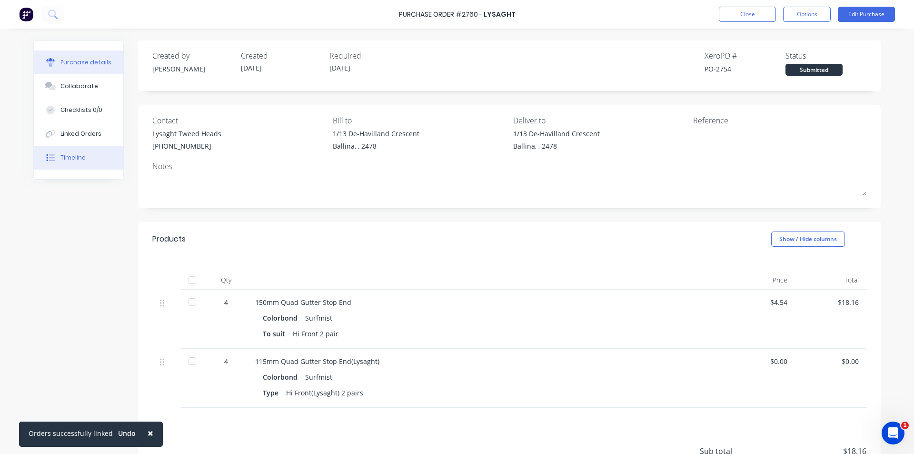
click at [75, 154] on div "Timeline" at bounding box center [72, 157] width 25 height 9
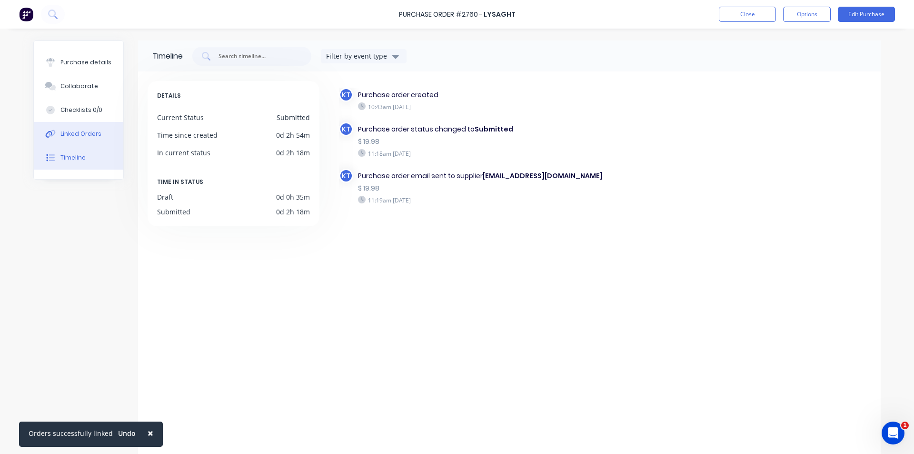
click at [93, 134] on div "Linked Orders" at bounding box center [80, 134] width 41 height 9
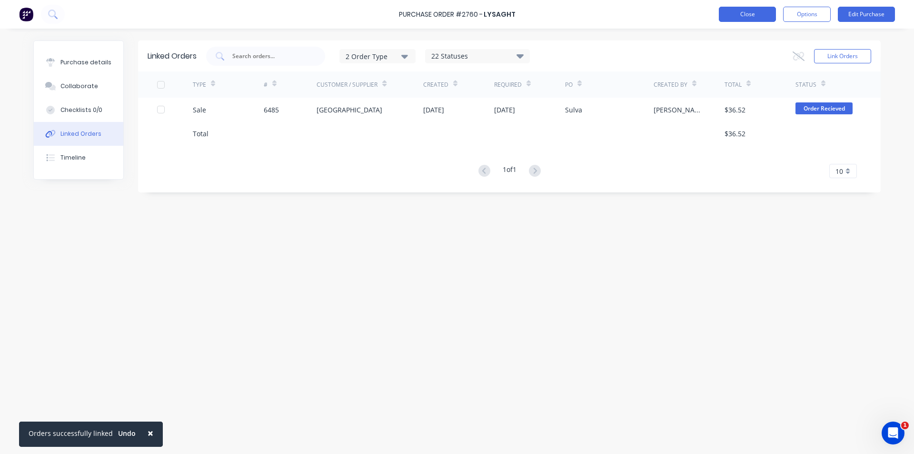
click at [753, 8] on button "Close" at bounding box center [747, 14] width 57 height 15
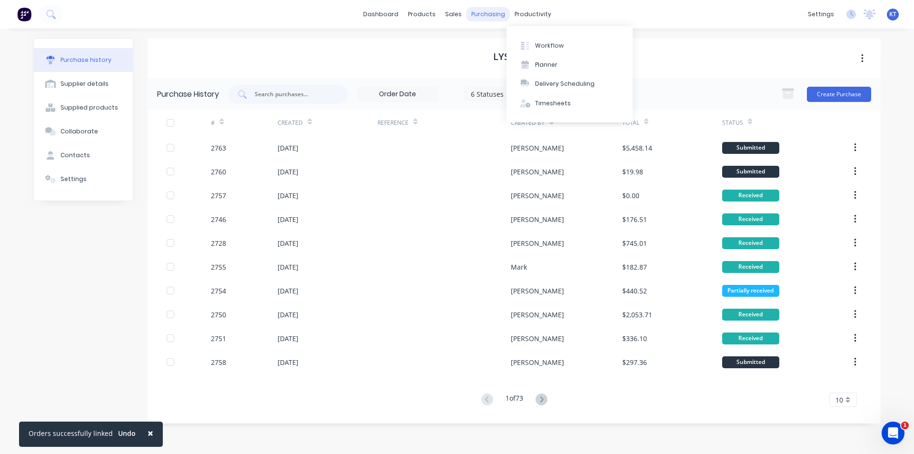
click at [494, 18] on div "purchasing" at bounding box center [488, 14] width 43 height 14
click at [494, 46] on div "Purchase Orders" at bounding box center [519, 45] width 50 height 9
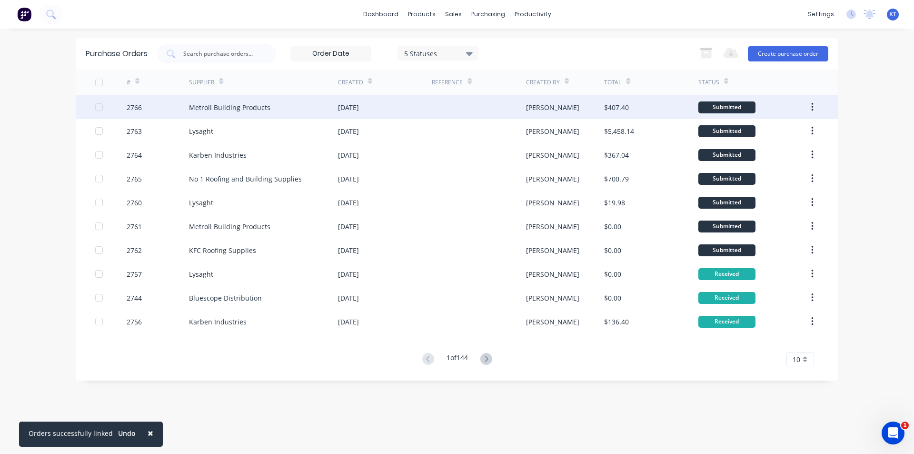
click at [246, 104] on div "Metroll Building Products" at bounding box center [229, 107] width 81 height 10
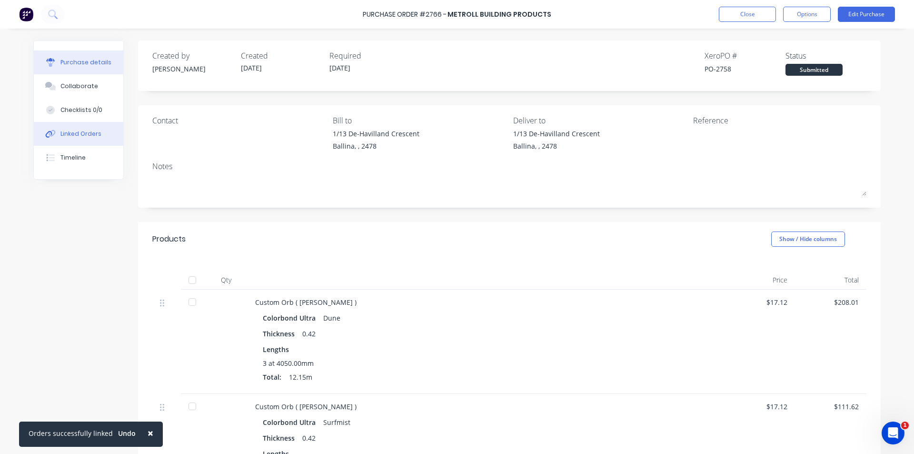
click at [93, 140] on button "Linked Orders" at bounding box center [79, 134] width 90 height 24
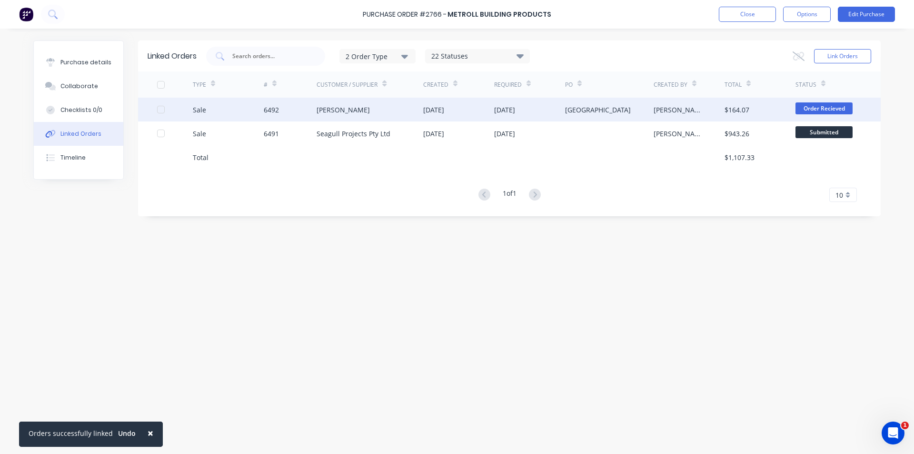
click at [506, 119] on div "11 Aug 2025" at bounding box center [529, 110] width 71 height 24
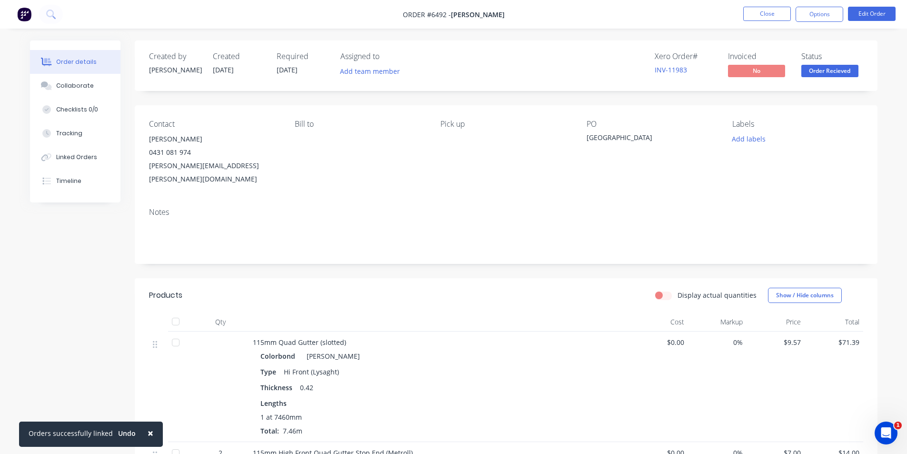
click at [100, 70] on button "Order details" at bounding box center [75, 62] width 90 height 24
click at [91, 85] on button "Collaborate" at bounding box center [75, 86] width 90 height 24
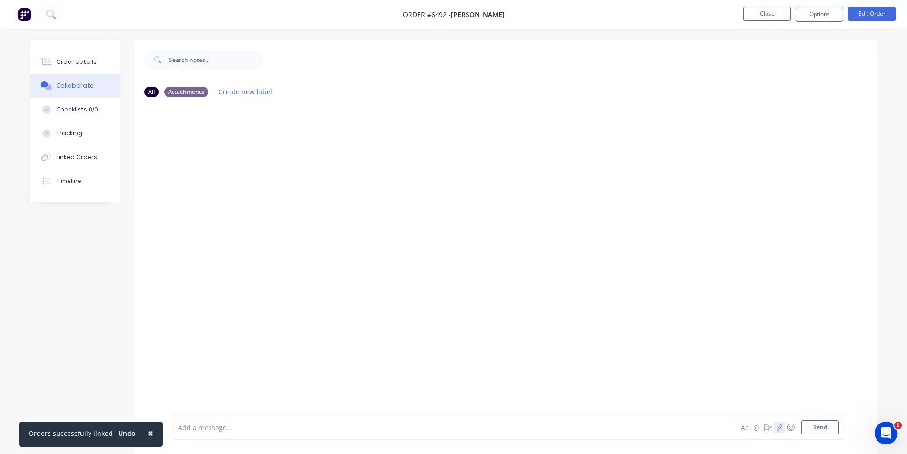
click at [780, 424] on icon "button" at bounding box center [779, 427] width 6 height 7
click at [840, 426] on div "Add a message... Aa @ ☺ Send" at bounding box center [509, 402] width 672 height 73
click at [824, 427] on button "Send" at bounding box center [821, 427] width 38 height 14
click at [779, 15] on button "Close" at bounding box center [767, 14] width 48 height 14
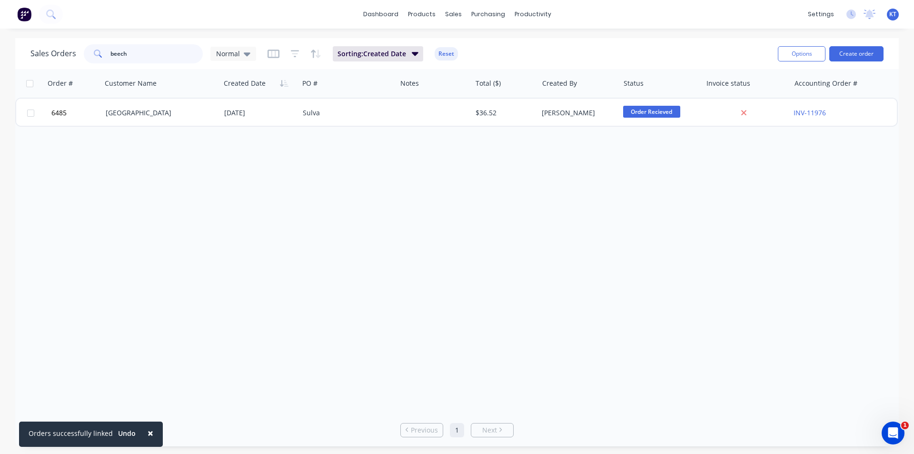
click at [172, 51] on input "beech" at bounding box center [156, 53] width 93 height 19
type input "dakwal"
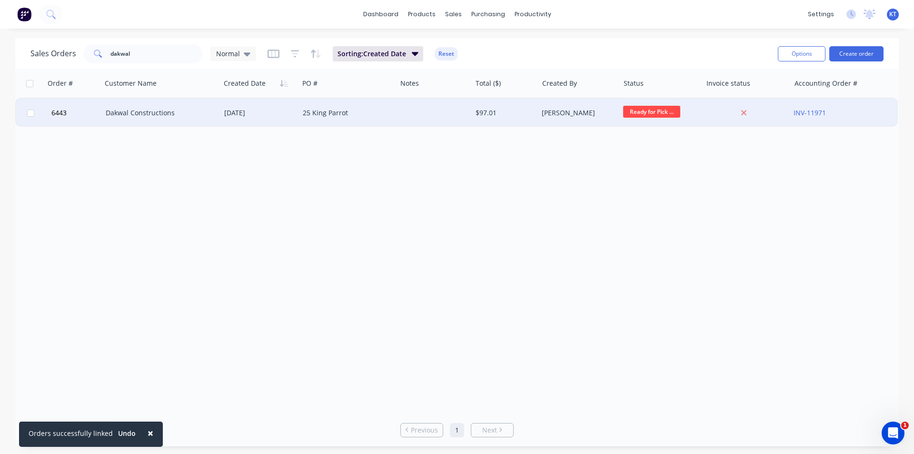
click at [228, 115] on div "11 Aug 2025" at bounding box center [259, 113] width 71 height 10
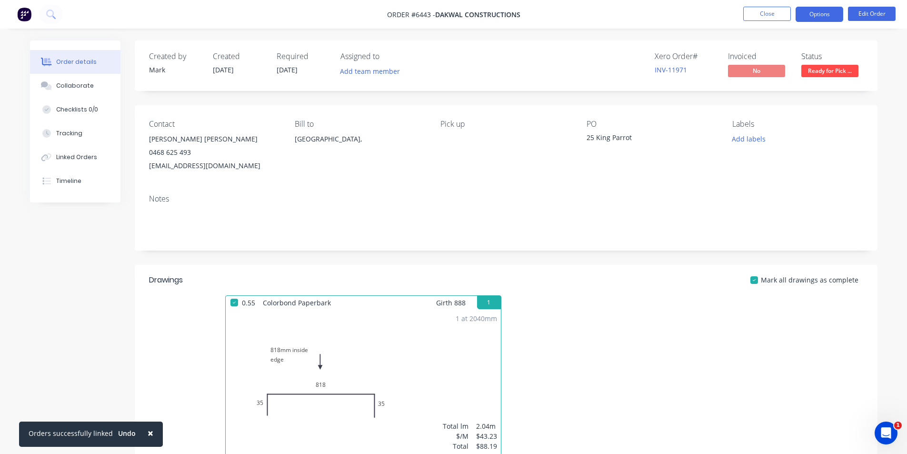
click at [820, 16] on button "Options" at bounding box center [820, 14] width 48 height 15
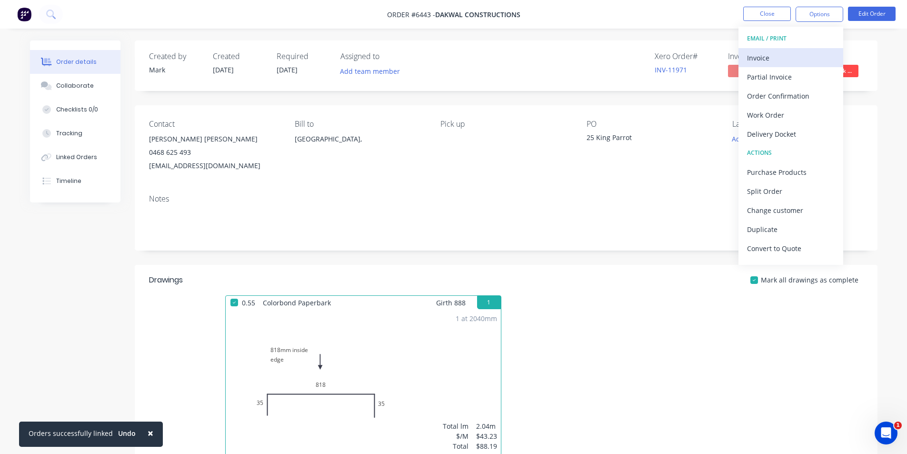
click at [803, 55] on div "Invoice" at bounding box center [791, 58] width 88 height 14
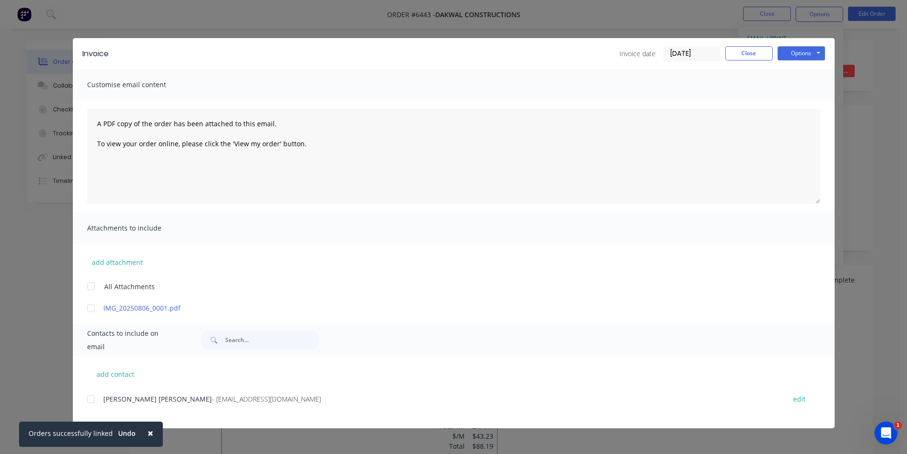
click at [91, 399] on div at bounding box center [90, 399] width 19 height 19
click at [803, 59] on button "Options" at bounding box center [802, 53] width 48 height 14
click at [807, 103] on button "Email" at bounding box center [808, 102] width 61 height 16
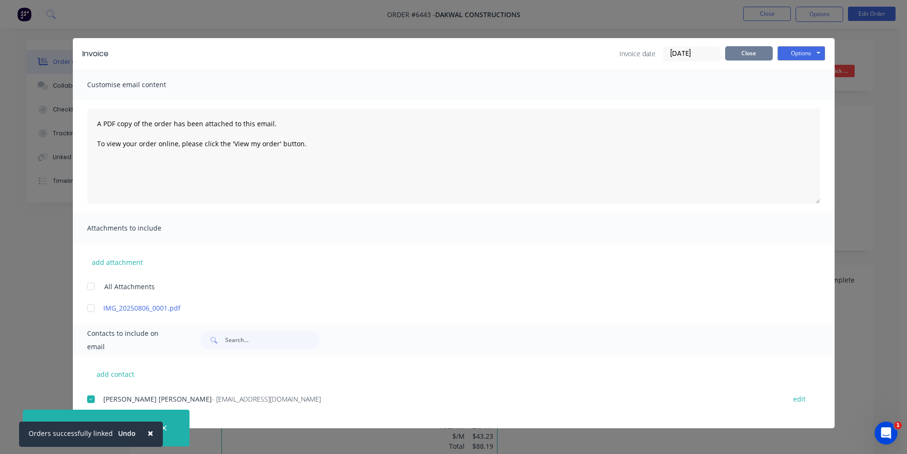
click at [741, 52] on button "Close" at bounding box center [749, 53] width 48 height 14
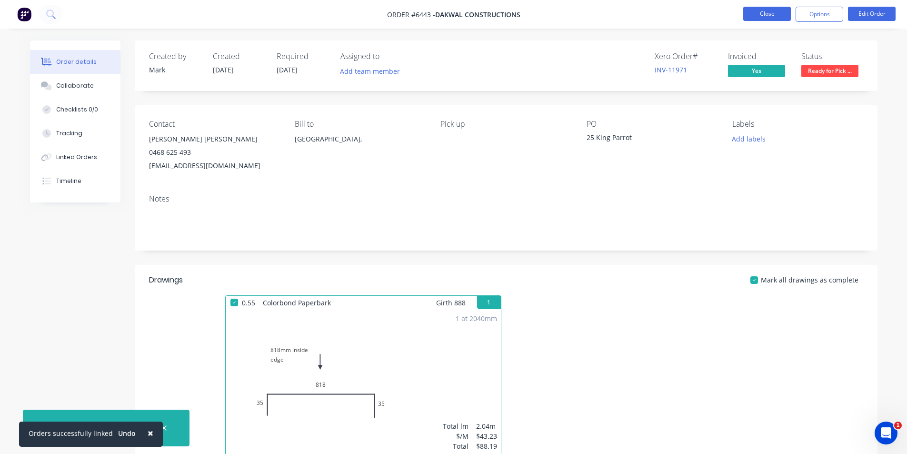
click at [761, 8] on button "Close" at bounding box center [767, 14] width 48 height 14
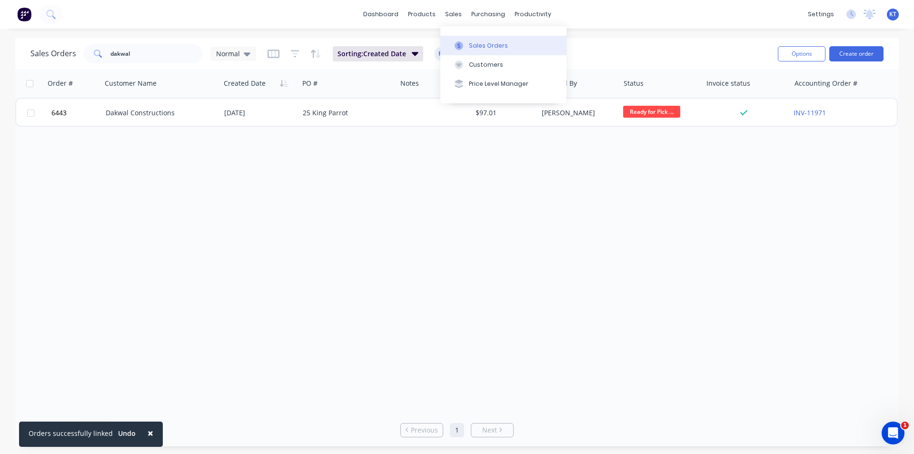
click at [475, 45] on div "Sales Orders" at bounding box center [488, 45] width 39 height 9
click at [838, 47] on button "Create order" at bounding box center [857, 53] width 54 height 15
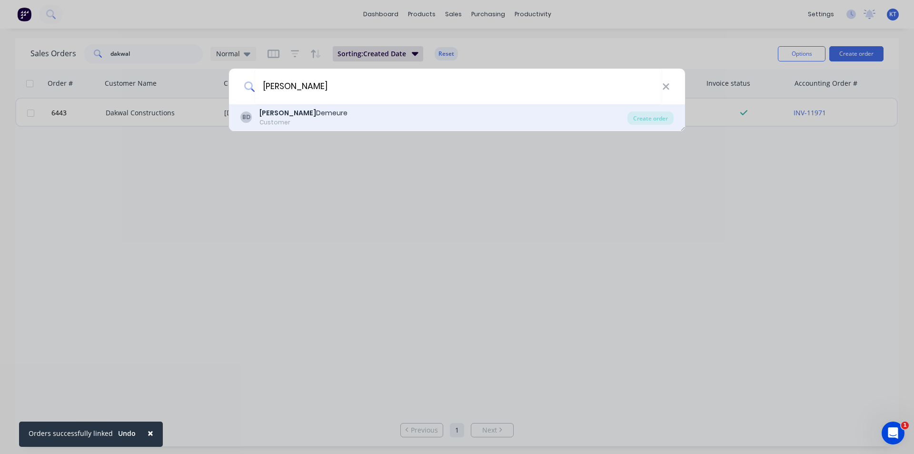
type input "Bastien"
click at [645, 129] on div "BD Bastien Demeure Customer Create order" at bounding box center [457, 117] width 456 height 27
click at [654, 109] on div "BD Bastien Demeure Customer Create order" at bounding box center [457, 117] width 456 height 27
click at [649, 117] on div "Create order" at bounding box center [651, 117] width 46 height 13
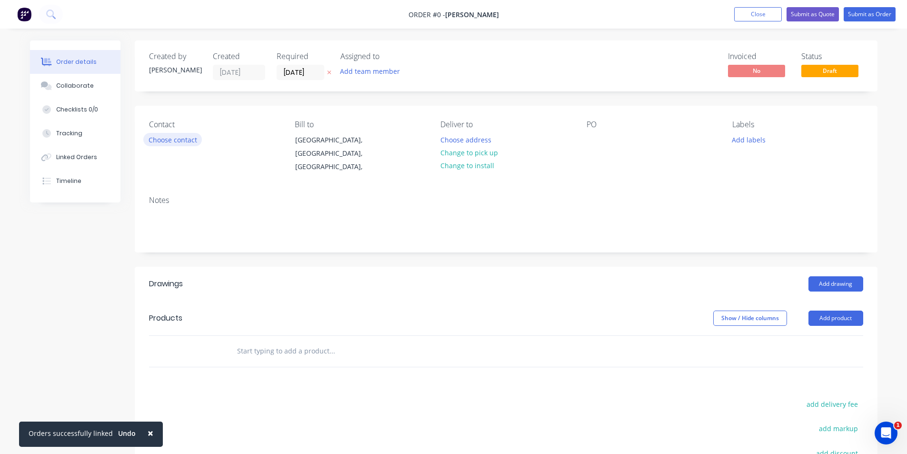
drag, startPoint x: 174, startPoint y: 151, endPoint x: 186, endPoint y: 142, distance: 14.7
click at [175, 150] on div "Contact Choose contact" at bounding box center [214, 147] width 131 height 54
click at [187, 141] on button "Choose contact" at bounding box center [172, 139] width 59 height 13
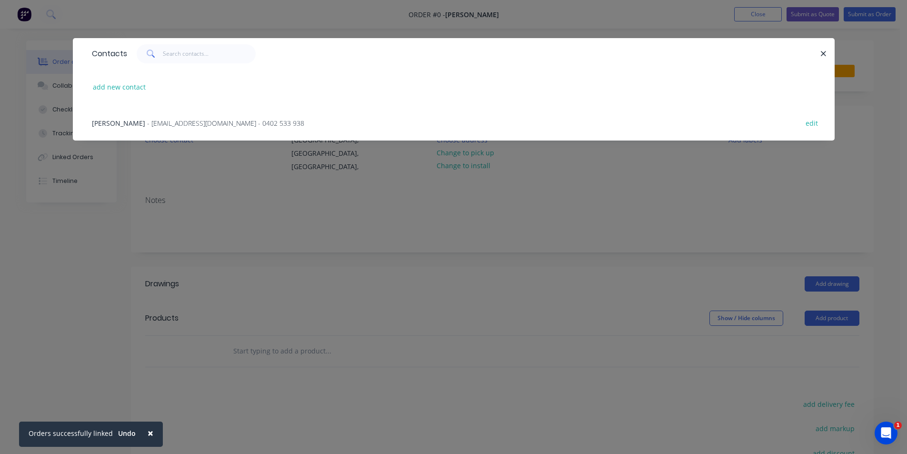
click at [167, 121] on span "- ecotinyaustralia@gmail.com - 0402 533 938" at bounding box center [225, 123] width 157 height 9
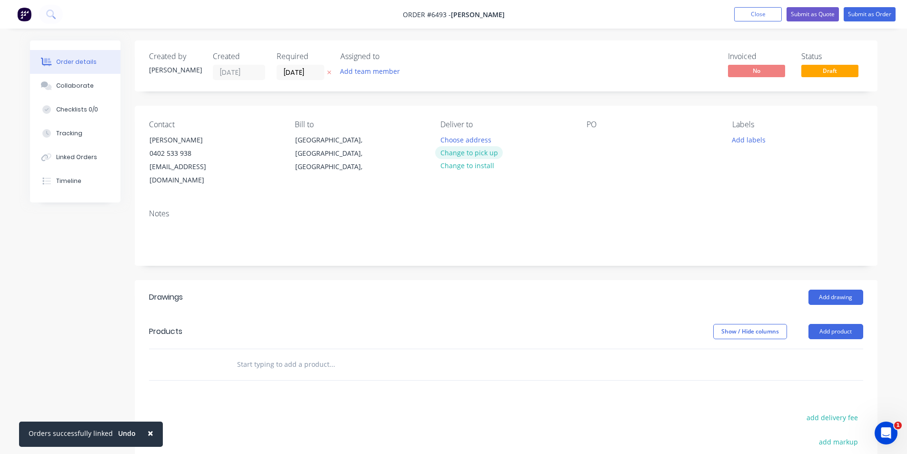
click at [487, 153] on button "Change to pick up" at bounding box center [469, 152] width 68 height 13
click at [471, 151] on button "Change to delivery" at bounding box center [470, 153] width 70 height 13
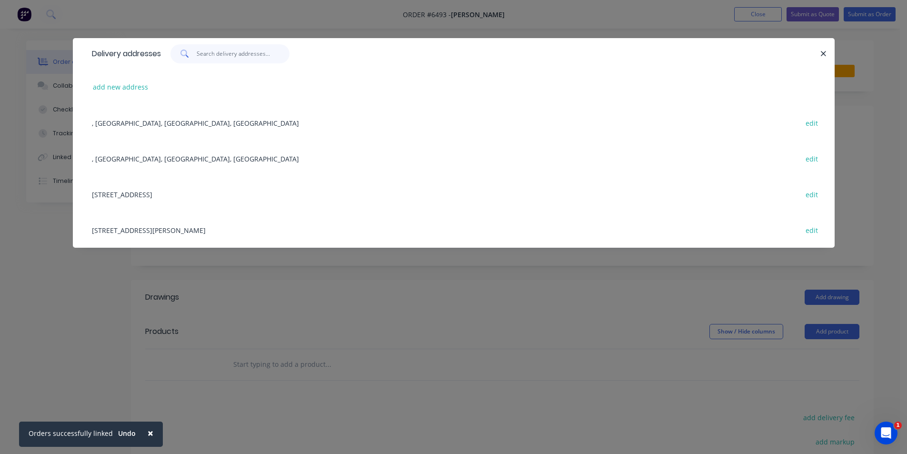
click at [245, 57] on input "text" at bounding box center [243, 53] width 93 height 19
click at [137, 230] on div "268 Ewingsdale Rd, Byron Bay edit" at bounding box center [453, 230] width 733 height 36
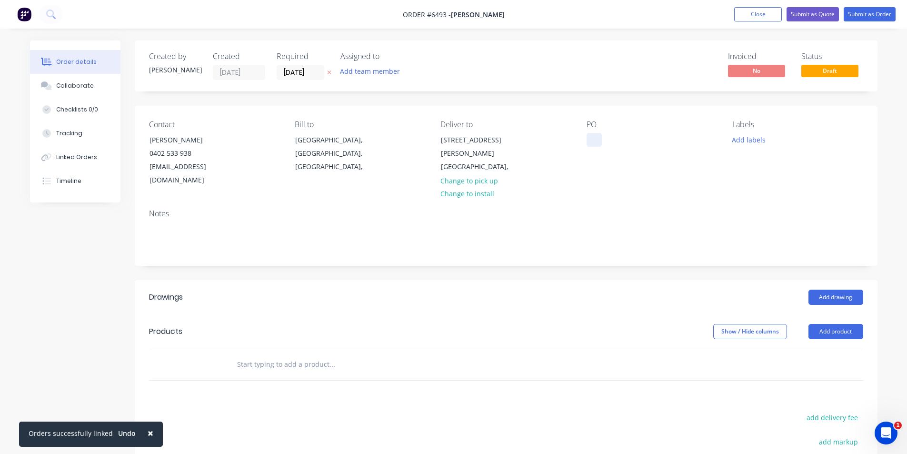
click at [601, 137] on div at bounding box center [594, 140] width 15 height 14
click at [759, 10] on button "Close" at bounding box center [758, 14] width 48 height 14
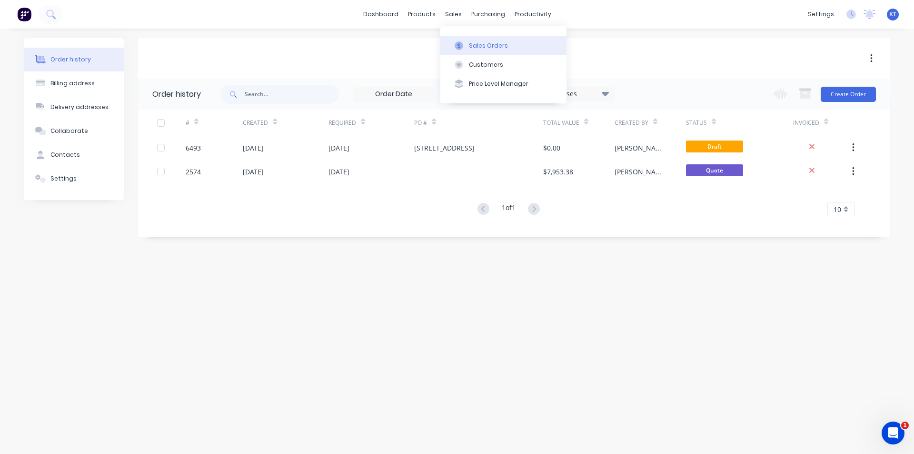
click at [487, 47] on div "Sales Orders" at bounding box center [488, 45] width 39 height 9
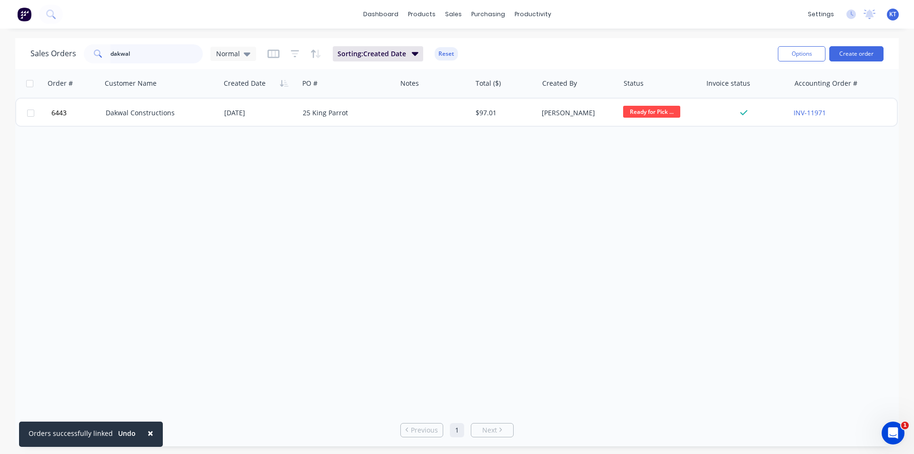
click at [186, 56] on input "dakwal" at bounding box center [156, 53] width 93 height 19
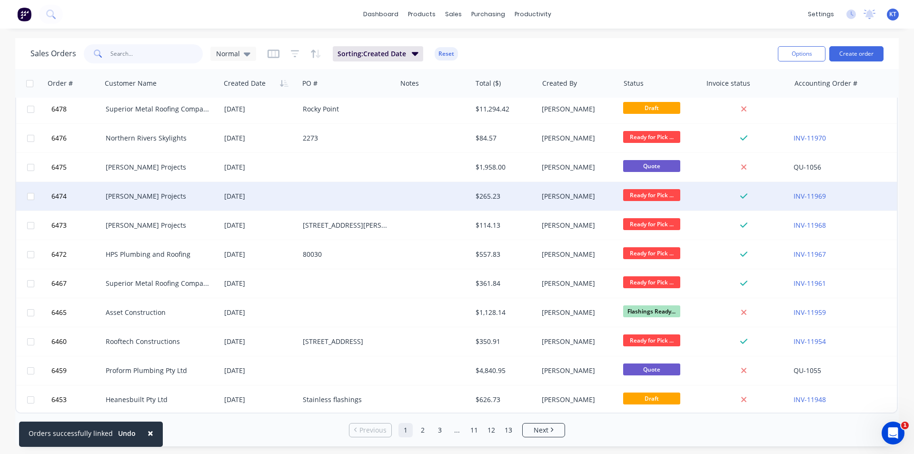
scroll to position [415, 0]
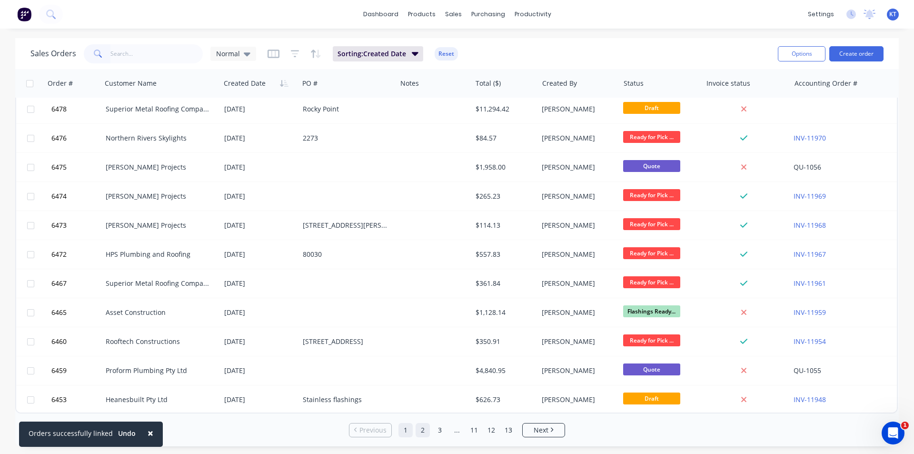
click at [423, 429] on link "2" at bounding box center [423, 430] width 14 height 14
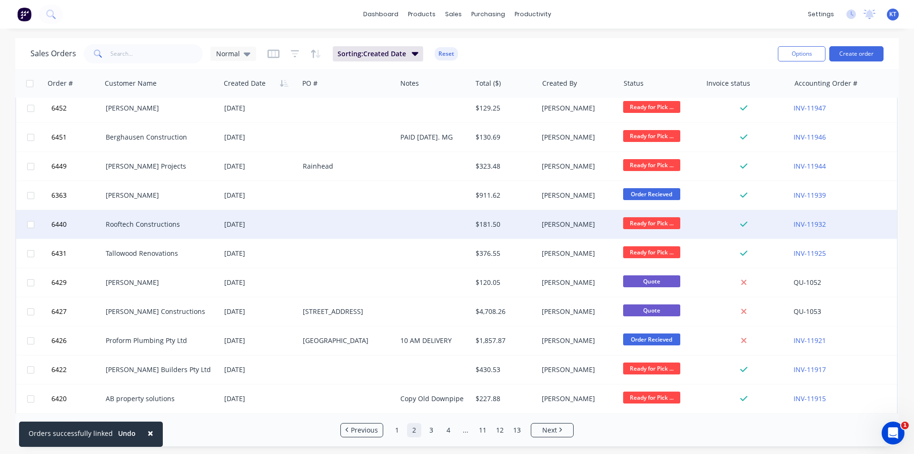
scroll to position [0, 0]
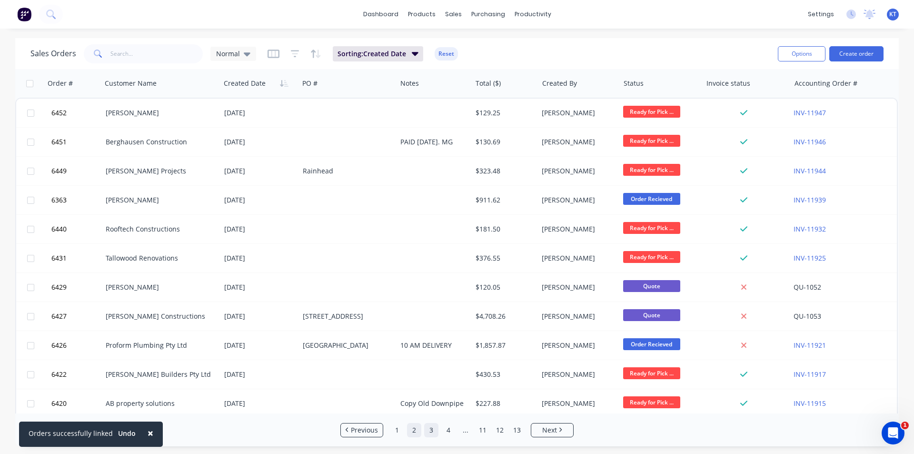
click at [428, 431] on link "3" at bounding box center [431, 430] width 14 height 14
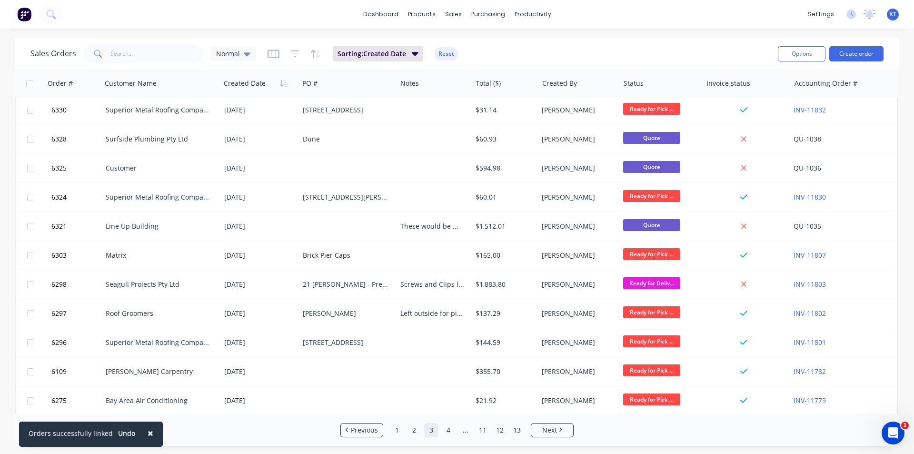
scroll to position [415, 0]
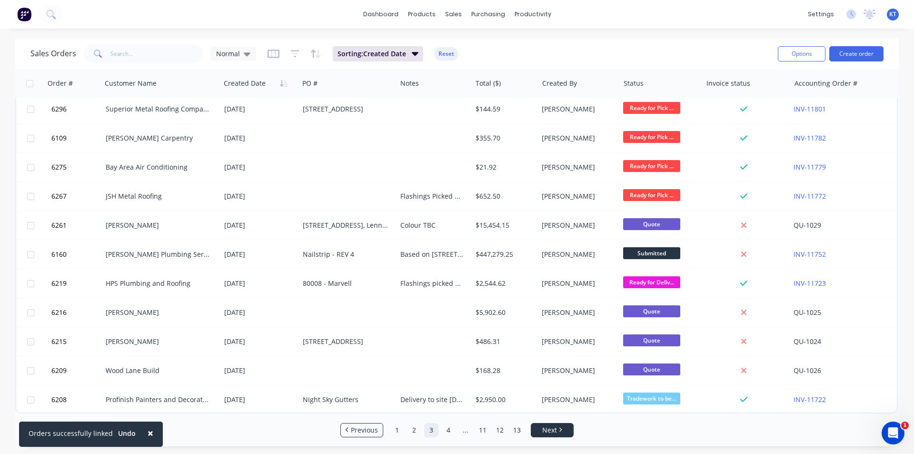
click at [554, 433] on span "Next" at bounding box center [549, 430] width 15 height 10
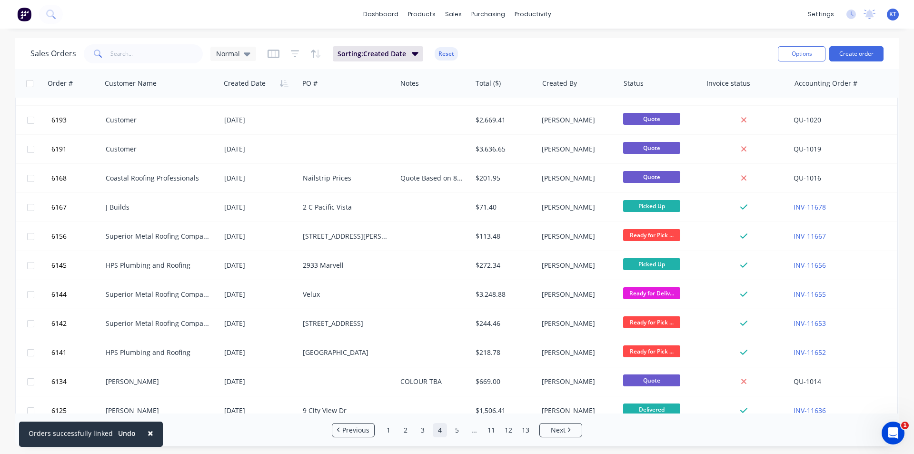
scroll to position [0, 0]
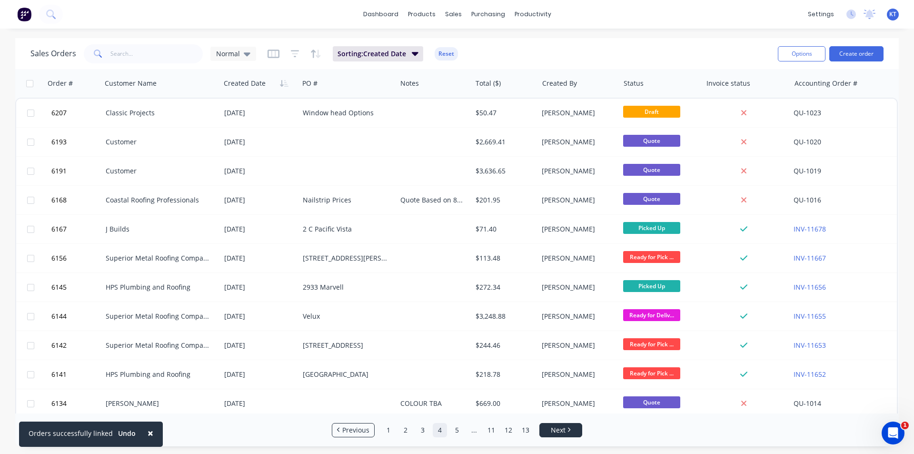
click at [552, 425] on span "Next" at bounding box center [558, 430] width 15 height 10
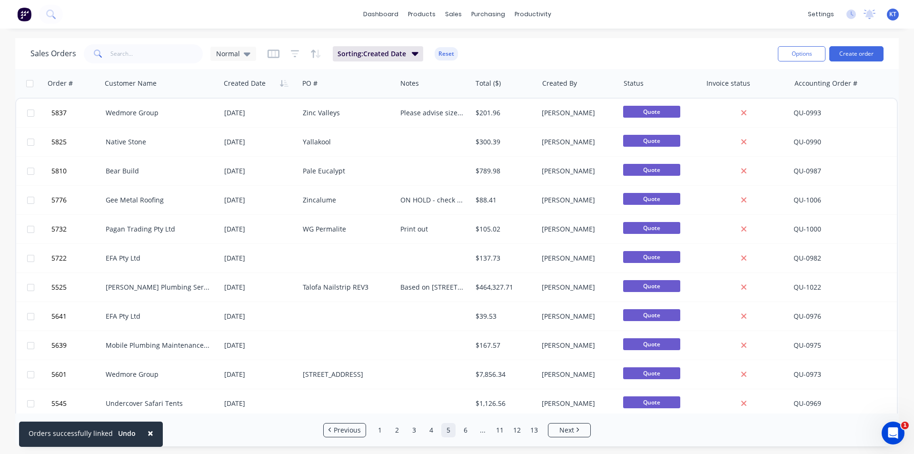
click at [391, 1] on div "dashboard products sales purchasing productivity dashboard products Product Cat…" at bounding box center [457, 14] width 914 height 29
click at [387, 13] on link "dashboard" at bounding box center [381, 14] width 45 height 14
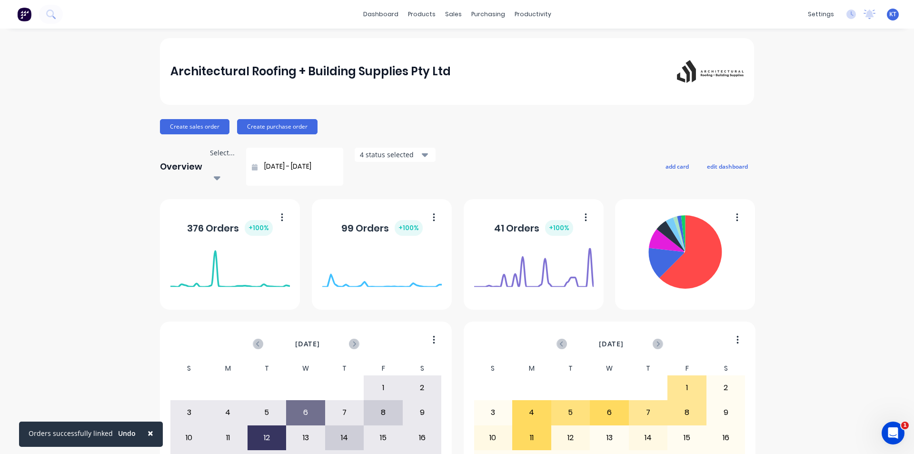
scroll to position [91, 0]
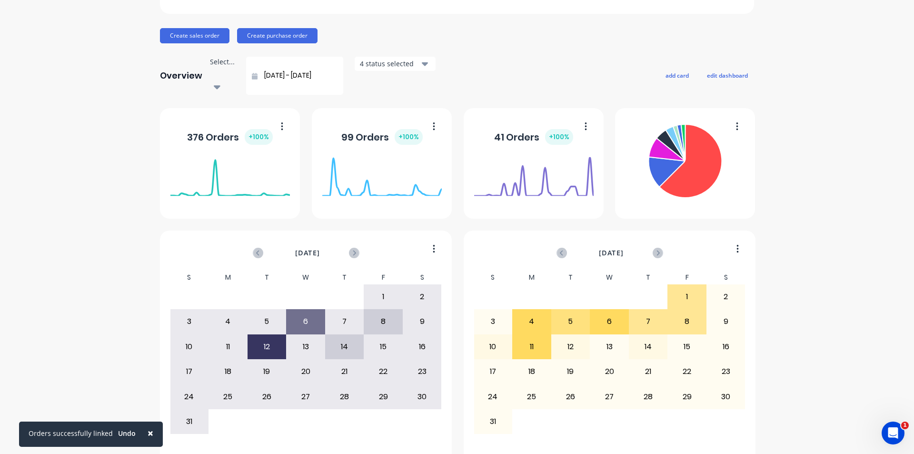
click at [823, 142] on div "Architectural Roofing + Building Supplies Pty Ltd Create sales order Create pur…" at bounding box center [457, 205] width 914 height 516
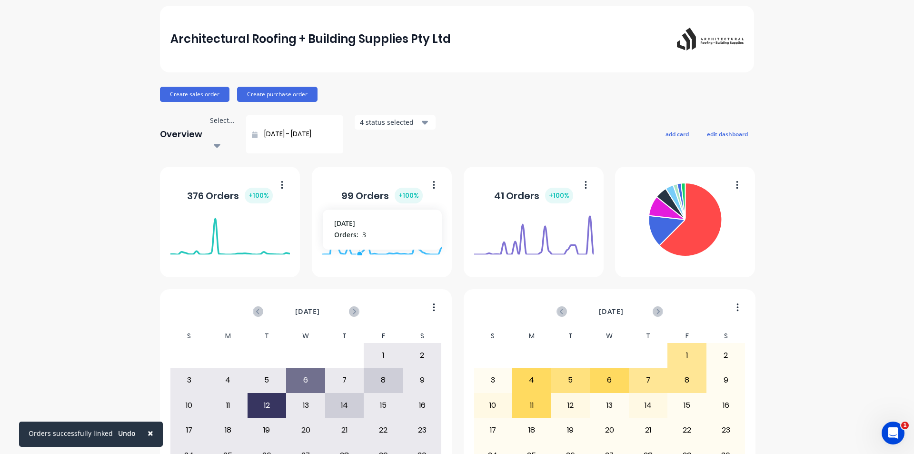
scroll to position [0, 0]
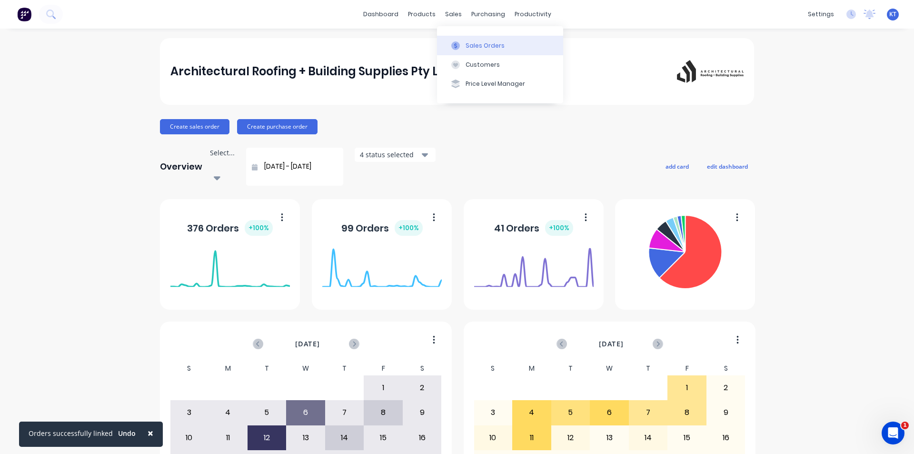
click at [460, 49] on div at bounding box center [456, 45] width 14 height 9
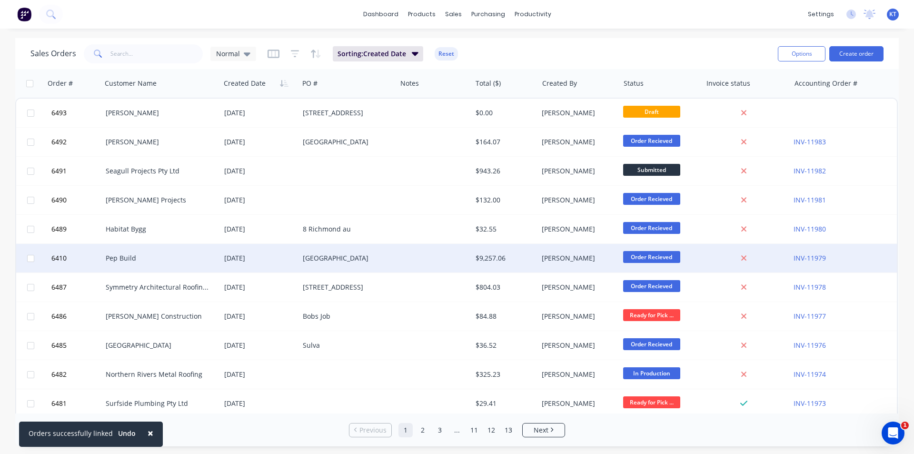
click at [363, 272] on div "Yankee Creek" at bounding box center [348, 258] width 98 height 29
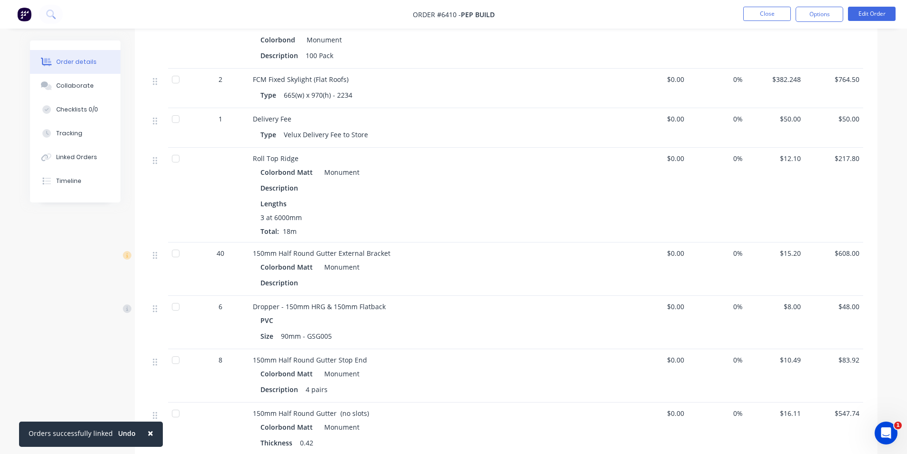
scroll to position [580, 0]
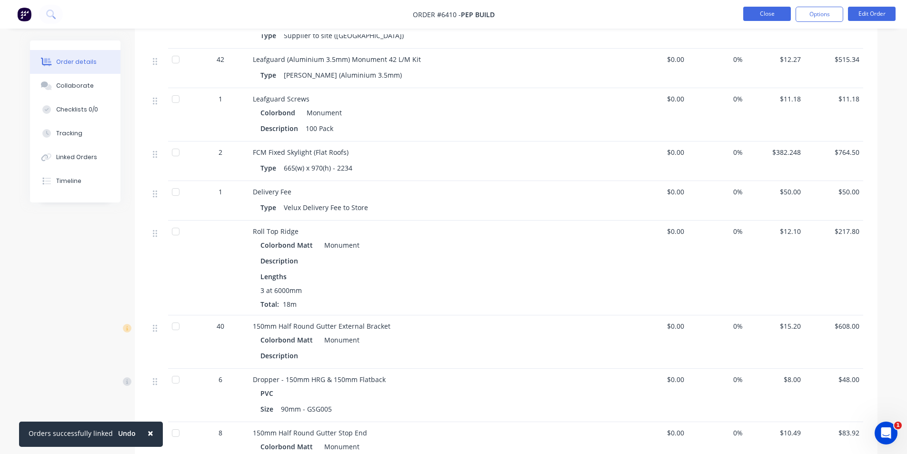
click at [759, 16] on button "Close" at bounding box center [767, 14] width 48 height 14
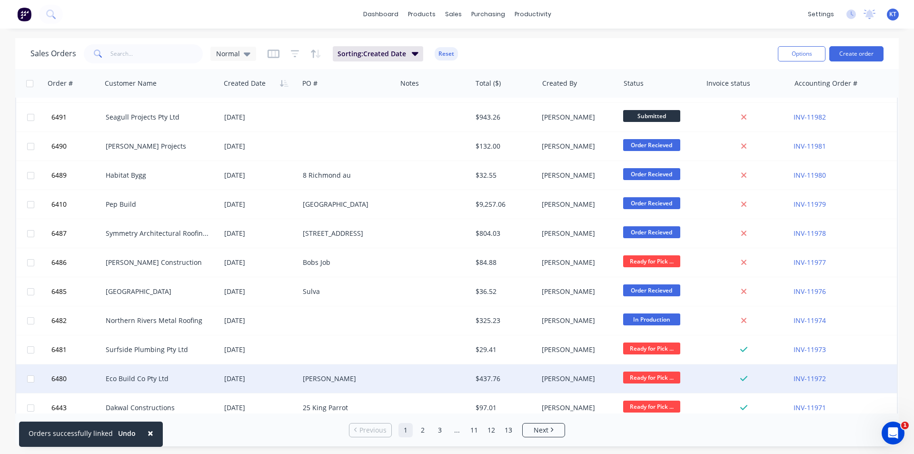
scroll to position [95, 0]
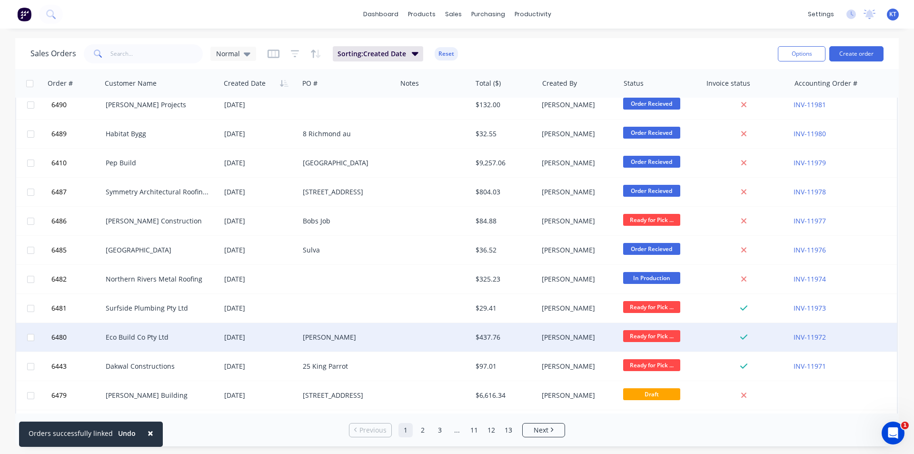
click at [216, 336] on div "Eco Build Co Pty Ltd" at bounding box center [161, 337] width 111 height 10
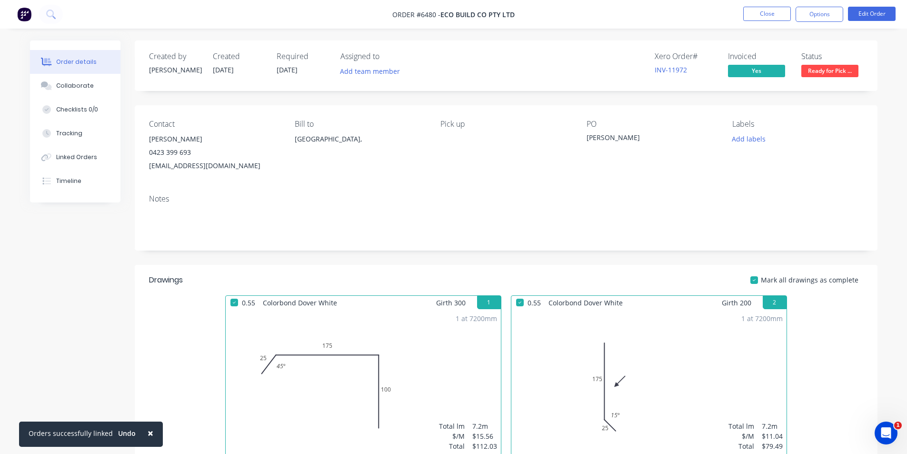
click at [828, 76] on span "Ready for Pick ..." at bounding box center [830, 71] width 57 height 12
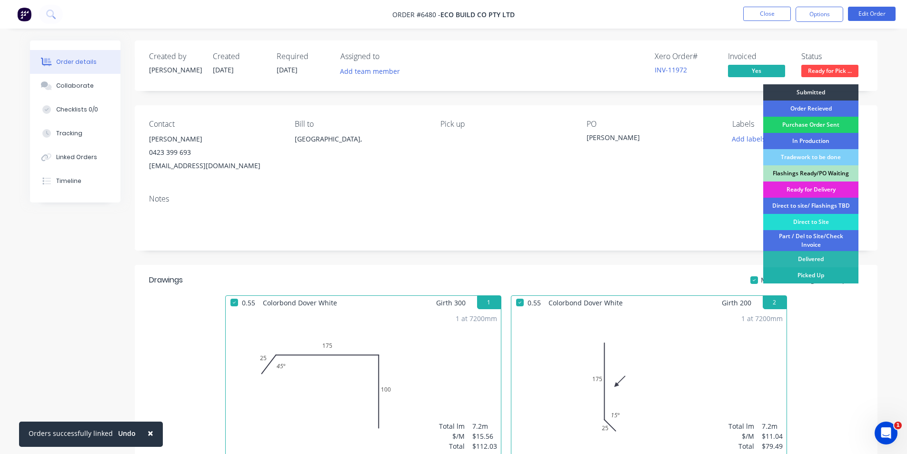
click at [813, 281] on div "Picked Up" at bounding box center [810, 275] width 95 height 16
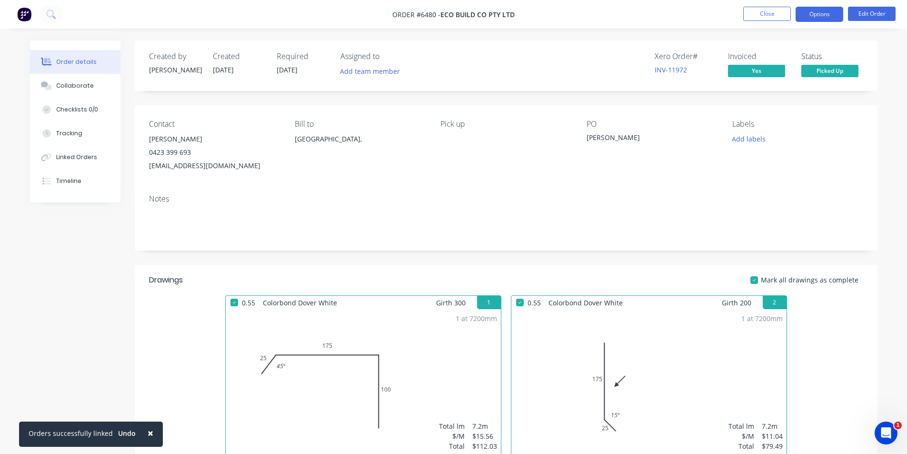
click at [808, 16] on button "Options" at bounding box center [820, 14] width 48 height 15
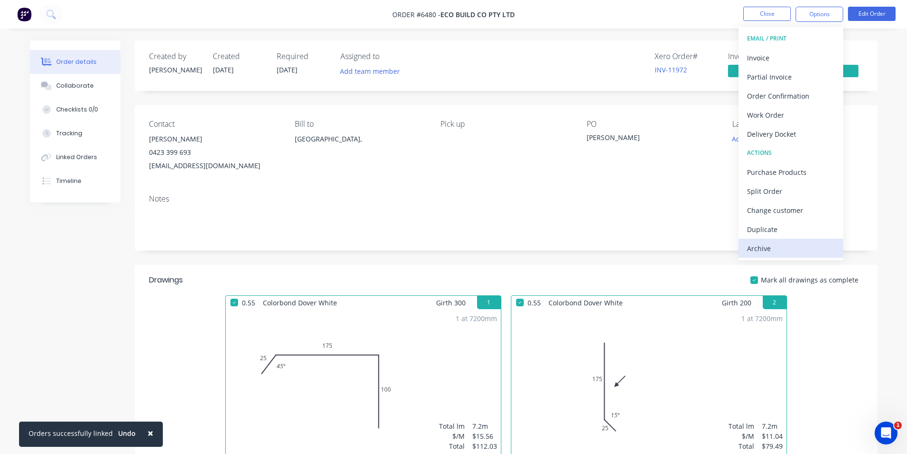
click at [760, 240] on div "EMAIL / PRINT Invoice Partial Invoice Order Confirmation Work Order Delivery Do…" at bounding box center [791, 143] width 105 height 233
click at [757, 251] on div "Archive" at bounding box center [791, 248] width 88 height 14
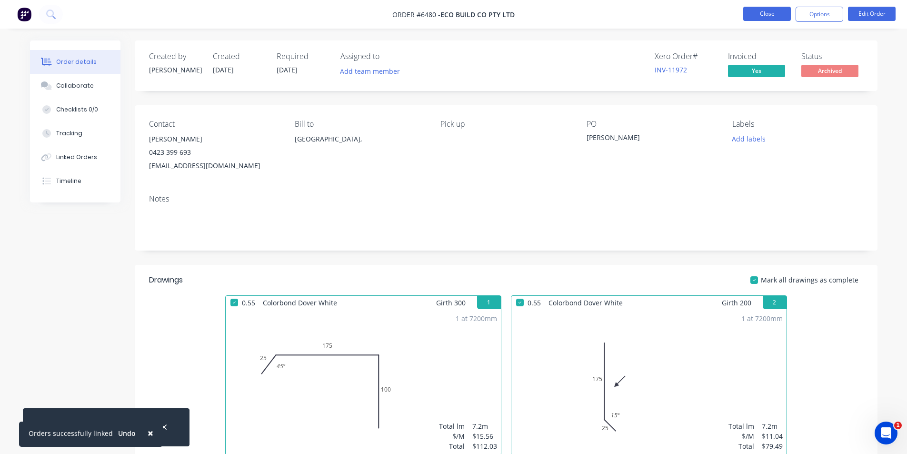
click at [758, 19] on button "Close" at bounding box center [767, 14] width 48 height 14
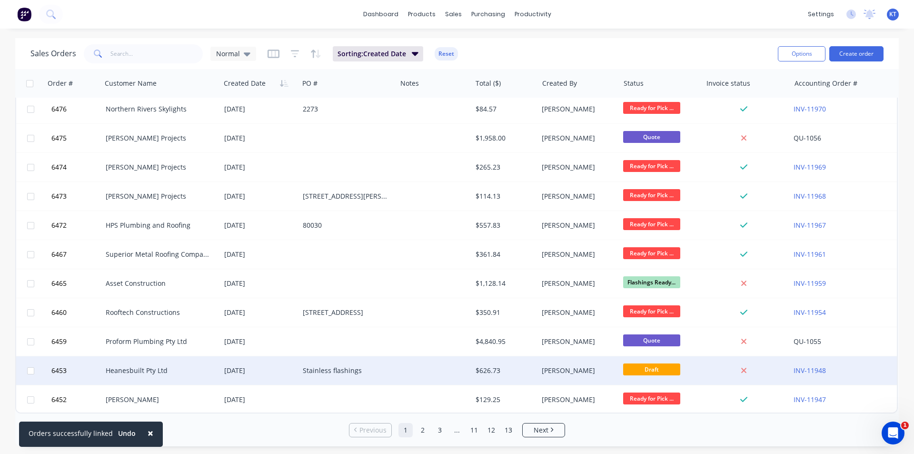
scroll to position [415, 0]
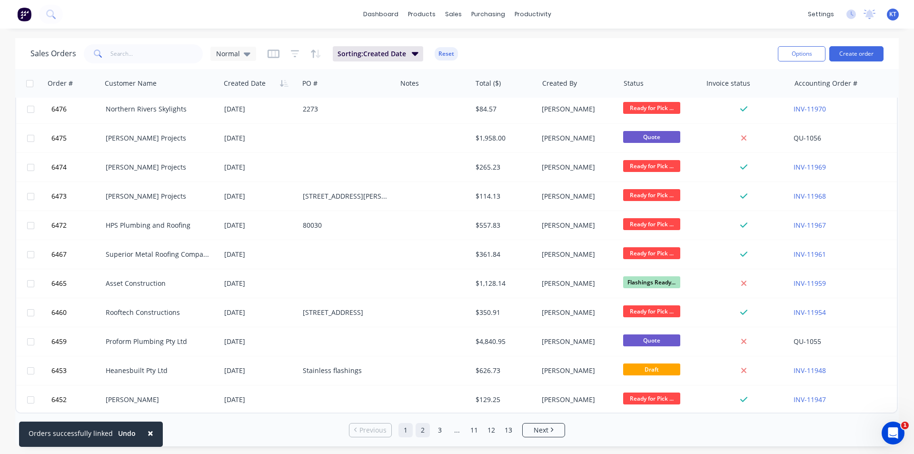
click at [426, 429] on link "2" at bounding box center [423, 430] width 14 height 14
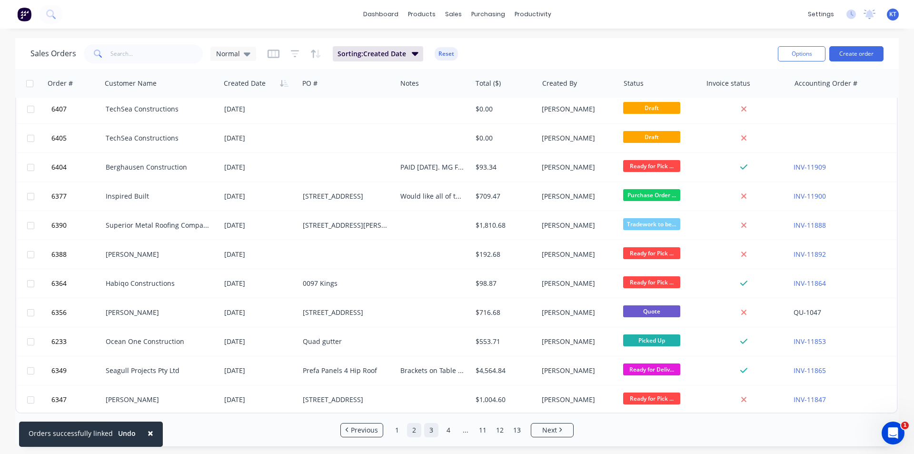
click at [434, 434] on link "3" at bounding box center [431, 430] width 14 height 14
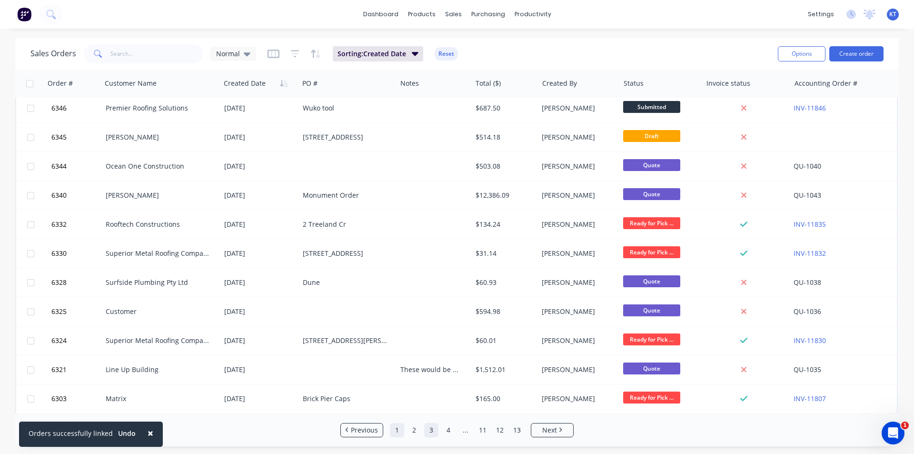
scroll to position [0, 0]
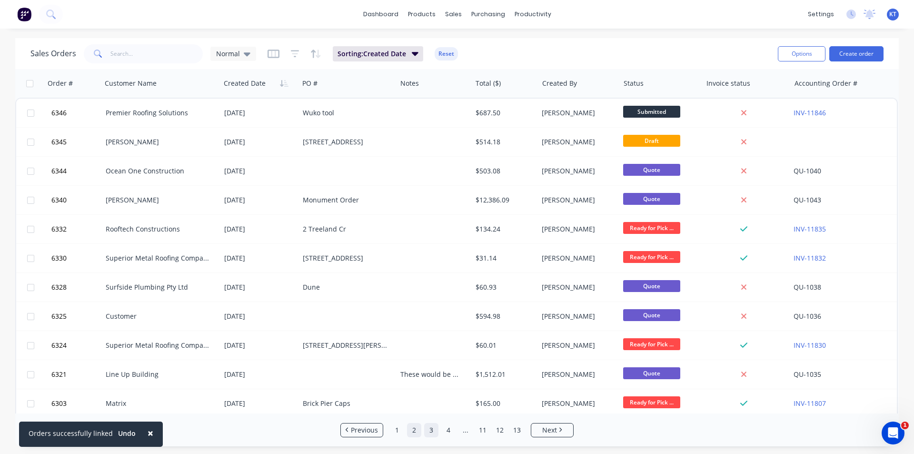
click at [413, 433] on link "2" at bounding box center [414, 430] width 14 height 14
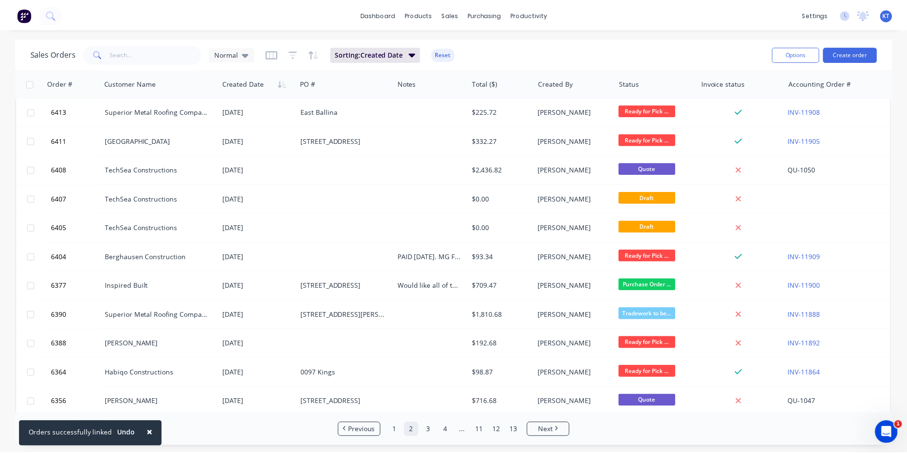
scroll to position [415, 0]
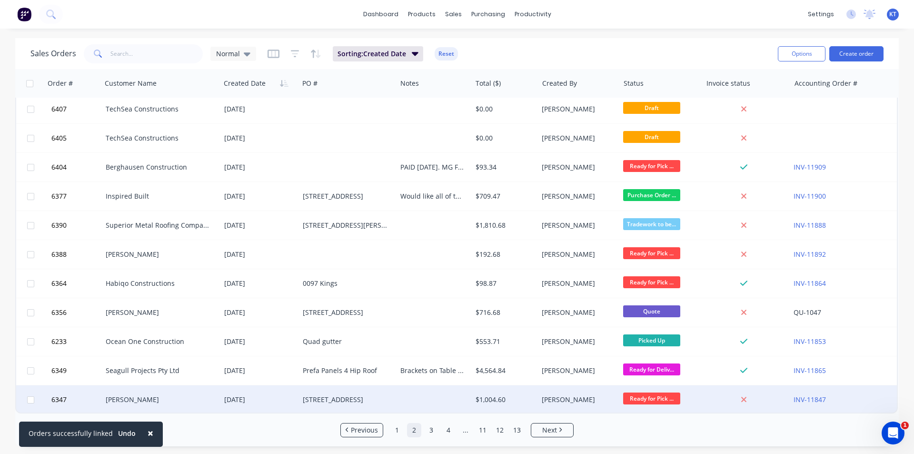
click at [399, 398] on div at bounding box center [434, 399] width 75 height 29
click at [347, 404] on div "366 Whain Whain Rd" at bounding box center [348, 399] width 98 height 29
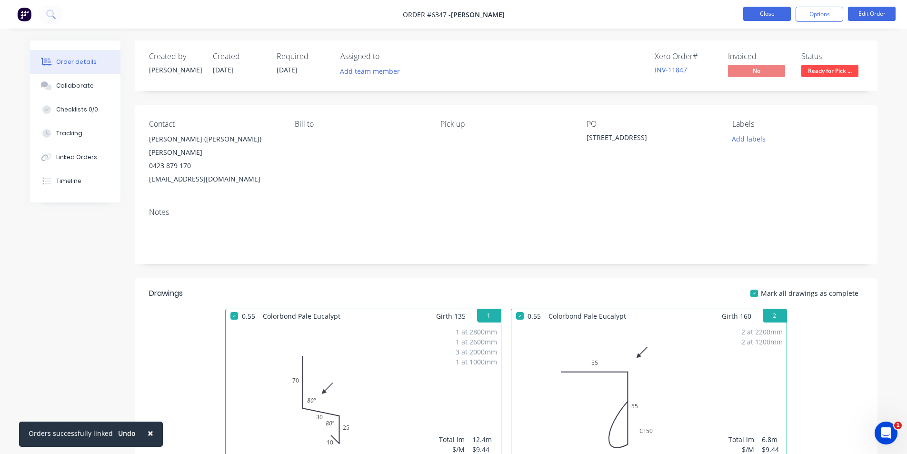
click at [767, 15] on button "Close" at bounding box center [767, 14] width 48 height 14
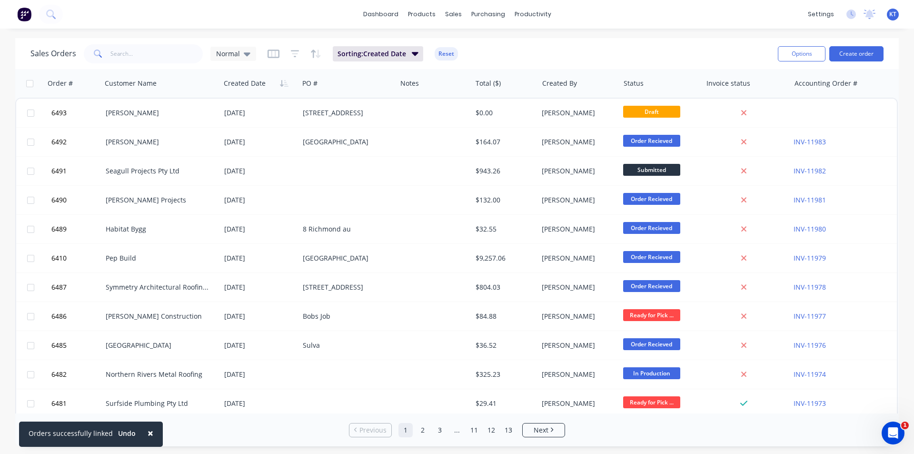
click at [164, 40] on div "Sales Orders Normal Sorting: Created Date Reset Options Create order" at bounding box center [457, 53] width 884 height 31
click at [155, 57] on input "text" at bounding box center [156, 53] width 93 height 19
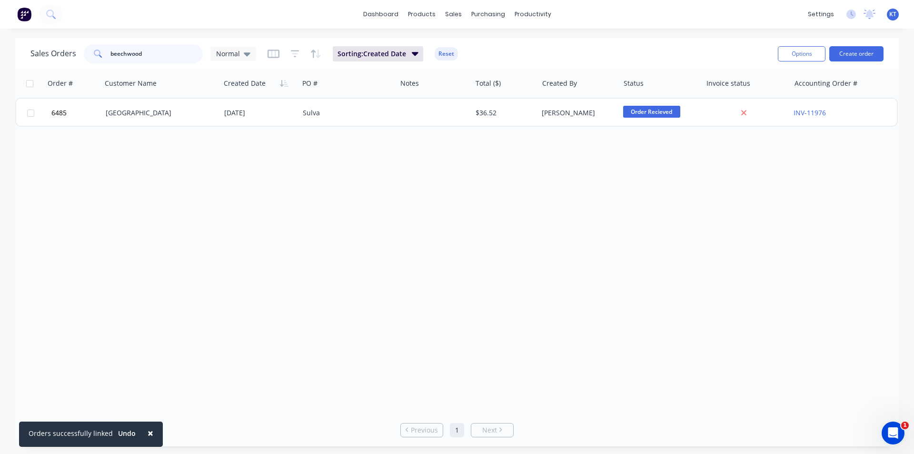
type input "beechwood"
click at [162, 127] on div "Order # Customer Name Created Date PO # Notes Total ($) Created By Status Invoi…" at bounding box center [457, 241] width 884 height 344
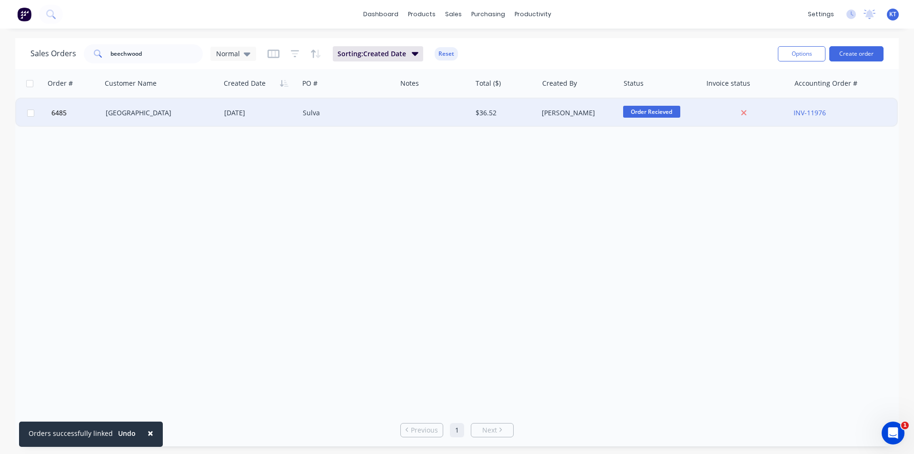
click at [165, 117] on div "Beechwood Building" at bounding box center [158, 113] width 105 height 10
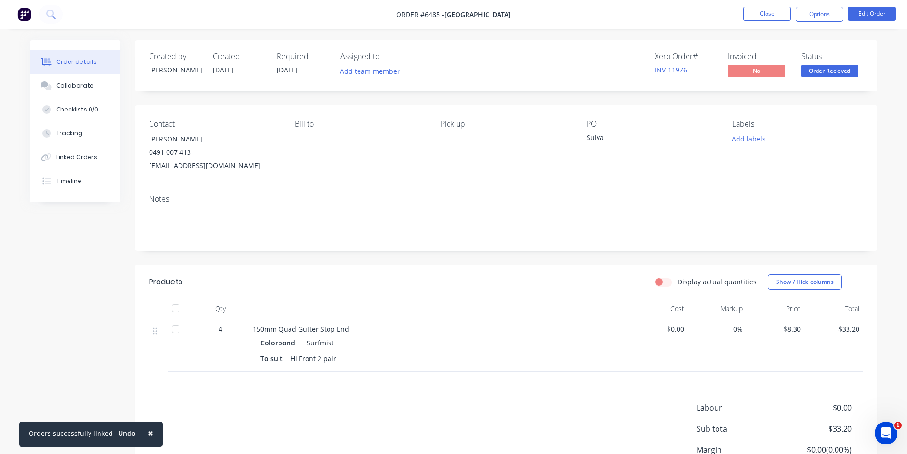
click at [775, 24] on nav "Order #6485 - Beechwood Building Close Options Edit Order" at bounding box center [453, 14] width 907 height 29
click at [783, 16] on button "Close" at bounding box center [767, 14] width 48 height 14
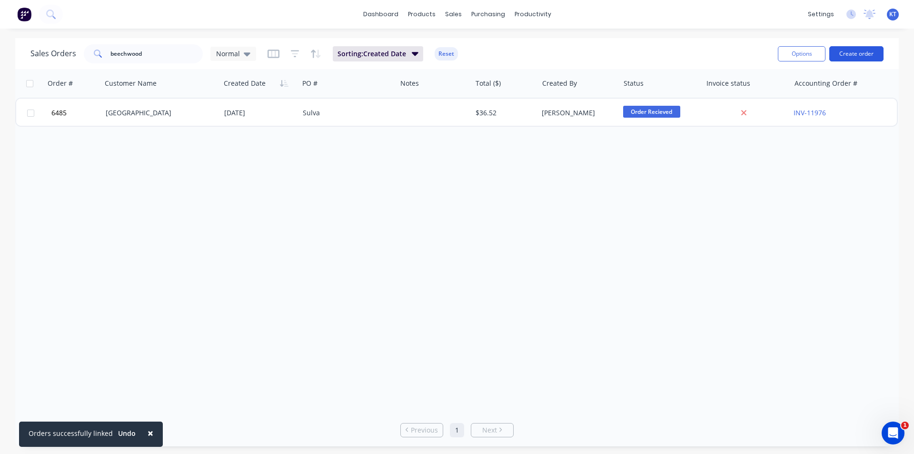
click at [864, 52] on button "Create order" at bounding box center [857, 53] width 54 height 15
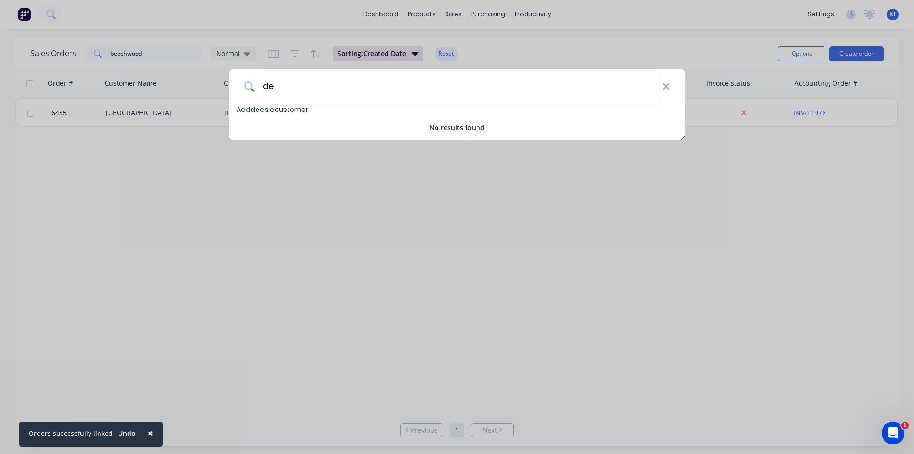
type input "d"
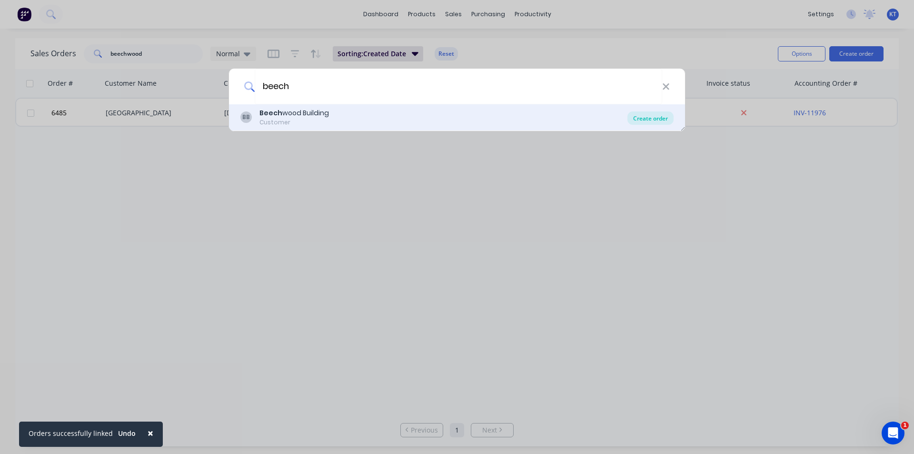
type input "beech"
click at [657, 120] on div "Create order" at bounding box center [651, 117] width 46 height 13
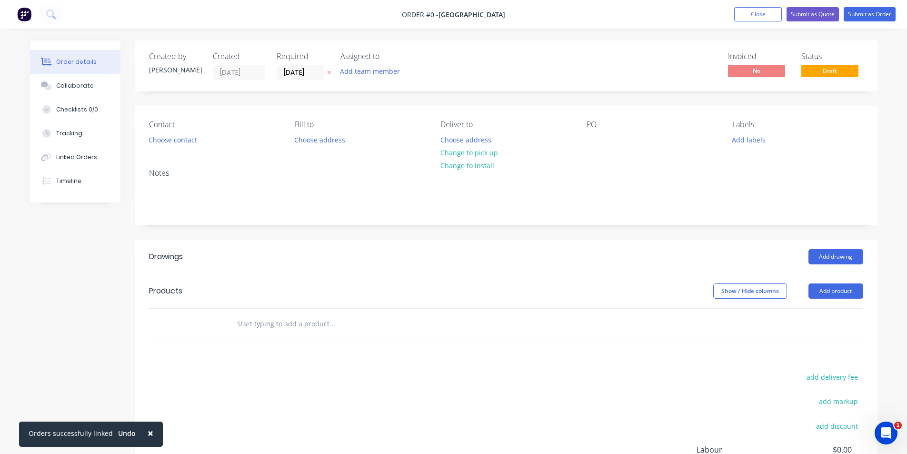
click at [174, 149] on div "Contact Choose contact Bill to Choose address Deliver to Choose address Change …" at bounding box center [506, 133] width 743 height 55
click at [177, 135] on button "Choose contact" at bounding box center [172, 139] width 59 height 13
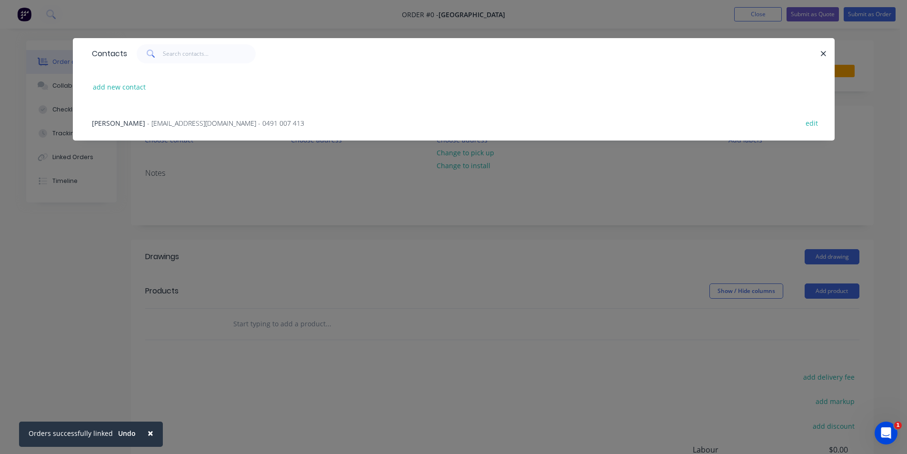
click at [167, 121] on span "- beechwoodbuildingnz@gmail.com - 0491 007 413" at bounding box center [225, 123] width 157 height 9
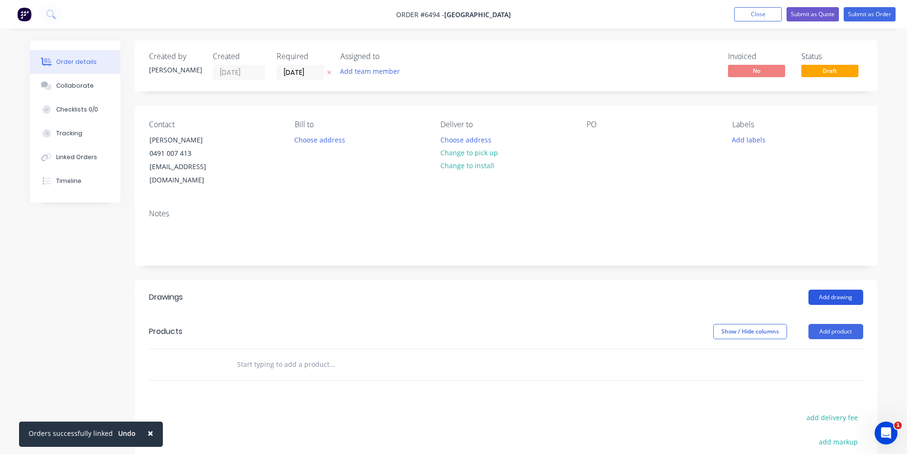
click at [833, 290] on button "Add drawing" at bounding box center [836, 297] width 55 height 15
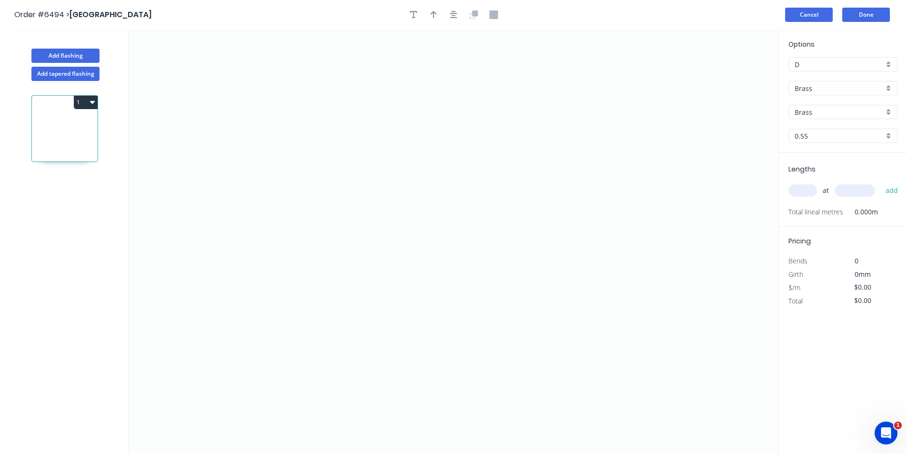
click at [808, 13] on button "Cancel" at bounding box center [809, 15] width 48 height 14
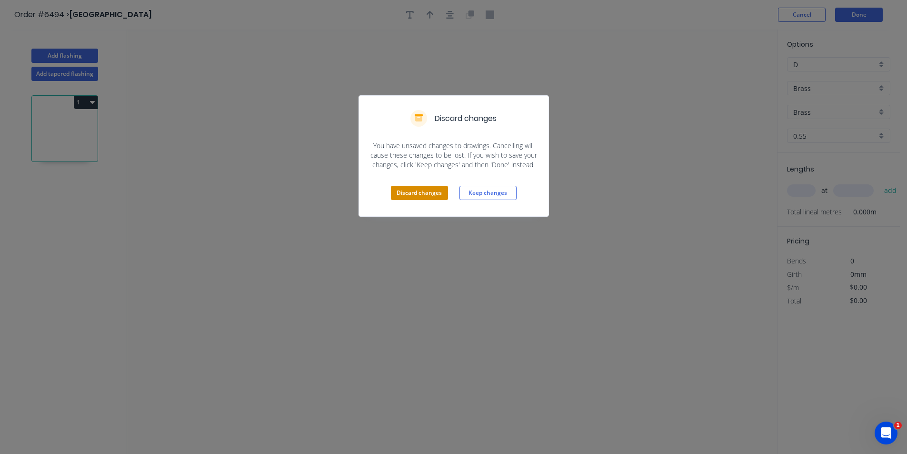
click at [446, 196] on button "Discard changes" at bounding box center [419, 193] width 57 height 14
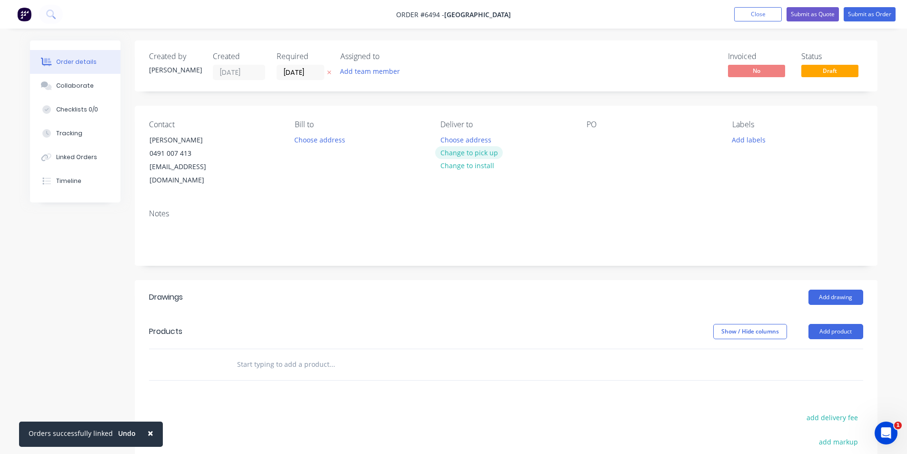
click at [486, 158] on button "Change to pick up" at bounding box center [469, 152] width 68 height 13
click at [818, 290] on button "Add drawing" at bounding box center [836, 297] width 55 height 15
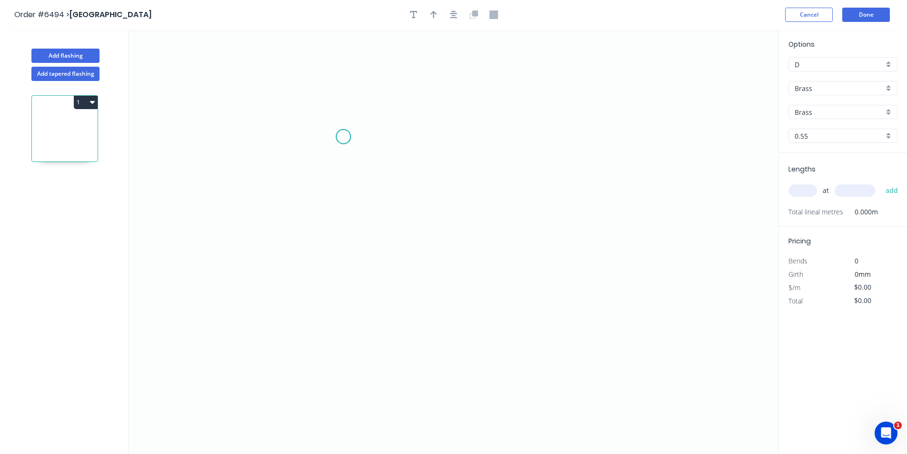
click at [343, 137] on icon "0" at bounding box center [454, 242] width 650 height 424
click at [385, 137] on icon at bounding box center [363, 137] width 41 height 0
click at [385, 291] on icon "0 ?" at bounding box center [454, 242] width 650 height 424
drag, startPoint x: 425, startPoint y: 293, endPoint x: 432, endPoint y: 270, distance: 24.9
click at [426, 292] on icon "0 ? ?" at bounding box center [454, 242] width 650 height 424
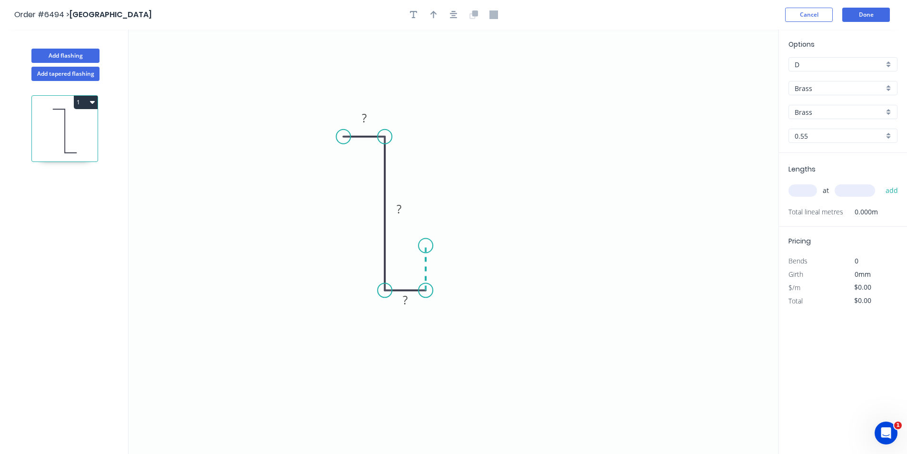
click at [425, 246] on icon "0 ? ? ?" at bounding box center [454, 242] width 650 height 424
click at [495, 249] on icon "0 ? ? ? ?" at bounding box center [454, 242] width 650 height 424
click at [515, 235] on icon at bounding box center [505, 240] width 20 height 11
click at [837, 88] on input "Brass" at bounding box center [839, 88] width 89 height 10
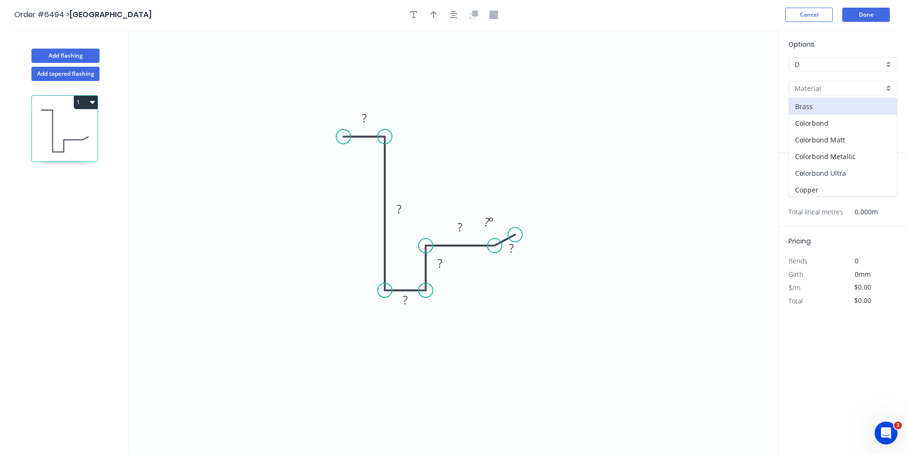
click at [810, 179] on div "Colorbond Ultra" at bounding box center [843, 173] width 108 height 17
type input "Colorbond Ultra"
type input "Dune"
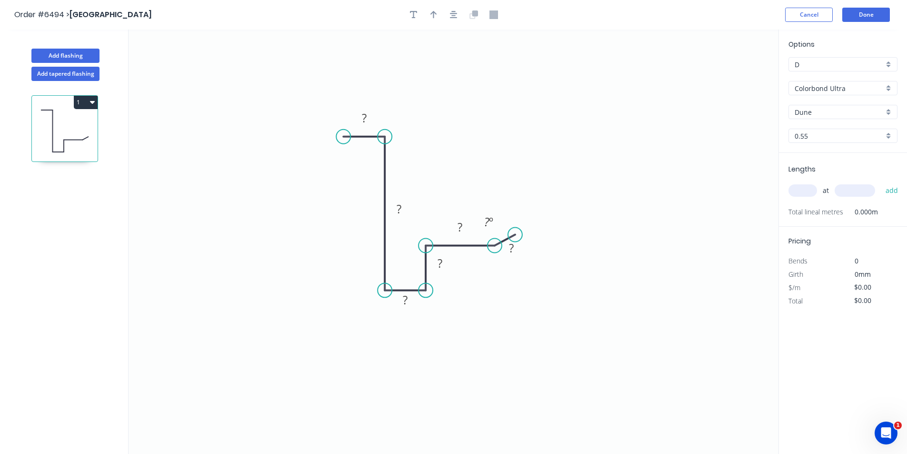
click at [837, 112] on input "Dune" at bounding box center [839, 112] width 89 height 10
click at [827, 156] on div "Surfmist" at bounding box center [843, 161] width 108 height 17
type input "Surfmist"
click at [361, 118] on rect at bounding box center [364, 118] width 19 height 13
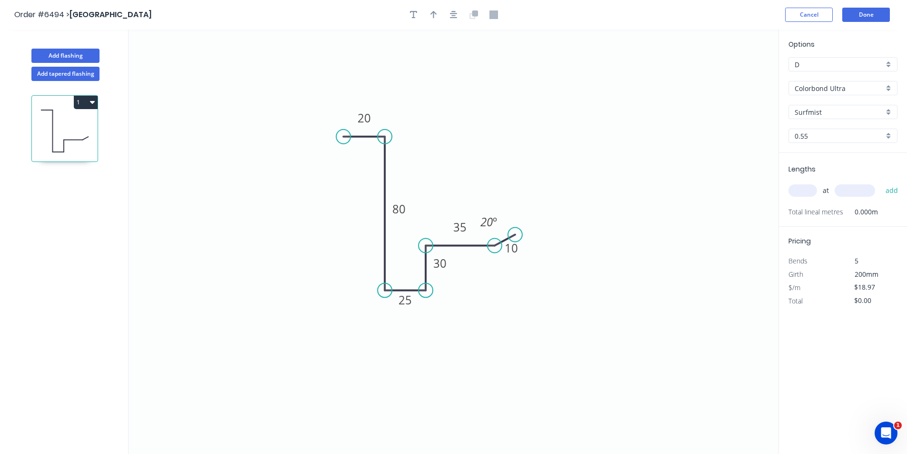
type input "$18.97"
click at [450, 14] on icon "button" at bounding box center [454, 14] width 8 height 9
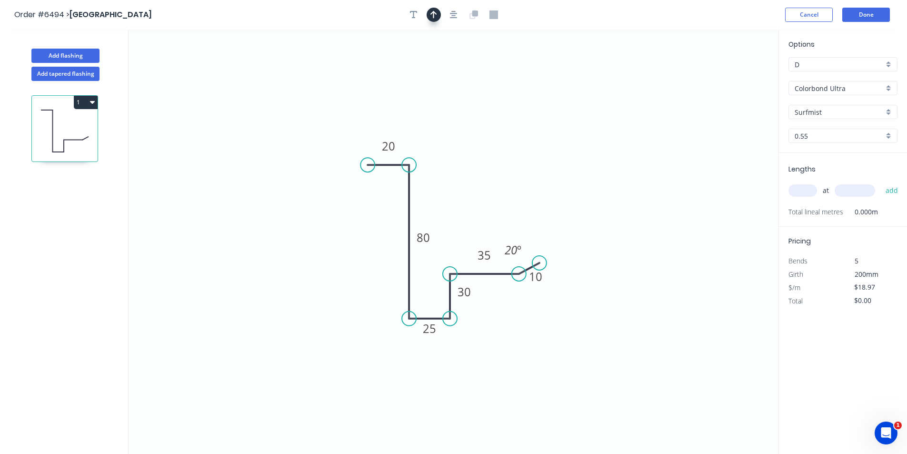
click at [441, 15] on button "button" at bounding box center [434, 15] width 14 height 14
drag, startPoint x: 730, startPoint y: 75, endPoint x: 349, endPoint y: 239, distance: 414.3
click at [349, 239] on icon at bounding box center [349, 227] width 9 height 30
click at [350, 237] on icon at bounding box center [349, 227] width 9 height 30
click at [350, 237] on icon at bounding box center [357, 231] width 28 height 28
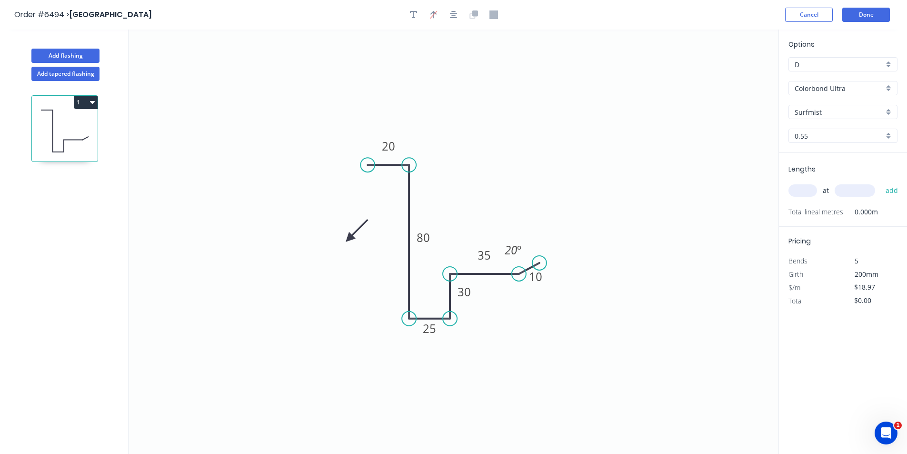
click at [350, 237] on icon at bounding box center [357, 231] width 28 height 28
click at [351, 235] on icon "0 20 80 25 30 35 10 20 º" at bounding box center [454, 242] width 650 height 424
click at [351, 234] on icon "0 20 80 25 30 35 10 20 º" at bounding box center [454, 242] width 650 height 424
click at [351, 240] on icon at bounding box center [357, 246] width 28 height 28
click at [351, 240] on icon at bounding box center [349, 249] width 9 height 30
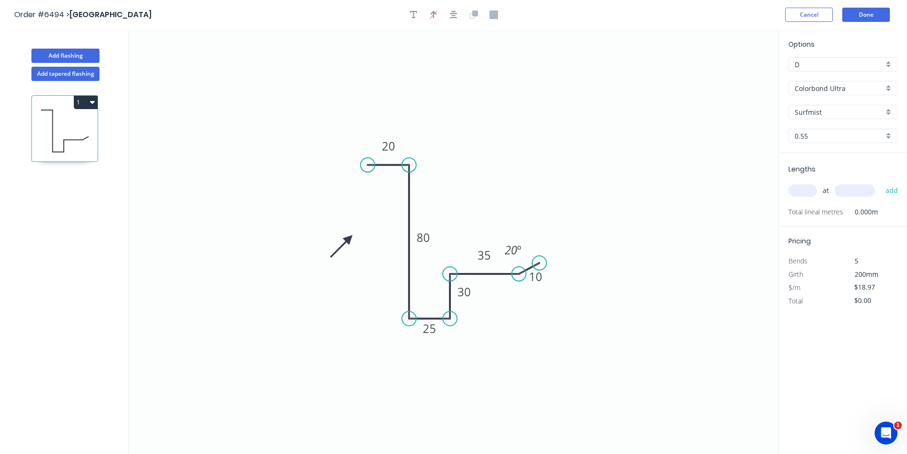
click at [351, 240] on icon at bounding box center [342, 246] width 28 height 28
click at [804, 197] on input "text" at bounding box center [803, 190] width 29 height 12
type input "1"
type input "4000"
click at [881, 182] on button "add" at bounding box center [892, 190] width 22 height 16
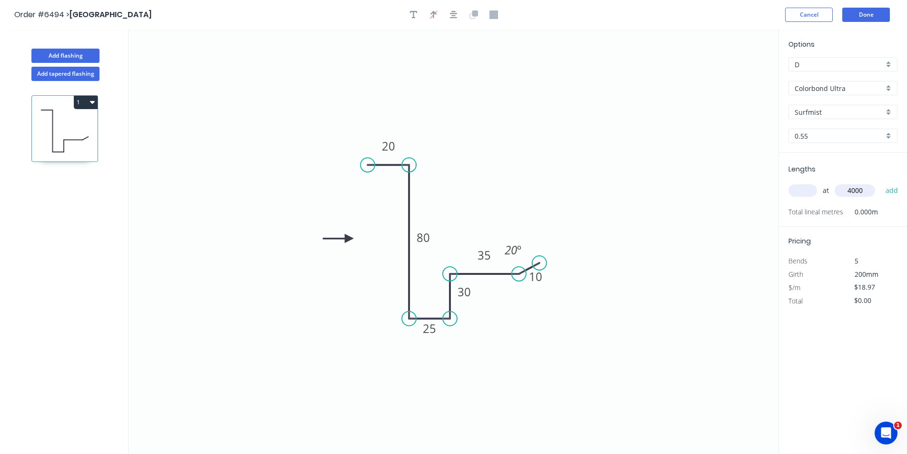
type input "."
type input "$75.88"
type input "."
click at [862, 10] on button "Done" at bounding box center [867, 15] width 48 height 14
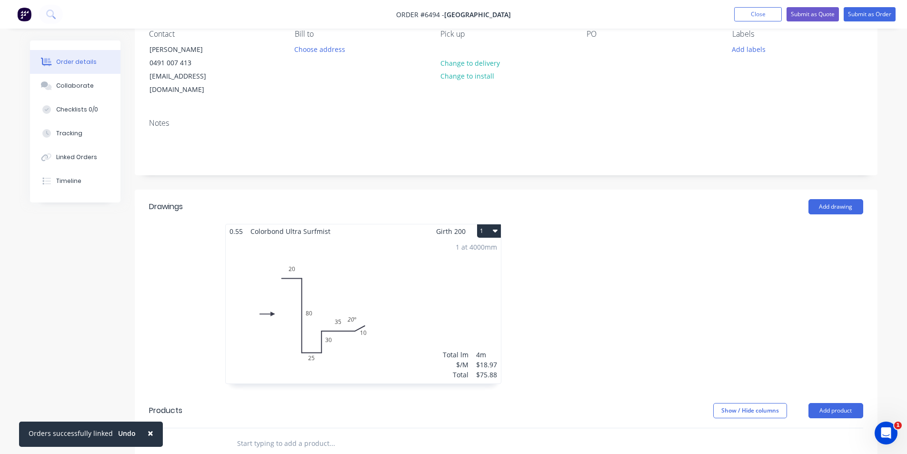
scroll to position [238, 0]
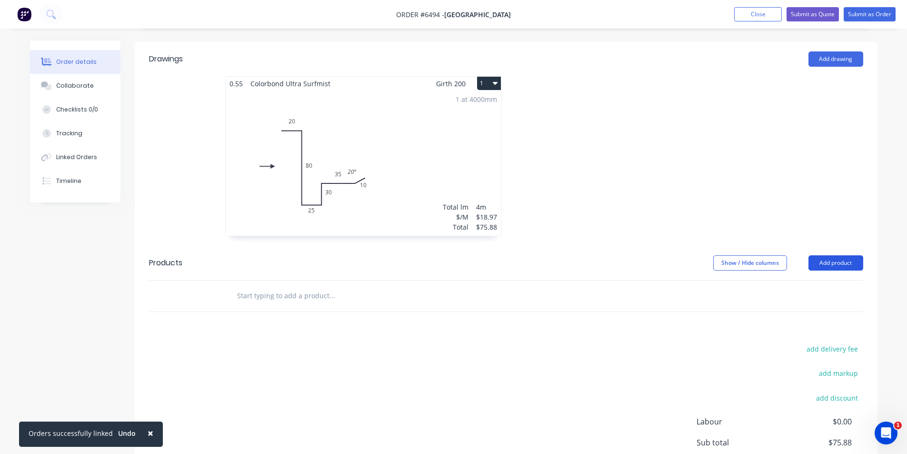
click at [834, 255] on button "Add product" at bounding box center [836, 262] width 55 height 15
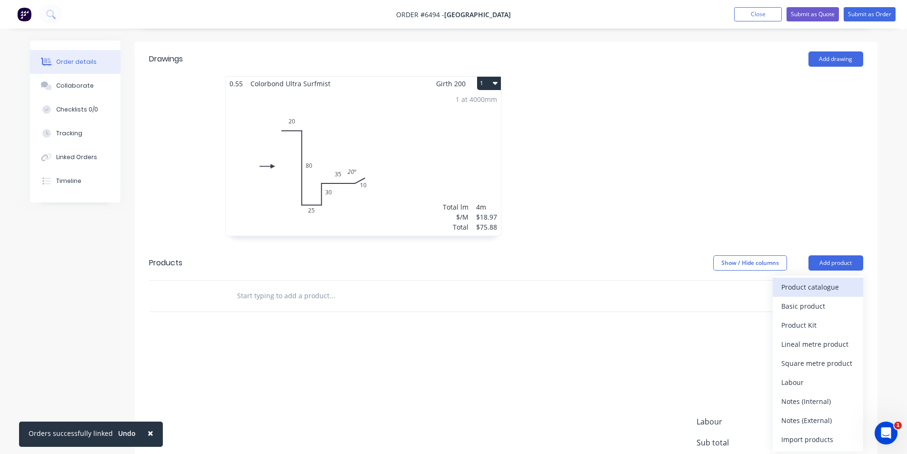
click at [825, 280] on div "Product catalogue" at bounding box center [818, 287] width 73 height 14
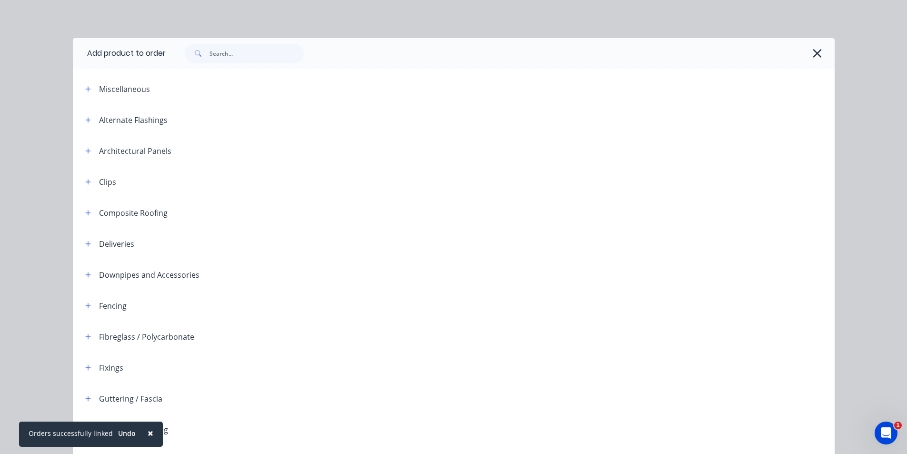
drag, startPoint x: 232, startPoint y: 35, endPoint x: 232, endPoint y: 50, distance: 15.2
click at [232, 38] on div "Add product to order Miscellaneous Alternate Flashings Architectural Panels Cli…" at bounding box center [453, 227] width 907 height 454
click at [232, 52] on input "text" at bounding box center [257, 53] width 94 height 19
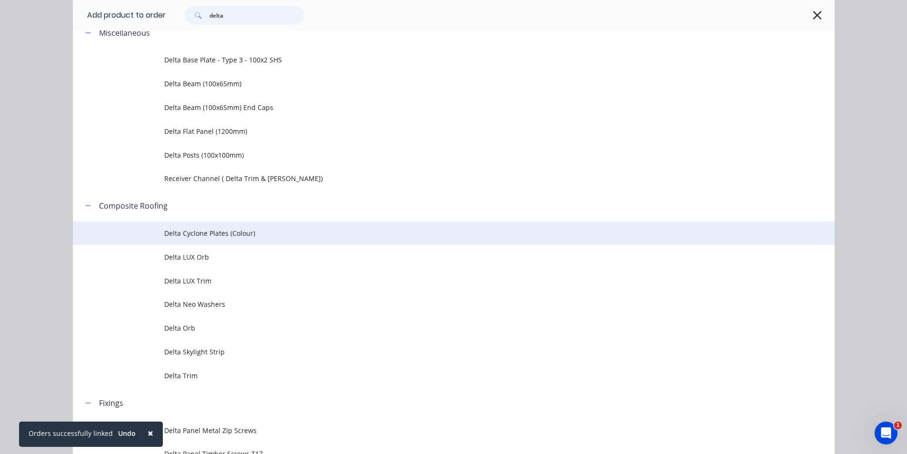
scroll to position [143, 0]
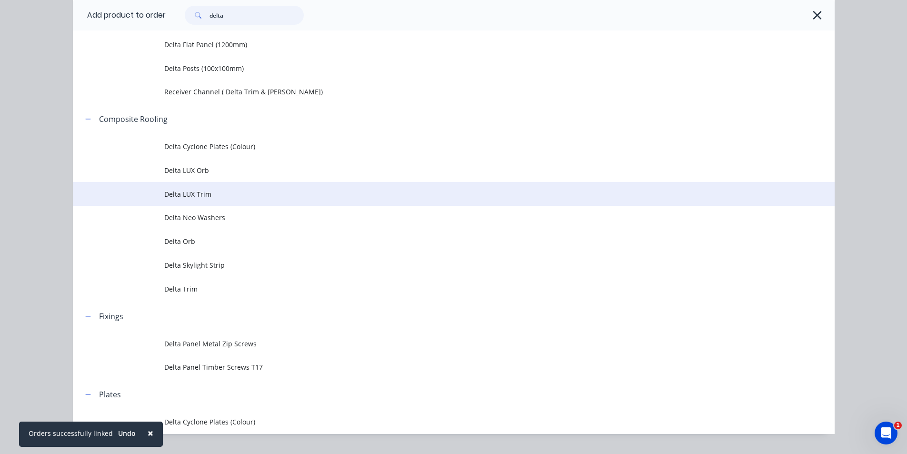
type input "delta"
click at [213, 201] on td "Delta LUX Trim" at bounding box center [499, 194] width 671 height 24
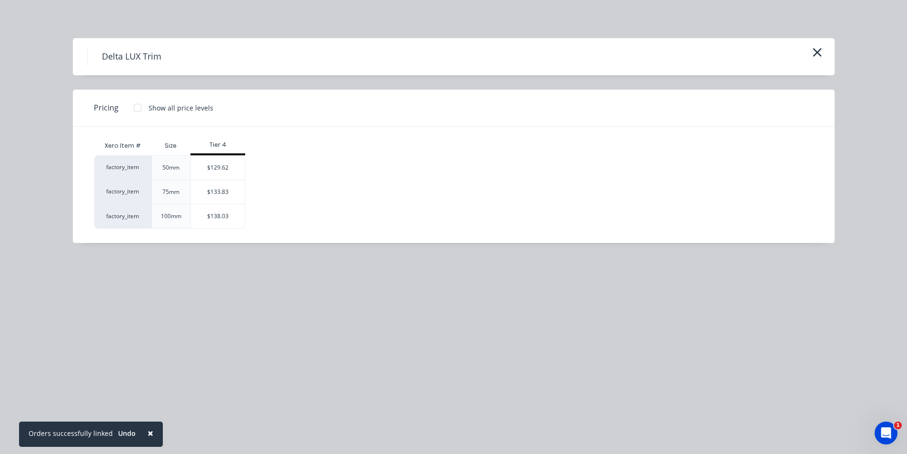
click at [139, 103] on div at bounding box center [137, 107] width 19 height 19
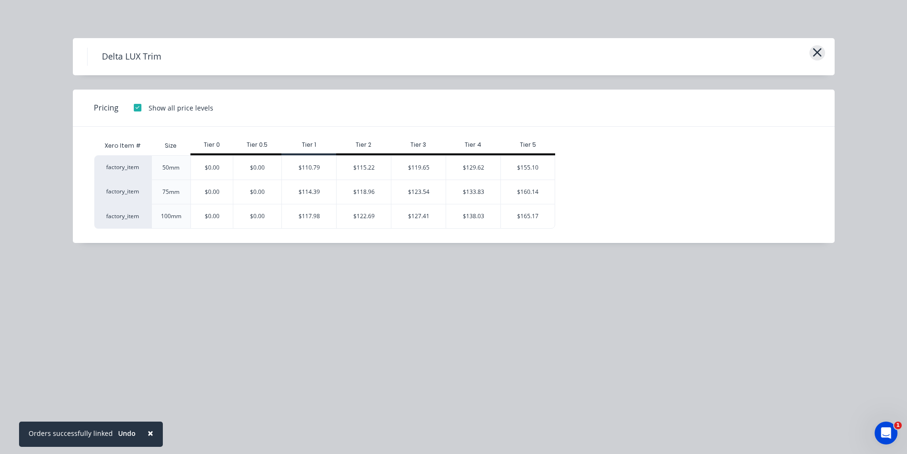
click at [820, 51] on icon "button" at bounding box center [818, 52] width 10 height 13
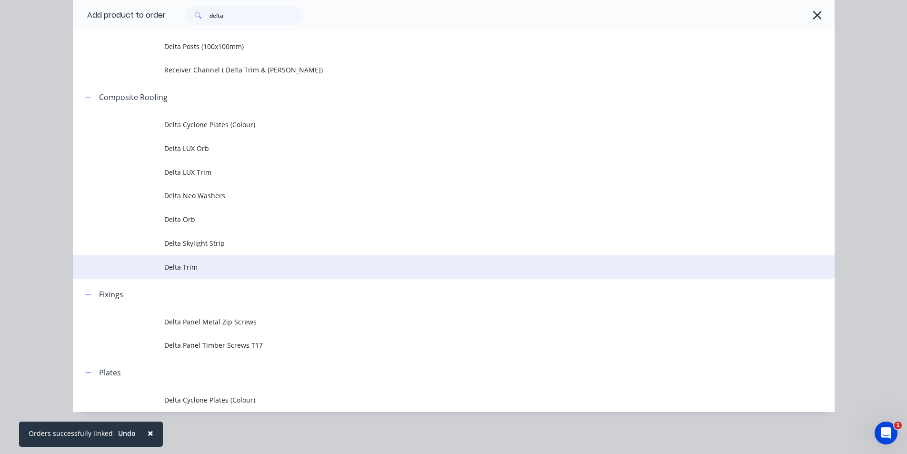
click at [255, 277] on td "Delta Trim" at bounding box center [499, 267] width 671 height 24
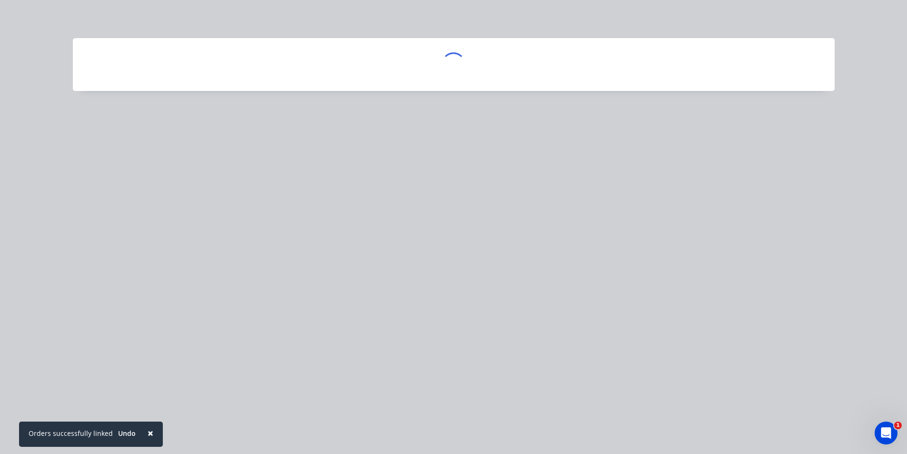
scroll to position [0, 0]
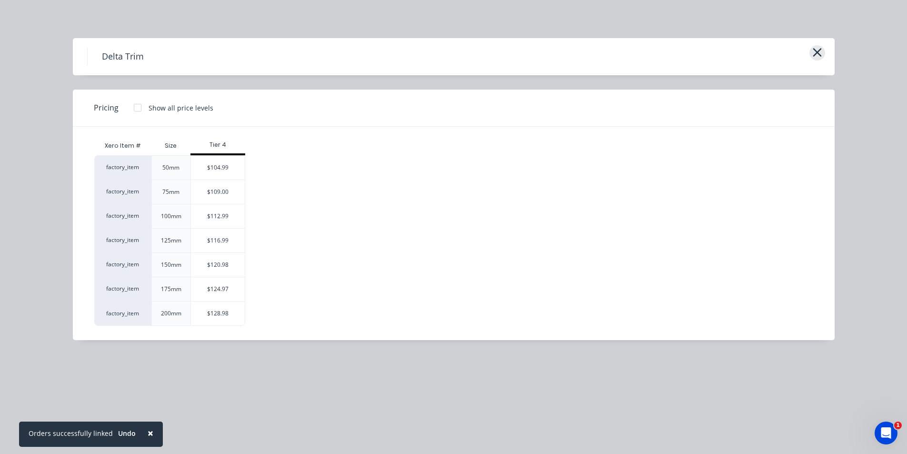
click at [820, 52] on icon "button" at bounding box center [818, 52] width 10 height 13
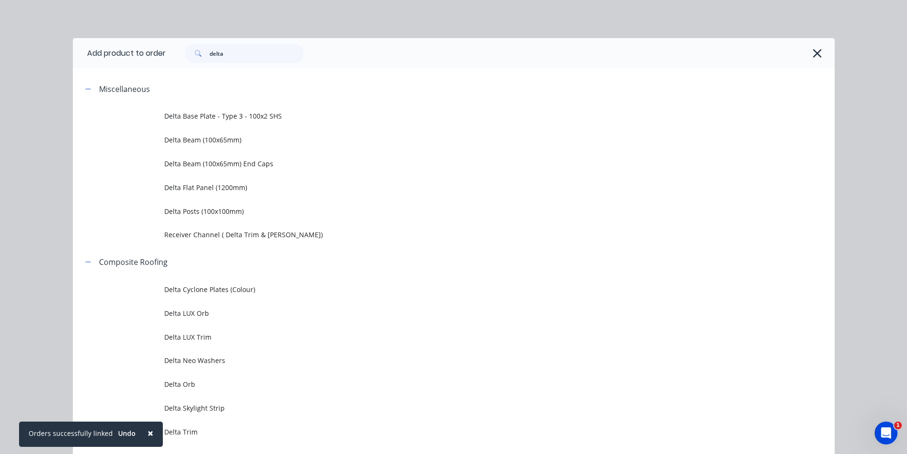
scroll to position [165, 0]
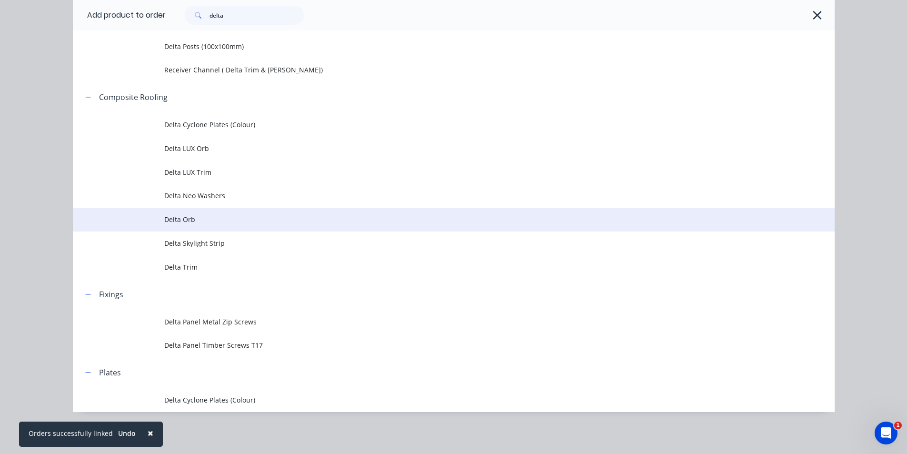
click at [191, 227] on td "Delta Orb" at bounding box center [499, 220] width 671 height 24
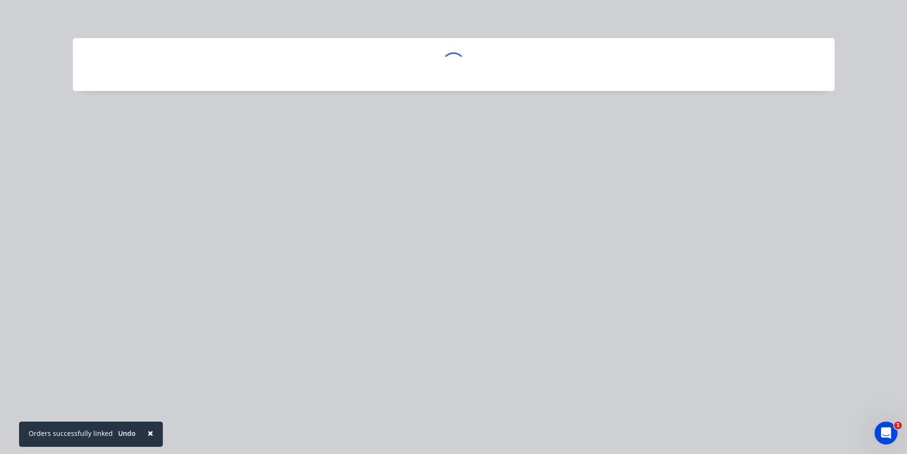
scroll to position [0, 0]
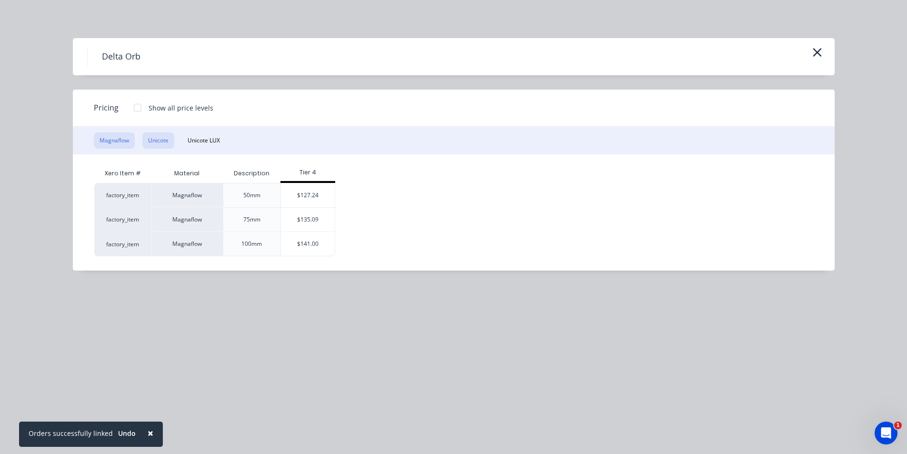
click at [150, 148] on button "Unicote" at bounding box center [158, 140] width 32 height 16
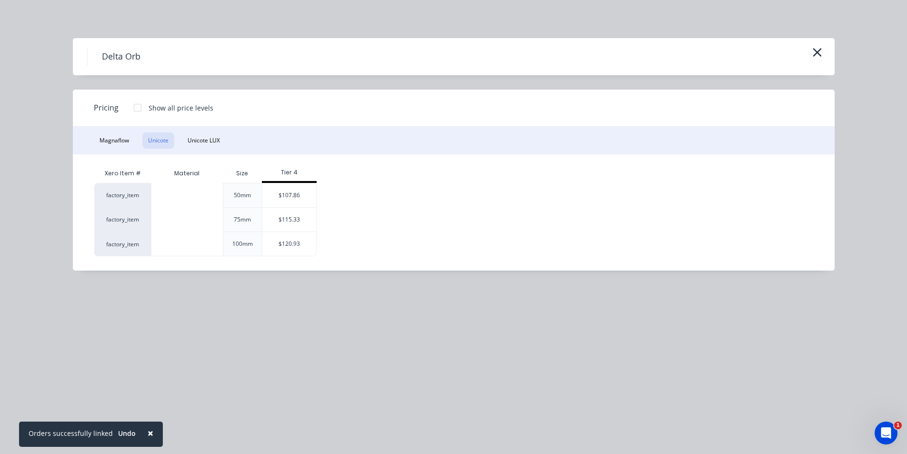
click at [94, 148] on div "Magnaflow Unicote Unicote LUX" at bounding box center [454, 141] width 762 height 28
click at [104, 146] on button "Magnaflow" at bounding box center [114, 140] width 41 height 16
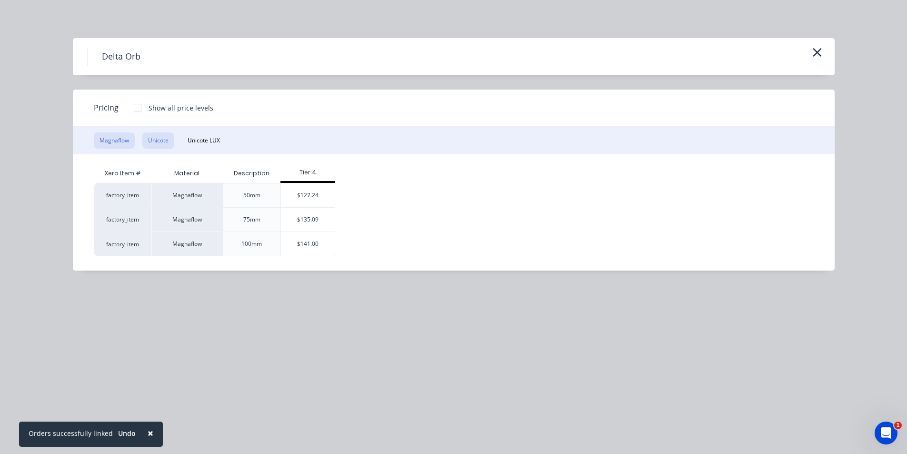
click at [155, 144] on button "Unicote" at bounding box center [158, 140] width 32 height 16
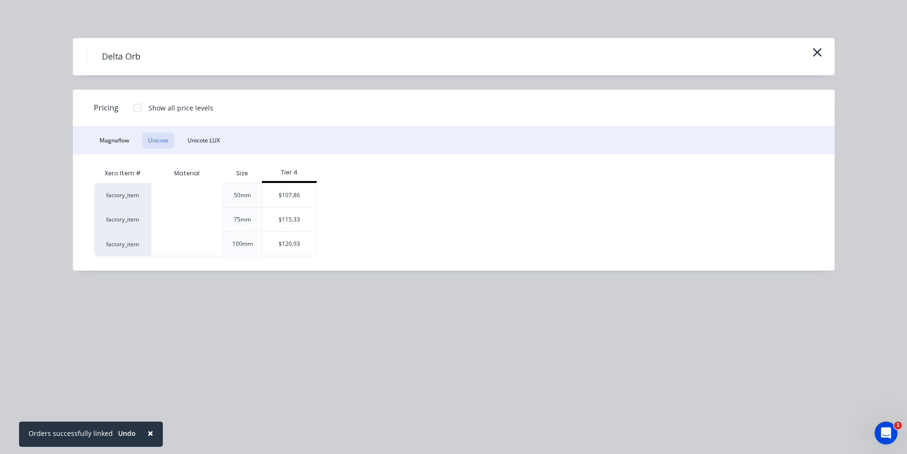
click at [127, 149] on div "Magnaflow Unicote Unicote LUX" at bounding box center [454, 141] width 762 height 28
click at [118, 133] on button "Magnaflow" at bounding box center [114, 140] width 41 height 16
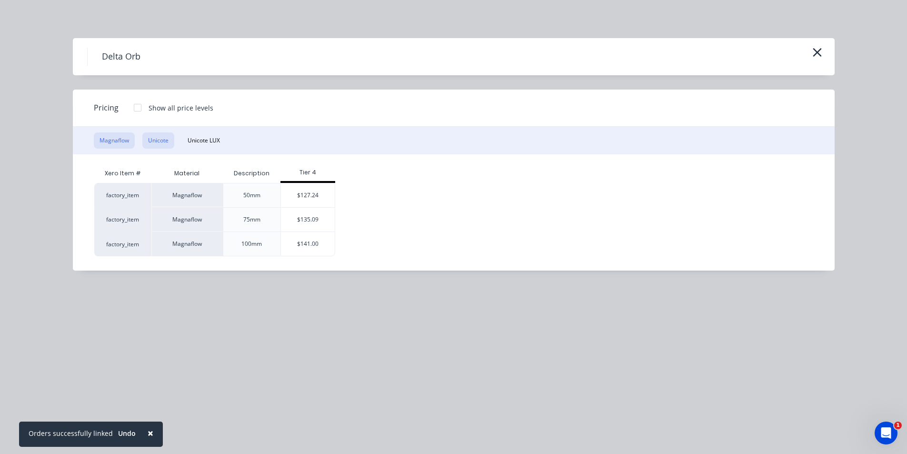
click at [154, 143] on button "Unicote" at bounding box center [158, 140] width 32 height 16
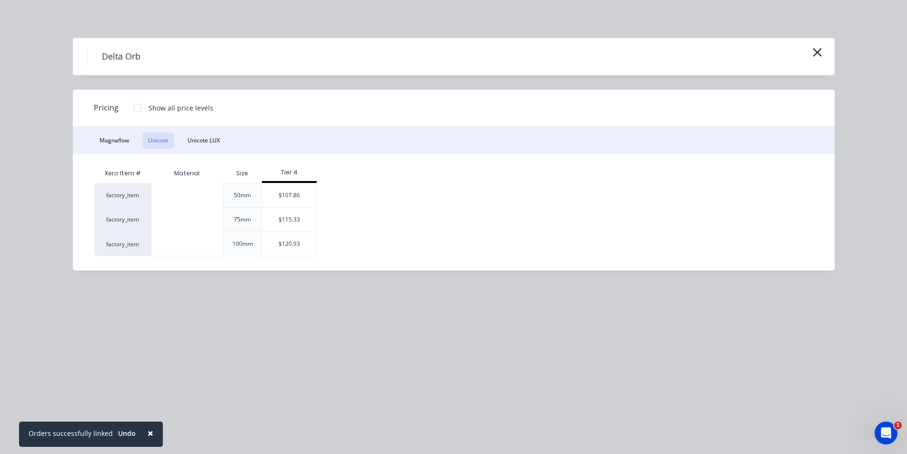
click at [201, 149] on div "Magnaflow Unicote Unicote LUX" at bounding box center [454, 141] width 762 height 28
click at [204, 141] on button "Unicote LUX" at bounding box center [204, 140] width 44 height 16
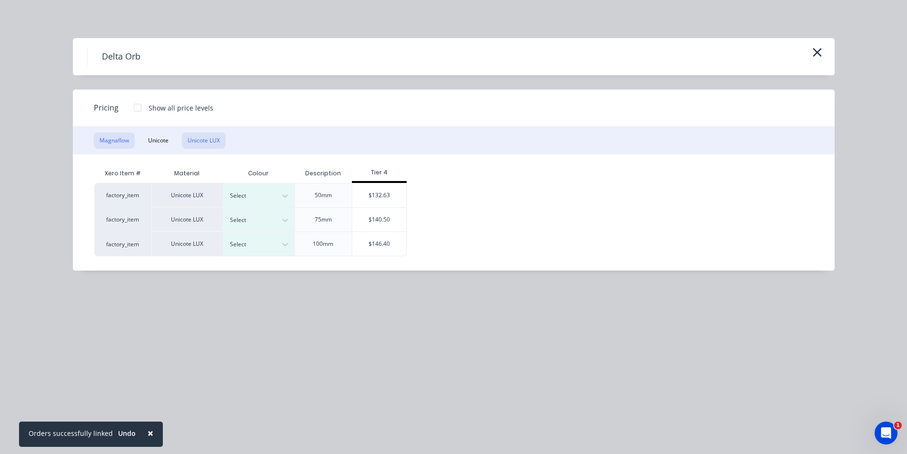
click at [129, 135] on button "Magnaflow" at bounding box center [114, 140] width 41 height 16
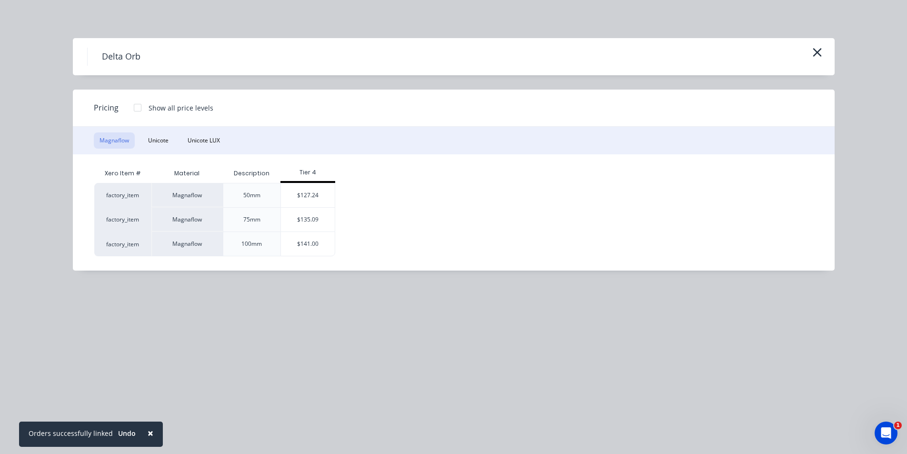
click at [170, 129] on div "Magnaflow Unicote Unicote LUX" at bounding box center [454, 141] width 762 height 28
click at [161, 152] on div "Magnaflow Unicote Unicote LUX" at bounding box center [454, 141] width 762 height 28
click at [167, 142] on button "Unicote" at bounding box center [158, 140] width 32 height 16
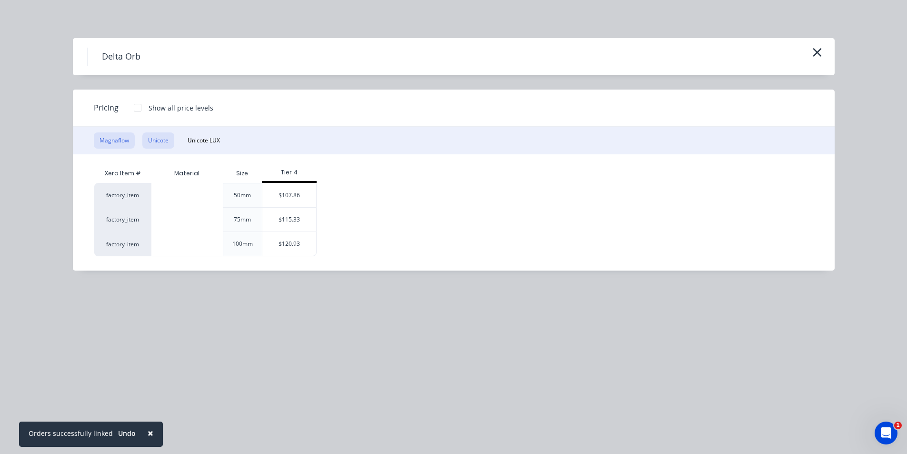
click at [108, 142] on button "Magnaflow" at bounding box center [114, 140] width 41 height 16
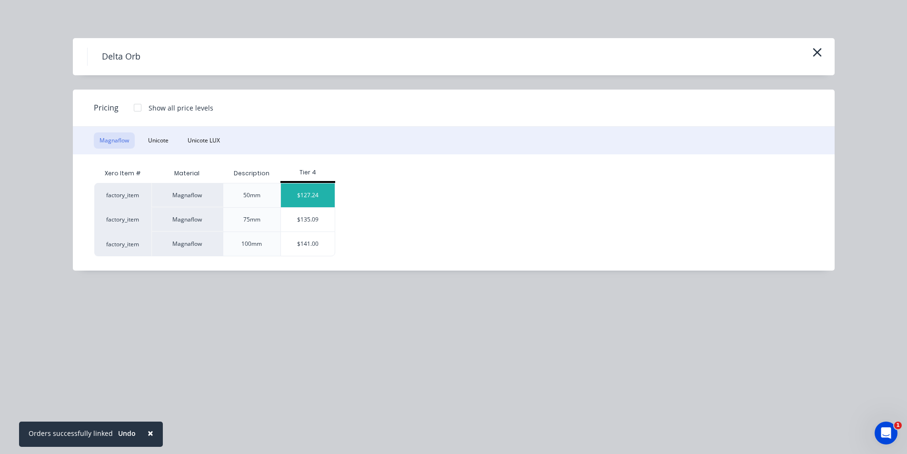
click at [327, 201] on div "$127.24" at bounding box center [308, 195] width 54 height 24
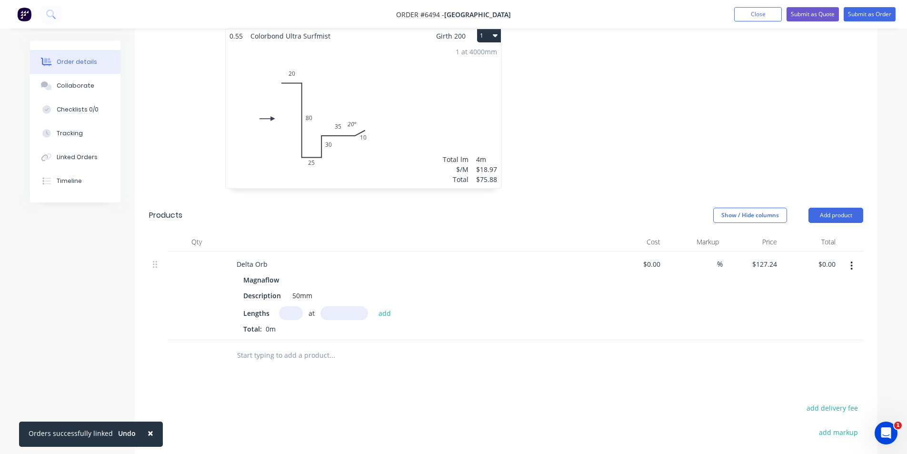
scroll to position [333, 0]
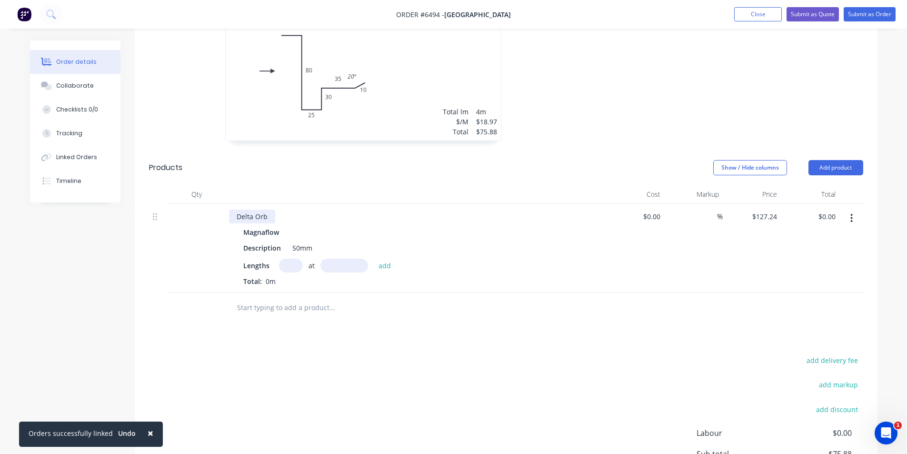
click at [265, 210] on div "Delta Orb" at bounding box center [252, 217] width 46 height 14
click at [388, 210] on div "Delta Trim Surfmist top and bottom, left to right with 60mm cutout for gutter" at bounding box center [359, 217] width 261 height 14
click at [297, 259] on input "text" at bounding box center [291, 266] width 24 height 14
type input "4"
type input "1395"
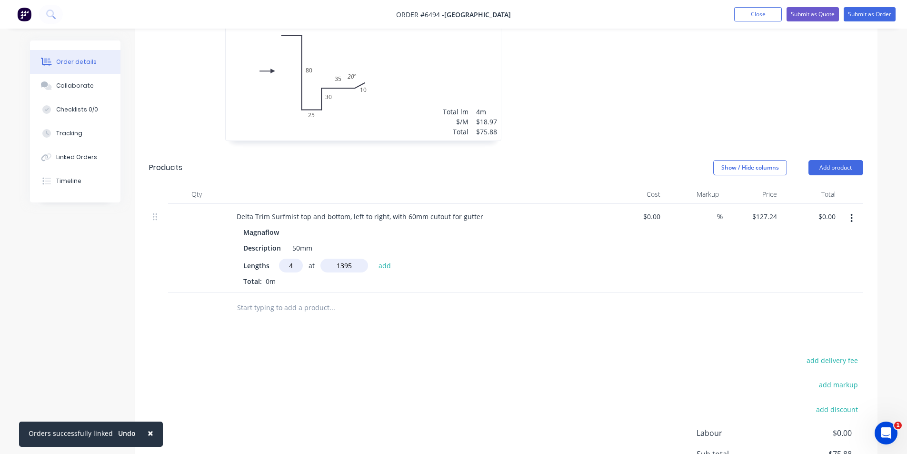
click at [374, 259] on button "add" at bounding box center [385, 265] width 22 height 13
type input "$710.00"
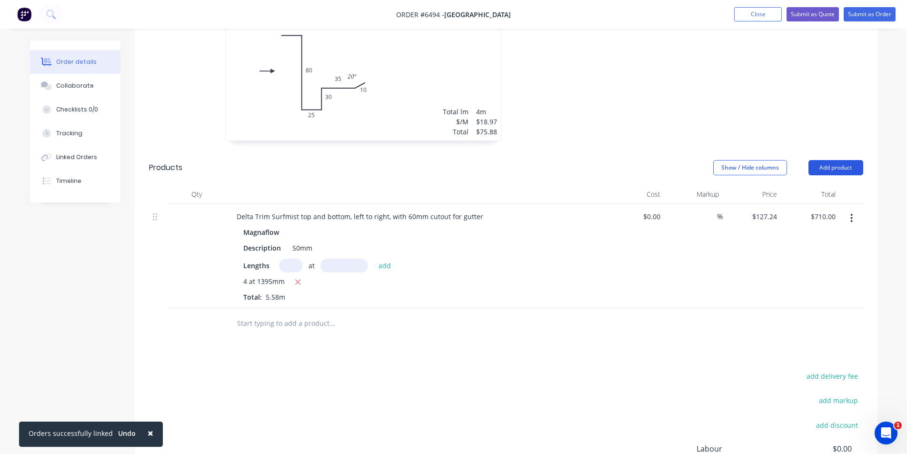
click at [846, 160] on button "Add product" at bounding box center [836, 167] width 55 height 15
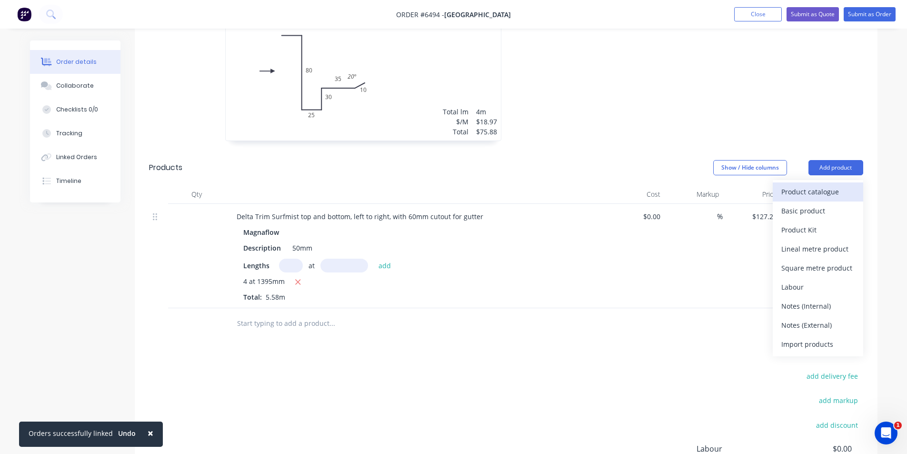
click at [827, 185] on div "Product catalogue" at bounding box center [818, 192] width 73 height 14
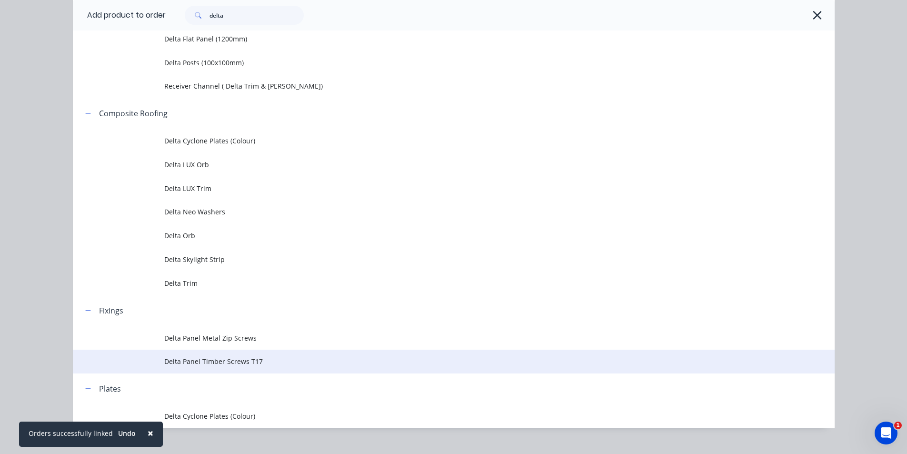
scroll to position [165, 0]
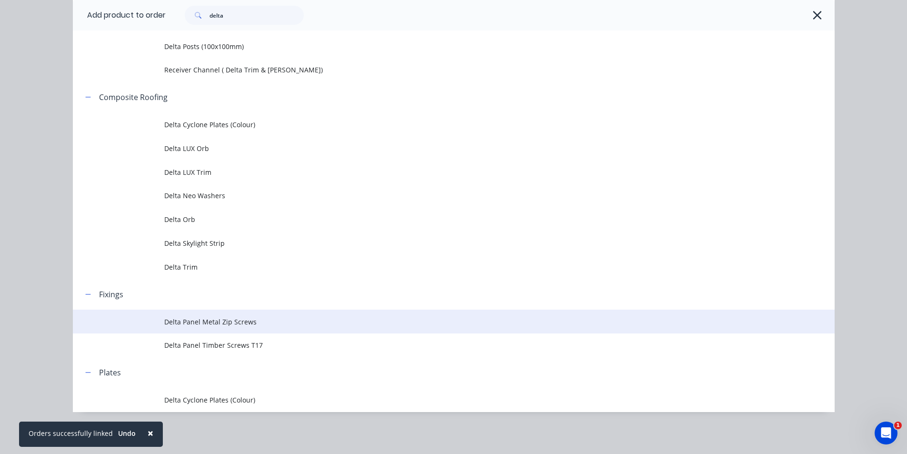
click at [330, 323] on span "Delta Panel Metal Zip Screws" at bounding box center [432, 322] width 536 height 10
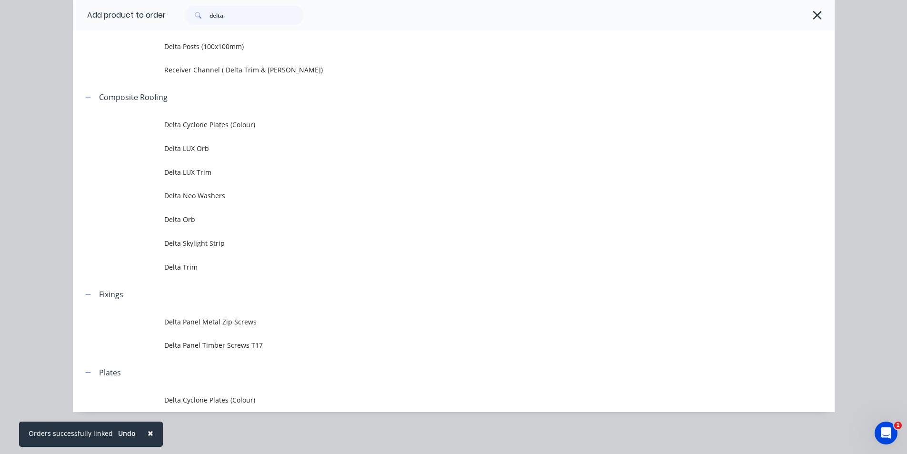
scroll to position [0, 0]
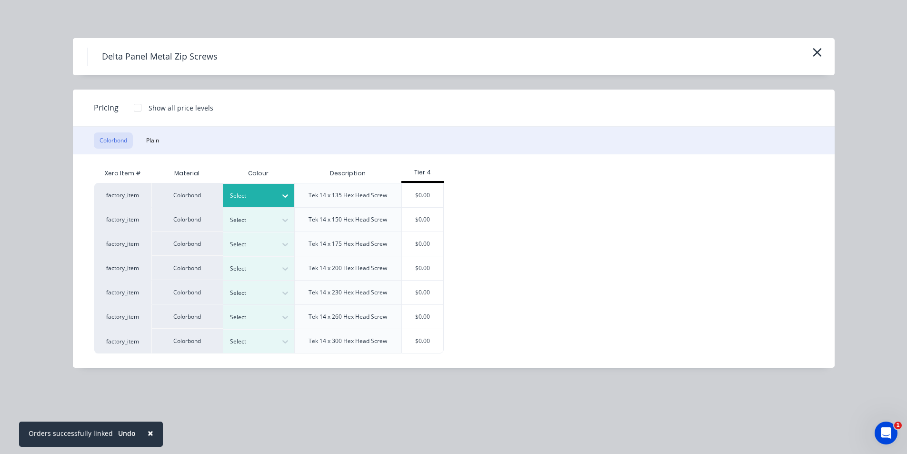
click at [271, 200] on div at bounding box center [251, 196] width 43 height 10
click at [119, 258] on div "Surfmist" at bounding box center [59, 250] width 119 height 18
click at [425, 194] on div "$0.00" at bounding box center [422, 195] width 41 height 24
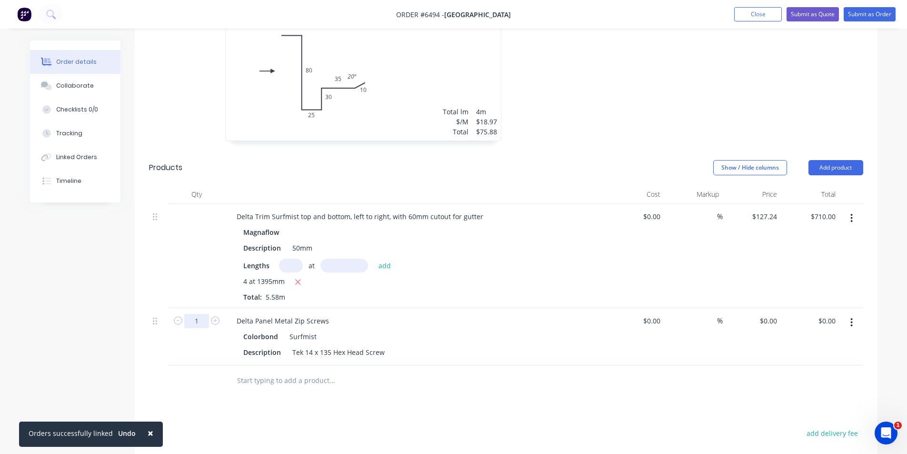
click at [208, 314] on input "1" at bounding box center [196, 321] width 25 height 14
type input "50"
click at [870, 151] on header "Products Show / Hide columns Add product" at bounding box center [506, 168] width 743 height 34
click at [813, 160] on button "Add product" at bounding box center [836, 167] width 55 height 15
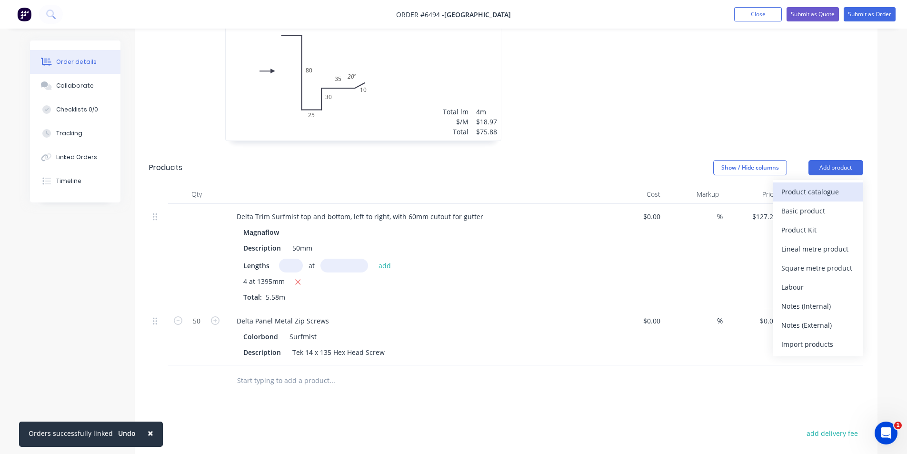
click at [818, 185] on div "Product catalogue" at bounding box center [818, 192] width 73 height 14
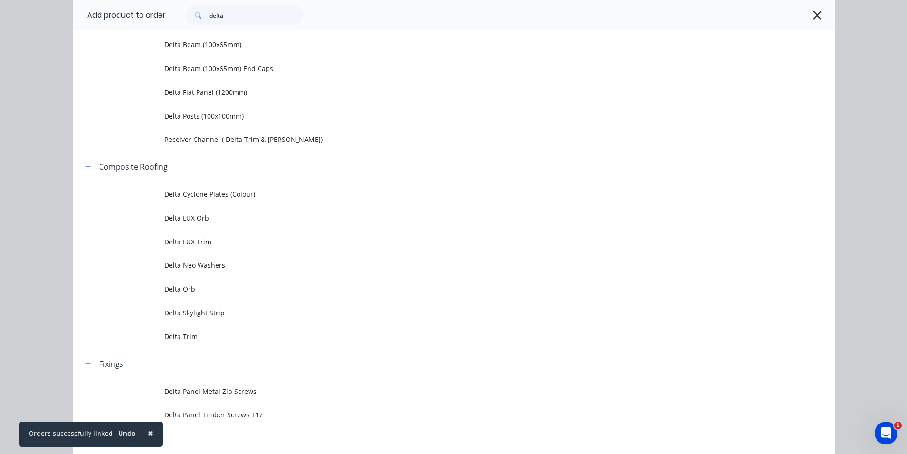
scroll to position [165, 0]
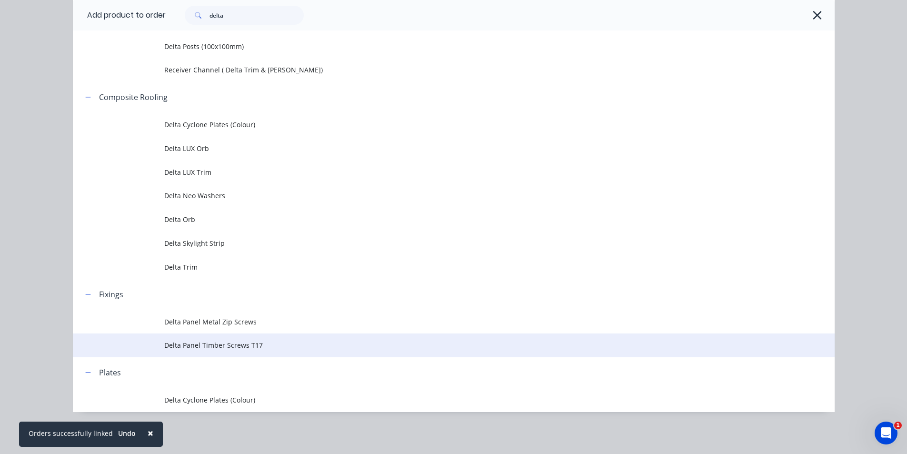
click at [254, 344] on span "Delta Panel Timber Screws T17" at bounding box center [432, 345] width 536 height 10
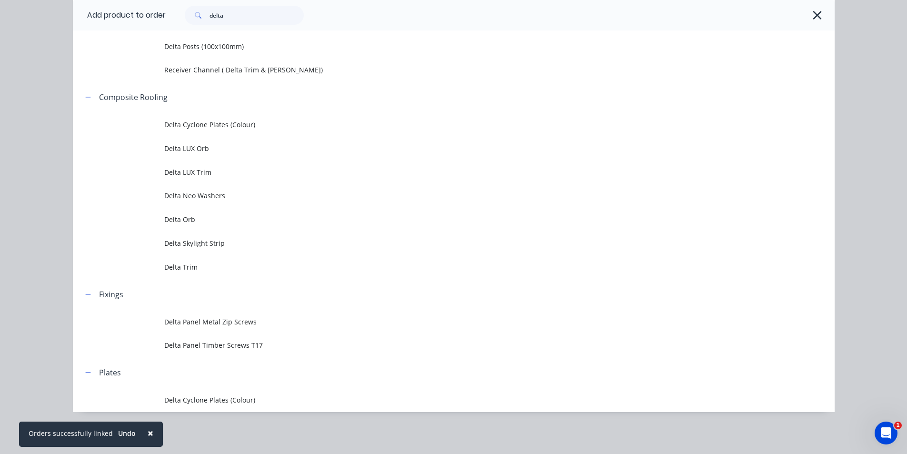
scroll to position [0, 0]
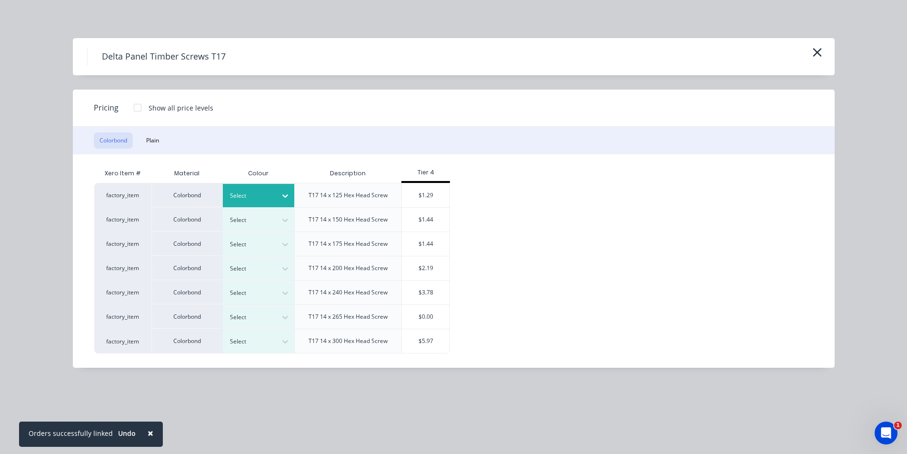
click at [273, 195] on div "Select" at bounding box center [249, 196] width 53 height 12
click at [119, 195] on div "Surfmist" at bounding box center [59, 186] width 119 height 18
click at [436, 191] on div "$1.29" at bounding box center [426, 195] width 48 height 24
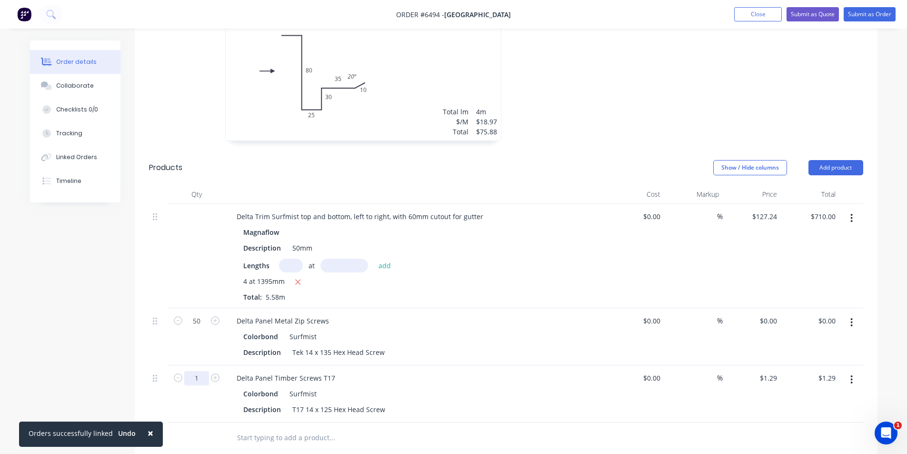
click at [200, 328] on input "1" at bounding box center [196, 321] width 25 height 14
type input "20"
type input "$25.80"
click at [471, 365] on div "Delta Panel Timber Screws T17 Colorbond Surfmist Description T17 14 x 125 Hex H…" at bounding box center [415, 393] width 381 height 57
click at [814, 151] on header "Products Show / Hide columns Add product" at bounding box center [506, 168] width 743 height 34
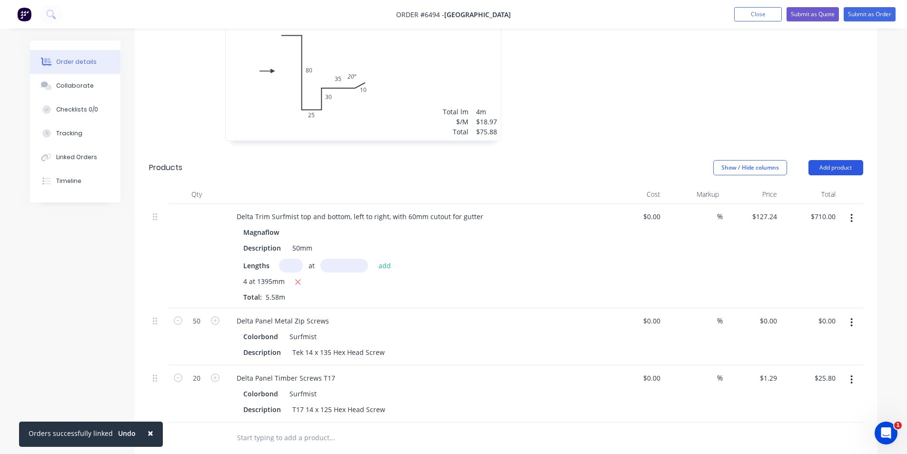
click at [820, 160] on button "Add product" at bounding box center [836, 167] width 55 height 15
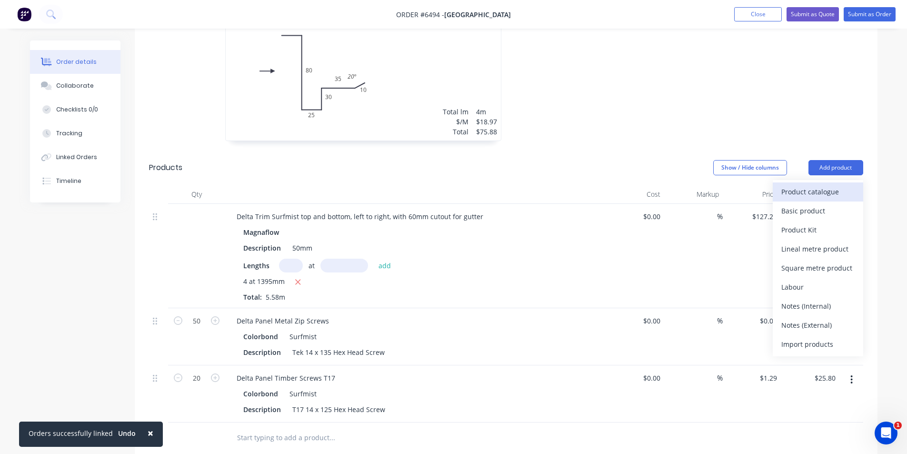
click at [791, 185] on div "Product catalogue" at bounding box center [818, 192] width 73 height 14
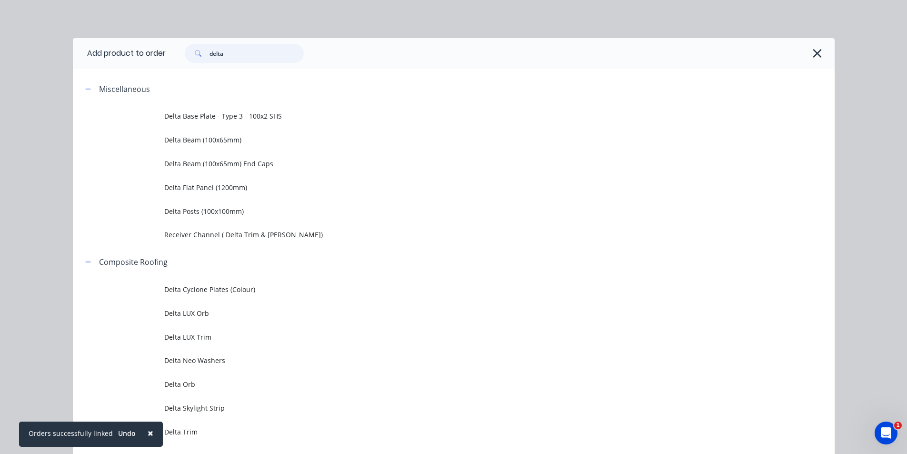
click at [217, 50] on input "delta" at bounding box center [257, 53] width 94 height 19
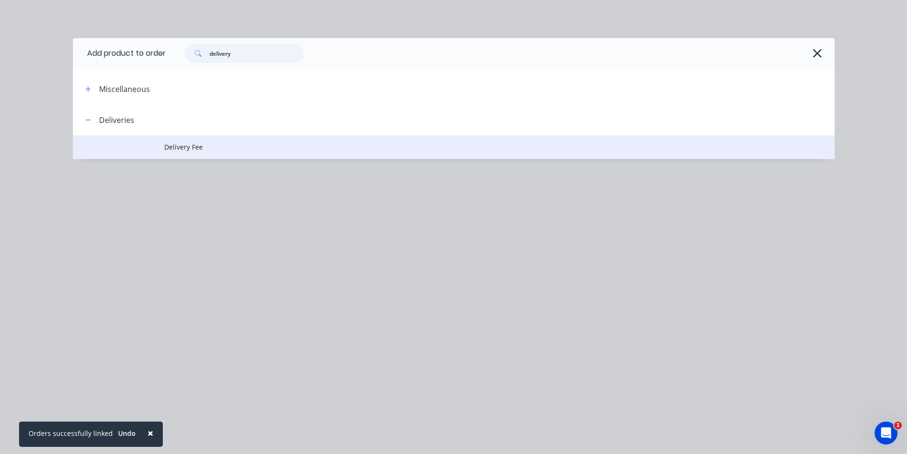
type input "delivery"
click at [210, 140] on td "Delivery Fee" at bounding box center [499, 147] width 671 height 24
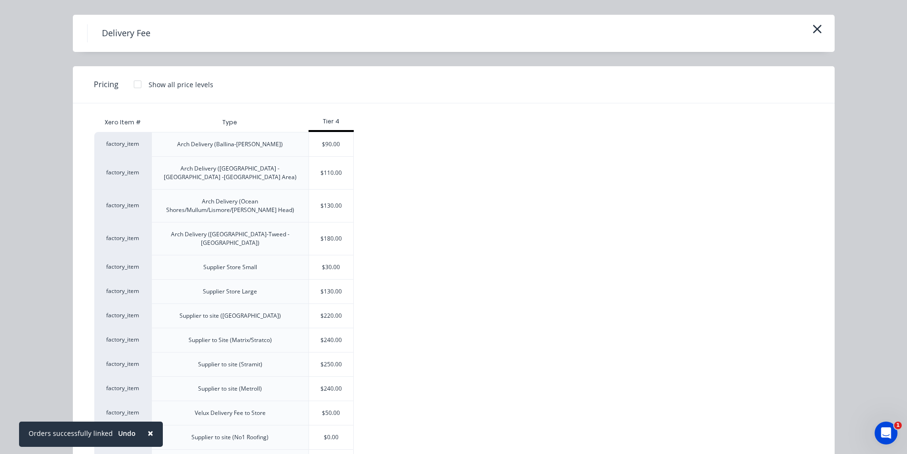
scroll to position [54, 0]
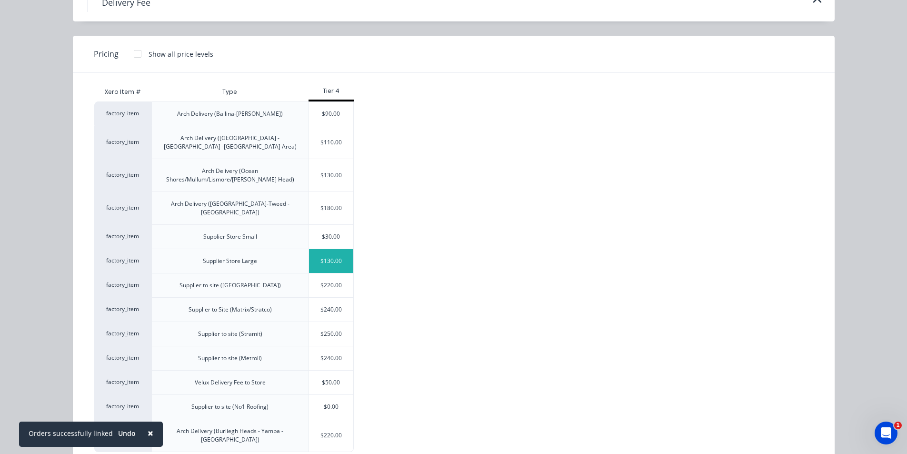
click at [339, 249] on div "$130.00" at bounding box center [331, 261] width 45 height 24
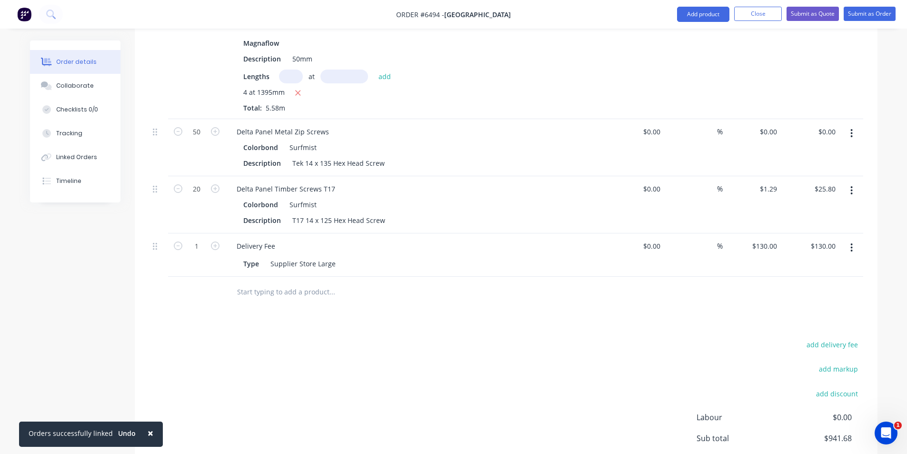
scroll to position [463, 0]
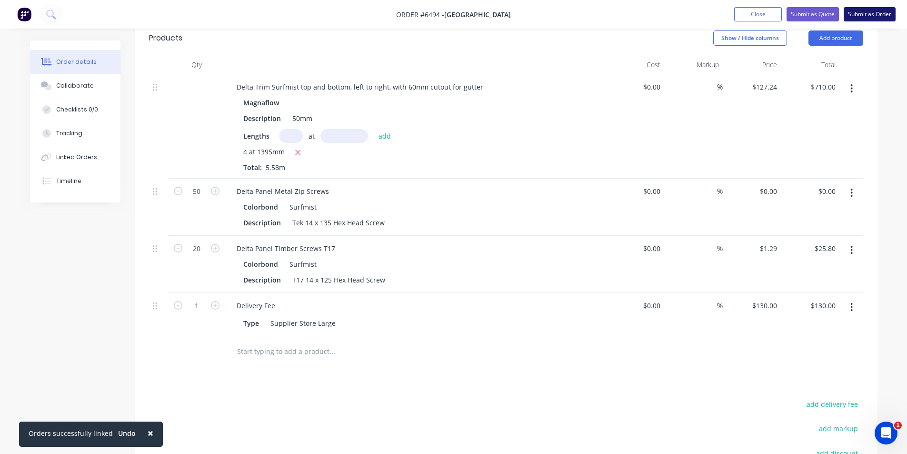
click at [871, 15] on button "Submit as Order" at bounding box center [870, 14] width 52 height 14
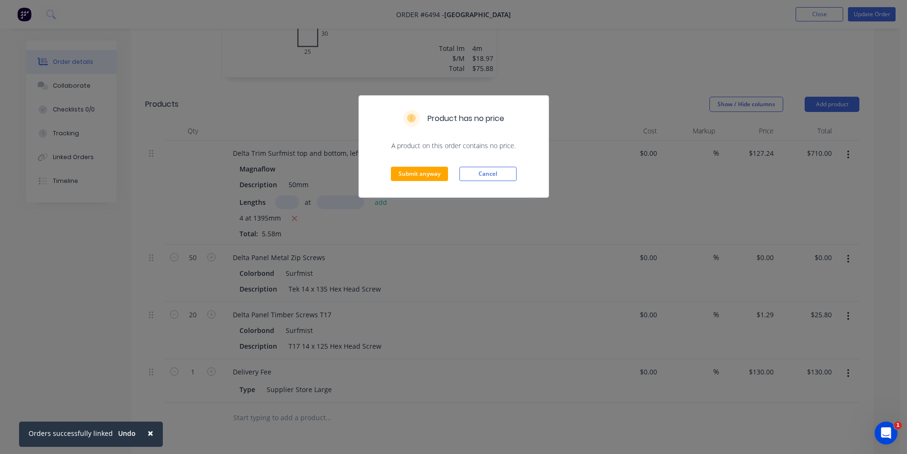
scroll to position [429, 0]
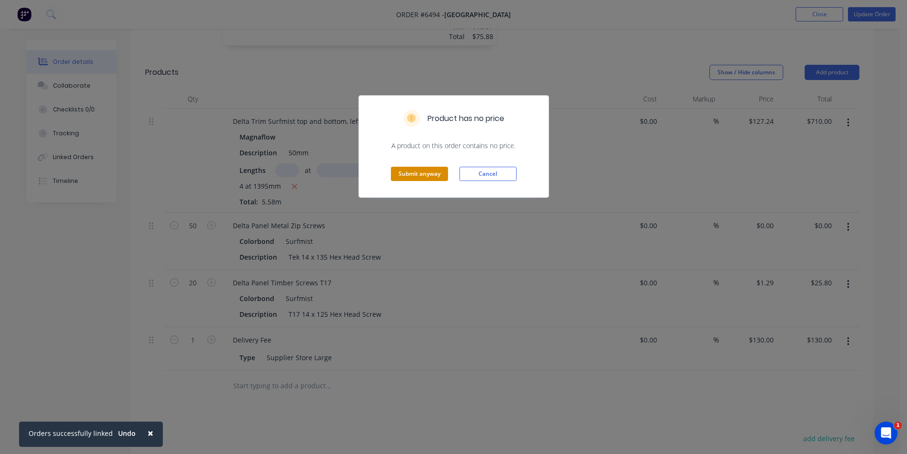
click at [432, 181] on button "Submit anyway" at bounding box center [419, 174] width 57 height 14
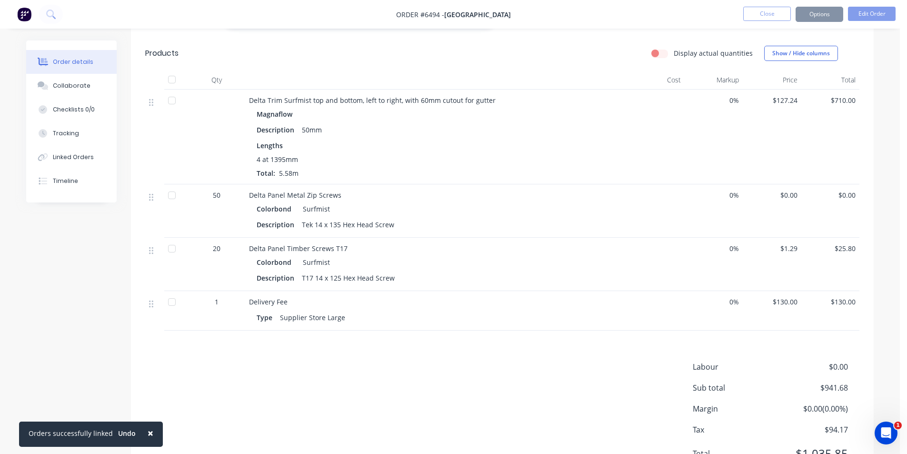
scroll to position [423, 0]
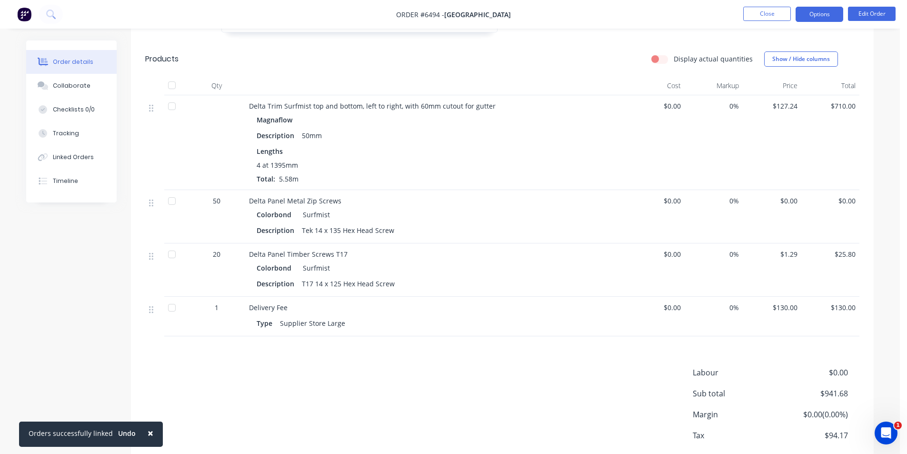
click at [822, 10] on button "Options" at bounding box center [820, 14] width 48 height 15
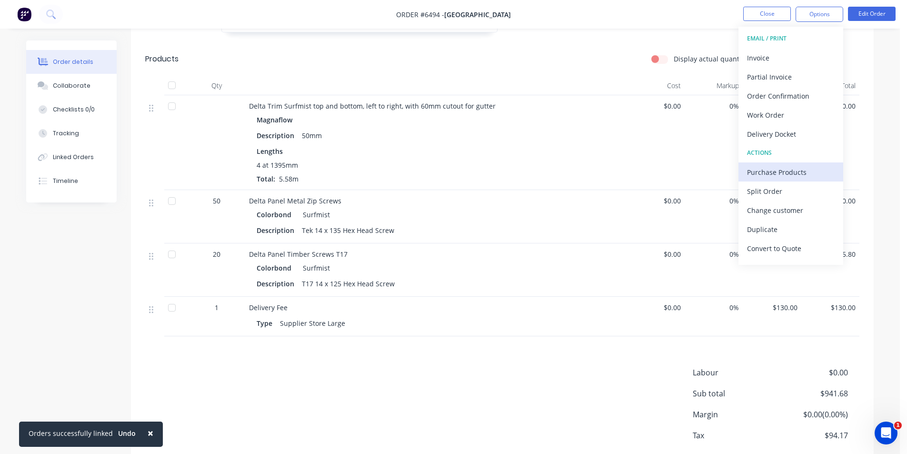
click at [791, 176] on div "Purchase Products" at bounding box center [791, 172] width 88 height 14
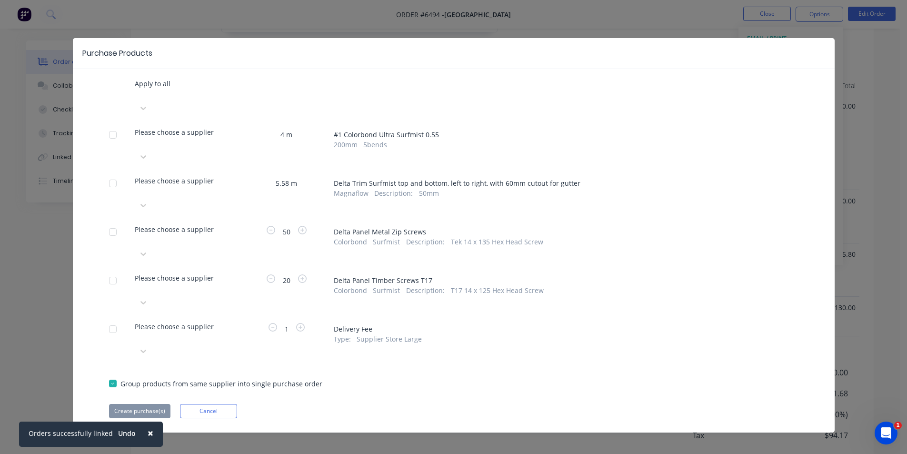
click at [137, 100] on div at bounding box center [136, 95] width 2 height 12
click at [137, 137] on div at bounding box center [136, 143] width 2 height 12
click at [137, 100] on div at bounding box center [136, 95] width 2 height 12
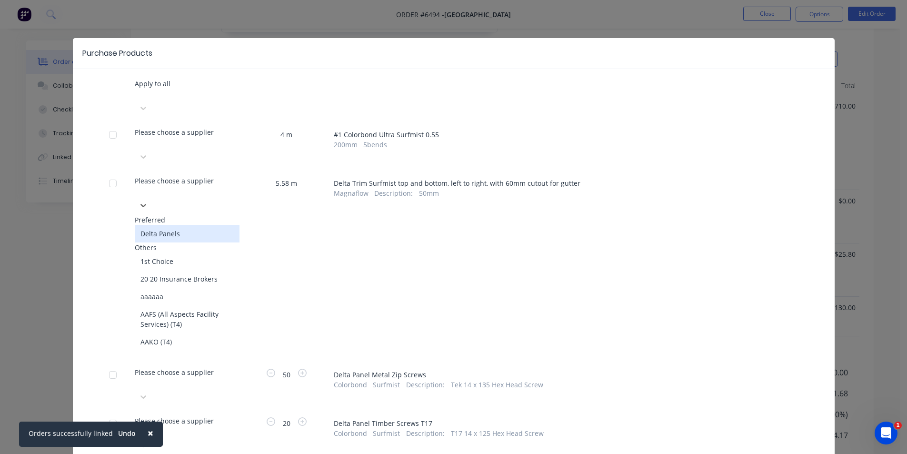
click at [211, 225] on div "Delta Panels" at bounding box center [187, 234] width 105 height 18
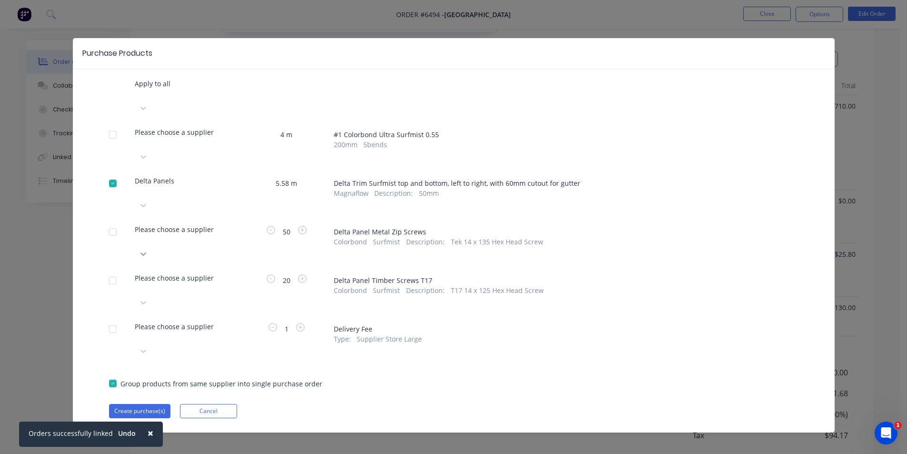
click at [238, 116] on div at bounding box center [187, 107] width 105 height 15
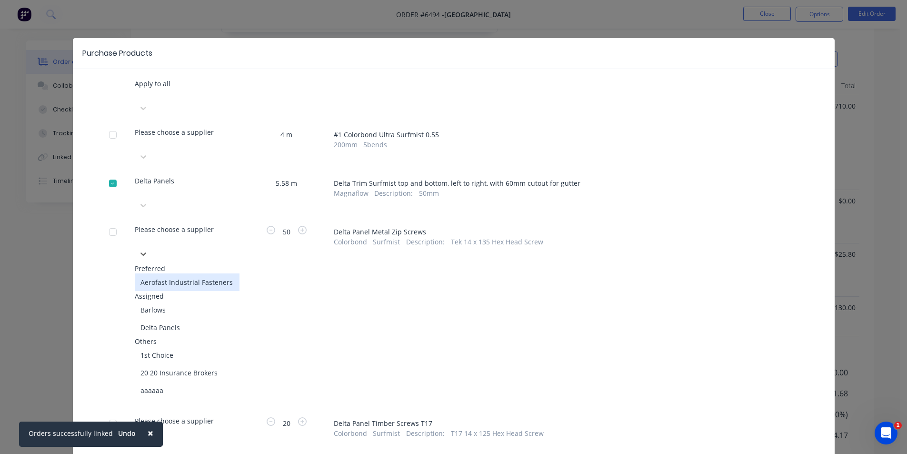
click at [173, 273] on div "Aerofast Industrial Fasteners" at bounding box center [187, 282] width 105 height 18
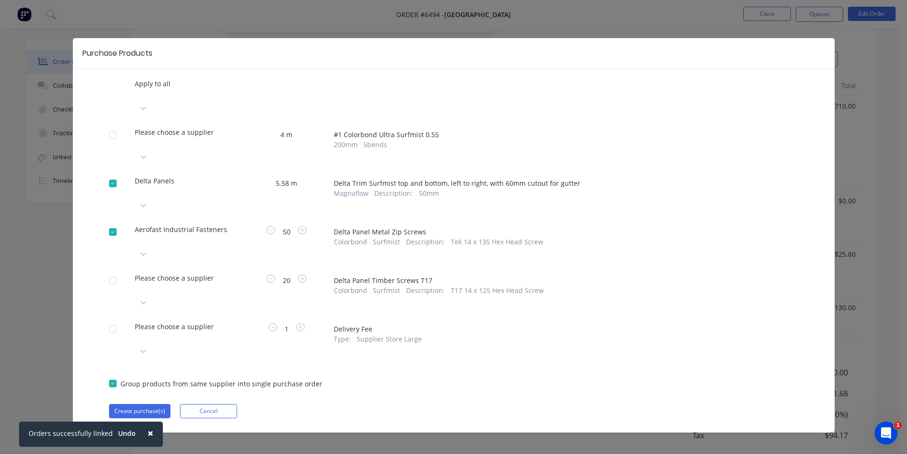
click at [229, 100] on div "Please choose a supplier" at bounding box center [187, 90] width 105 height 22
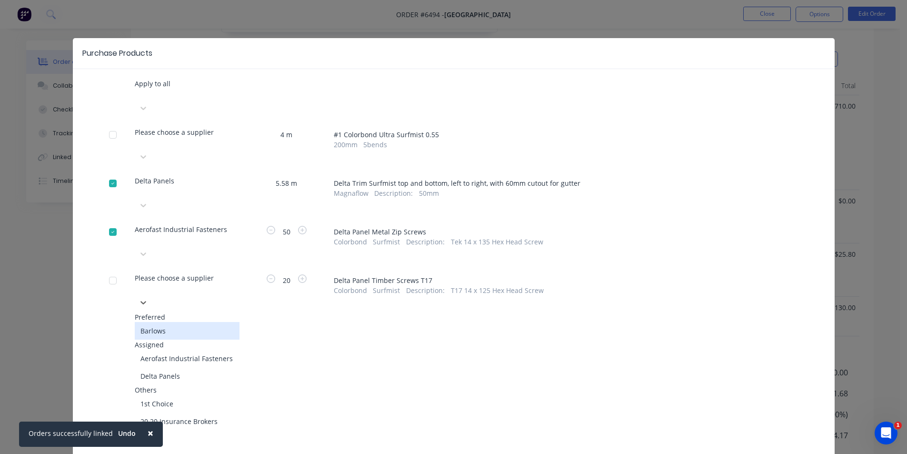
click at [185, 322] on div "Barlows" at bounding box center [187, 331] width 105 height 18
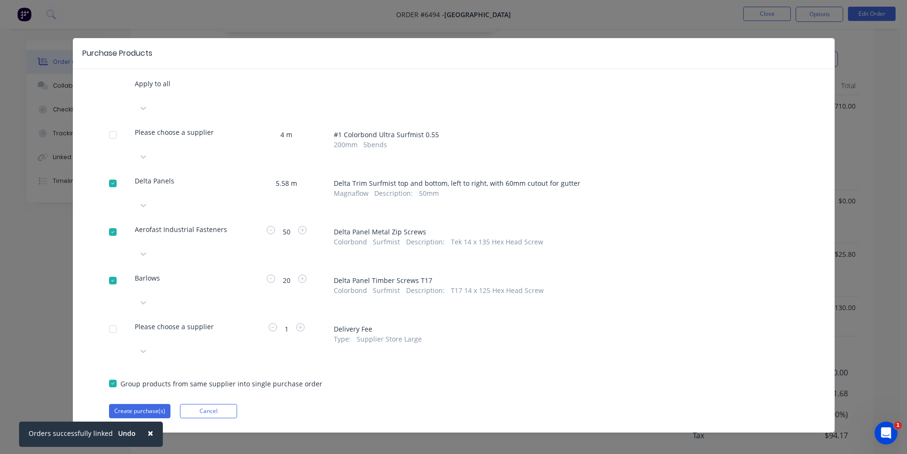
click at [137, 100] on div at bounding box center [136, 95] width 2 height 12
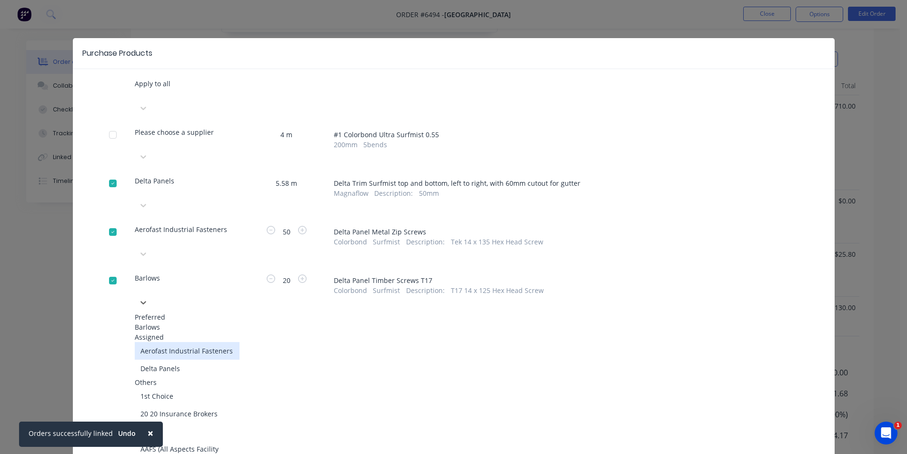
click at [203, 342] on div "Aerofast Industrial Fasteners" at bounding box center [187, 351] width 105 height 18
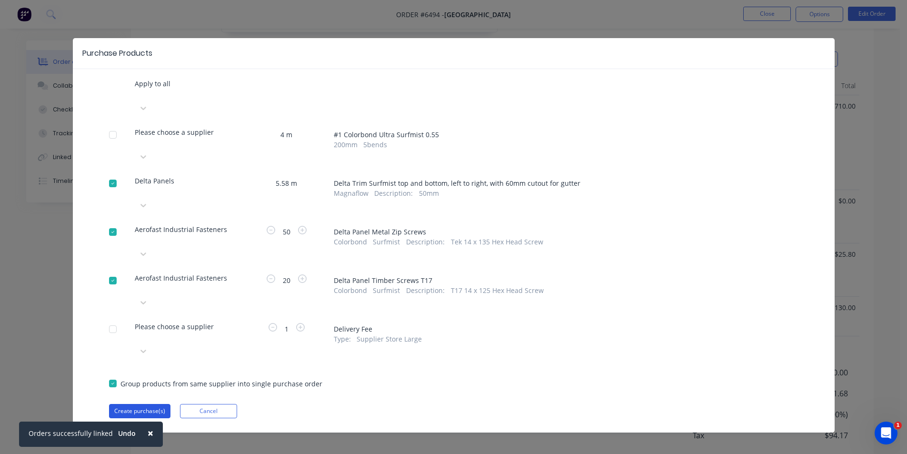
click at [143, 404] on button "Create purchase(s)" at bounding box center [139, 411] width 61 height 14
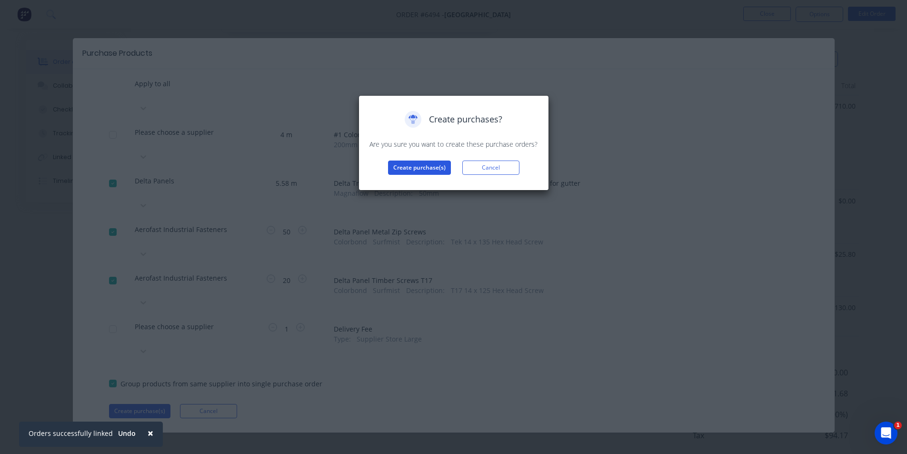
click at [424, 169] on button "Create purchase(s)" at bounding box center [419, 168] width 63 height 14
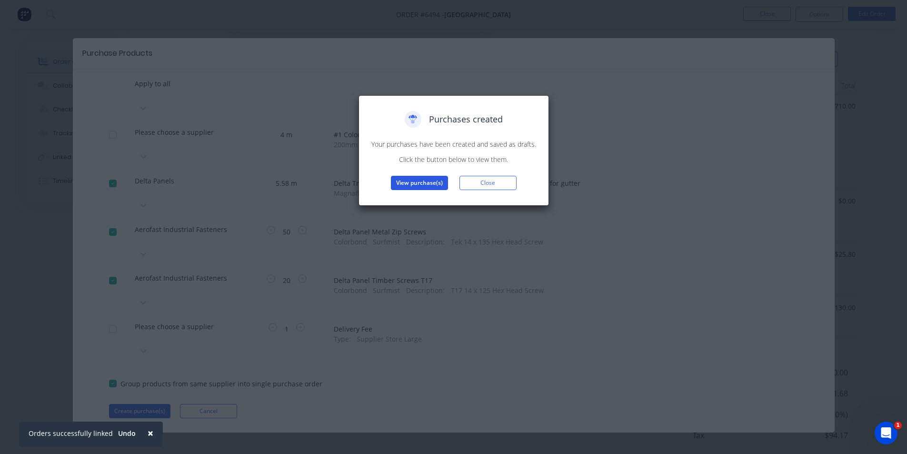
click at [428, 188] on button "View purchase(s)" at bounding box center [419, 183] width 57 height 14
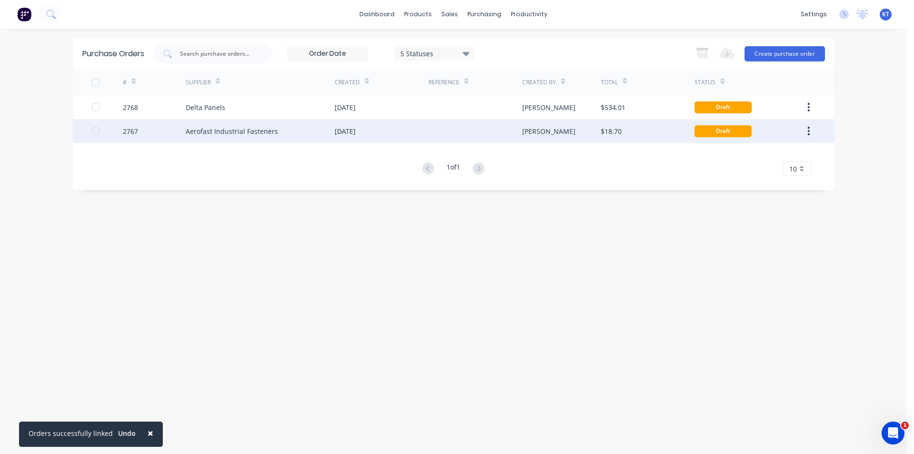
click at [426, 139] on div "11 Aug 2025" at bounding box center [382, 131] width 94 height 24
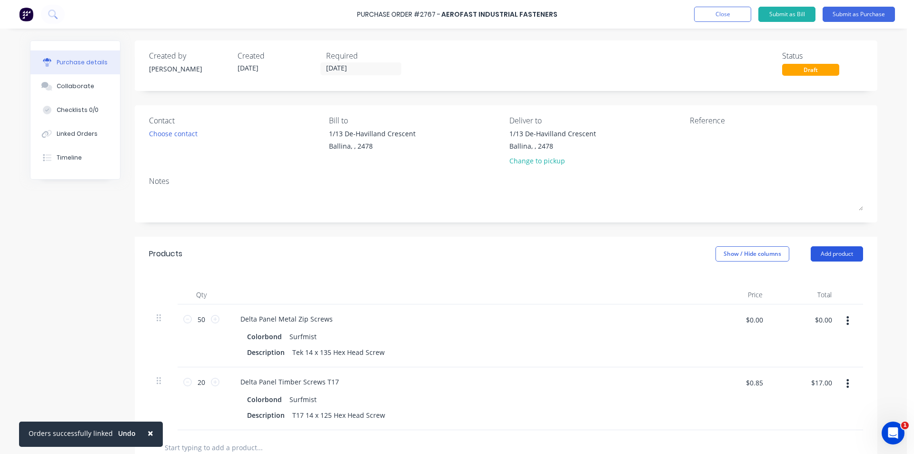
click at [843, 258] on button "Add product" at bounding box center [837, 253] width 52 height 15
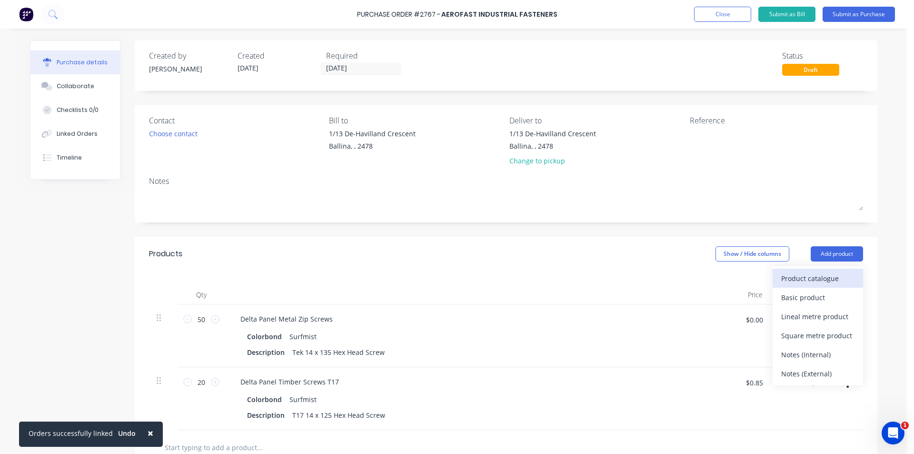
click at [842, 283] on div "Product catalogue" at bounding box center [818, 278] width 73 height 14
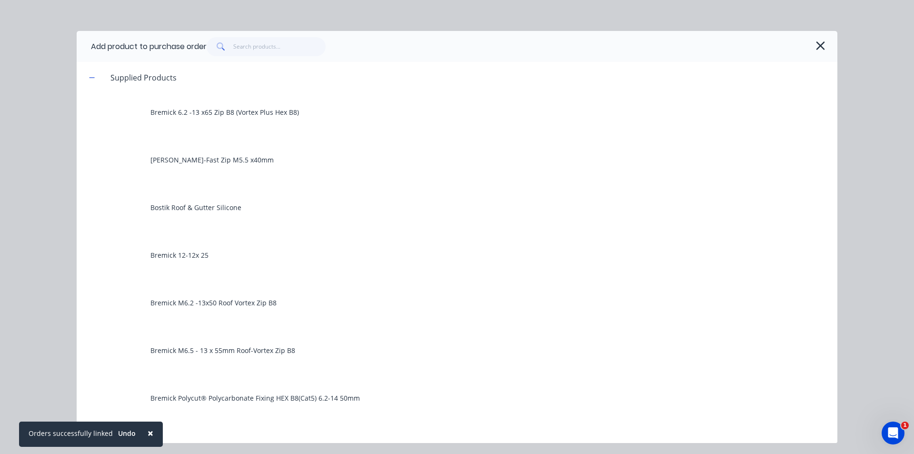
click at [267, 57] on div "Add product to purchase order" at bounding box center [457, 46] width 761 height 31
click at [267, 52] on input "text" at bounding box center [279, 46] width 93 height 19
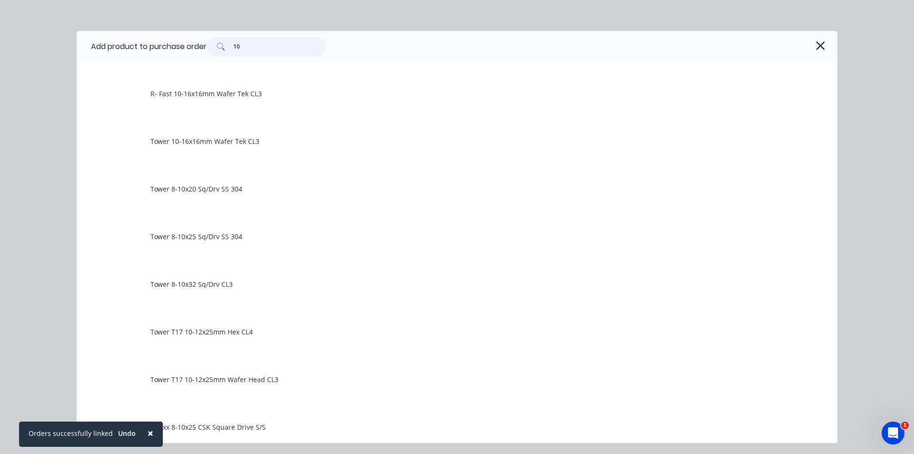
scroll to position [1662, 0]
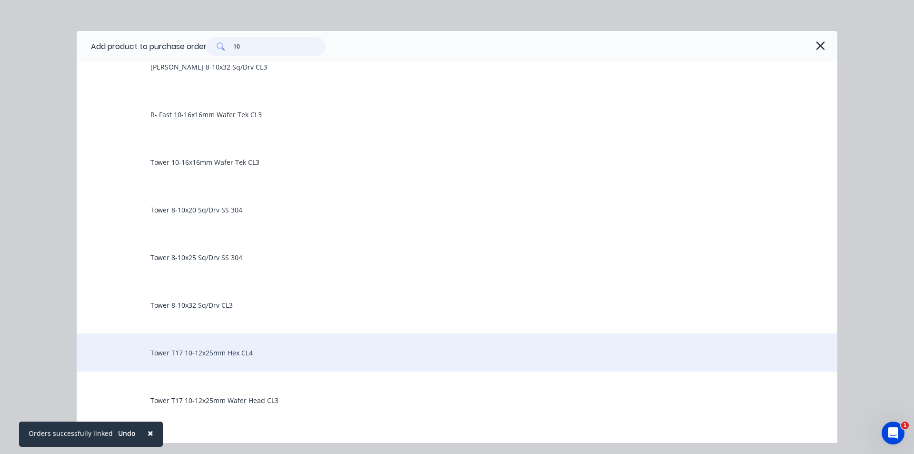
type input "10"
click at [216, 359] on div "Tower T17 10-12x25mm Hex CL4" at bounding box center [457, 352] width 761 height 38
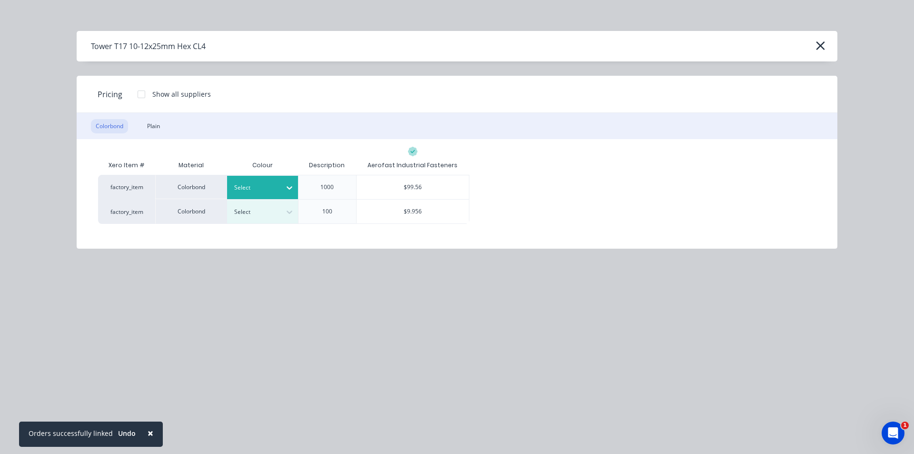
click at [277, 182] on div at bounding box center [255, 187] width 43 height 10
click at [422, 191] on div "$99.56" at bounding box center [413, 187] width 113 height 24
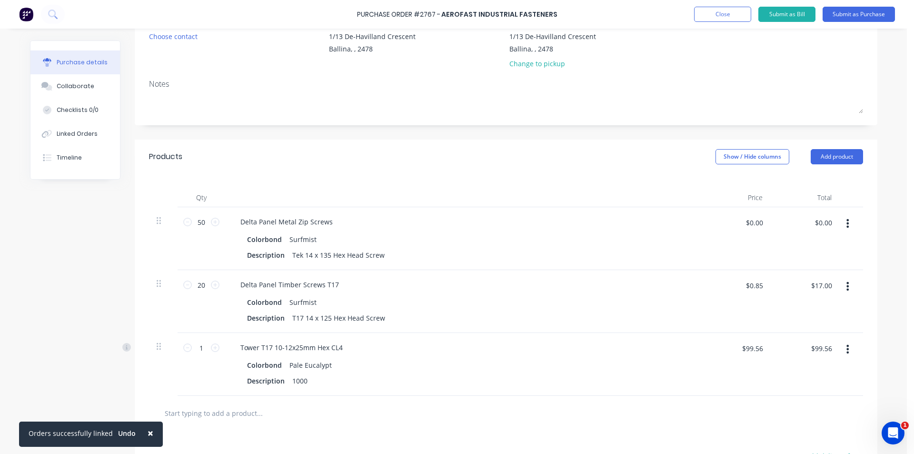
scroll to position [2, 0]
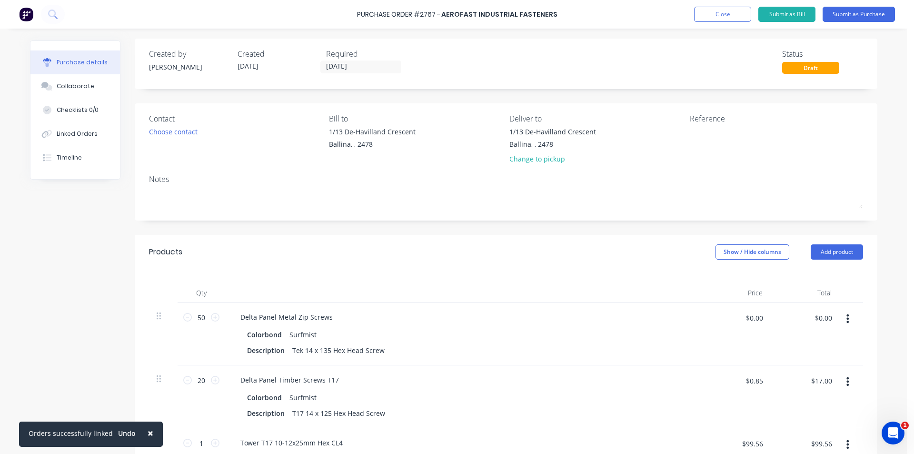
click at [136, 134] on div "Contact Choose contact Bill to 1/13 De-Havilland Crescent Ballina, , 2478 Deliv…" at bounding box center [506, 161] width 743 height 117
click at [163, 132] on div "Choose contact" at bounding box center [173, 132] width 49 height 10
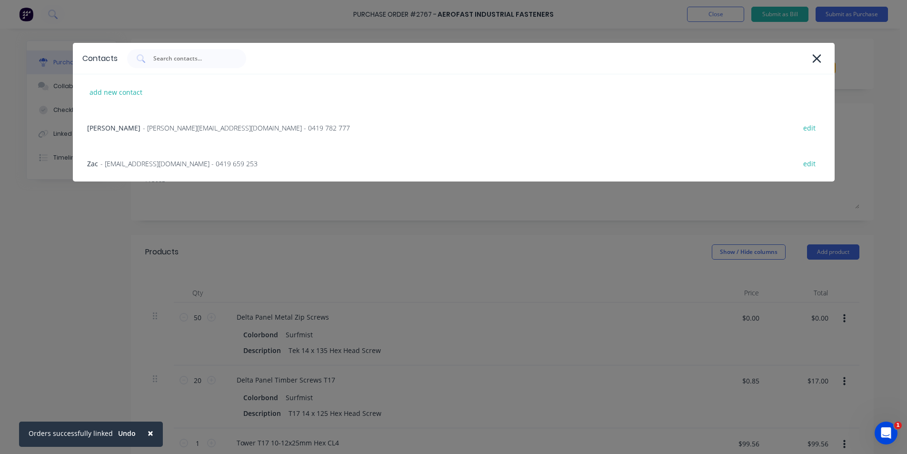
click at [163, 132] on span "- woods@aerofast.com.au - 0419 782 777" at bounding box center [246, 128] width 207 height 10
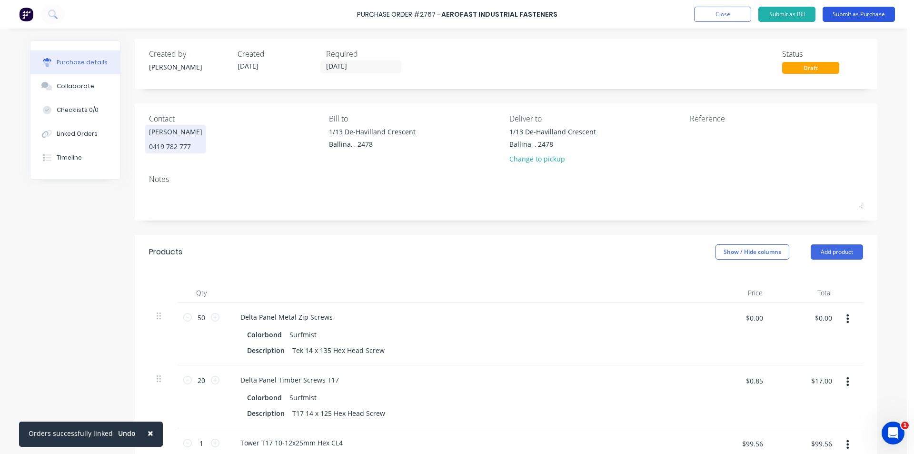
click at [870, 15] on button "Submit as Purchase" at bounding box center [859, 14] width 72 height 15
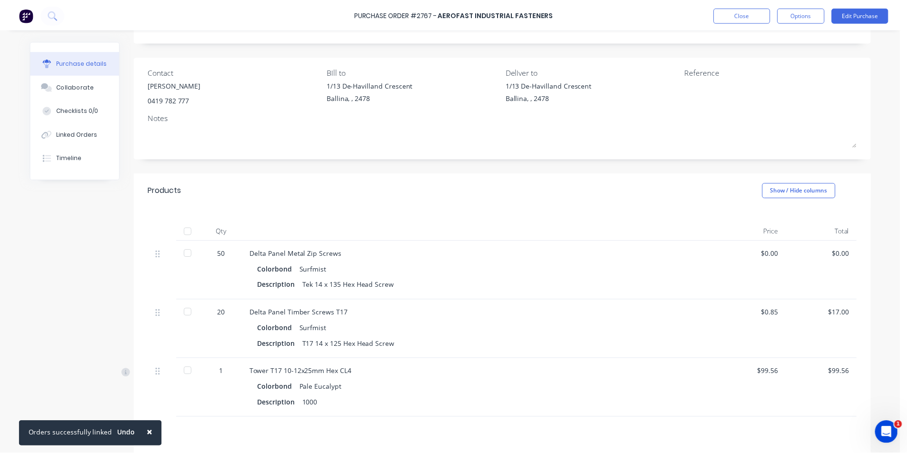
scroll to position [0, 0]
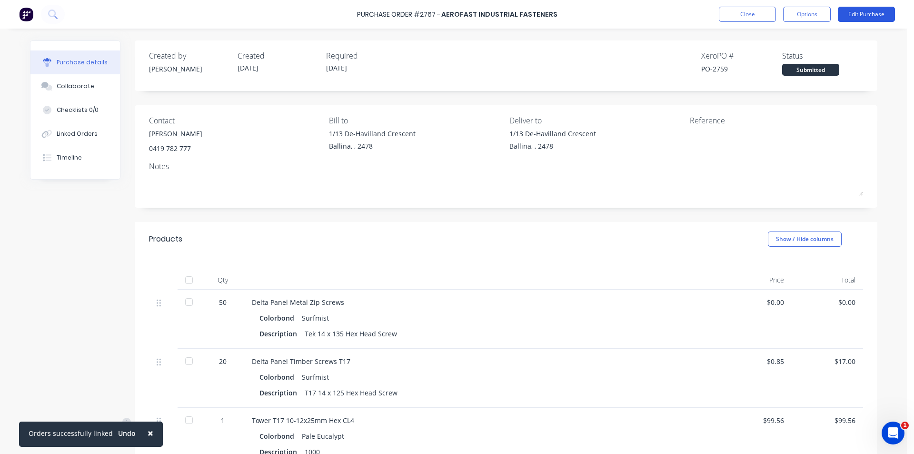
click at [862, 20] on button "Edit Purchase" at bounding box center [866, 14] width 57 height 15
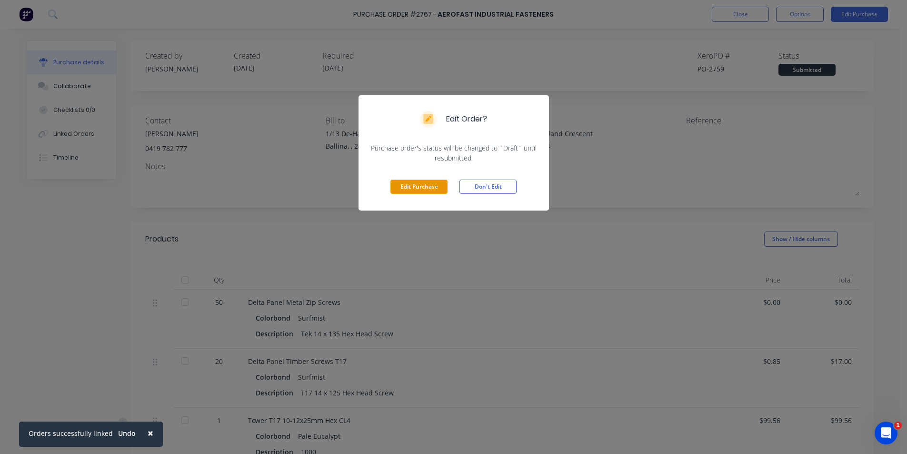
click at [400, 192] on button "Edit Purchase" at bounding box center [419, 187] width 57 height 14
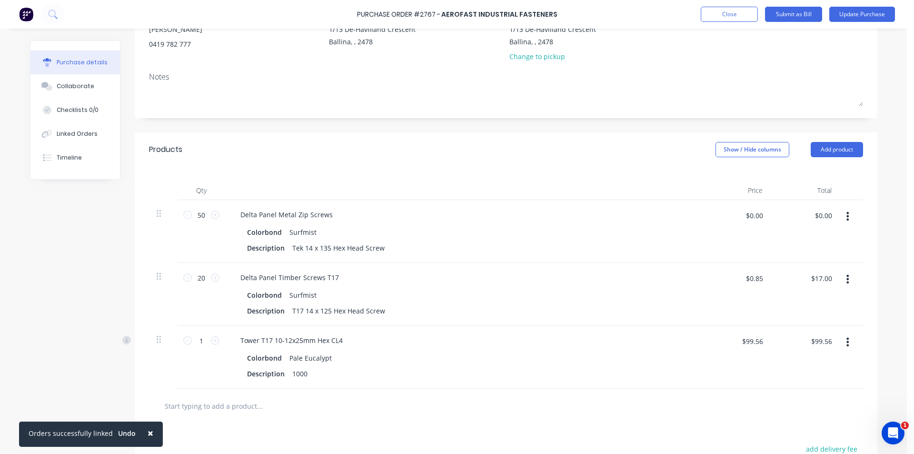
scroll to position [97, 0]
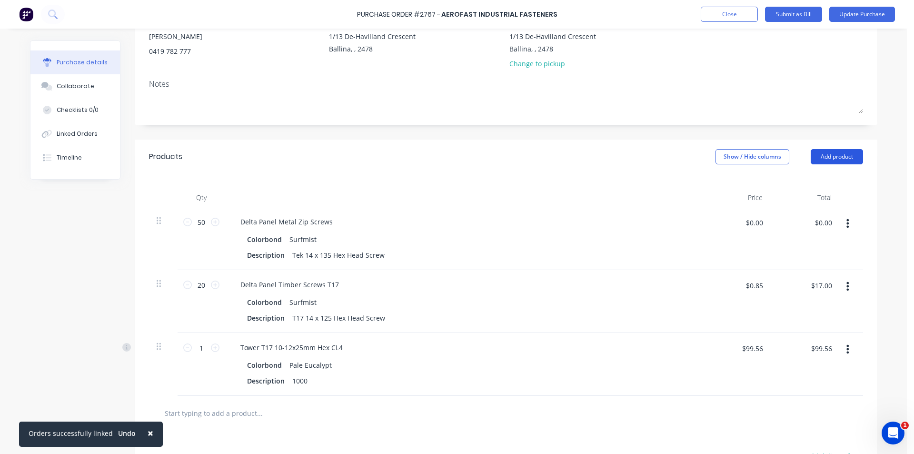
click at [838, 154] on button "Add product" at bounding box center [837, 156] width 52 height 15
click at [889, 142] on div "× Orders successfully linked Undo Purchase Order #2767 - Aerofast Industrial Fa…" at bounding box center [453, 227] width 907 height 454
click at [65, 130] on div "Linked Orders" at bounding box center [77, 134] width 41 height 9
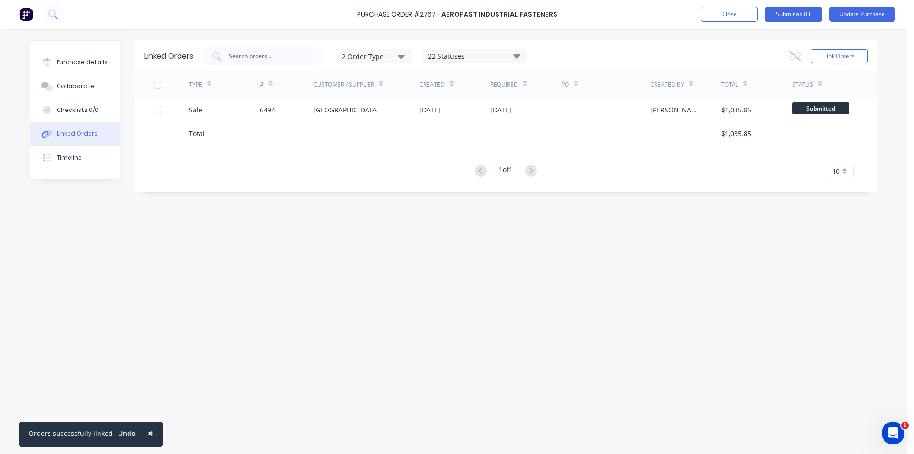
drag, startPoint x: 325, startPoint y: 97, endPoint x: 322, endPoint y: 104, distance: 7.7
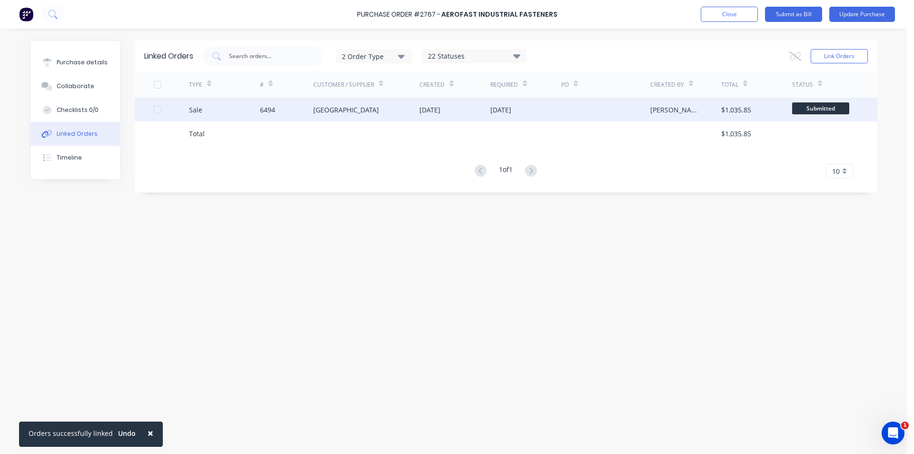
click at [325, 98] on div "TYPE # Customer / Supplier Created Required PO Created By Total Status Sale 649…" at bounding box center [506, 124] width 743 height 107
click at [322, 105] on div "Beechwood Building" at bounding box center [346, 110] width 66 height 10
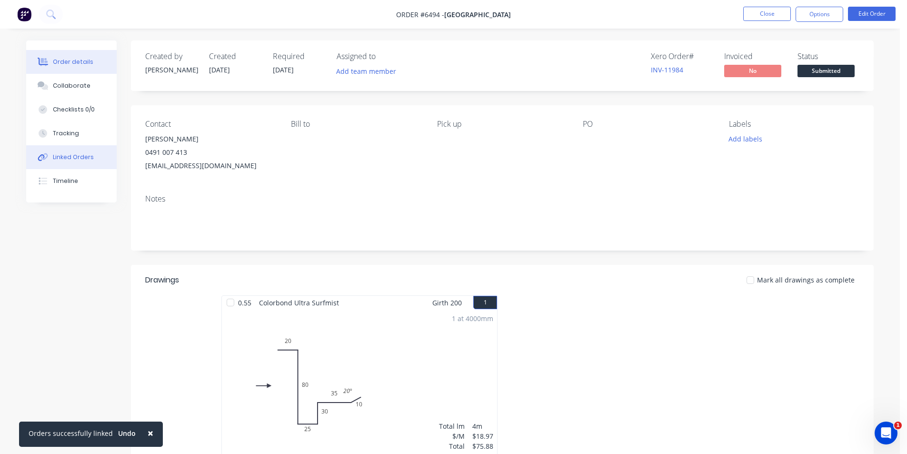
click at [85, 157] on div "Linked Orders" at bounding box center [73, 157] width 41 height 9
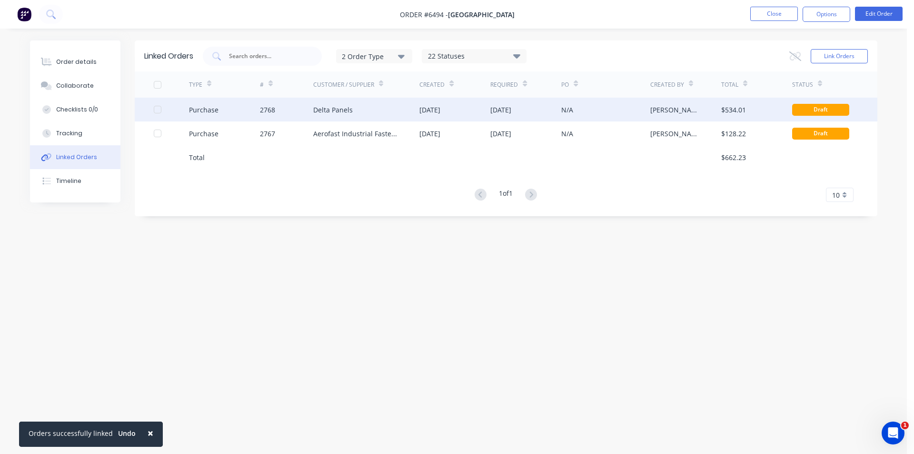
click at [377, 100] on div "Delta Panels" at bounding box center [366, 110] width 107 height 24
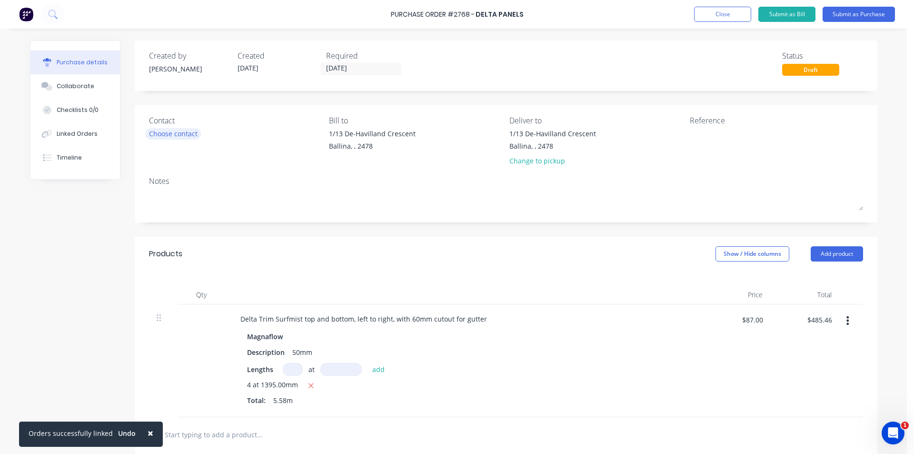
click at [165, 138] on div "Choose contact" at bounding box center [173, 134] width 49 height 10
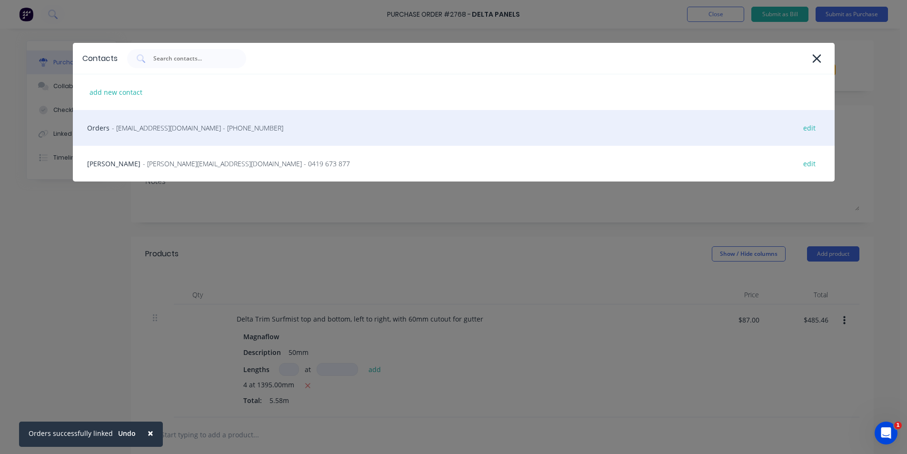
click at [181, 131] on span "- orders@deltapanels.com - (07) 3271 2170" at bounding box center [197, 128] width 171 height 10
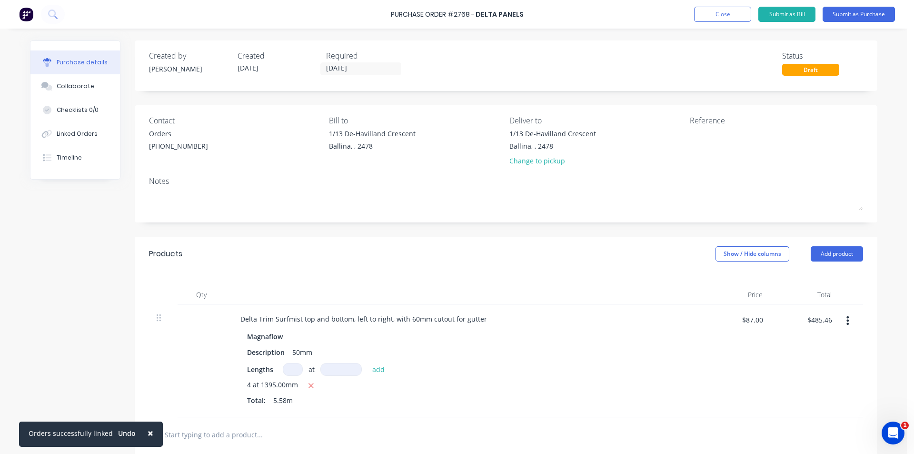
click at [889, 23] on div "Purchase Order #2768 - Delta Panels Add product Close Submit as Bill Submit as …" at bounding box center [457, 14] width 914 height 29
click at [889, 20] on button "Submit as Purchase" at bounding box center [859, 14] width 72 height 15
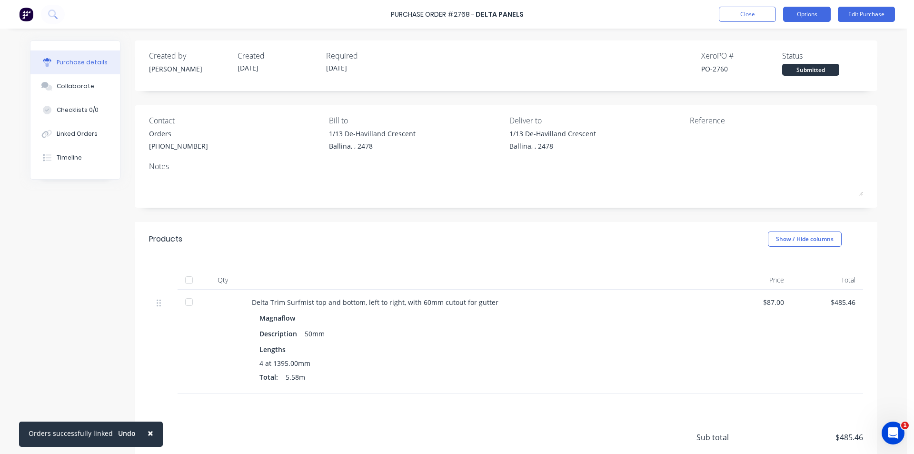
click at [810, 7] on button "Options" at bounding box center [807, 14] width 48 height 15
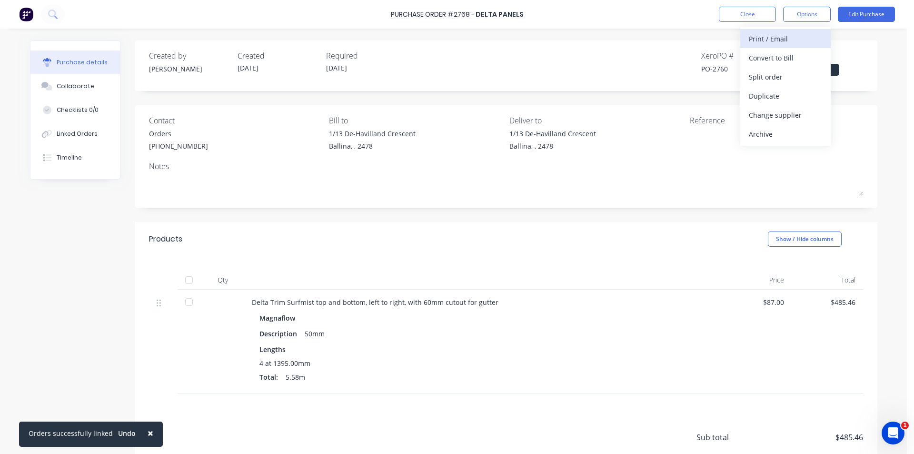
click at [801, 35] on div "Print / Email" at bounding box center [785, 39] width 73 height 14
click at [755, 80] on div "Without pricing" at bounding box center [785, 77] width 73 height 14
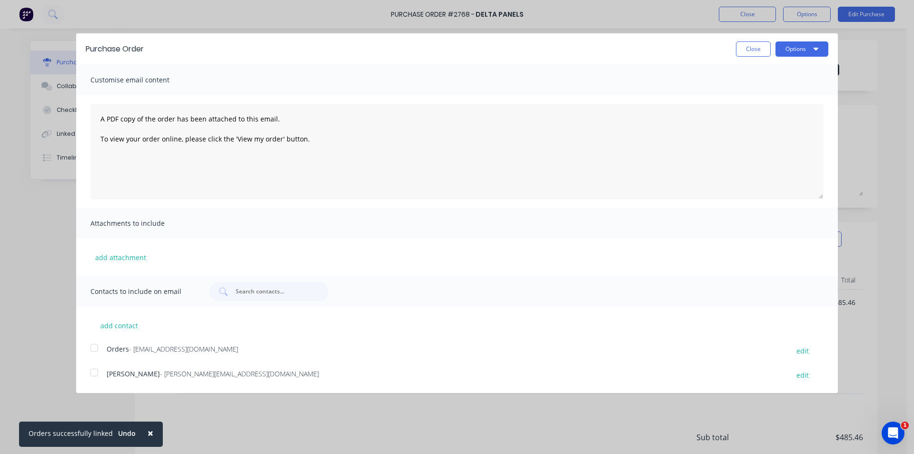
click at [93, 347] on div at bounding box center [94, 347] width 19 height 19
click at [786, 44] on button "Options" at bounding box center [802, 48] width 53 height 15
click at [803, 90] on div "Email" at bounding box center [783, 92] width 73 height 14
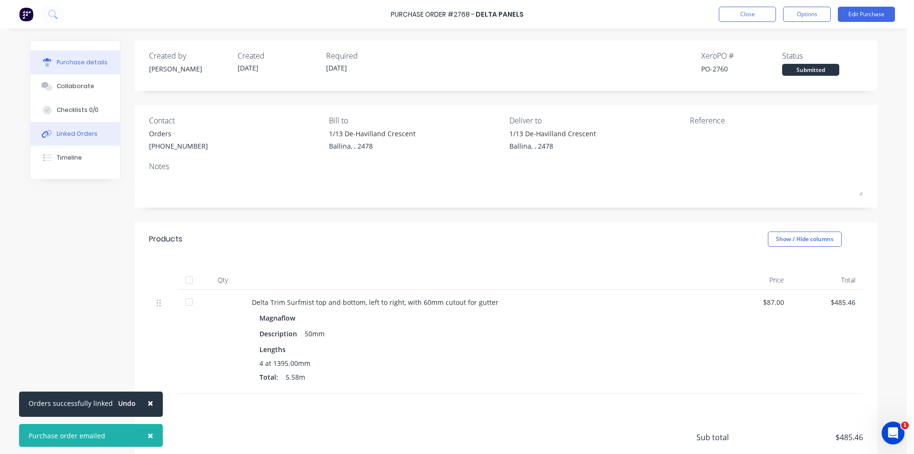
click at [50, 132] on button "Linked Orders" at bounding box center [75, 134] width 90 height 24
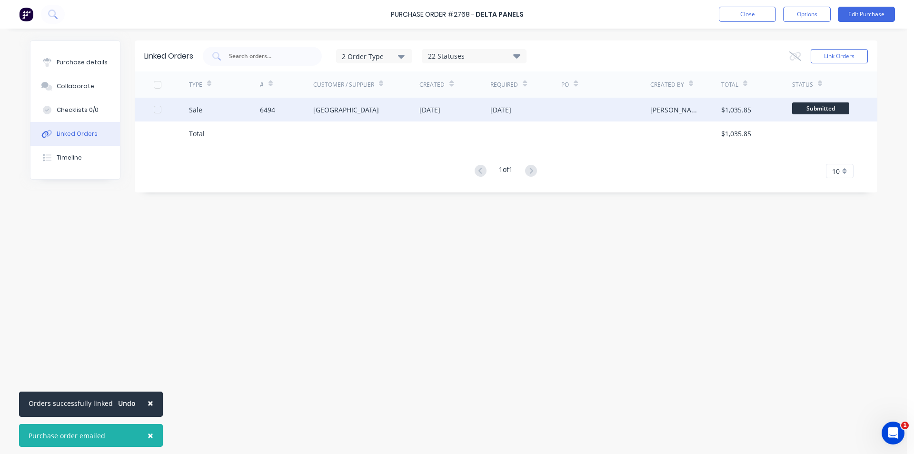
click at [589, 110] on div at bounding box center [606, 110] width 89 height 24
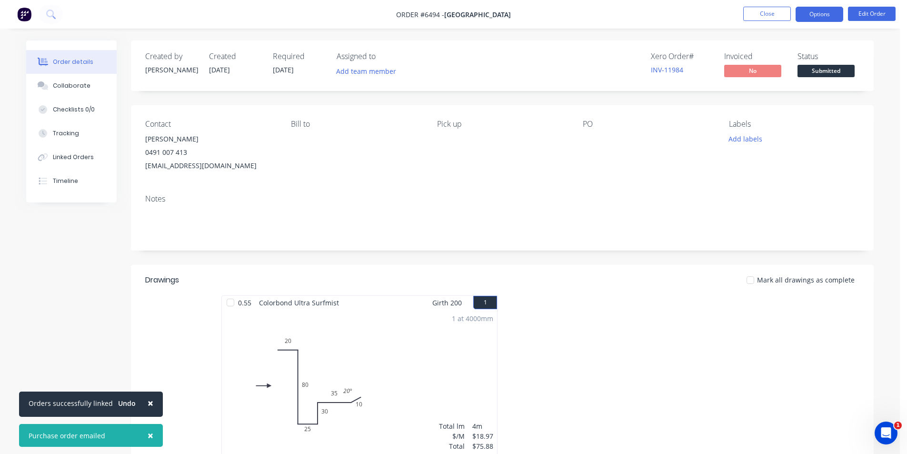
click at [826, 13] on button "Options" at bounding box center [820, 14] width 48 height 15
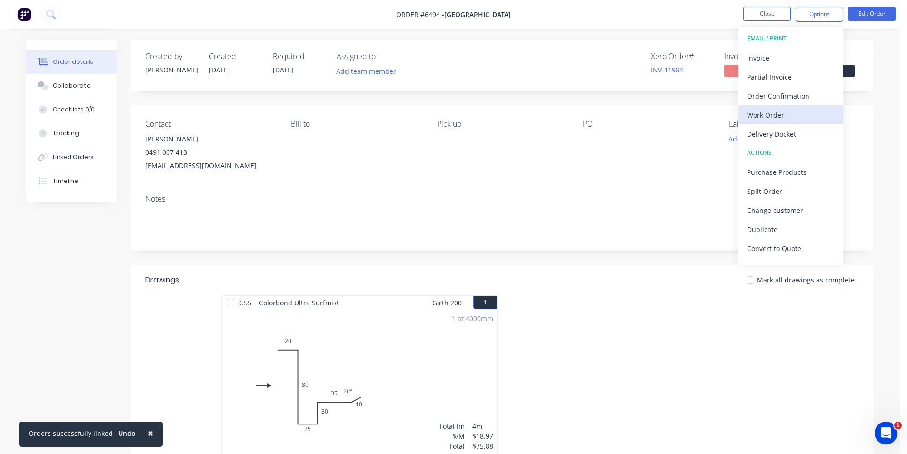
click at [793, 110] on div "Work Order" at bounding box center [791, 115] width 88 height 14
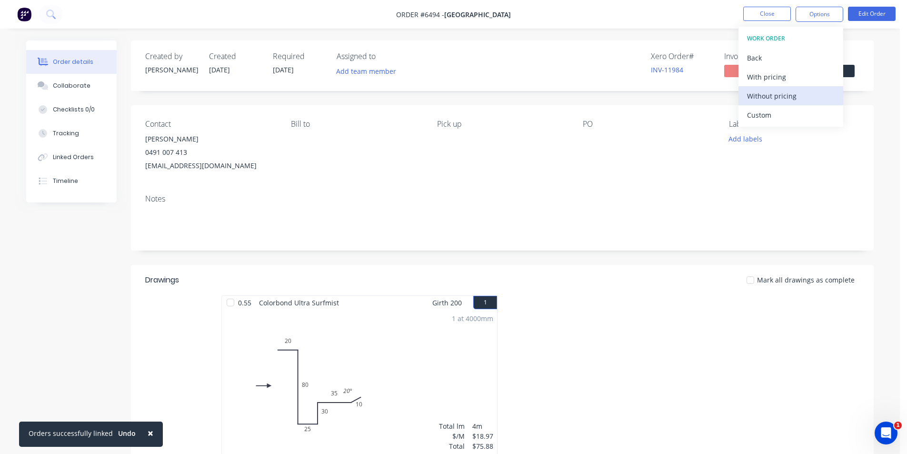
click at [786, 102] on div "Without pricing" at bounding box center [791, 96] width 88 height 14
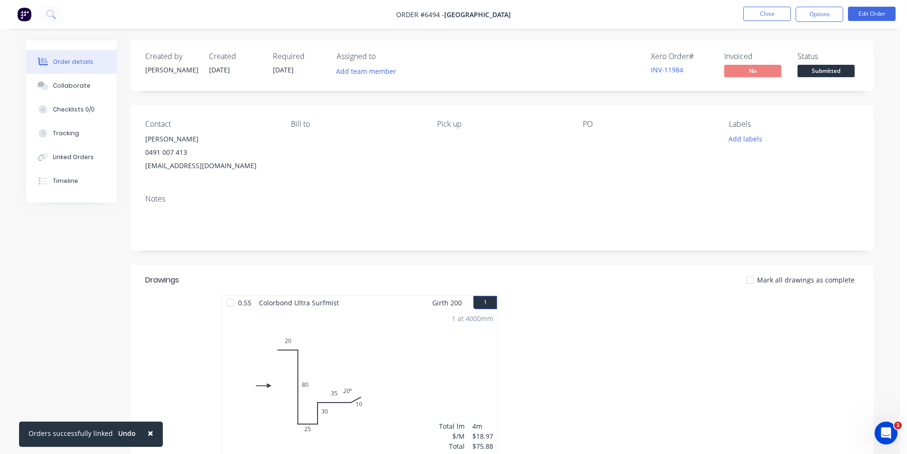
click at [848, 67] on span "Submitted" at bounding box center [826, 71] width 57 height 12
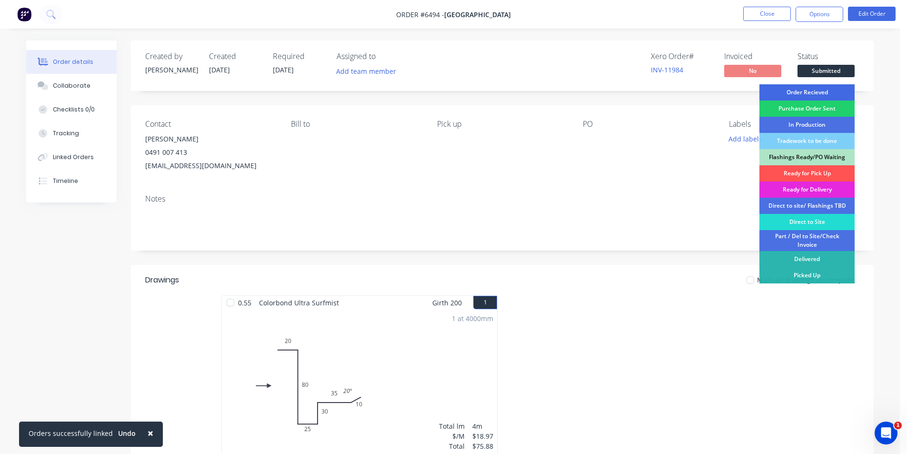
click at [836, 88] on div "Order Recieved" at bounding box center [807, 92] width 95 height 16
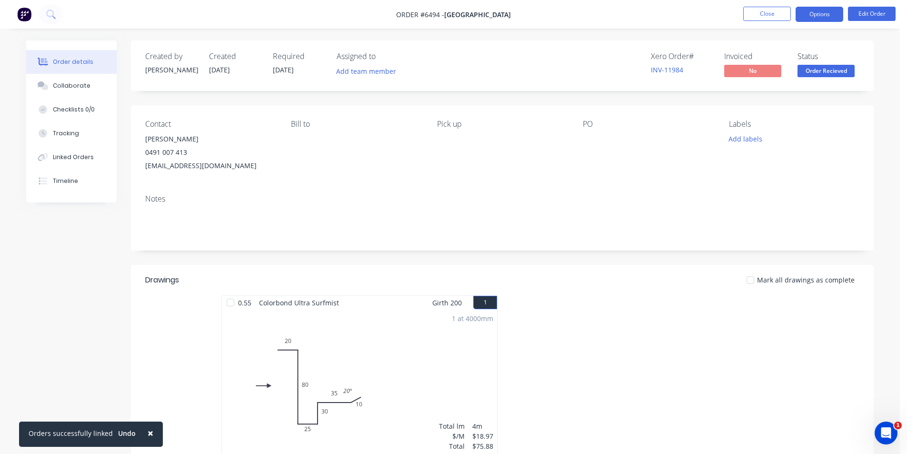
click at [822, 9] on button "Options" at bounding box center [820, 14] width 48 height 15
click at [838, 77] on button "Order Recieved" at bounding box center [826, 72] width 57 height 14
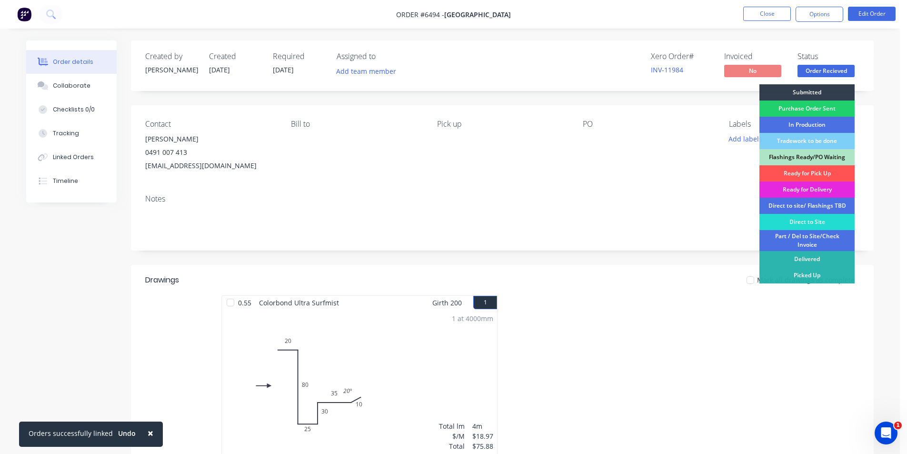
click at [830, 112] on div "Purchase Order Sent" at bounding box center [807, 108] width 95 height 16
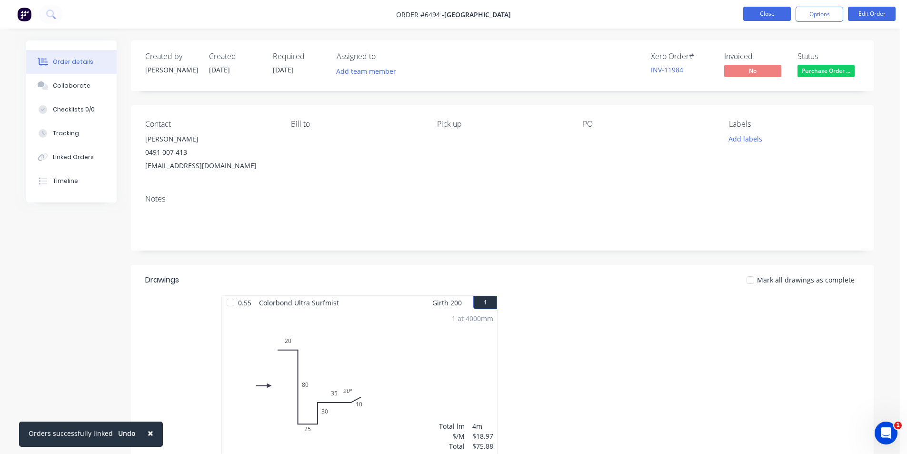
click at [783, 15] on button "Close" at bounding box center [767, 14] width 48 height 14
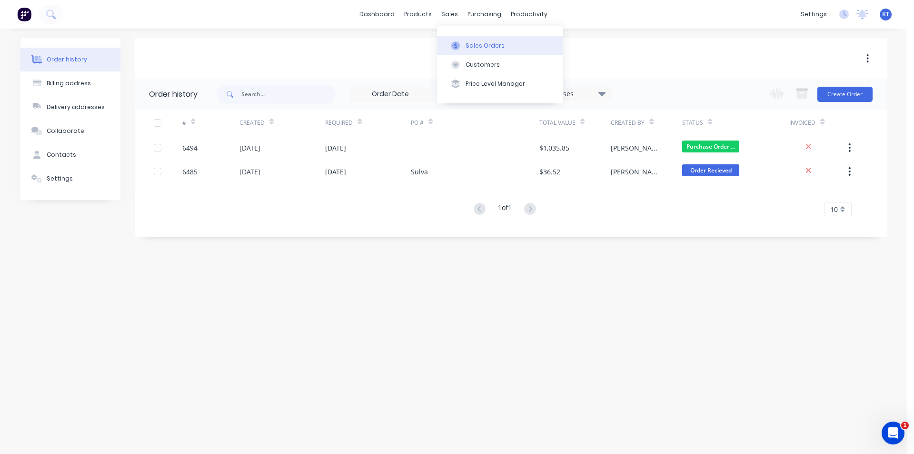
click at [466, 44] on div "Sales Orders" at bounding box center [485, 45] width 39 height 9
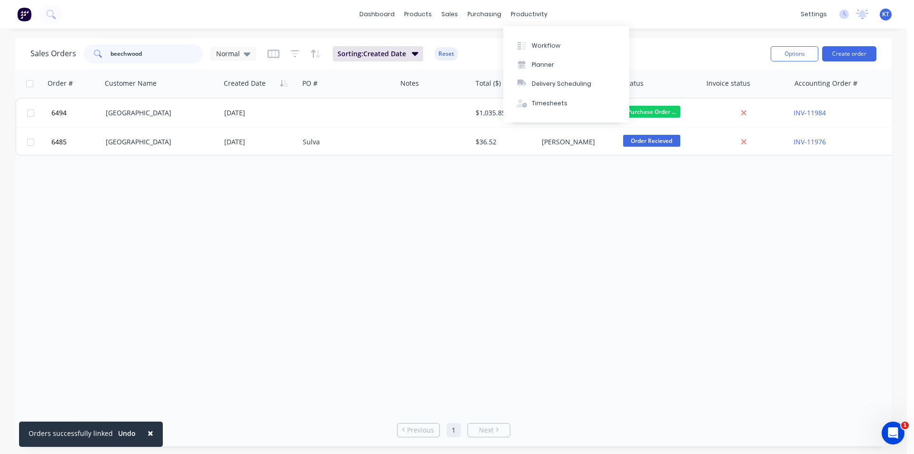
click at [167, 55] on input "beechwood" at bounding box center [156, 53] width 93 height 19
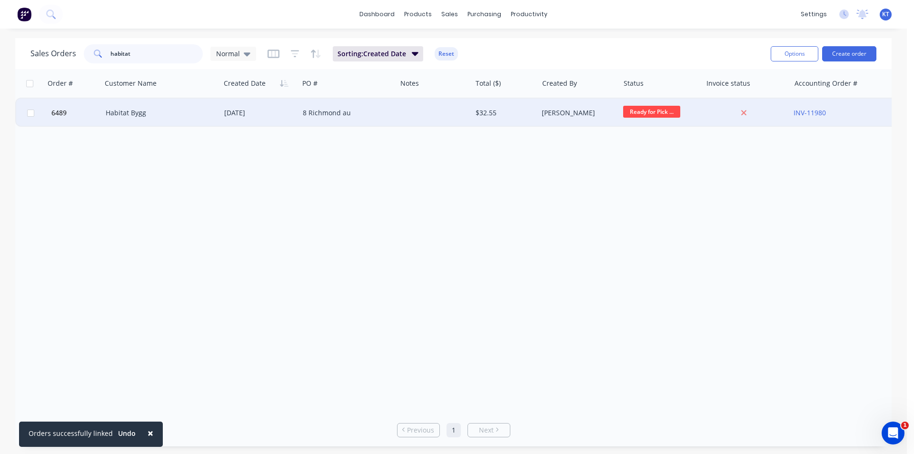
type input "habitat"
click at [171, 119] on div "Habitat Bygg" at bounding box center [161, 113] width 119 height 29
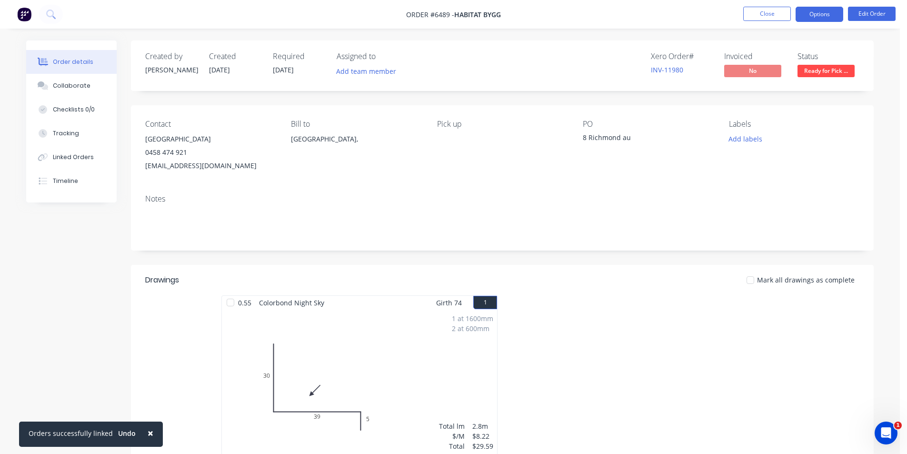
click at [821, 12] on button "Options" at bounding box center [820, 14] width 48 height 15
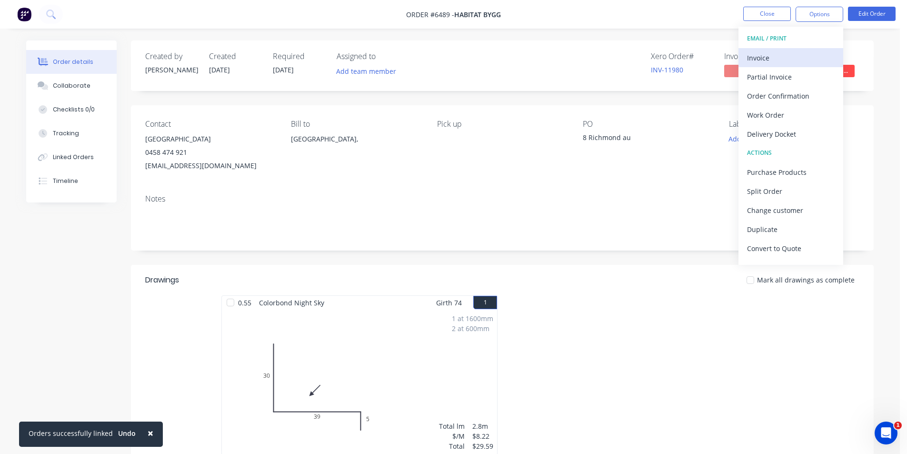
click at [807, 56] on div "Invoice" at bounding box center [791, 58] width 88 height 14
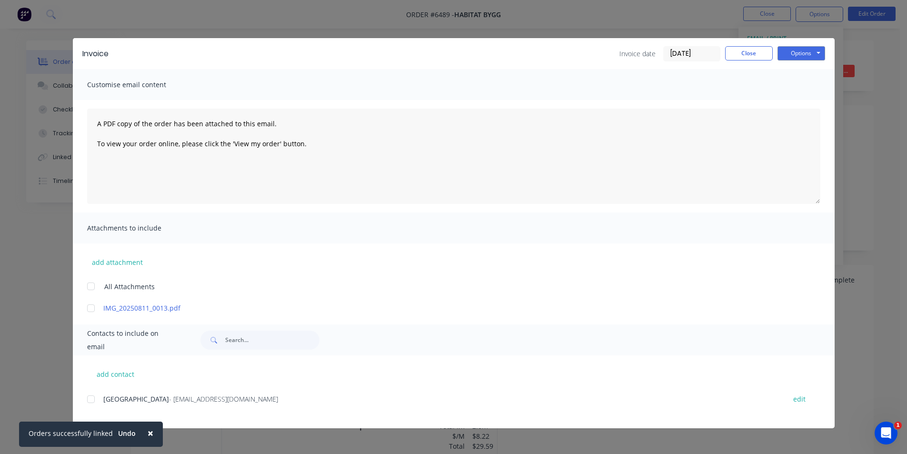
click at [88, 401] on div "add contact Dallas - dallas@habitatbygg.no edit" at bounding box center [454, 391] width 762 height 73
click at [807, 48] on button "Options" at bounding box center [802, 53] width 48 height 14
click at [833, 102] on button "Email" at bounding box center [808, 102] width 61 height 16
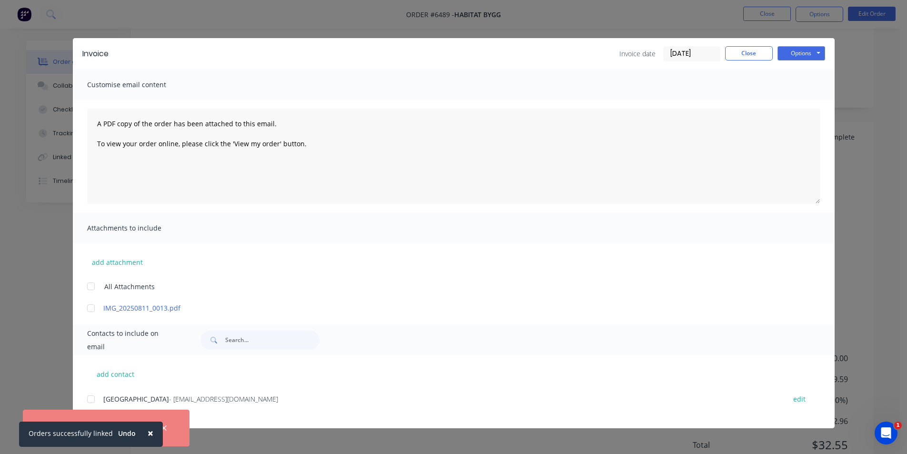
click at [148, 434] on span "×" at bounding box center [151, 432] width 6 height 13
click at [96, 398] on div at bounding box center [90, 399] width 19 height 19
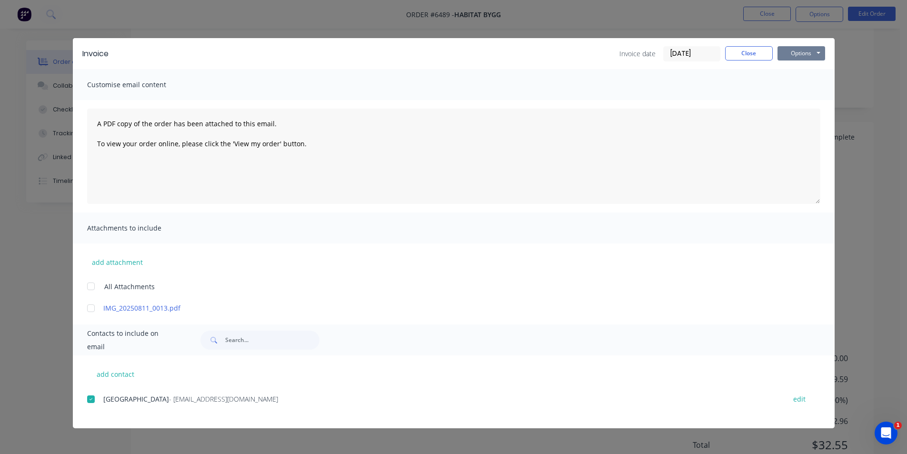
click at [823, 52] on button "Options" at bounding box center [802, 53] width 48 height 14
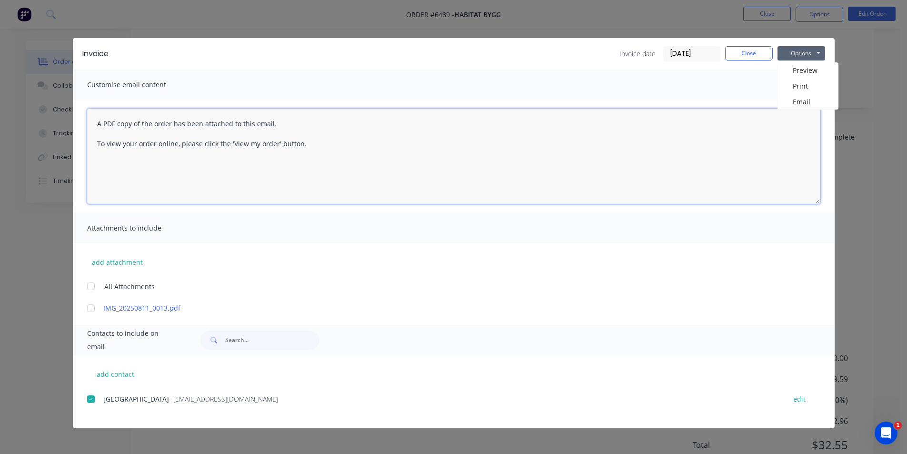
click at [802, 110] on textarea "A PDF copy of the order has been attached to this email. To view your order onl…" at bounding box center [453, 156] width 733 height 95
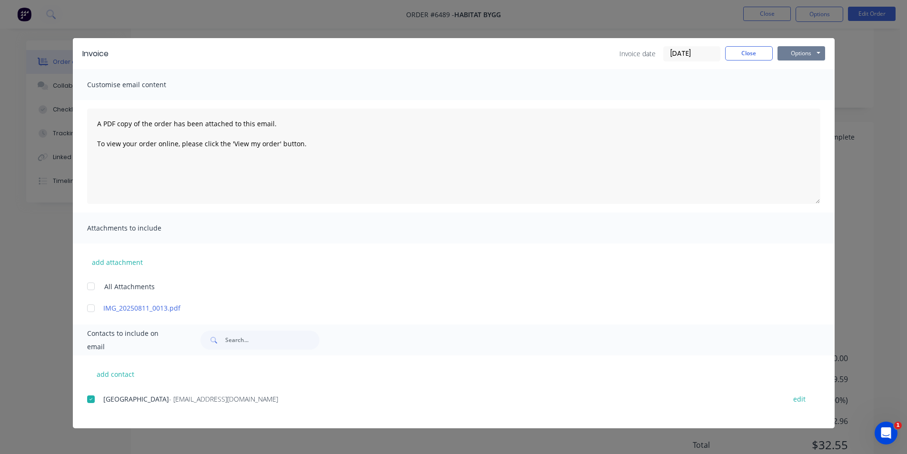
click at [812, 50] on button "Options" at bounding box center [802, 53] width 48 height 14
click at [809, 95] on button "Email" at bounding box center [808, 102] width 61 height 16
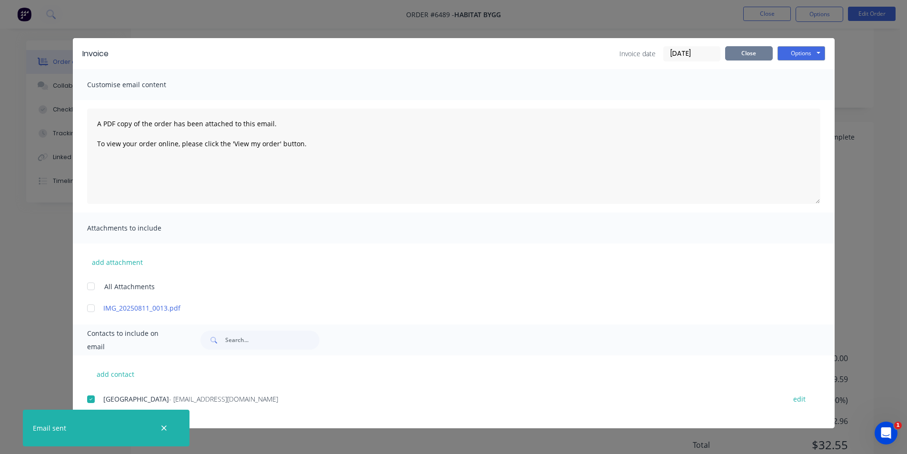
click at [738, 55] on button "Close" at bounding box center [749, 53] width 48 height 14
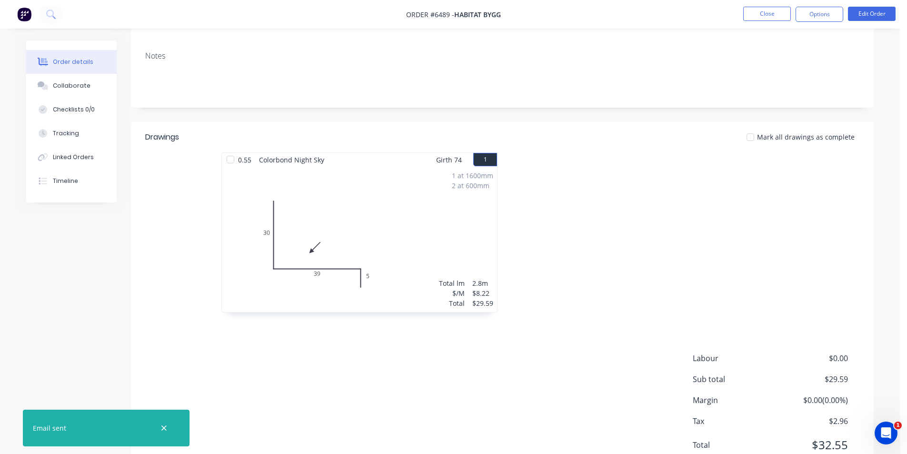
click at [765, 24] on nav "Order #6489 - Habitat Bygg Close Options Edit Order" at bounding box center [453, 14] width 907 height 29
click at [772, 21] on li "Close" at bounding box center [767, 14] width 48 height 15
click at [774, 12] on button "Close" at bounding box center [767, 14] width 48 height 14
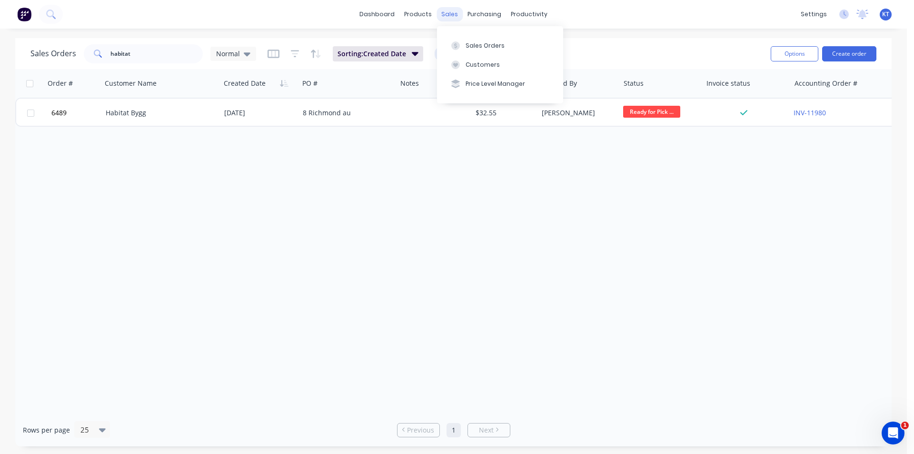
click at [455, 15] on div "sales" at bounding box center [450, 14] width 26 height 14
click at [477, 46] on div "Sales Orders" at bounding box center [485, 45] width 39 height 9
click at [467, 51] on button "Sales Orders" at bounding box center [500, 45] width 126 height 19
click at [648, 69] on div "Sales Orders habitat Normal Sorting: Created Date Reset Options Create order" at bounding box center [453, 53] width 877 height 31
drag, startPoint x: 502, startPoint y: 16, endPoint x: 496, endPoint y: 32, distance: 18.0
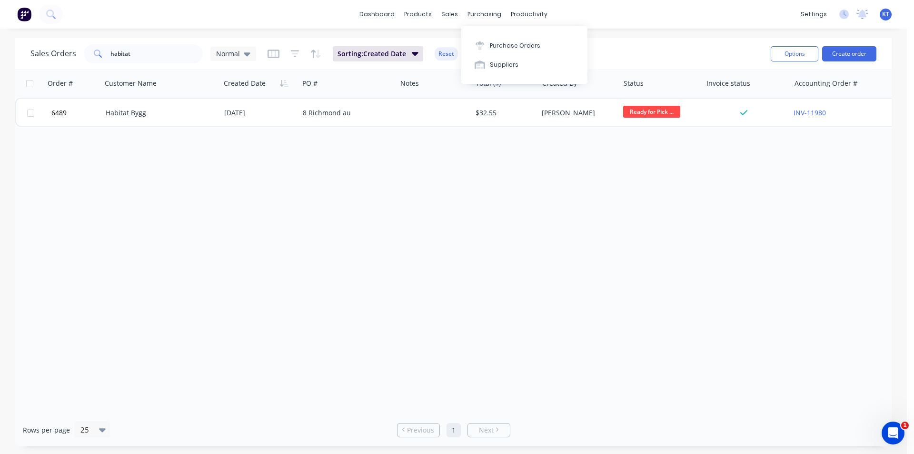
click at [502, 15] on div "purchasing" at bounding box center [484, 14] width 43 height 14
click at [519, 51] on button "Purchase Orders" at bounding box center [525, 45] width 126 height 19
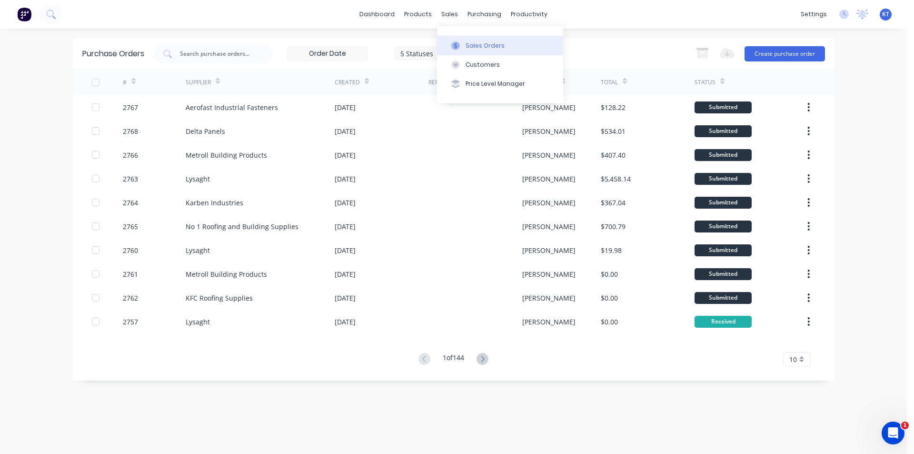
click at [469, 48] on div "Sales Orders" at bounding box center [485, 45] width 39 height 9
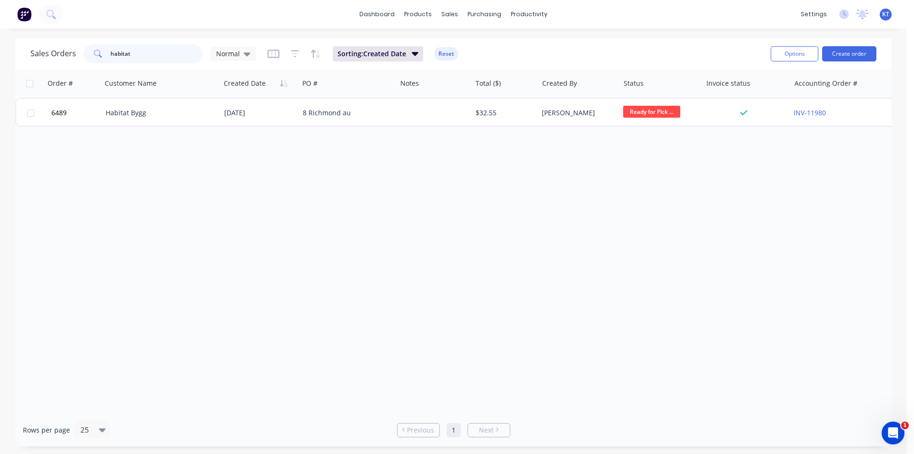
click at [158, 53] on input "habitat" at bounding box center [156, 53] width 93 height 19
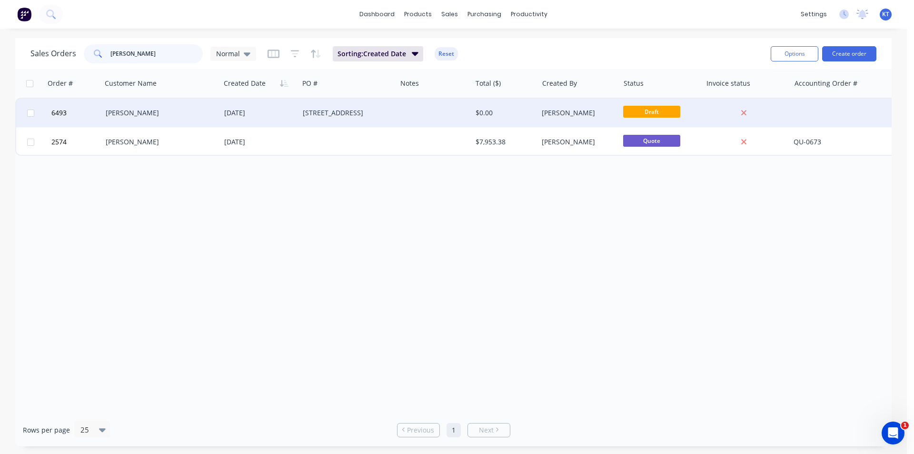
type input "bastien"
click at [172, 116] on div "Bastien Demeure" at bounding box center [158, 113] width 105 height 10
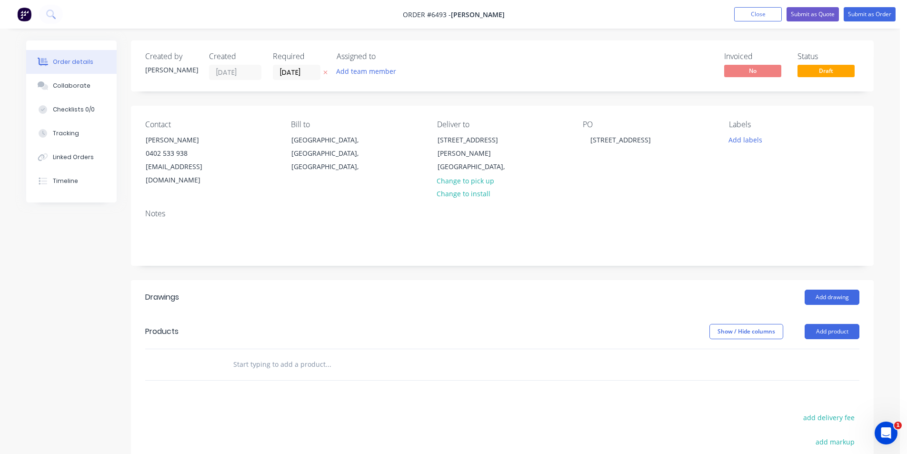
click at [768, 26] on nav "Order #6493 - Bastien Demeure Add product Close Submit as Quote Submit as Order" at bounding box center [453, 14] width 907 height 29
click at [765, 16] on button "Close" at bounding box center [758, 14] width 48 height 14
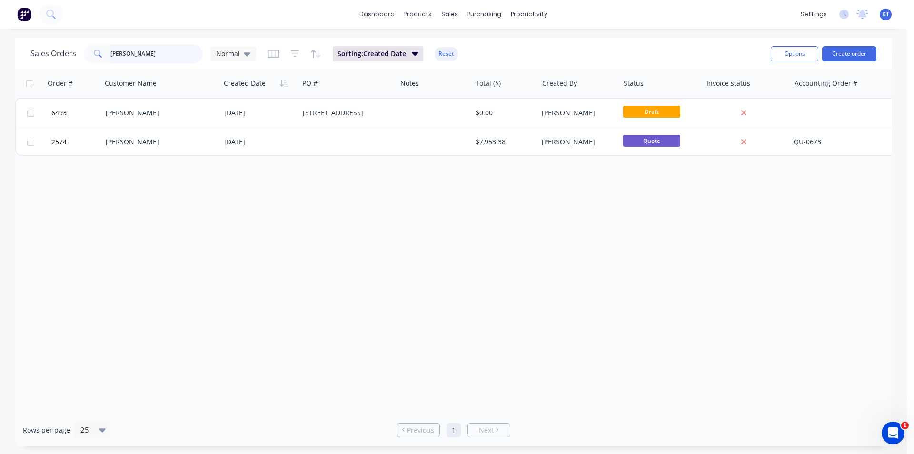
click at [175, 52] on input "bastien" at bounding box center [156, 53] width 93 height 19
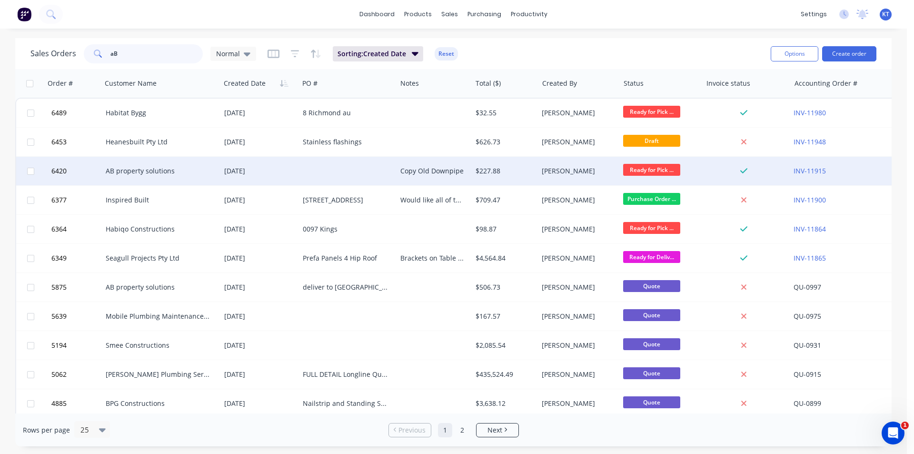
type input "aB"
click at [164, 182] on div "AB property solutions" at bounding box center [161, 171] width 119 height 29
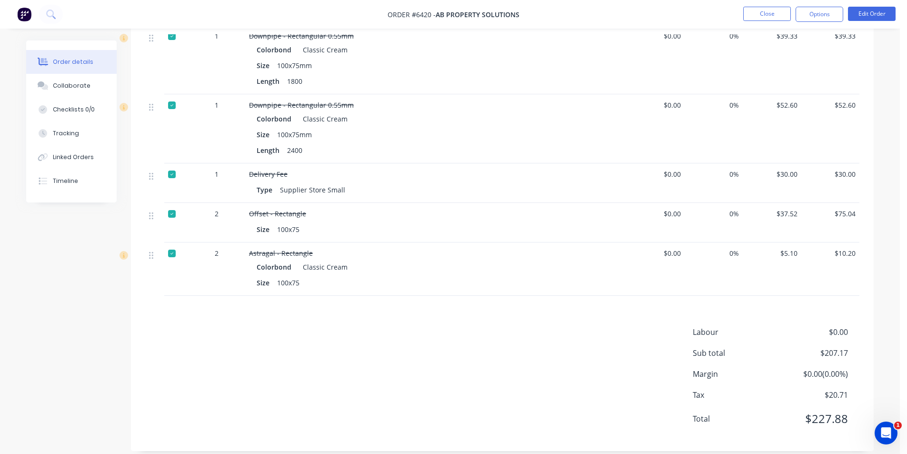
scroll to position [318, 0]
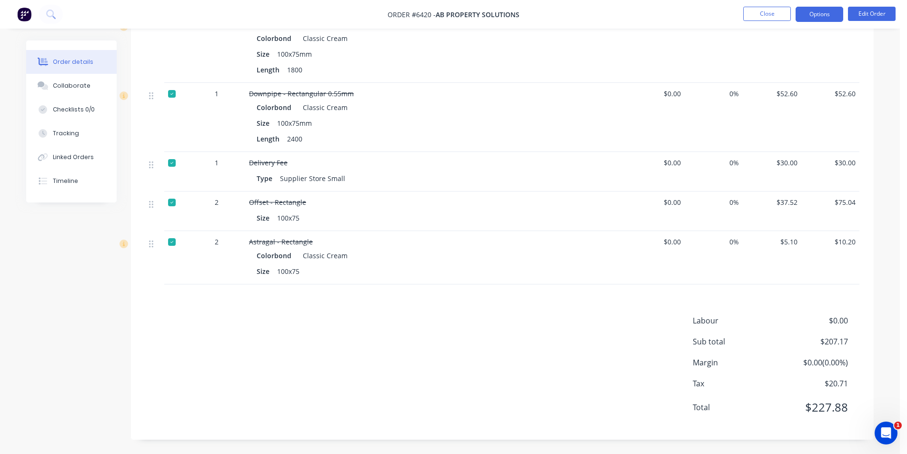
click at [833, 20] on button "Options" at bounding box center [820, 14] width 48 height 15
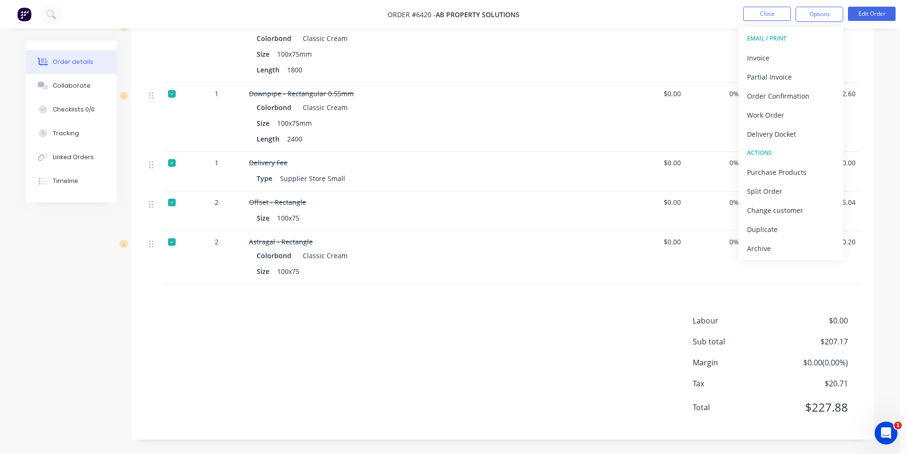
click at [857, 67] on div "$39.33" at bounding box center [831, 48] width 59 height 69
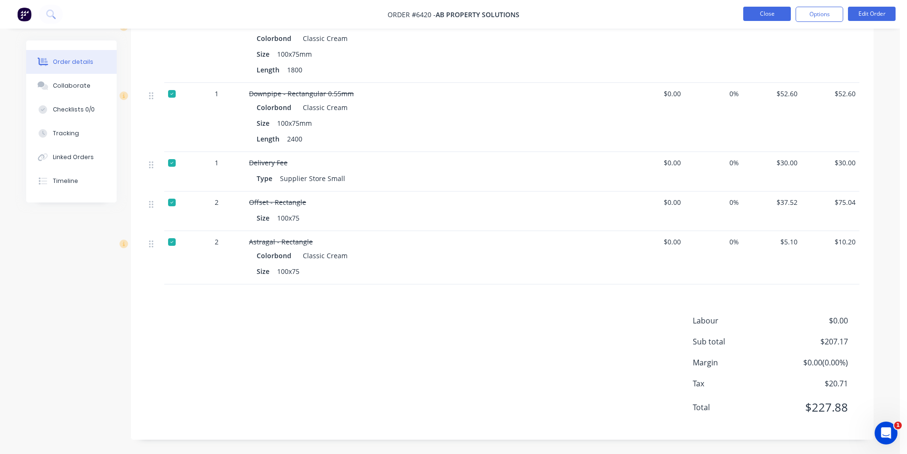
click at [770, 11] on button "Close" at bounding box center [767, 14] width 48 height 14
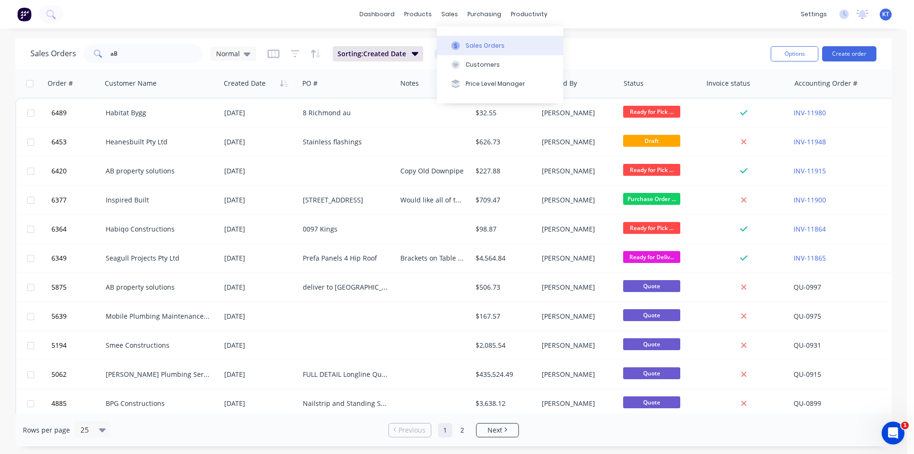
click at [484, 54] on button "Sales Orders" at bounding box center [500, 45] width 126 height 19
click at [161, 63] on input "aB" at bounding box center [156, 53] width 93 height 19
click at [164, 55] on input "aB" at bounding box center [156, 53] width 93 height 19
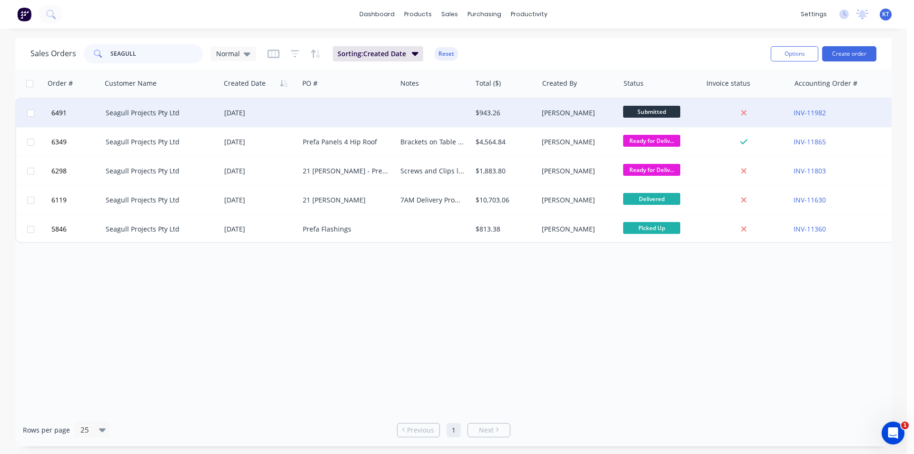
type input "SEAGULL"
click at [221, 118] on div "11 Aug 2025" at bounding box center [260, 113] width 79 height 29
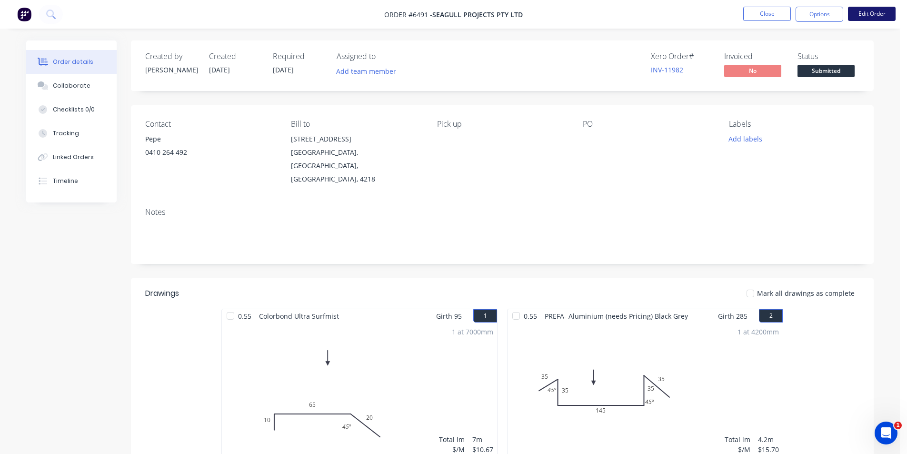
click at [870, 15] on button "Edit Order" at bounding box center [872, 14] width 48 height 14
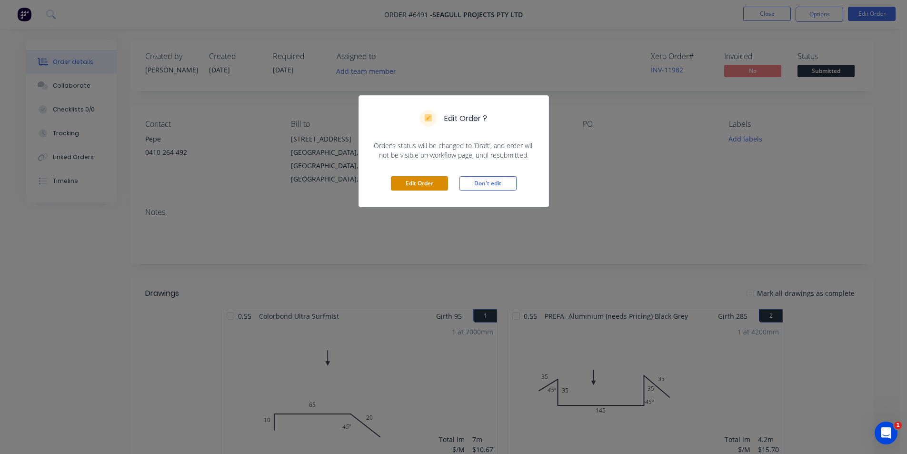
click at [435, 190] on button "Edit Order" at bounding box center [419, 183] width 57 height 14
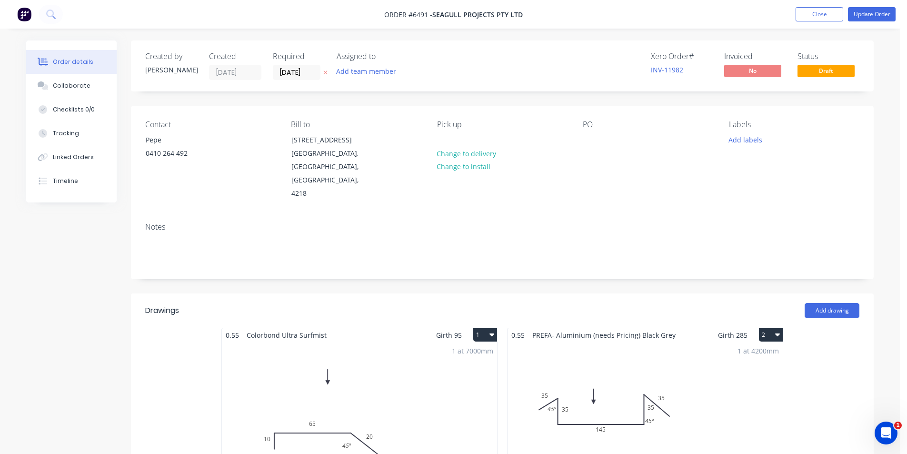
click at [547, 384] on div "1 at 4200mm Total lm $/M Total 4.2m $15.70 $65.94" at bounding box center [645, 414] width 275 height 145
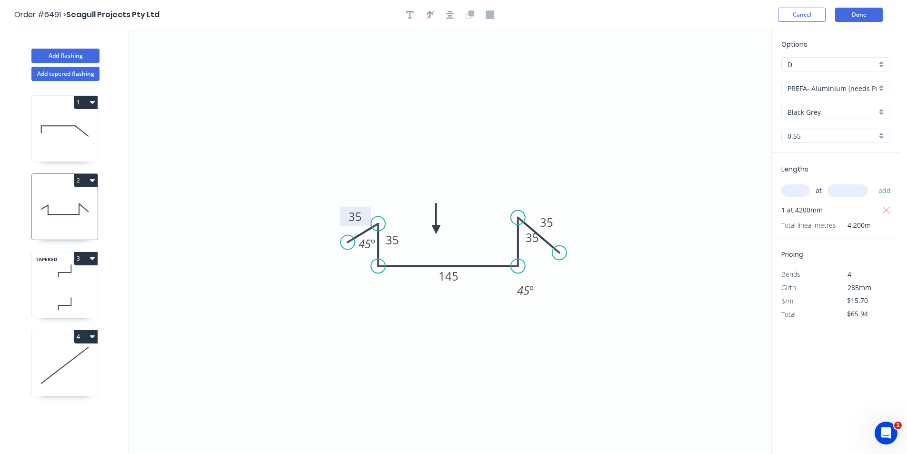
click at [366, 223] on rect at bounding box center [355, 217] width 31 height 20
click at [360, 214] on tspan "35" at bounding box center [355, 217] width 13 height 16
type input "$19.04"
type input "$79.97"
type input "$22.39"
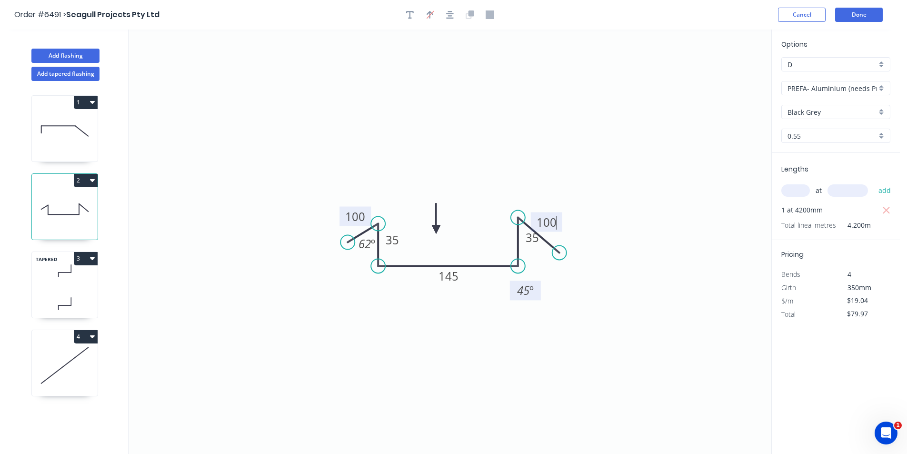
type input "$94.04"
click at [524, 290] on tspan "45" at bounding box center [523, 290] width 12 height 16
drag, startPoint x: 342, startPoint y: 241, endPoint x: 305, endPoint y: 261, distance: 42.2
click at [305, 261] on circle at bounding box center [306, 259] width 14 height 14
drag, startPoint x: 565, startPoint y: 257, endPoint x: 579, endPoint y: 271, distance: 19.5
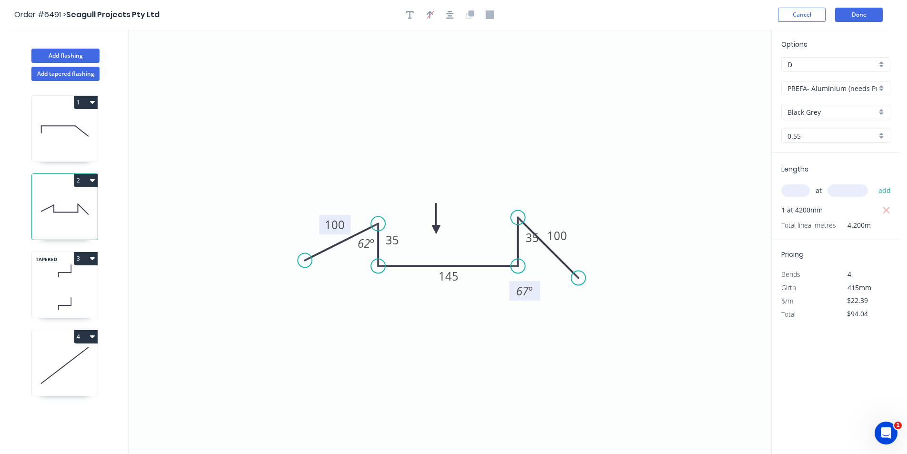
click at [579, 271] on circle at bounding box center [579, 278] width 14 height 14
click at [876, 13] on button "Done" at bounding box center [859, 15] width 48 height 14
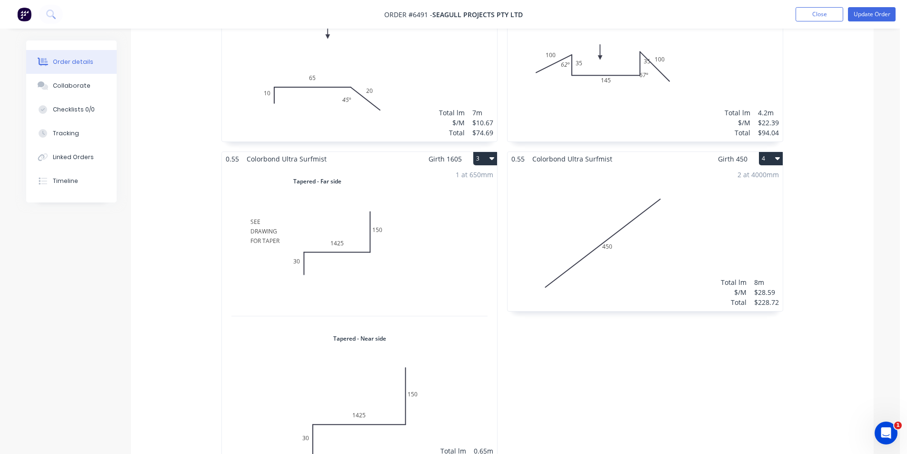
scroll to position [185, 0]
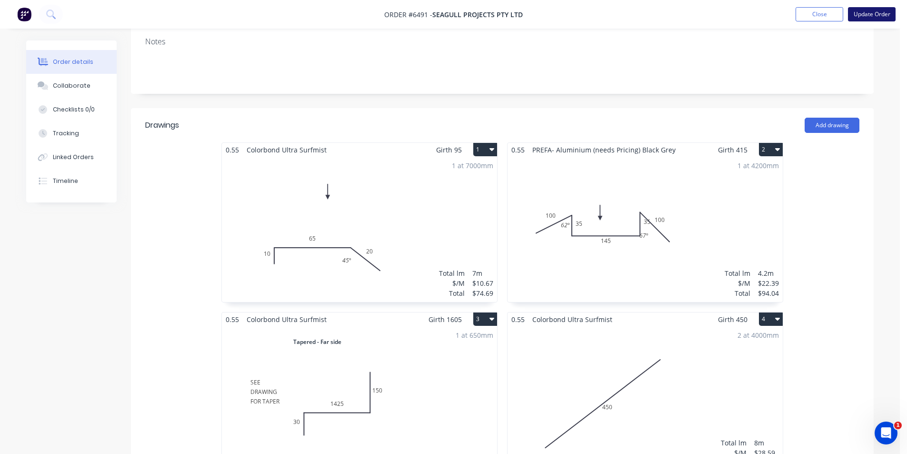
click at [883, 15] on button "Update Order" at bounding box center [872, 14] width 48 height 14
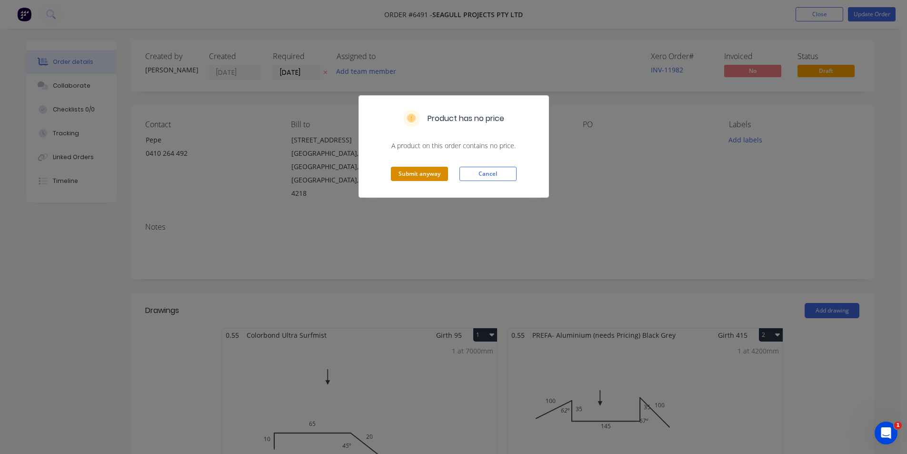
click at [437, 176] on button "Submit anyway" at bounding box center [419, 174] width 57 height 14
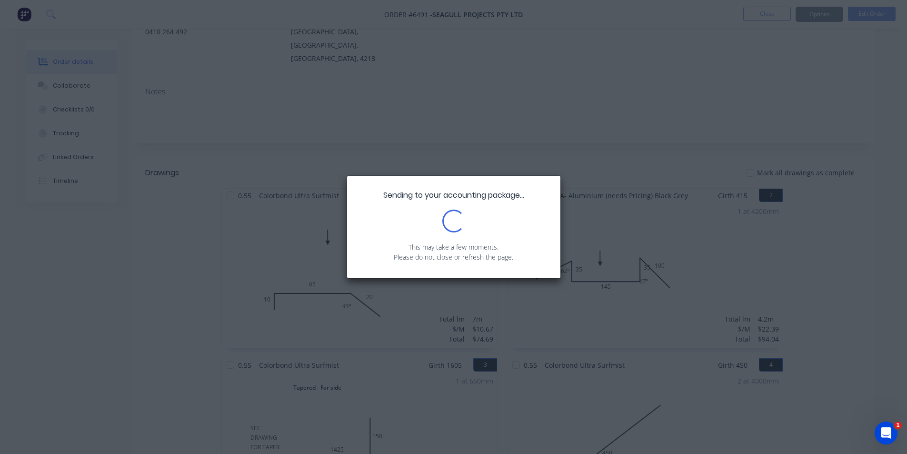
scroll to position [238, 0]
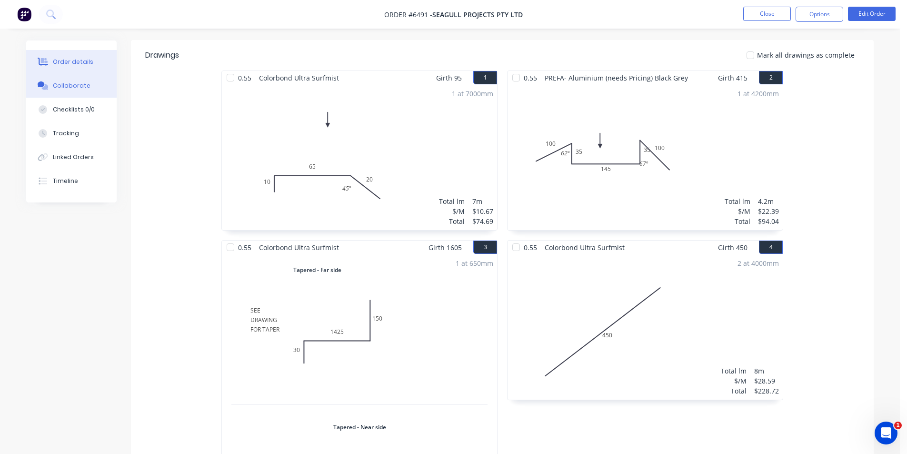
click at [91, 88] on button "Collaborate" at bounding box center [71, 86] width 90 height 24
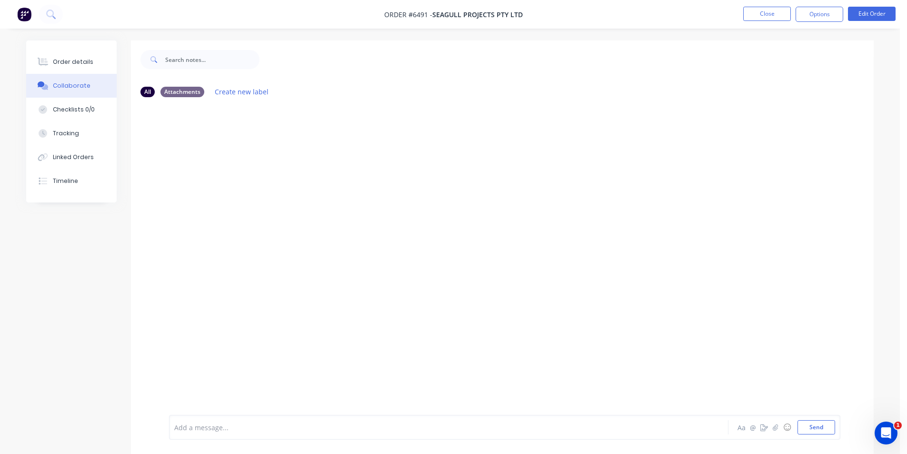
click at [900, 447] on div at bounding box center [900, 447] width 0 height 0
click at [778, 430] on icon "button" at bounding box center [776, 427] width 6 height 7
click at [821, 427] on button "Send" at bounding box center [817, 427] width 38 height 14
click at [780, 431] on button "button" at bounding box center [775, 427] width 11 height 11
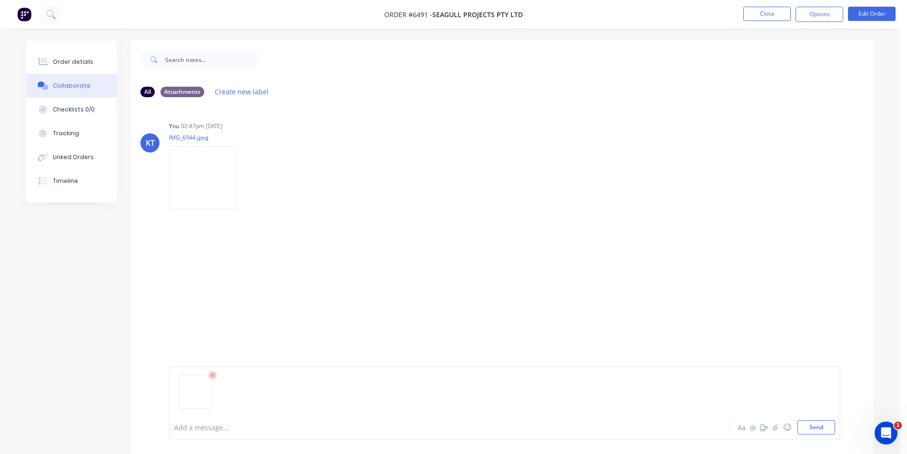
click at [900, 447] on div at bounding box center [900, 447] width 0 height 0
click at [807, 427] on button "Send" at bounding box center [817, 427] width 38 height 14
click at [778, 432] on button "button" at bounding box center [775, 427] width 11 height 11
click at [820, 432] on button "Send" at bounding box center [817, 427] width 38 height 14
click at [776, 426] on icon "button" at bounding box center [776, 427] width 6 height 7
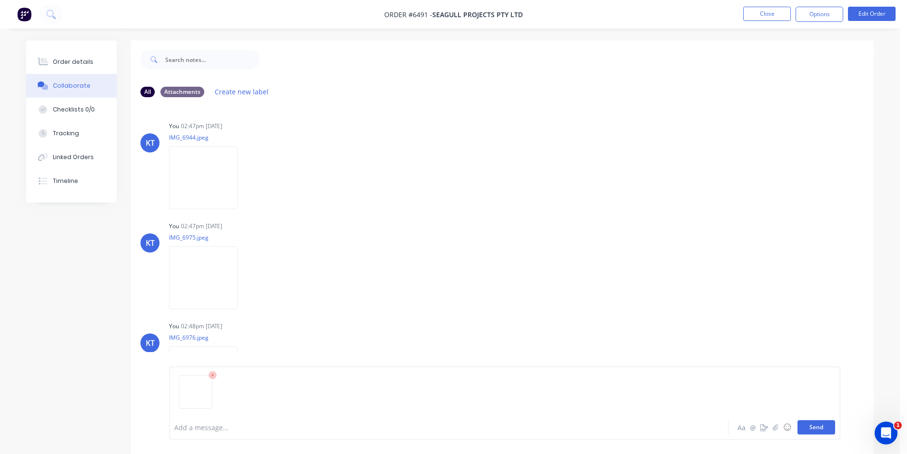
click at [819, 429] on button "Send" at bounding box center [817, 427] width 38 height 14
click at [74, 58] on div "Order details" at bounding box center [73, 62] width 40 height 9
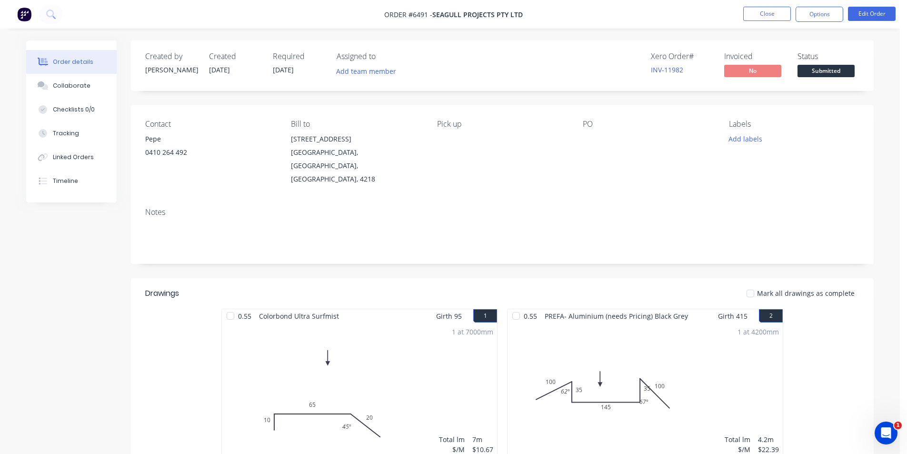
click at [854, 69] on span "Submitted" at bounding box center [826, 71] width 57 height 12
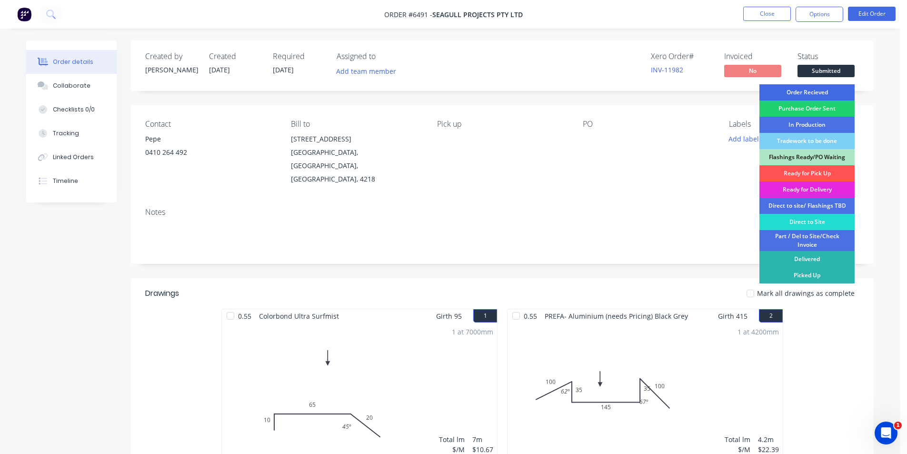
click at [842, 89] on div "Order Recieved" at bounding box center [807, 92] width 95 height 16
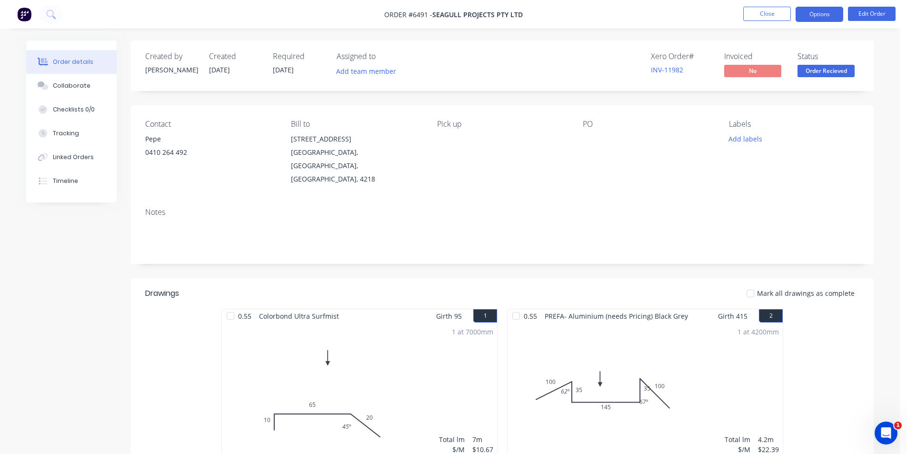
click at [825, 17] on button "Options" at bounding box center [820, 14] width 48 height 15
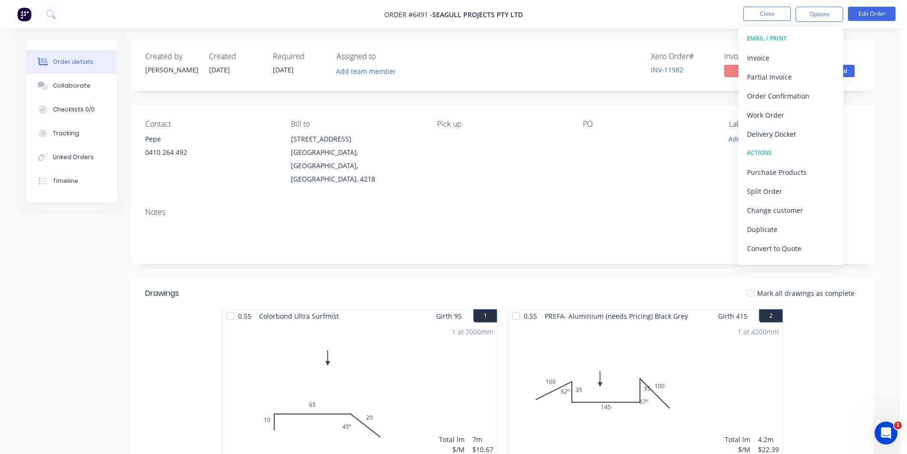
click at [784, 120] on div "Work Order" at bounding box center [791, 115] width 88 height 14
click at [783, 90] on div "Without pricing" at bounding box center [791, 96] width 88 height 14
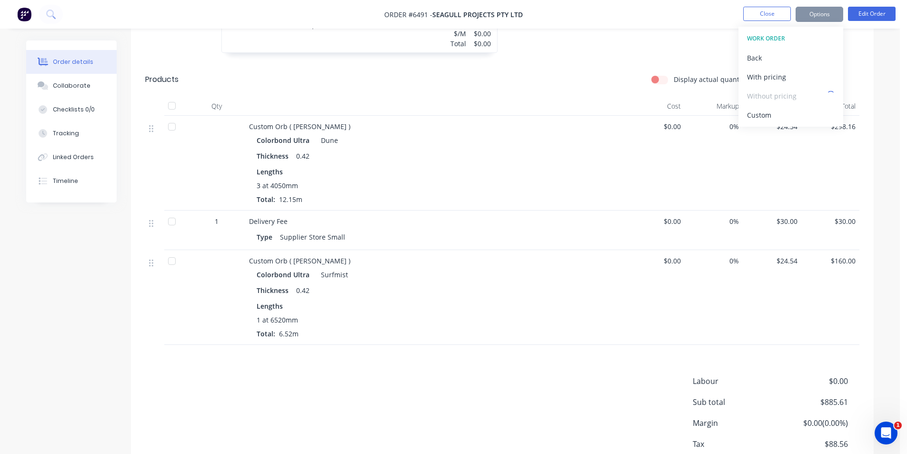
scroll to position [753, 0]
click at [766, 14] on button "Close" at bounding box center [767, 14] width 48 height 14
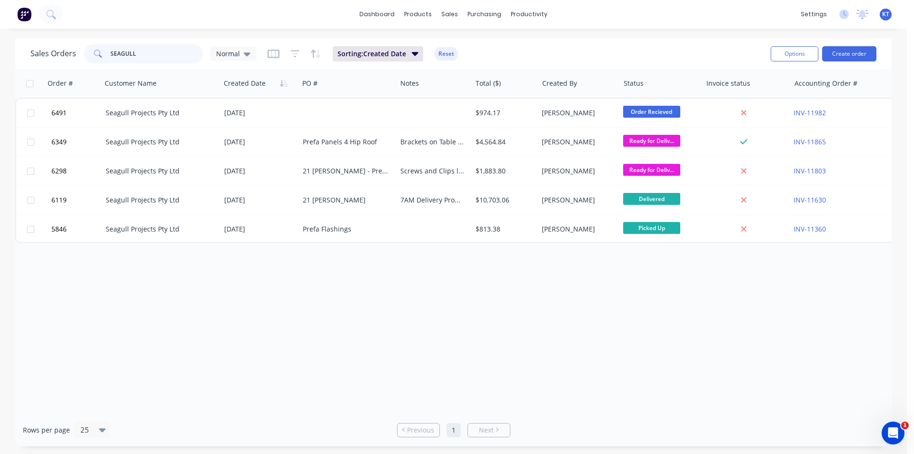
click at [170, 62] on input "SEAGULL" at bounding box center [156, 53] width 93 height 19
click at [169, 62] on input "SEAGULL" at bounding box center [156, 53] width 93 height 19
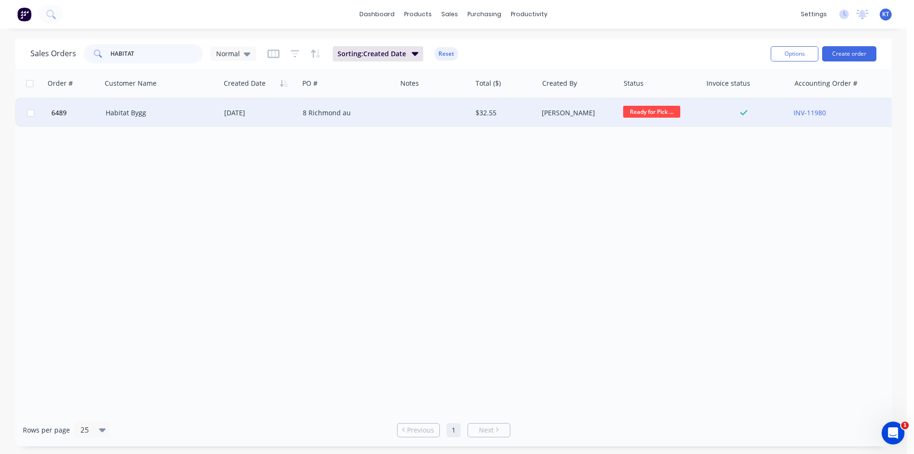
type input "HABITAT"
click at [328, 112] on div "8 Richmond au" at bounding box center [346, 113] width 86 height 10
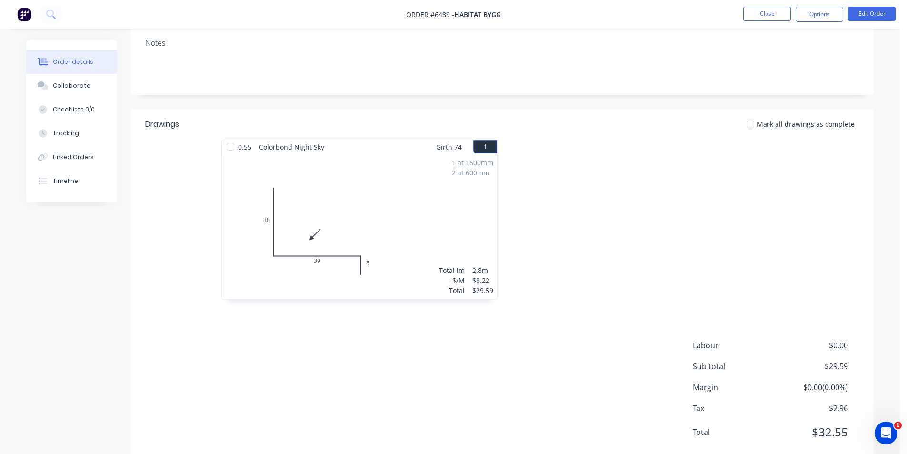
scroll to position [181, 0]
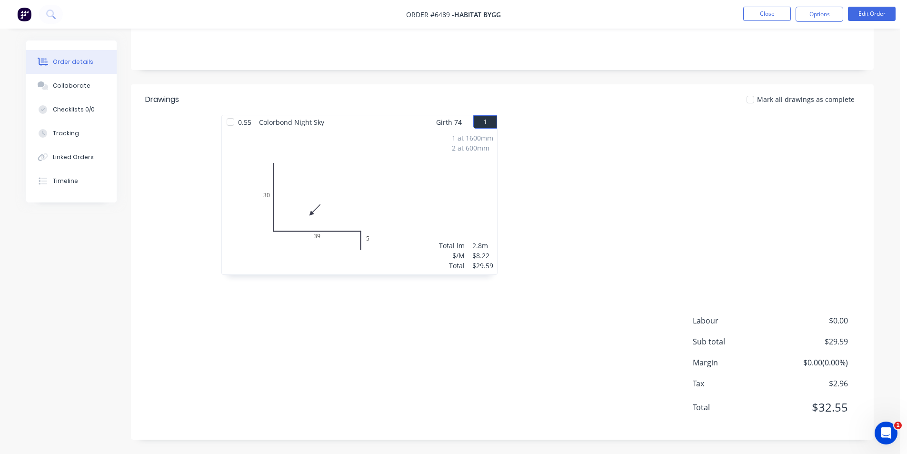
click at [758, 105] on div at bounding box center [750, 99] width 19 height 19
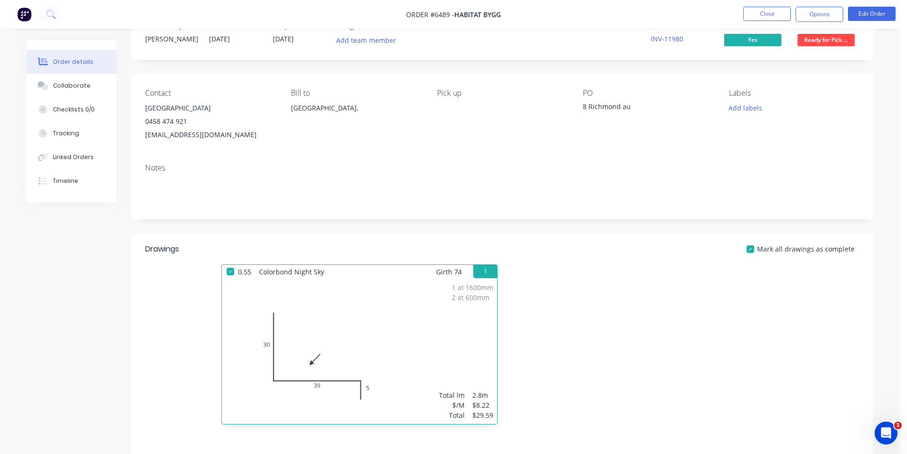
scroll to position [0, 0]
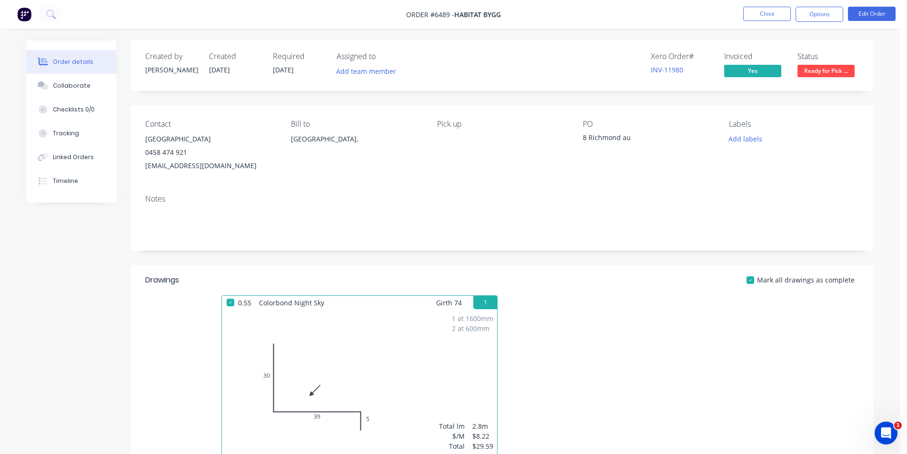
click at [821, 23] on nav "Order #6489 - Habitat Bygg Close Options Edit Order" at bounding box center [453, 14] width 907 height 29
click at [824, 14] on button "Options" at bounding box center [820, 14] width 48 height 15
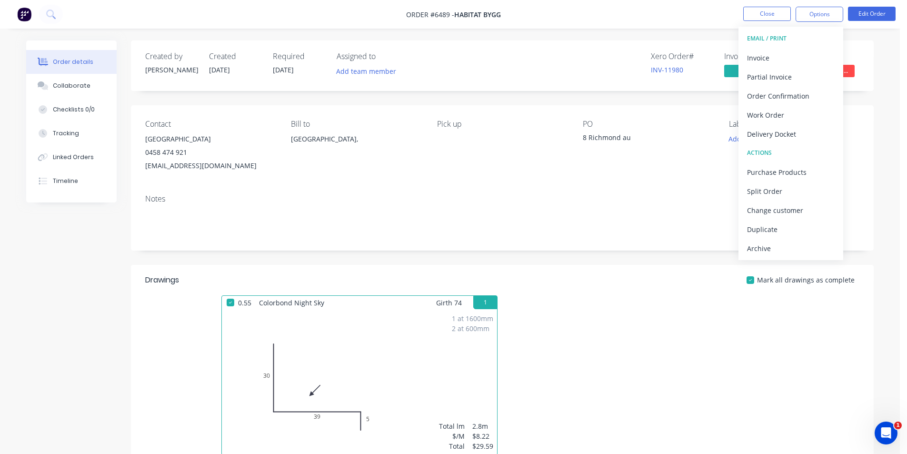
click at [883, 132] on div "Order details Collaborate Checklists 0/0 Tracking Linked Orders Timeline Order …" at bounding box center [450, 337] width 867 height 594
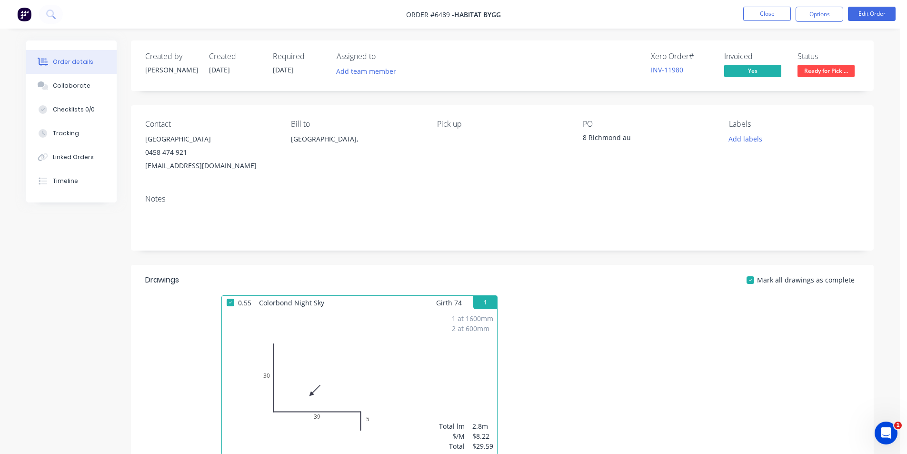
click at [851, 73] on span "Ready for Pick ..." at bounding box center [826, 71] width 57 height 12
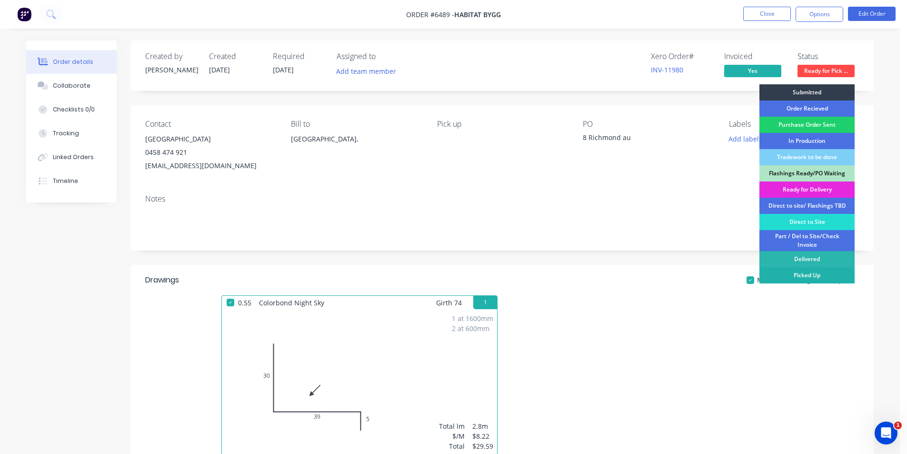
click at [823, 272] on div "Picked Up" at bounding box center [807, 275] width 95 height 16
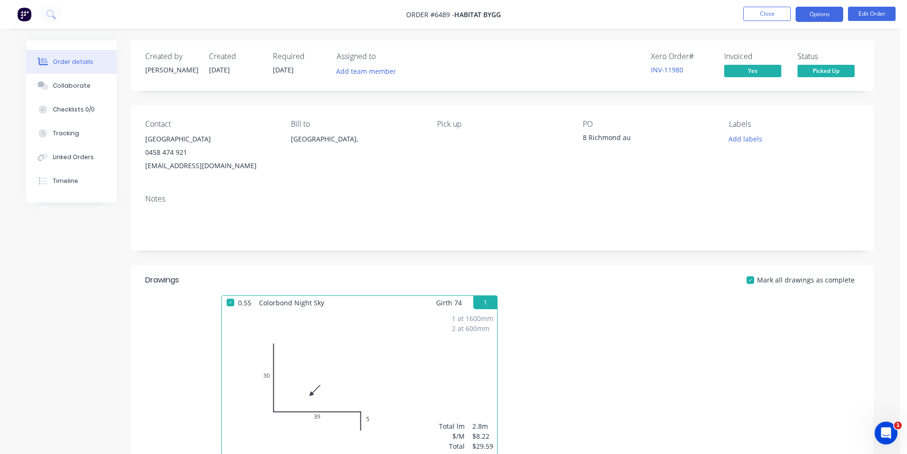
click at [821, 11] on button "Options" at bounding box center [820, 14] width 48 height 15
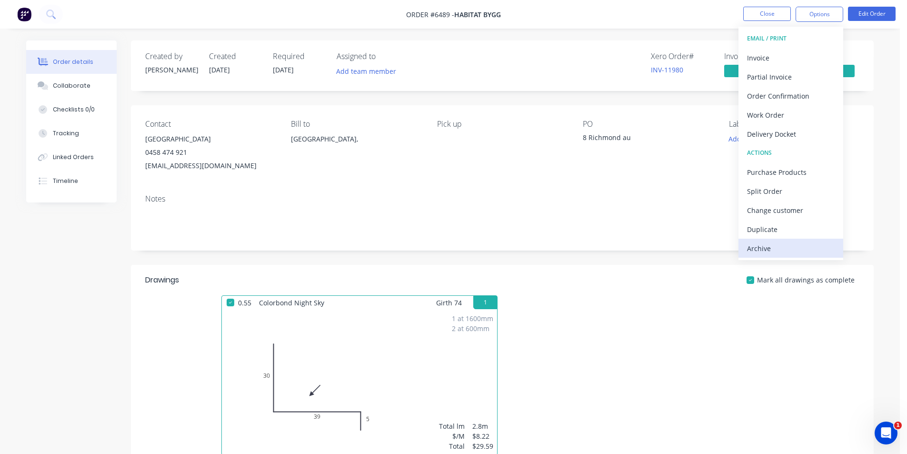
click at [803, 247] on div "Archive" at bounding box center [791, 248] width 88 height 14
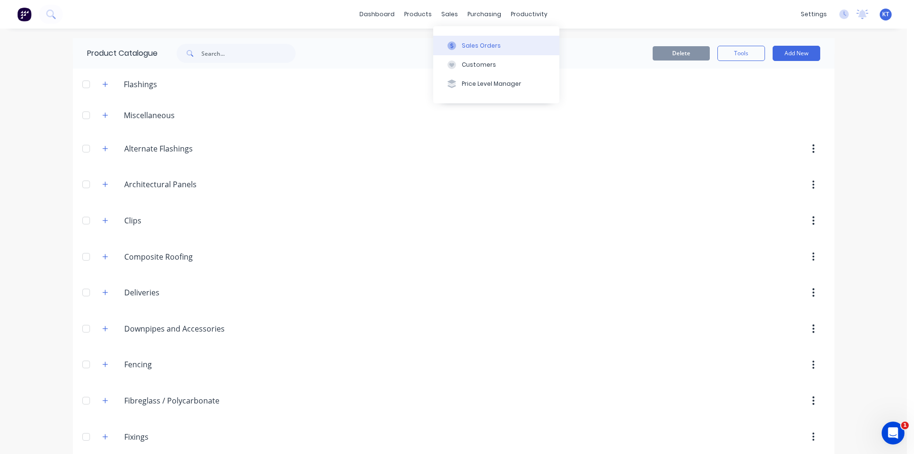
click at [477, 46] on div "Sales Orders" at bounding box center [481, 45] width 39 height 9
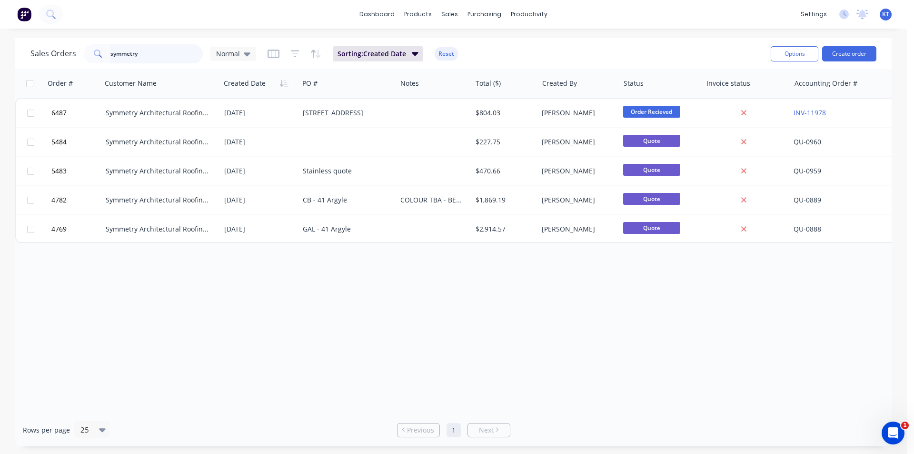
click at [165, 55] on input "symmetry" at bounding box center [156, 53] width 93 height 19
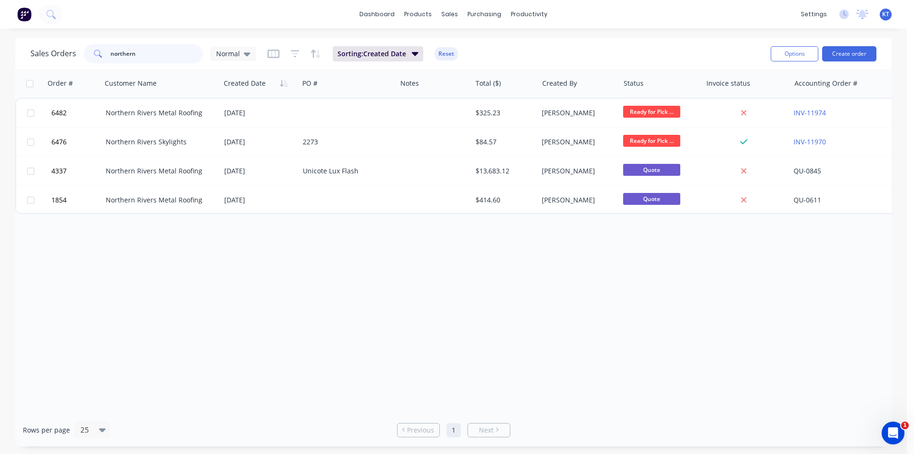
type input "northern"
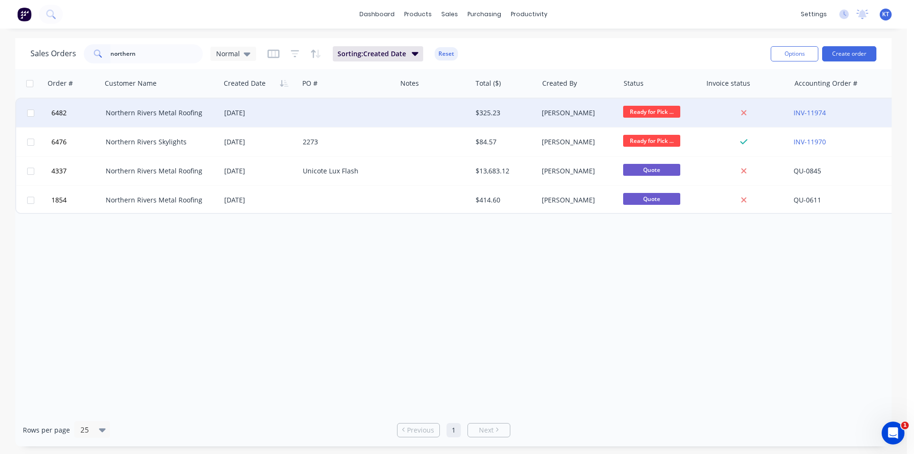
drag, startPoint x: 260, startPoint y: 174, endPoint x: 257, endPoint y: 112, distance: 62.0
click at [257, 112] on div "[DATE]" at bounding box center [259, 113] width 71 height 10
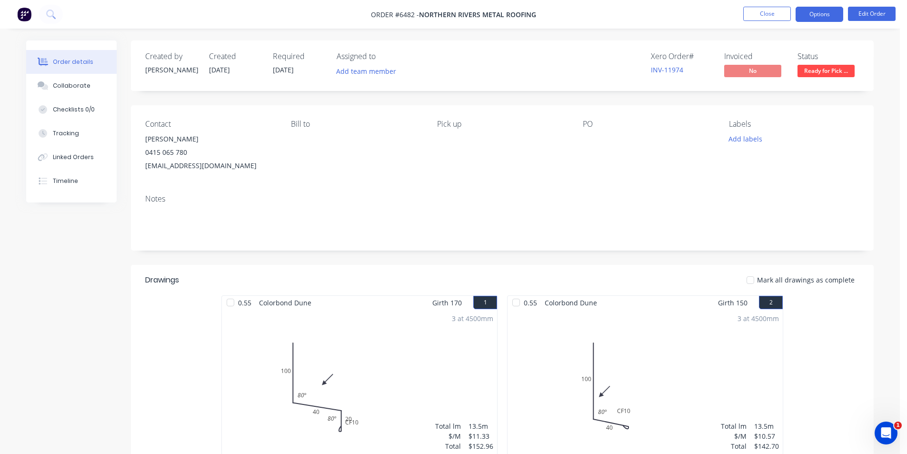
click at [815, 10] on button "Options" at bounding box center [820, 14] width 48 height 15
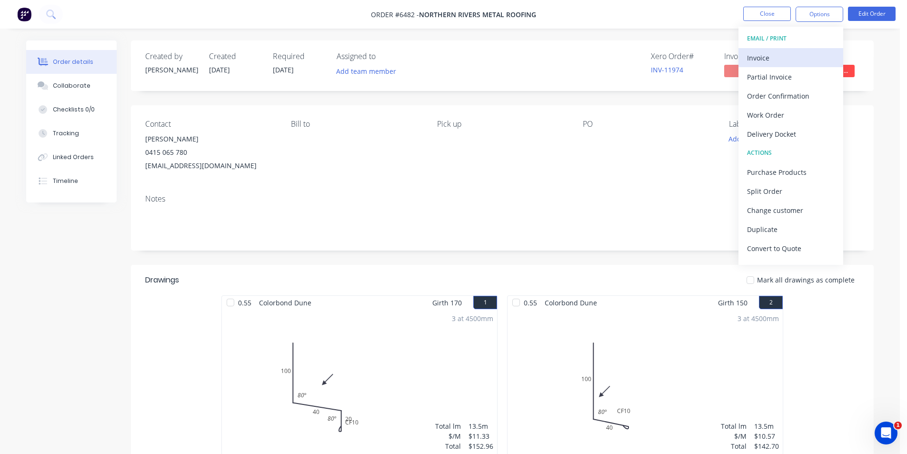
click at [797, 56] on div "Invoice" at bounding box center [791, 58] width 88 height 14
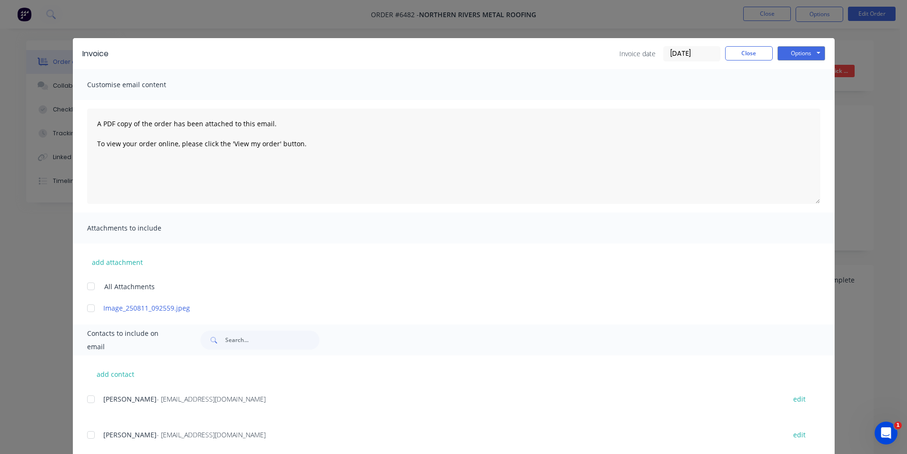
click at [88, 407] on div at bounding box center [90, 399] width 19 height 19
click at [806, 52] on button "Options" at bounding box center [802, 53] width 48 height 14
click at [804, 100] on button "Email" at bounding box center [808, 102] width 61 height 16
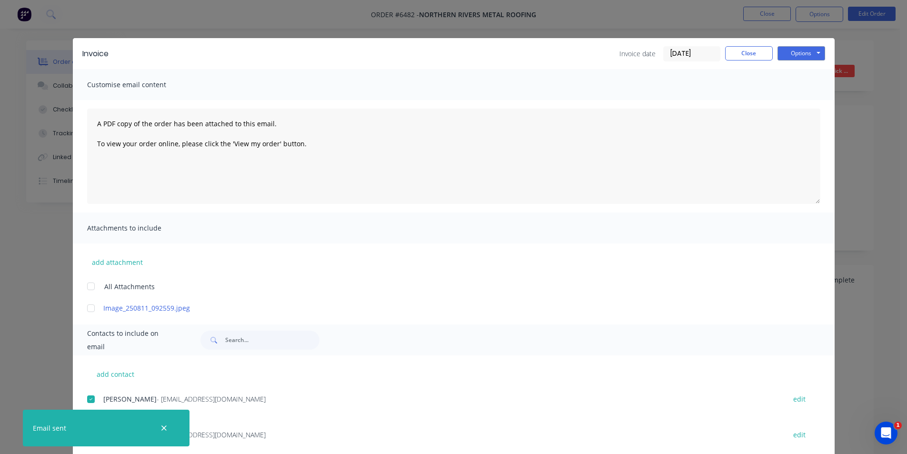
click at [40, 270] on div "Invoice Invoice date 11/08/25 Close Options Preview Print Email Customise email…" at bounding box center [453, 227] width 907 height 454
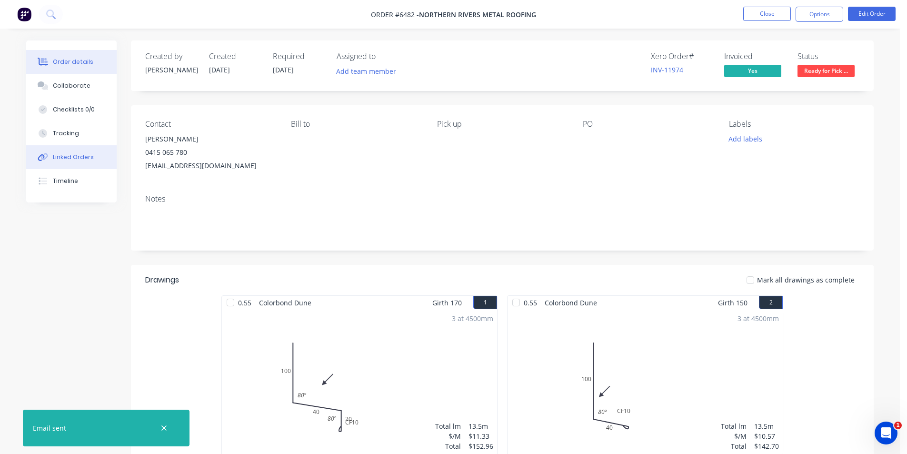
click at [83, 157] on div "Linked Orders" at bounding box center [73, 157] width 41 height 9
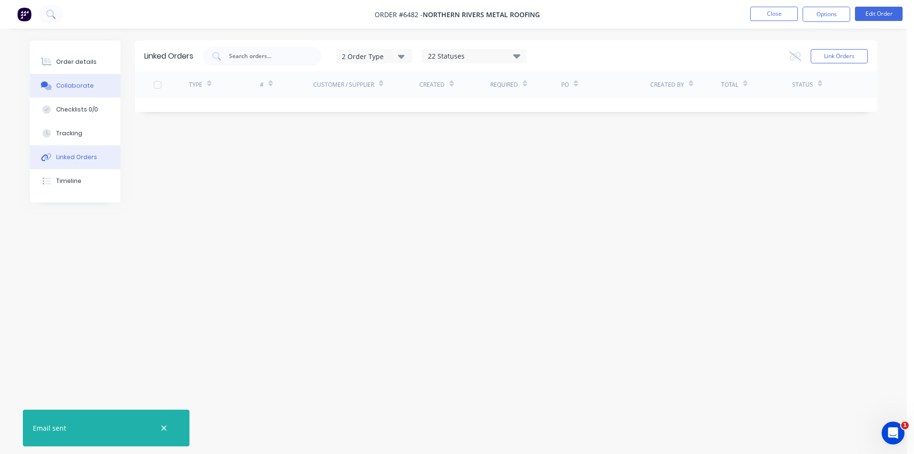
click at [92, 86] on button "Collaborate" at bounding box center [75, 86] width 90 height 24
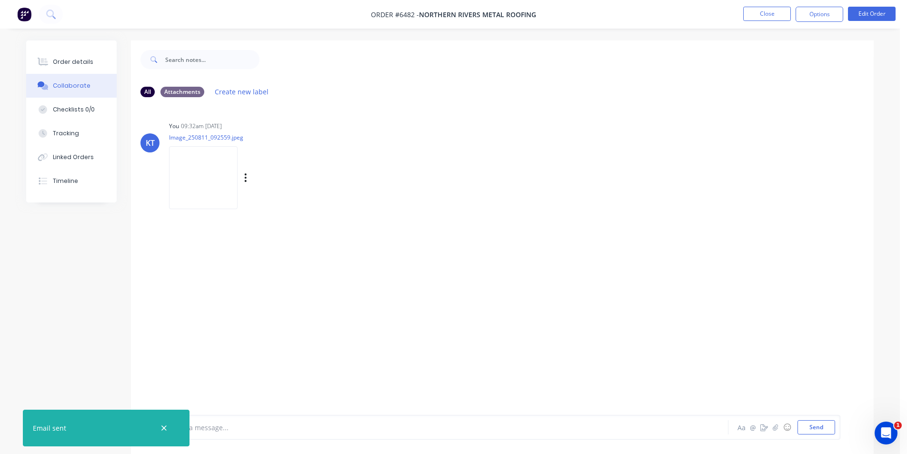
click at [211, 179] on img at bounding box center [203, 177] width 69 height 62
click at [768, 14] on button "Close" at bounding box center [767, 14] width 48 height 14
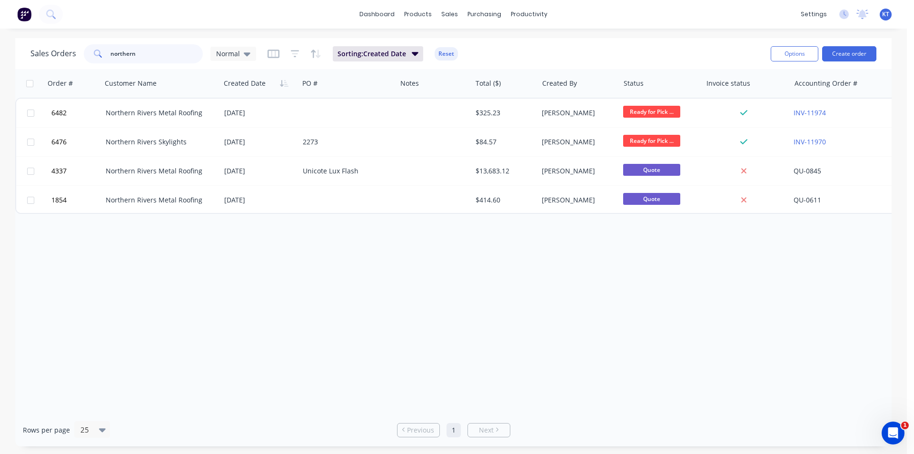
click at [171, 59] on input "northern" at bounding box center [156, 53] width 93 height 19
type input "azmath"
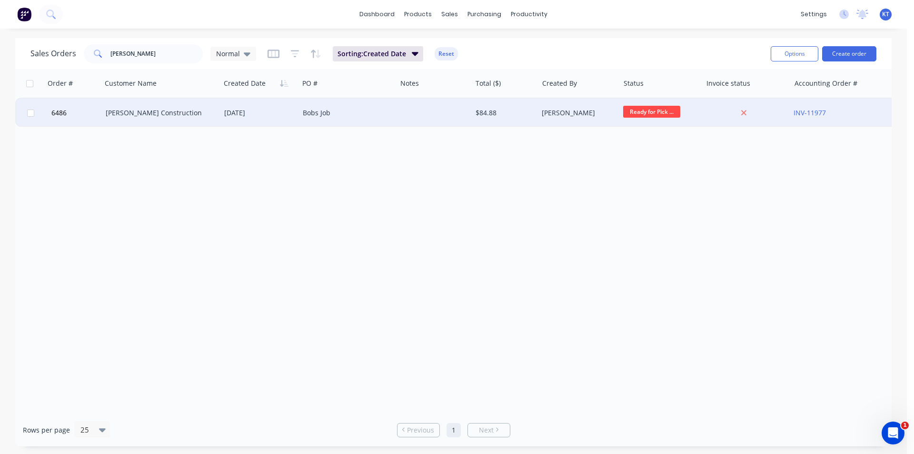
click at [484, 108] on div "$84.88" at bounding box center [505, 113] width 67 height 29
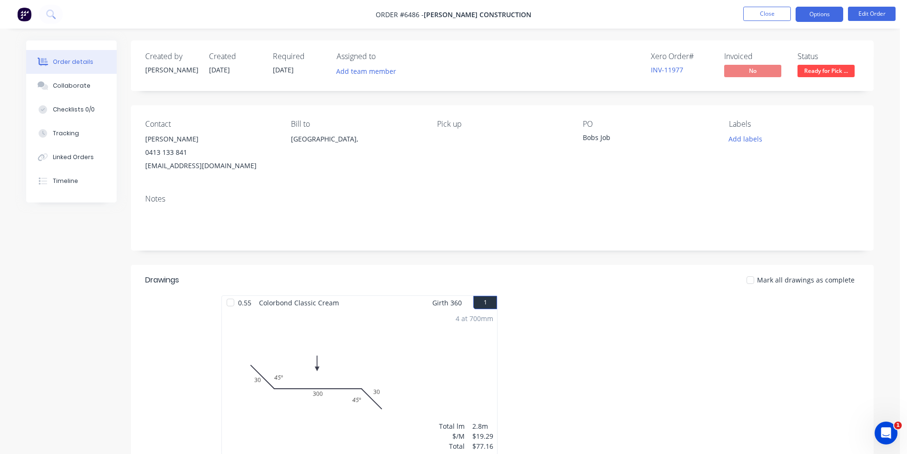
click at [812, 15] on button "Options" at bounding box center [820, 14] width 48 height 15
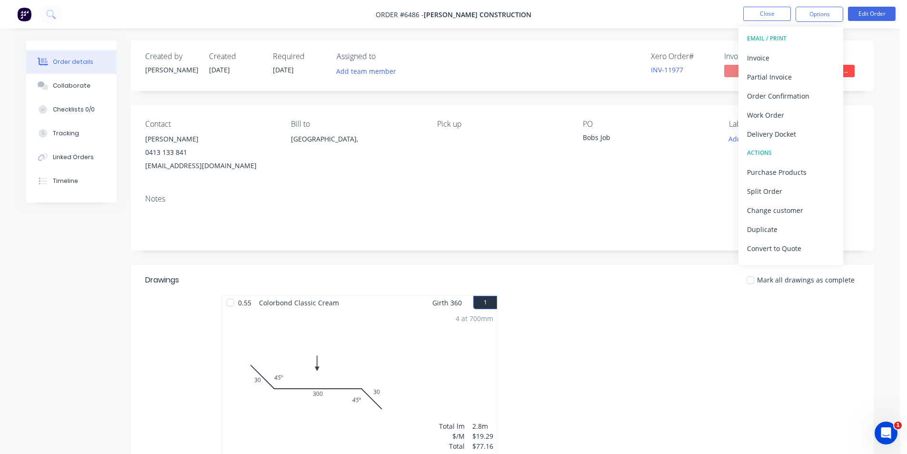
click at [782, 46] on button "EMAIL / PRINT" at bounding box center [791, 38] width 105 height 19
click at [777, 53] on div "Invoice" at bounding box center [791, 58] width 88 height 14
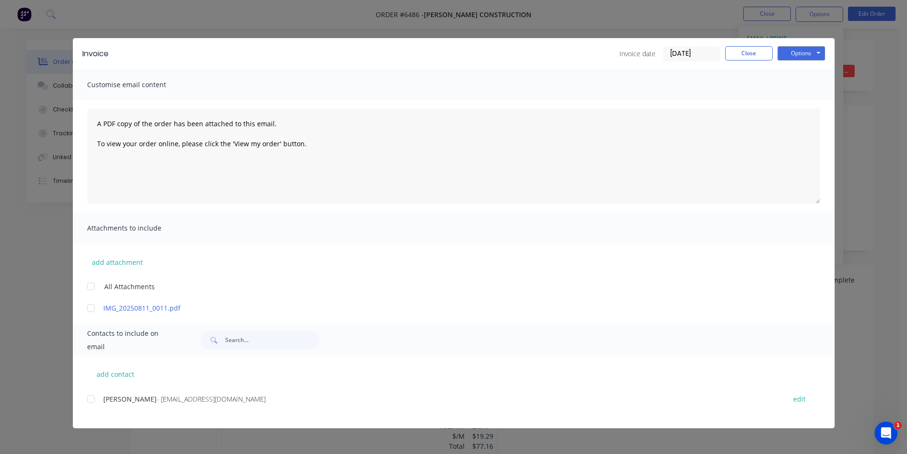
drag, startPoint x: 95, startPoint y: 396, endPoint x: 142, endPoint y: 380, distance: 49.9
click at [96, 396] on div at bounding box center [90, 399] width 19 height 19
click at [795, 67] on div "Invoice Invoice date 11/08/25 Close Options Preview Print Email" at bounding box center [454, 53] width 762 height 31
click at [787, 54] on button "Options" at bounding box center [802, 53] width 48 height 14
click at [797, 103] on button "Email" at bounding box center [808, 102] width 61 height 16
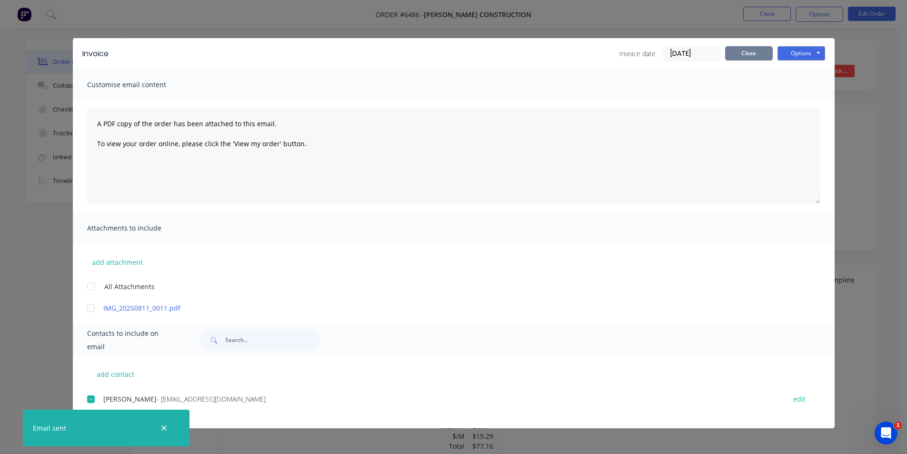
drag, startPoint x: 747, startPoint y: 52, endPoint x: 749, endPoint y: 68, distance: 15.8
click at [747, 52] on button "Close" at bounding box center [749, 53] width 48 height 14
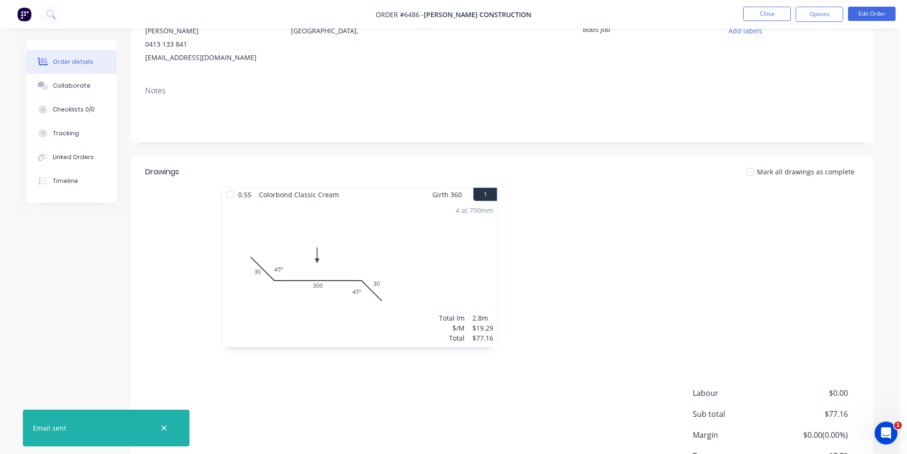
scroll to position [181, 0]
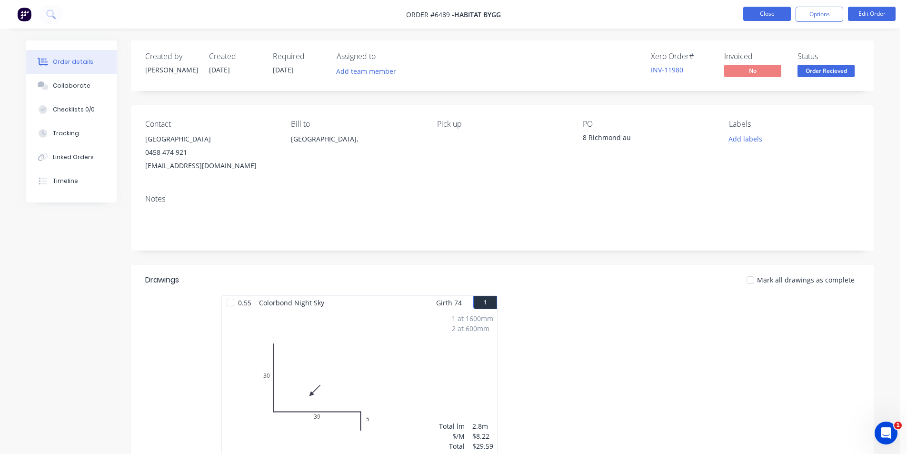
click at [773, 11] on button "Close" at bounding box center [767, 14] width 48 height 14
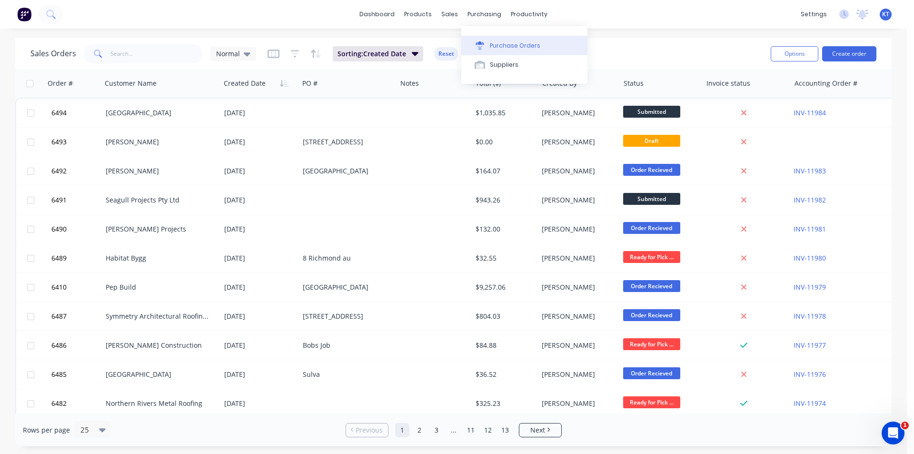
click at [501, 53] on button "Purchase Orders" at bounding box center [525, 45] width 126 height 19
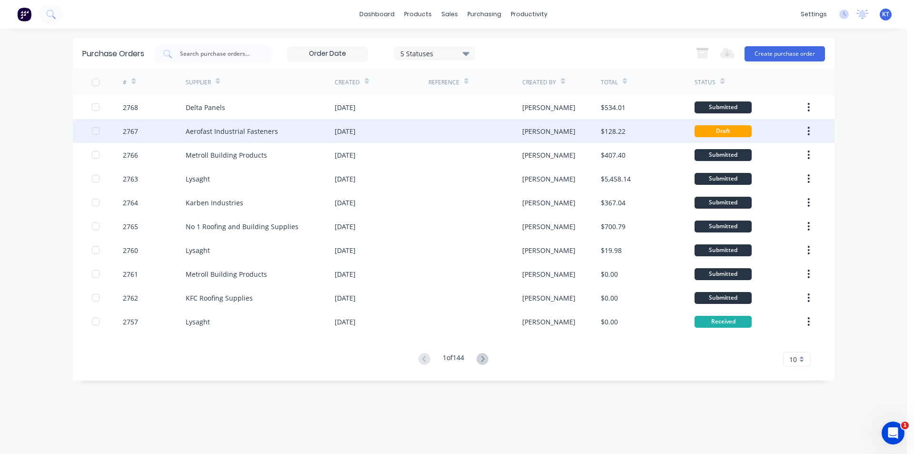
click at [286, 141] on div "Aerofast Industrial Fasteners" at bounding box center [260, 131] width 149 height 24
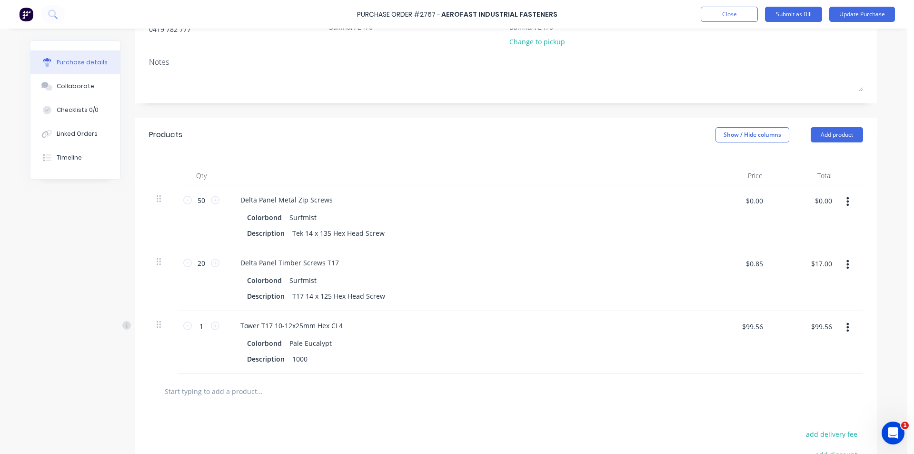
scroll to position [143, 0]
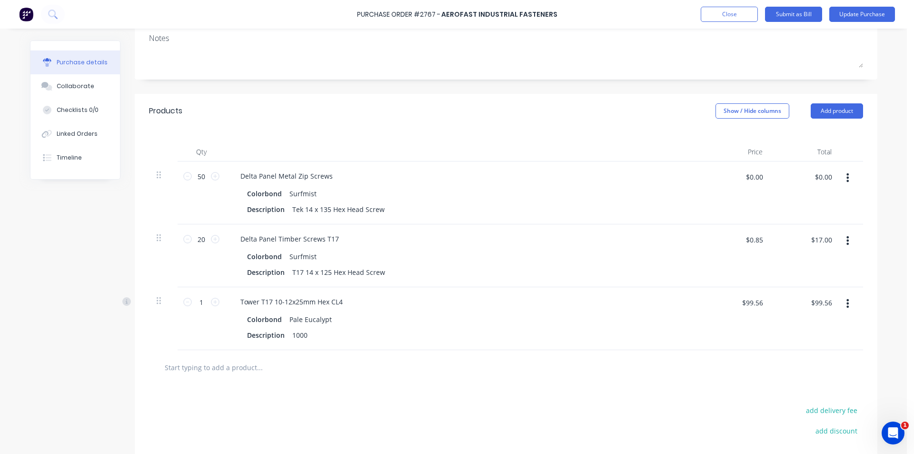
click at [862, 23] on div "Purchase Order #2767 - Aerofast Industrial Fasteners Add product Close Submit a…" at bounding box center [457, 14] width 914 height 29
click at [867, 5] on div "Purchase Order #2767 - Aerofast Industrial Fasteners Add product Close Submit a…" at bounding box center [457, 14] width 914 height 29
click at [865, 13] on button "Update Purchase" at bounding box center [863, 14] width 66 height 15
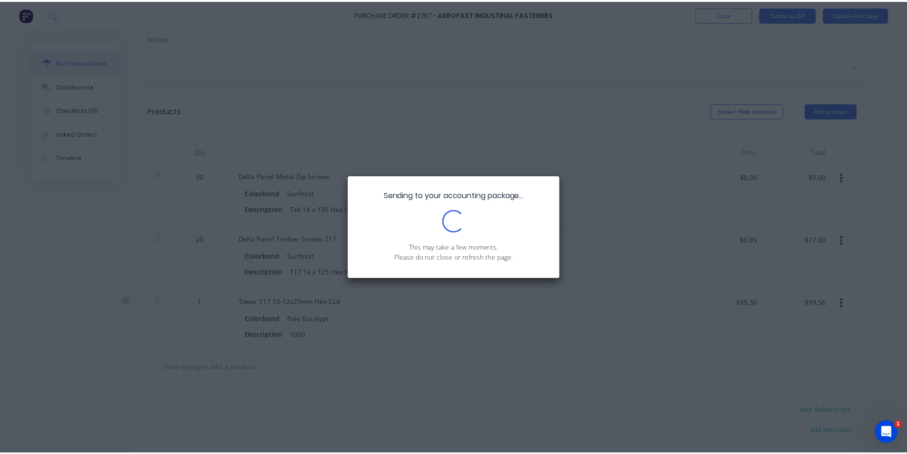
scroll to position [0, 0]
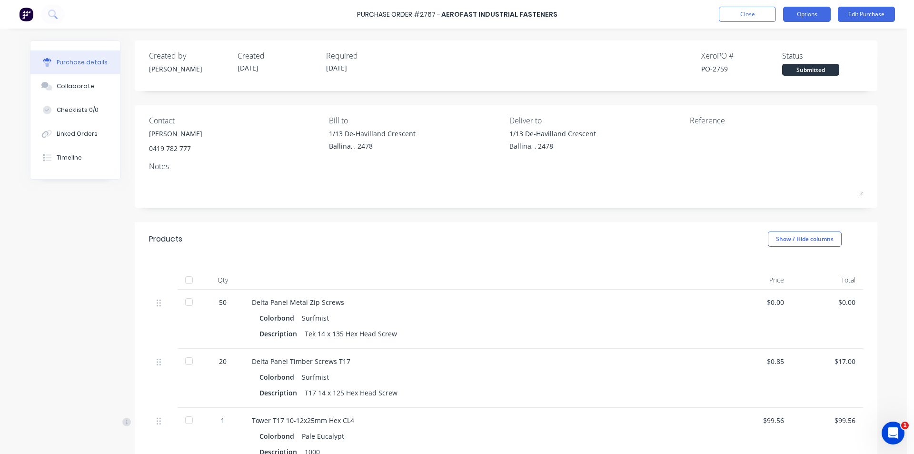
click at [793, 20] on button "Options" at bounding box center [807, 14] width 48 height 15
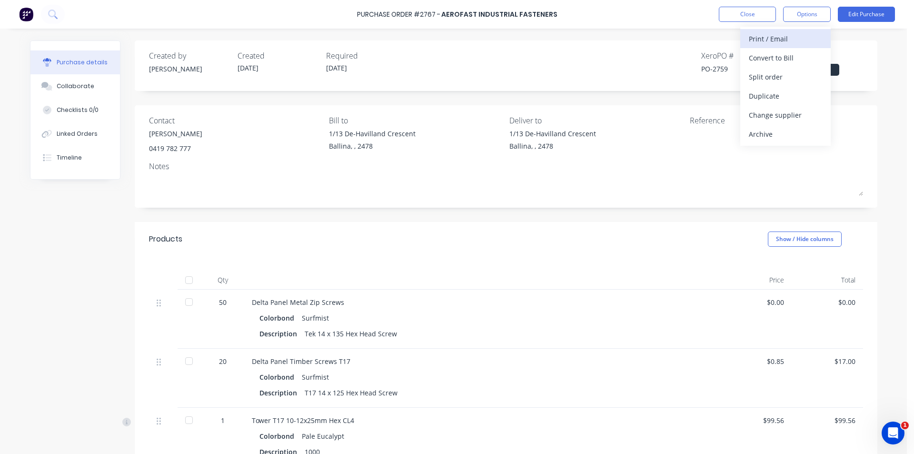
click at [745, 39] on button "Print / Email" at bounding box center [786, 38] width 90 height 19
click at [767, 76] on div "Without pricing" at bounding box center [785, 77] width 73 height 14
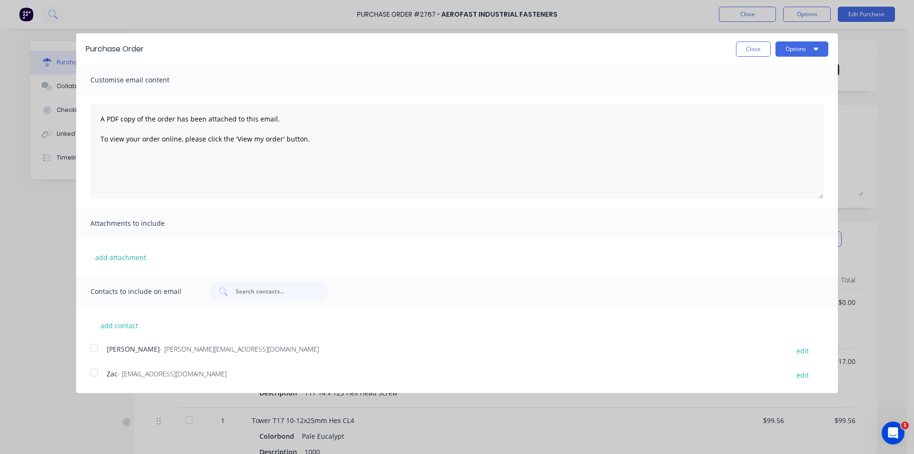
click at [94, 353] on div at bounding box center [94, 347] width 19 height 19
click at [777, 53] on button "Options" at bounding box center [802, 48] width 53 height 15
click at [783, 97] on div "Email" at bounding box center [783, 92] width 73 height 14
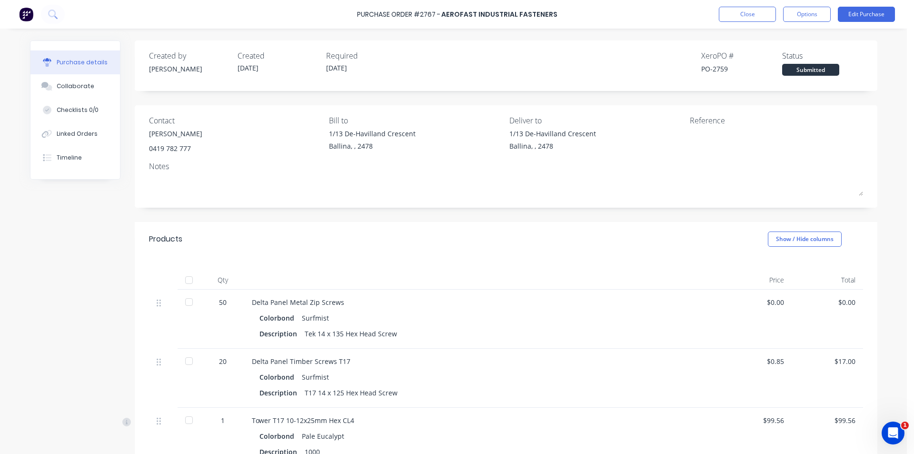
click at [777, 19] on div "Close Options Edit Purchase" at bounding box center [807, 14] width 176 height 15
click at [732, 12] on button "Close" at bounding box center [747, 14] width 57 height 15
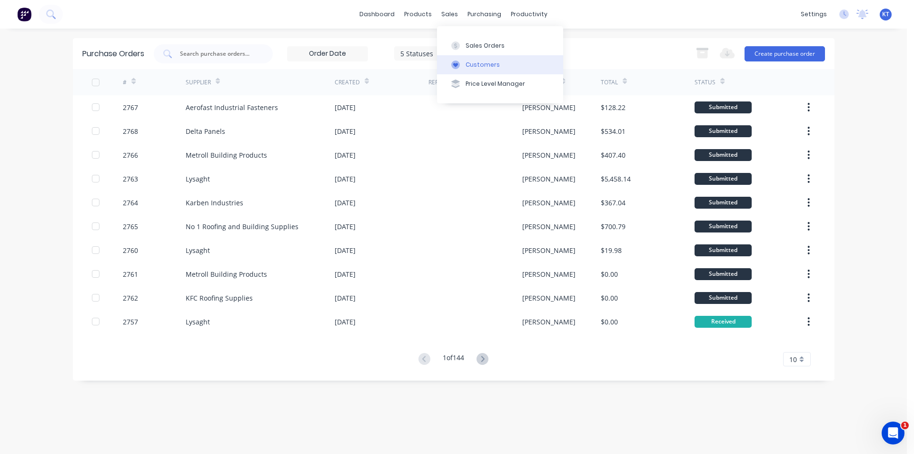
click at [467, 58] on button "Customers" at bounding box center [500, 64] width 126 height 19
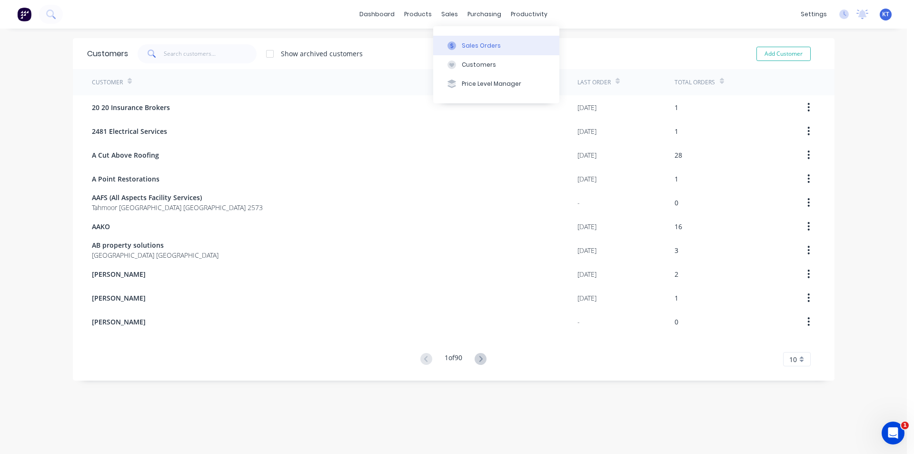
click at [461, 44] on button "Sales Orders" at bounding box center [496, 45] width 126 height 19
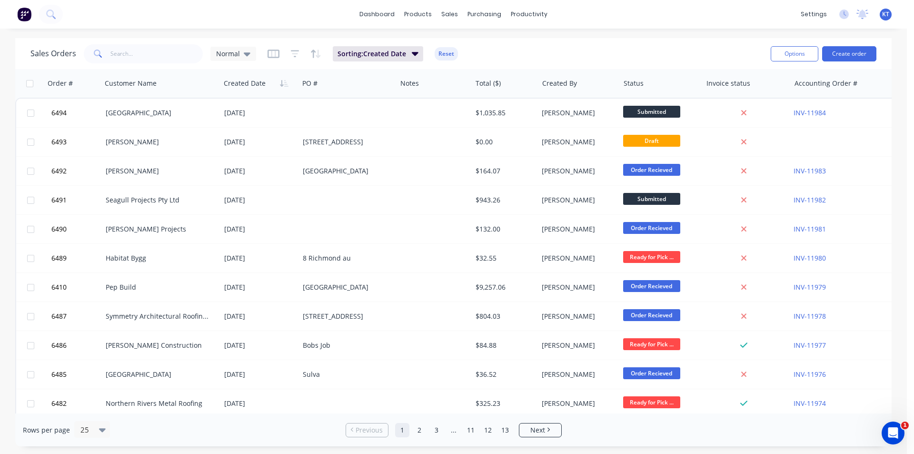
click at [159, 66] on div "Sales Orders Normal Sorting: Created Date Reset Options Create order" at bounding box center [453, 53] width 877 height 31
click at [852, 47] on button "Create order" at bounding box center [850, 53] width 54 height 15
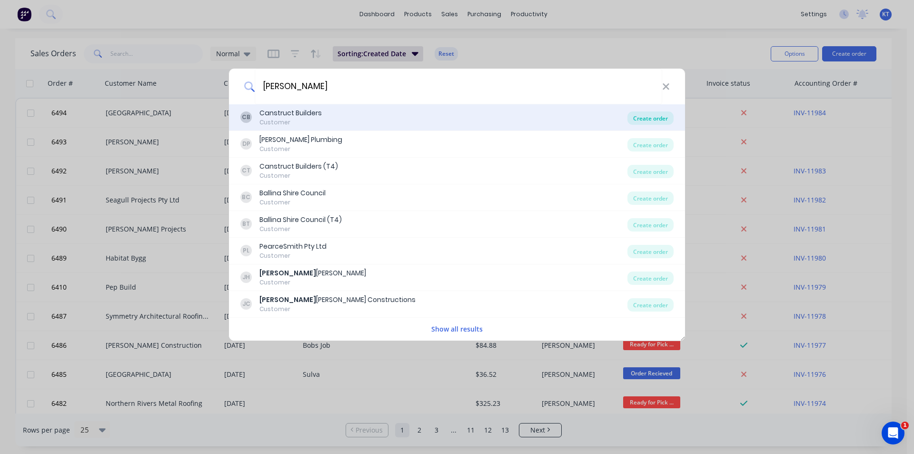
type input "Jason"
click at [645, 121] on div "Create order" at bounding box center [651, 117] width 46 height 13
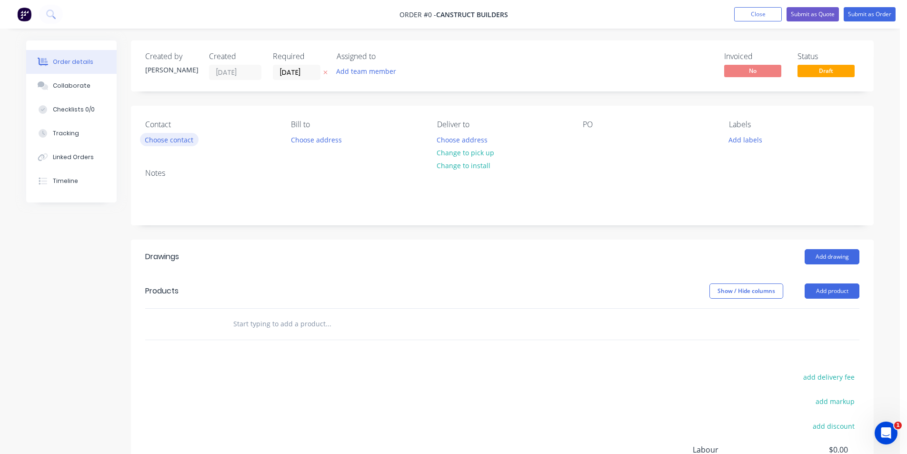
click at [161, 141] on button "Choose contact" at bounding box center [169, 139] width 59 height 13
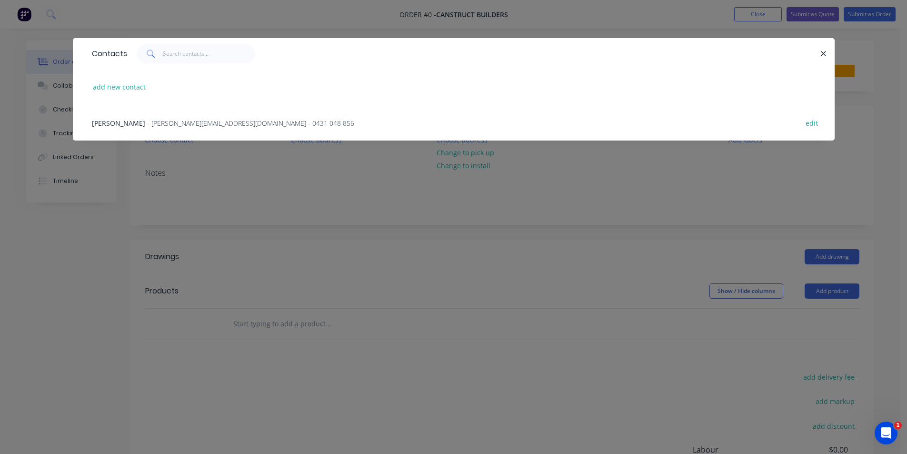
click at [181, 125] on span "- jason@canstructbuilders.com.au - 0431 048 856" at bounding box center [250, 123] width 207 height 9
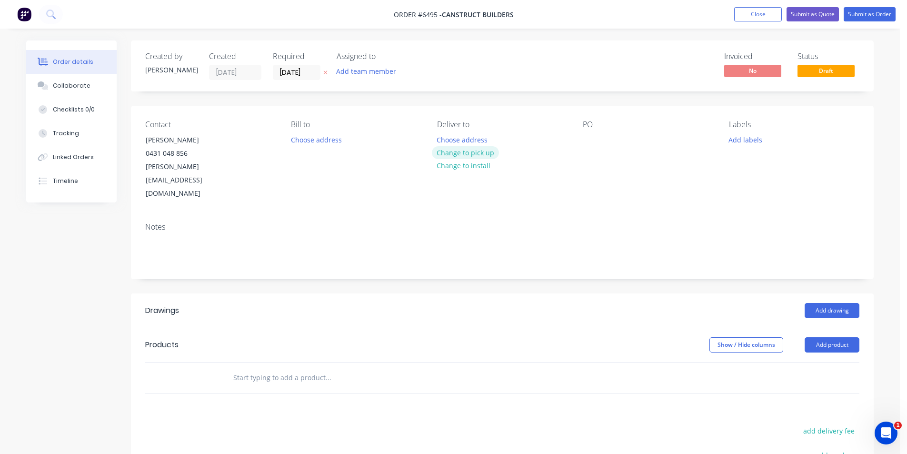
click at [483, 153] on button "Change to pick up" at bounding box center [466, 152] width 68 height 13
click at [596, 139] on div at bounding box center [590, 140] width 15 height 14
drag, startPoint x: 826, startPoint y: 267, endPoint x: 812, endPoint y: 285, distance: 22.8
click at [822, 293] on header "Drawings Add drawing" at bounding box center [502, 310] width 743 height 34
click at [811, 303] on button "Add drawing" at bounding box center [832, 310] width 55 height 15
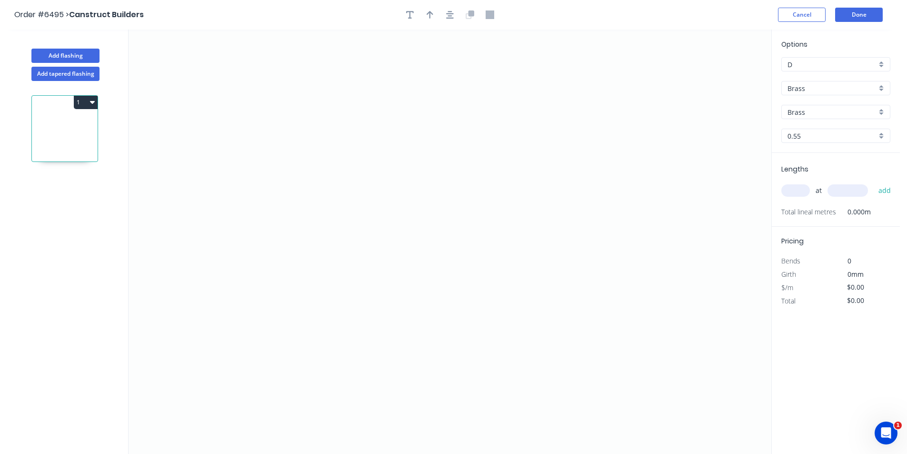
click at [822, 81] on div "Brass" at bounding box center [836, 88] width 109 height 14
click at [814, 125] on div "Colorbond" at bounding box center [836, 123] width 108 height 17
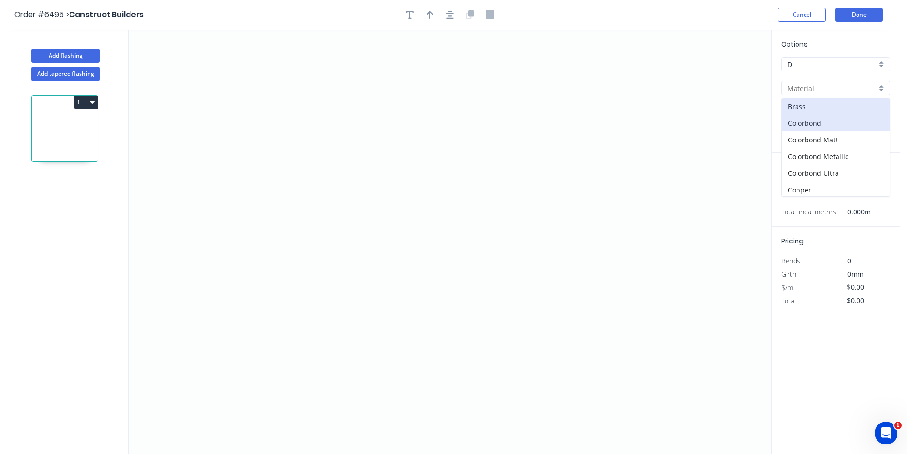
type input "Colorbond"
type input "Basalt"
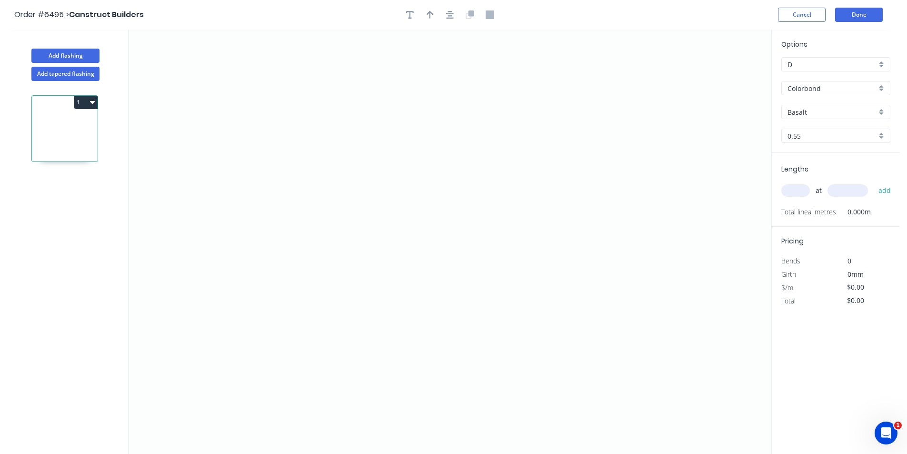
click at [835, 103] on div "Options D D Colorbond Colorbond Colorbond Matt Colorbond Metallic Colorbond Ult…" at bounding box center [836, 96] width 128 height 114
click at [831, 118] on div "Basalt" at bounding box center [836, 112] width 109 height 14
click at [829, 191] on div "Monument" at bounding box center [836, 187] width 108 height 17
type input "Monument"
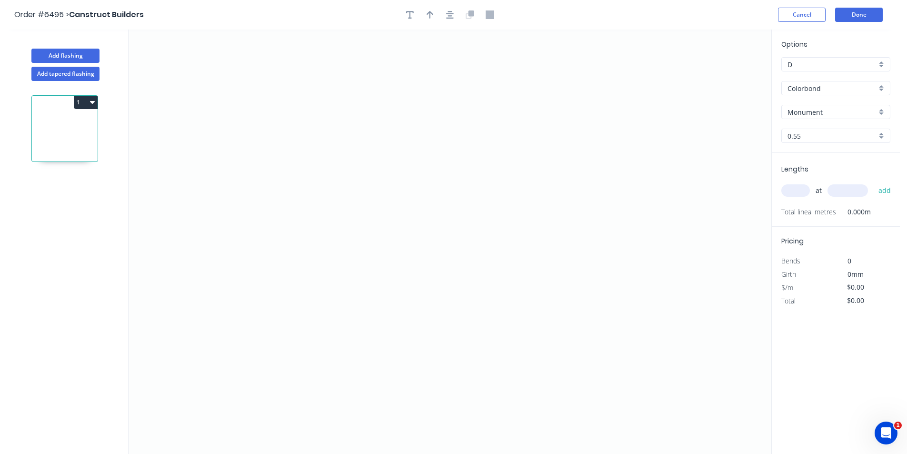
click at [857, 93] on input "Colorbond" at bounding box center [832, 88] width 89 height 10
click at [812, 178] on div "Colorbond Ultra" at bounding box center [836, 173] width 108 height 17
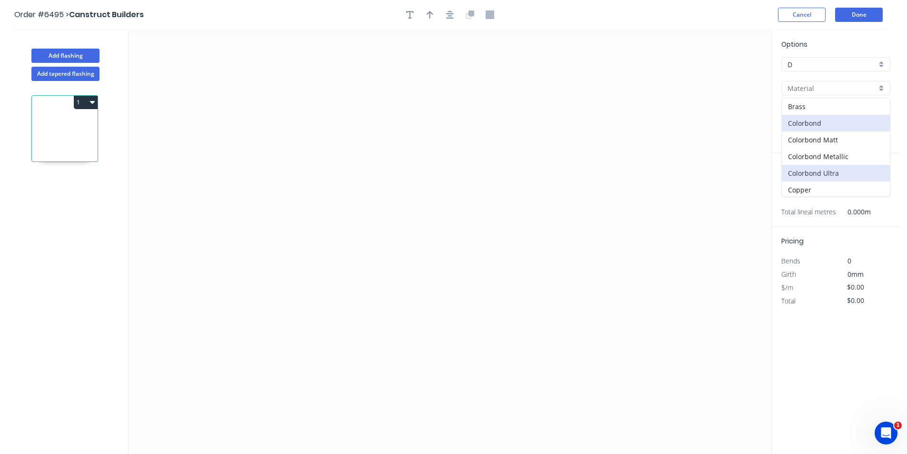
type input "Colorbond Ultra"
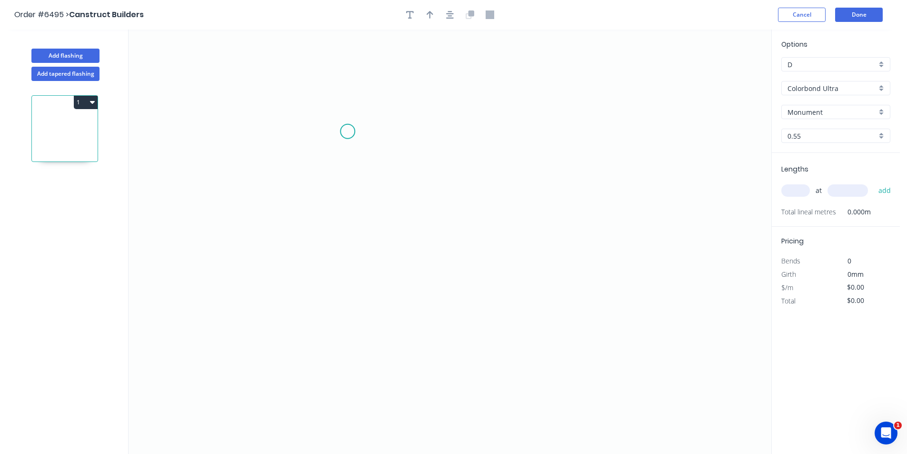
click at [331, 131] on icon "0" at bounding box center [450, 242] width 643 height 424
click at [326, 195] on icon "0" at bounding box center [450, 242] width 643 height 424
click at [481, 227] on icon "0 ?" at bounding box center [450, 242] width 643 height 424
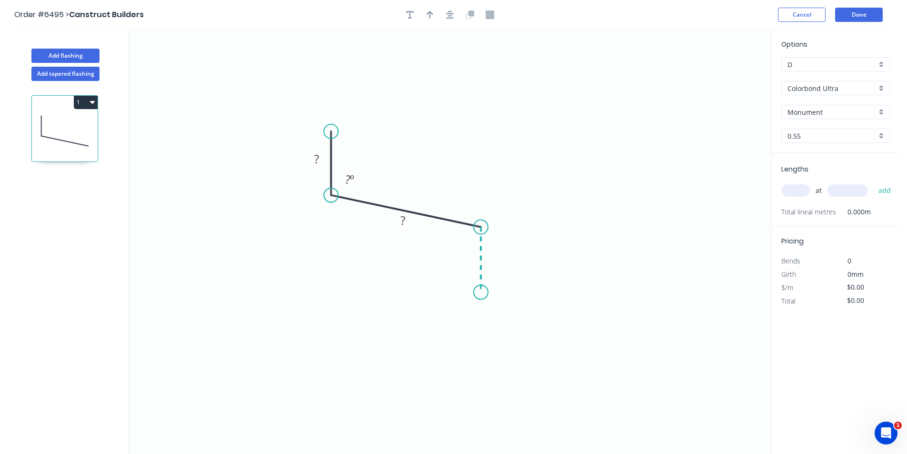
click at [483, 292] on icon "0 ? ? ? º" at bounding box center [450, 242] width 643 height 424
click at [500, 300] on icon "0 ? ? ? ? º ? º" at bounding box center [450, 242] width 643 height 424
click at [446, 14] on icon "button" at bounding box center [450, 14] width 8 height 9
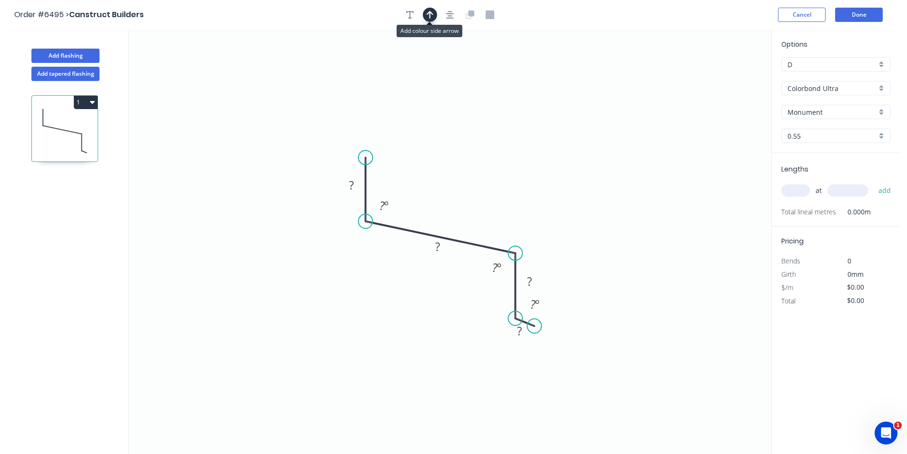
click at [425, 16] on button "button" at bounding box center [430, 15] width 14 height 14
click at [720, 73] on icon "0 ? ? ? ? ? º ? º ? º" at bounding box center [450, 242] width 643 height 424
drag, startPoint x: 645, startPoint y: 136, endPoint x: 427, endPoint y: 201, distance: 227.7
click at [427, 201] on icon at bounding box center [435, 193] width 28 height 28
click at [356, 178] on rect at bounding box center [351, 185] width 31 height 20
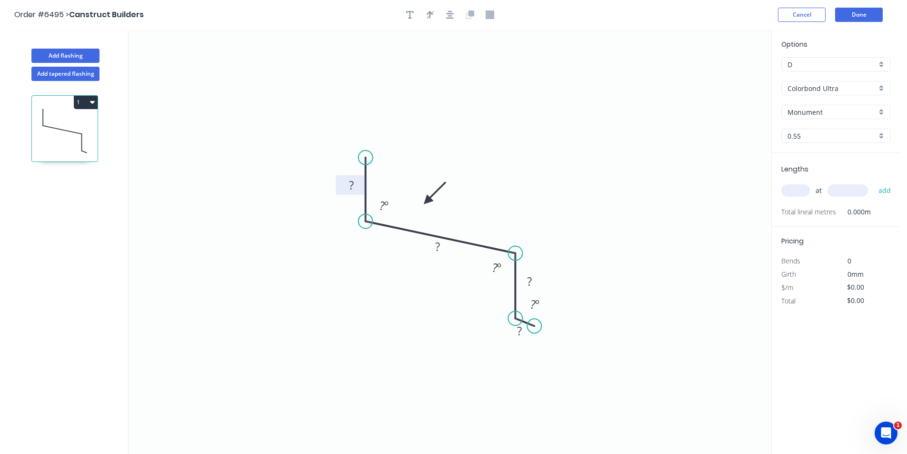
click at [356, 181] on rect at bounding box center [351, 185] width 19 height 13
type input "$16.63"
drag, startPoint x: 525, startPoint y: 309, endPoint x: 487, endPoint y: 331, distance: 44.2
click at [487, 331] on rect at bounding box center [497, 327] width 31 height 20
drag, startPoint x: 394, startPoint y: 210, endPoint x: 351, endPoint y: 251, distance: 59.3
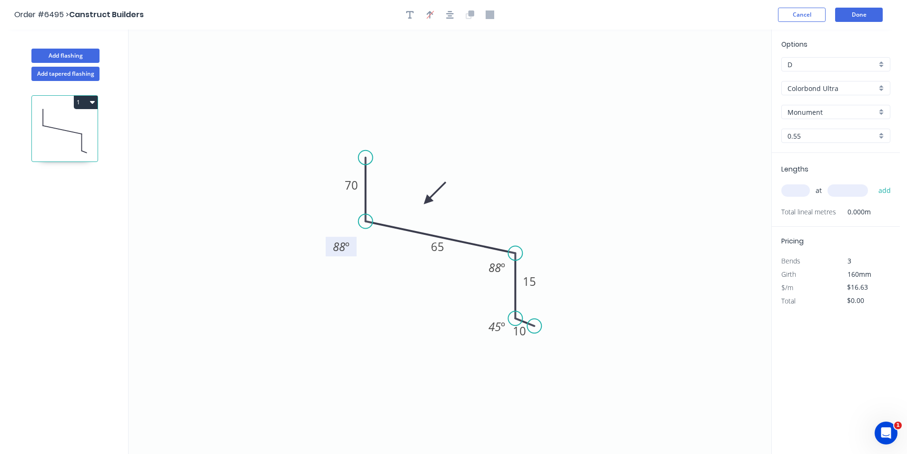
click at [351, 251] on rect at bounding box center [341, 247] width 31 height 20
drag, startPoint x: 485, startPoint y: 272, endPoint x: 529, endPoint y: 249, distance: 49.6
click at [529, 249] on rect at bounding box center [540, 244] width 31 height 20
click at [798, 196] on input "text" at bounding box center [796, 190] width 29 height 12
type input "2"
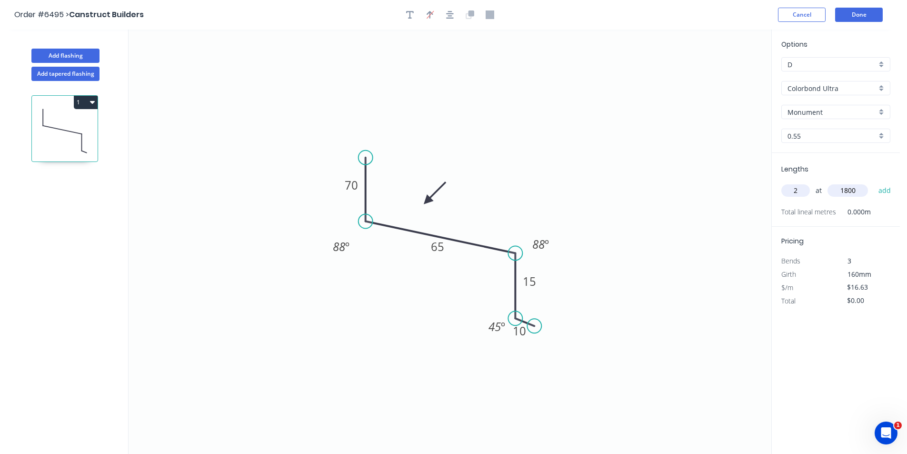
type input "1800"
click at [874, 182] on button "add" at bounding box center [885, 190] width 22 height 16
type input "$59.87"
type input "2"
type input "3200"
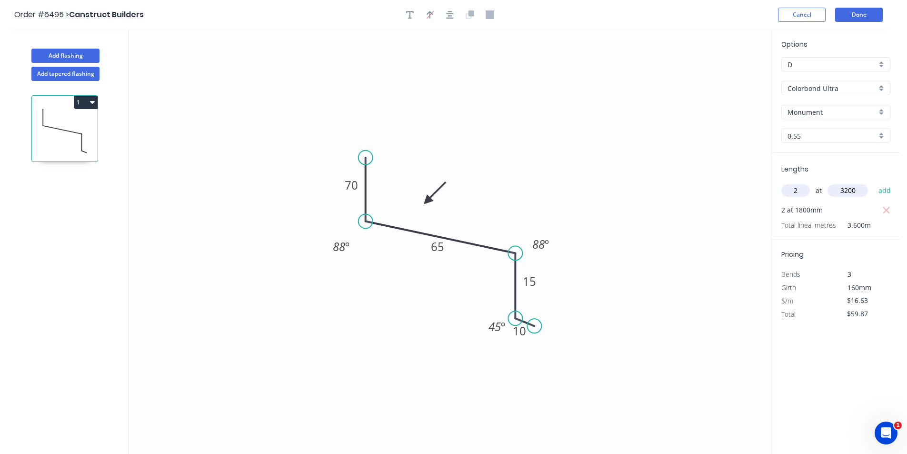
click at [874, 182] on button "add" at bounding box center [885, 190] width 22 height 16
type input "$166.30"
type input "1"
type input "3500"
click at [874, 182] on button "add" at bounding box center [885, 190] width 22 height 16
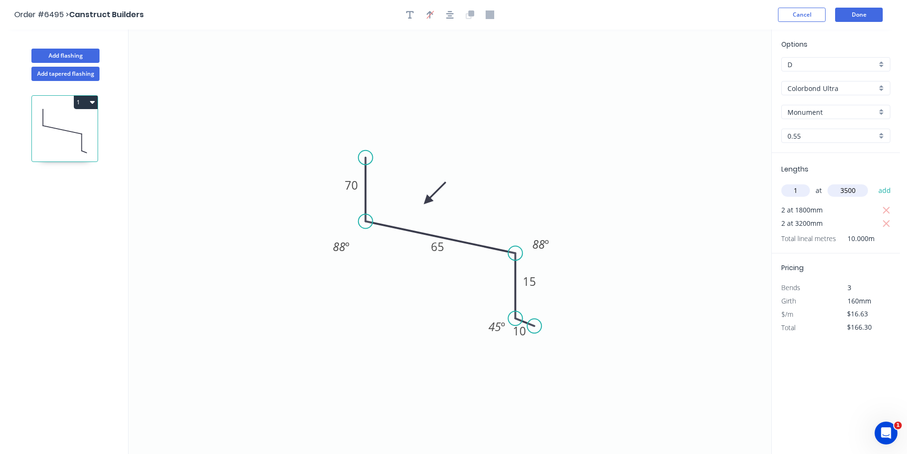
type input "$224.51"
click at [853, 9] on button "Done" at bounding box center [859, 15] width 48 height 14
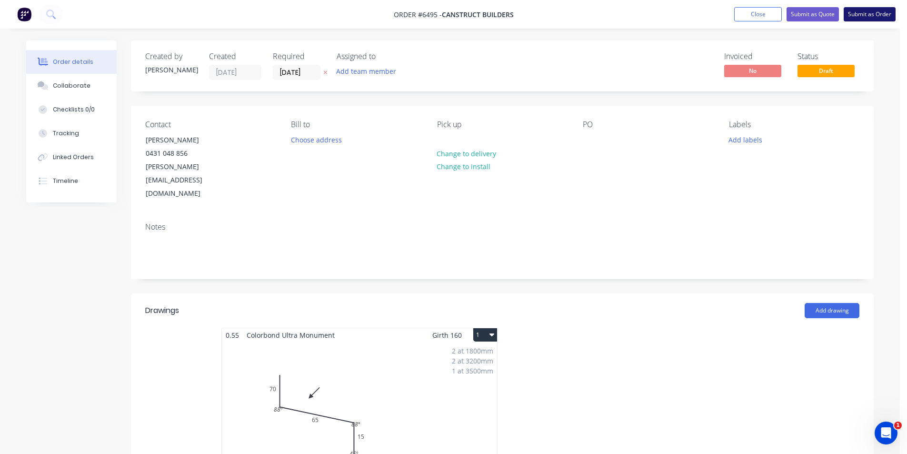
click at [880, 16] on button "Submit as Order" at bounding box center [870, 14] width 52 height 14
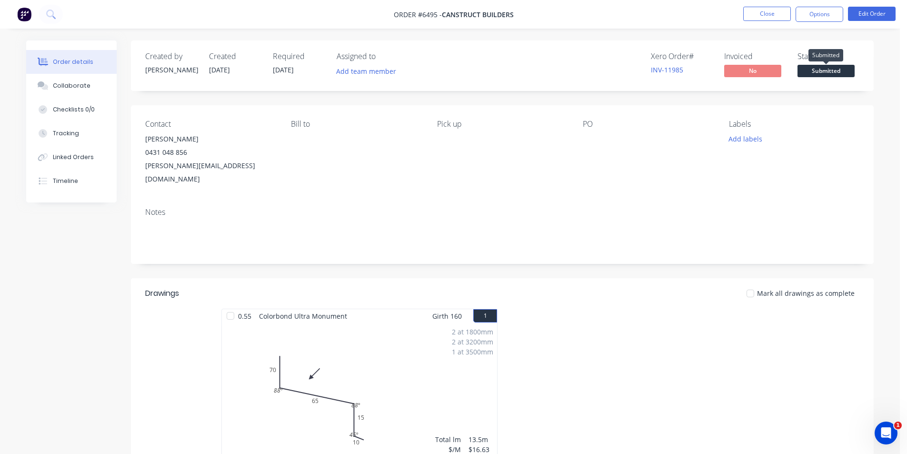
click at [829, 71] on span "Submitted" at bounding box center [826, 71] width 57 height 12
click at [823, 13] on button "Options" at bounding box center [820, 14] width 48 height 15
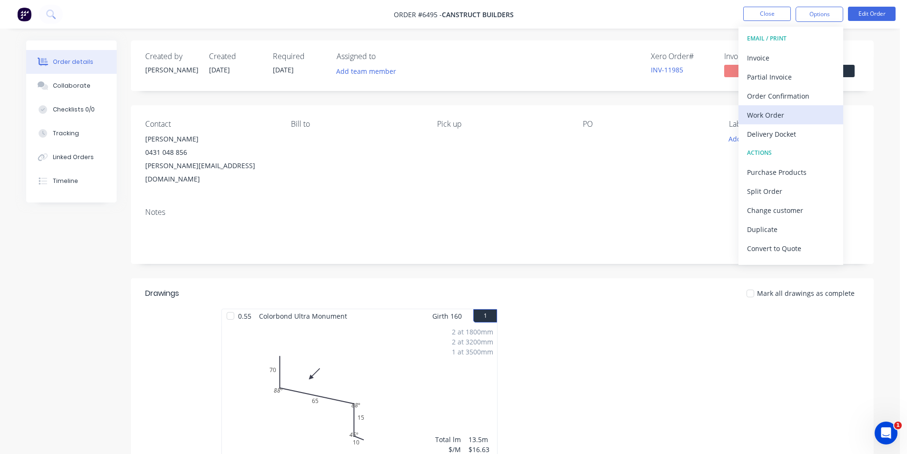
click at [774, 124] on button "Work Order" at bounding box center [791, 114] width 105 height 19
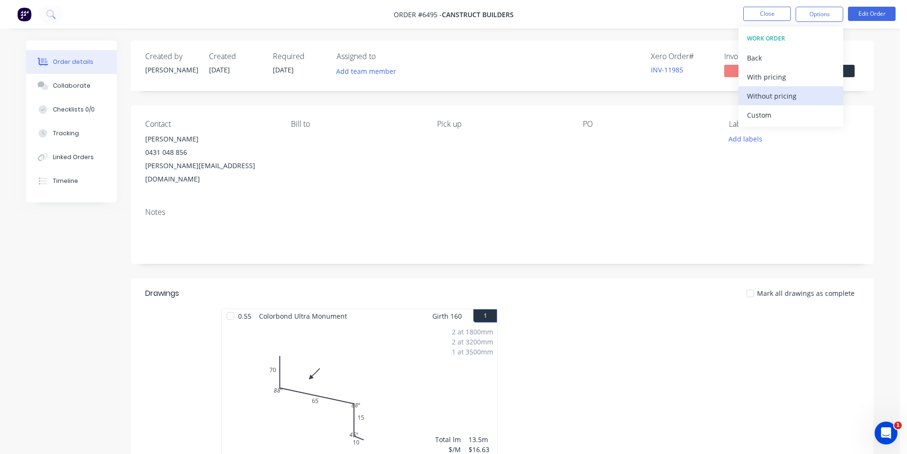
click at [784, 94] on div "Without pricing" at bounding box center [791, 96] width 88 height 14
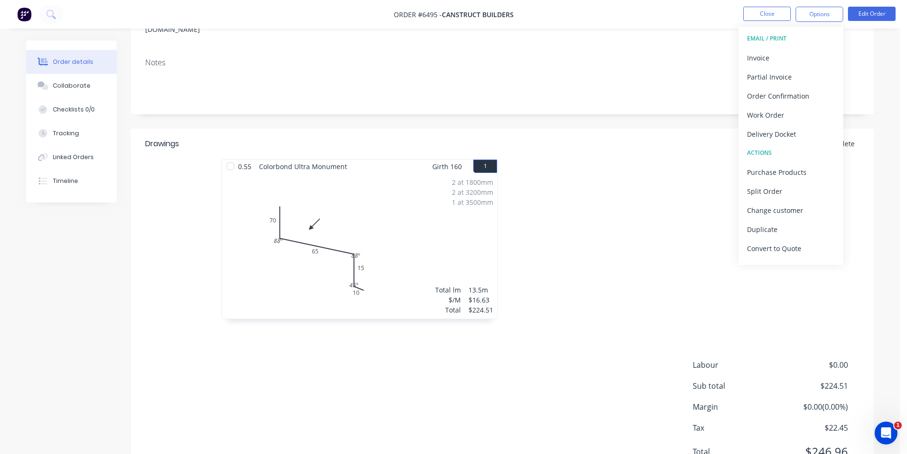
scroll to position [133, 0]
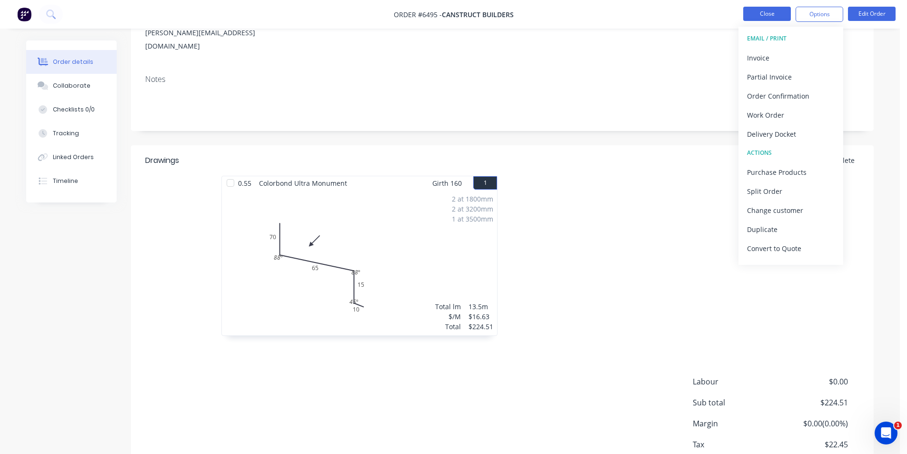
click at [773, 20] on button "Close" at bounding box center [767, 14] width 48 height 14
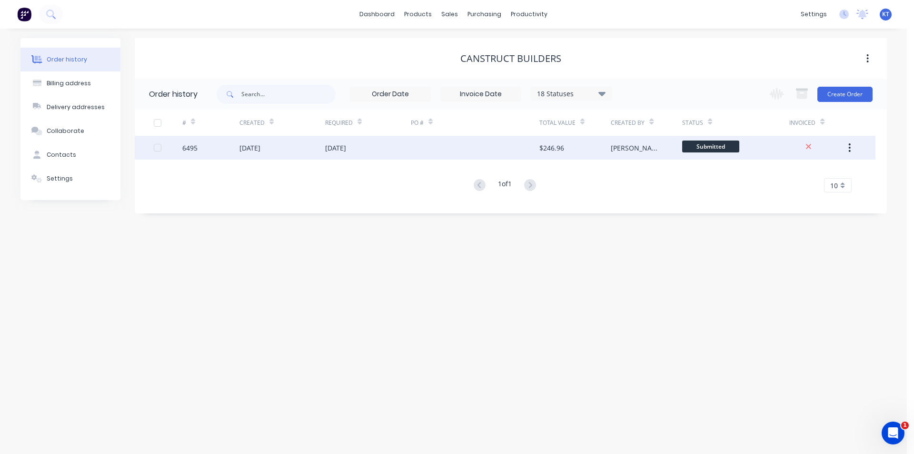
click at [612, 151] on div "Katie" at bounding box center [637, 148] width 52 height 10
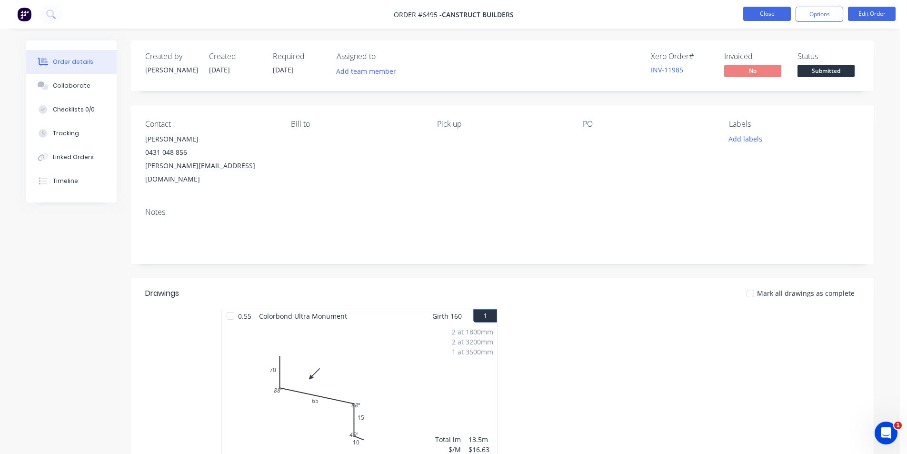
click at [776, 13] on button "Close" at bounding box center [767, 14] width 48 height 14
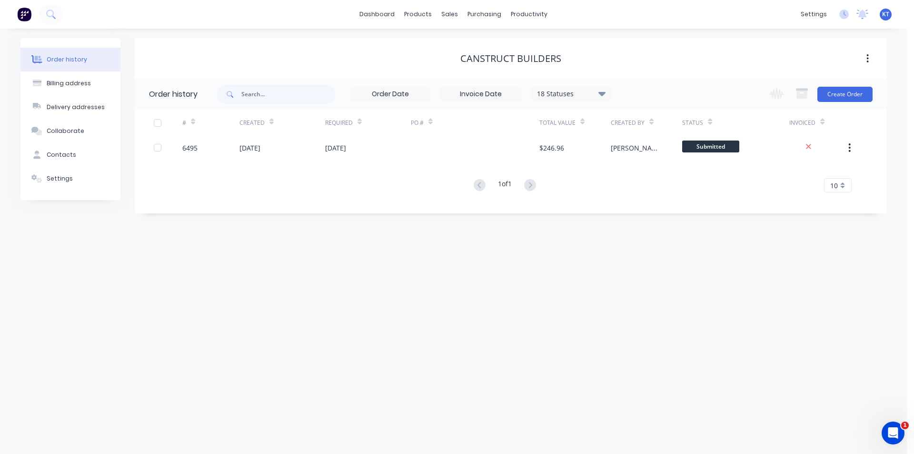
click at [442, 67] on div "Canstruct Builders" at bounding box center [511, 58] width 753 height 40
click at [462, 40] on button "Sales Orders" at bounding box center [500, 45] width 126 height 19
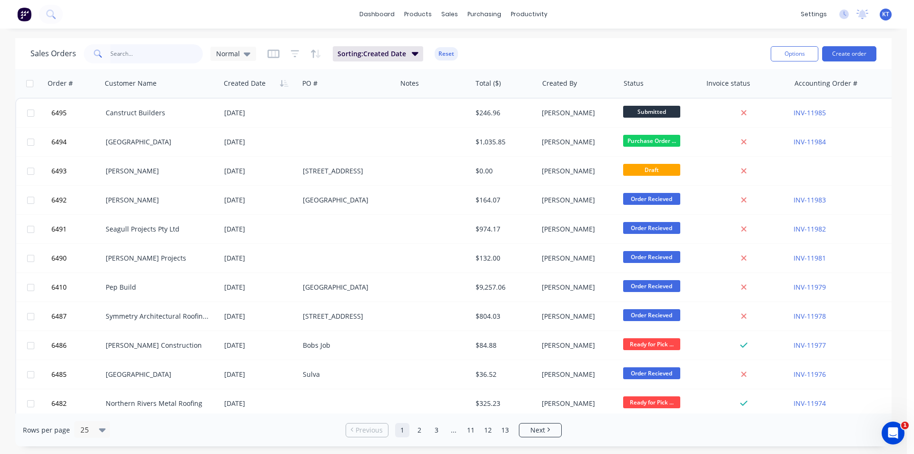
click at [140, 56] on input "text" at bounding box center [156, 53] width 93 height 19
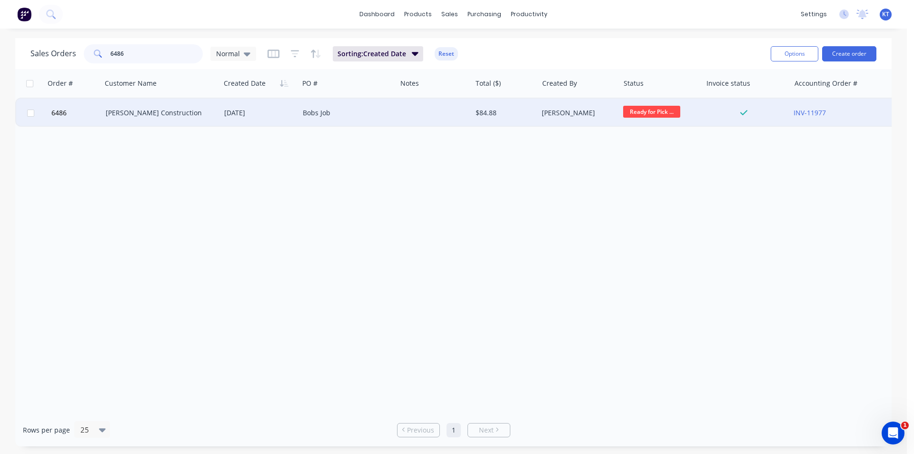
type input "6486"
click at [131, 111] on div "Azmath Construction" at bounding box center [158, 113] width 105 height 10
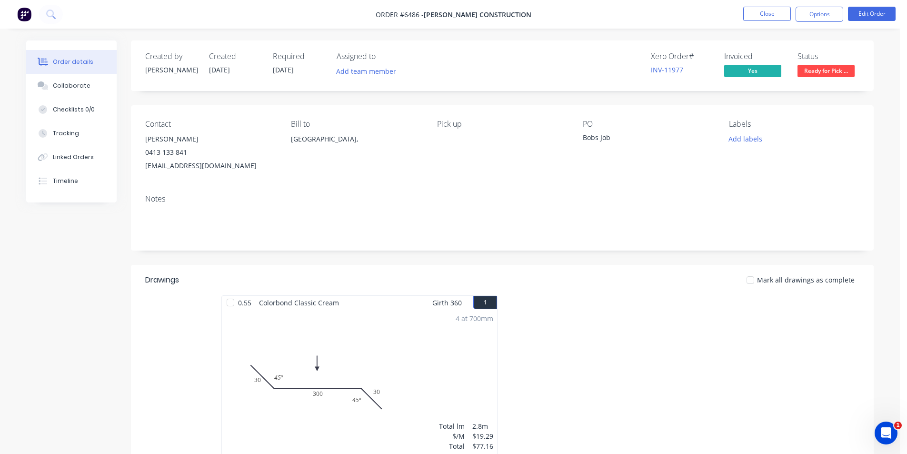
click at [232, 302] on div at bounding box center [230, 302] width 19 height 19
click at [815, 69] on span "Ready for Pick ..." at bounding box center [826, 71] width 57 height 12
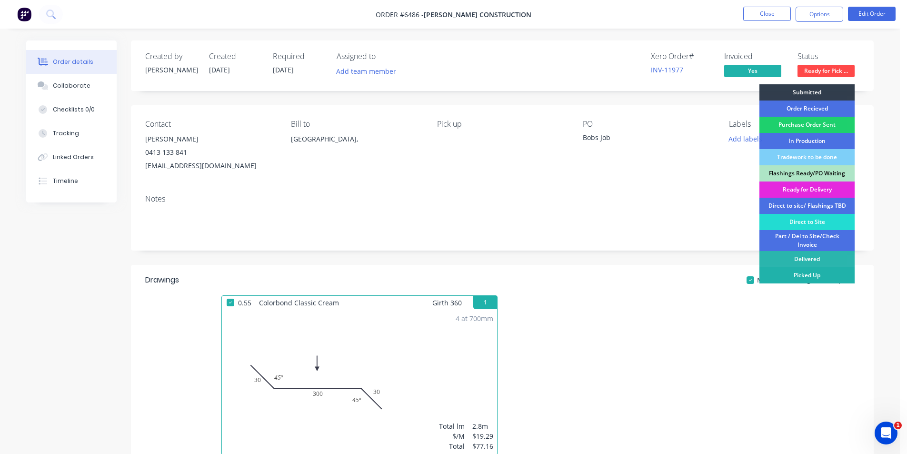
click at [803, 272] on div "Picked Up" at bounding box center [807, 275] width 95 height 16
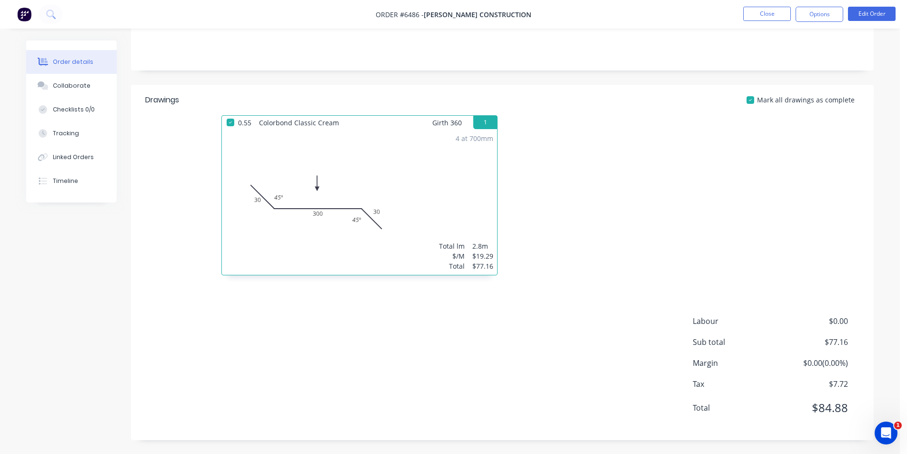
scroll to position [181, 0]
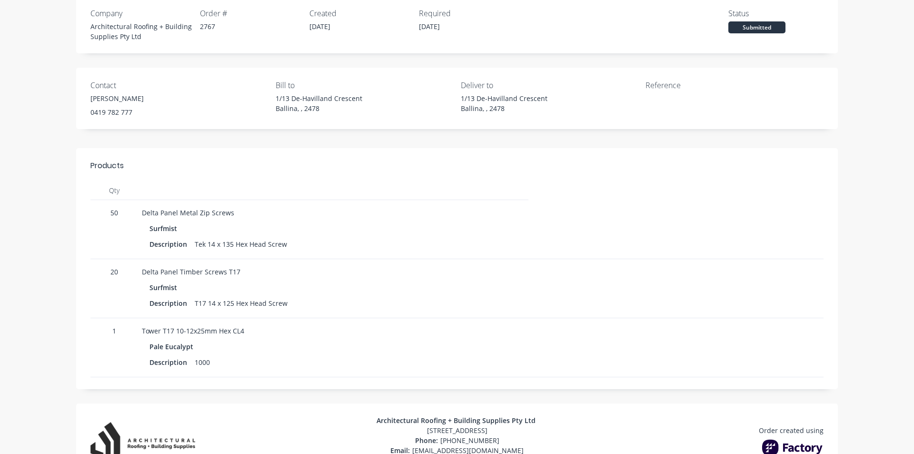
scroll to position [80, 0]
